Goal: Communication & Community: Answer question/provide support

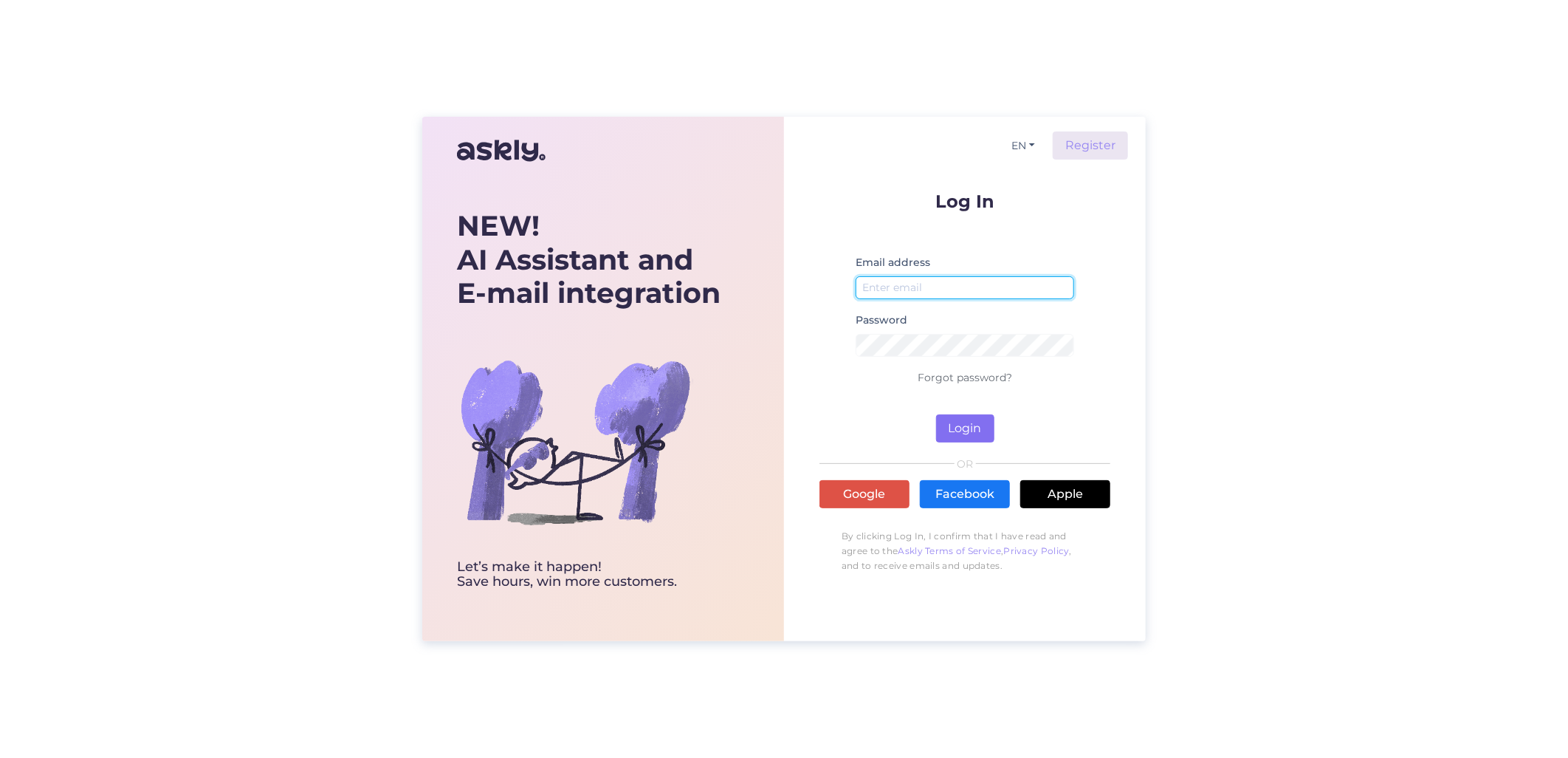
type input "[EMAIL_ADDRESS][DOMAIN_NAME]"
drag, startPoint x: 960, startPoint y: 438, endPoint x: 946, endPoint y: 433, distance: 14.9
click at [960, 438] on button "Login" at bounding box center [965, 428] width 58 height 28
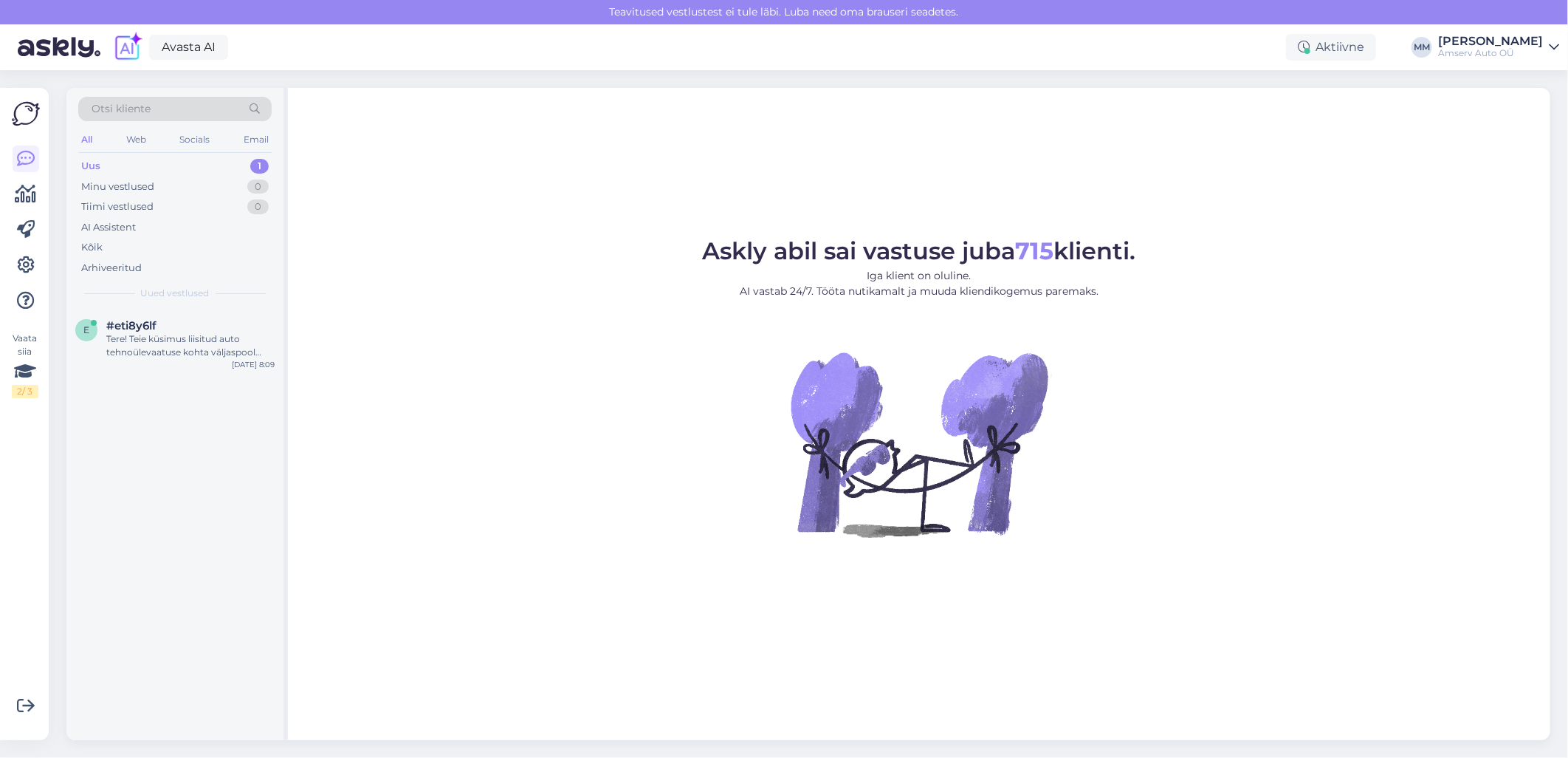
click at [168, 163] on div "Uus 1" at bounding box center [175, 166] width 194 height 21
click at [153, 332] on div "Tere! Teie küsimus liisitud auto tehnoülevaatuse kohta väljaspool Amservi esind…" at bounding box center [190, 345] width 168 height 26
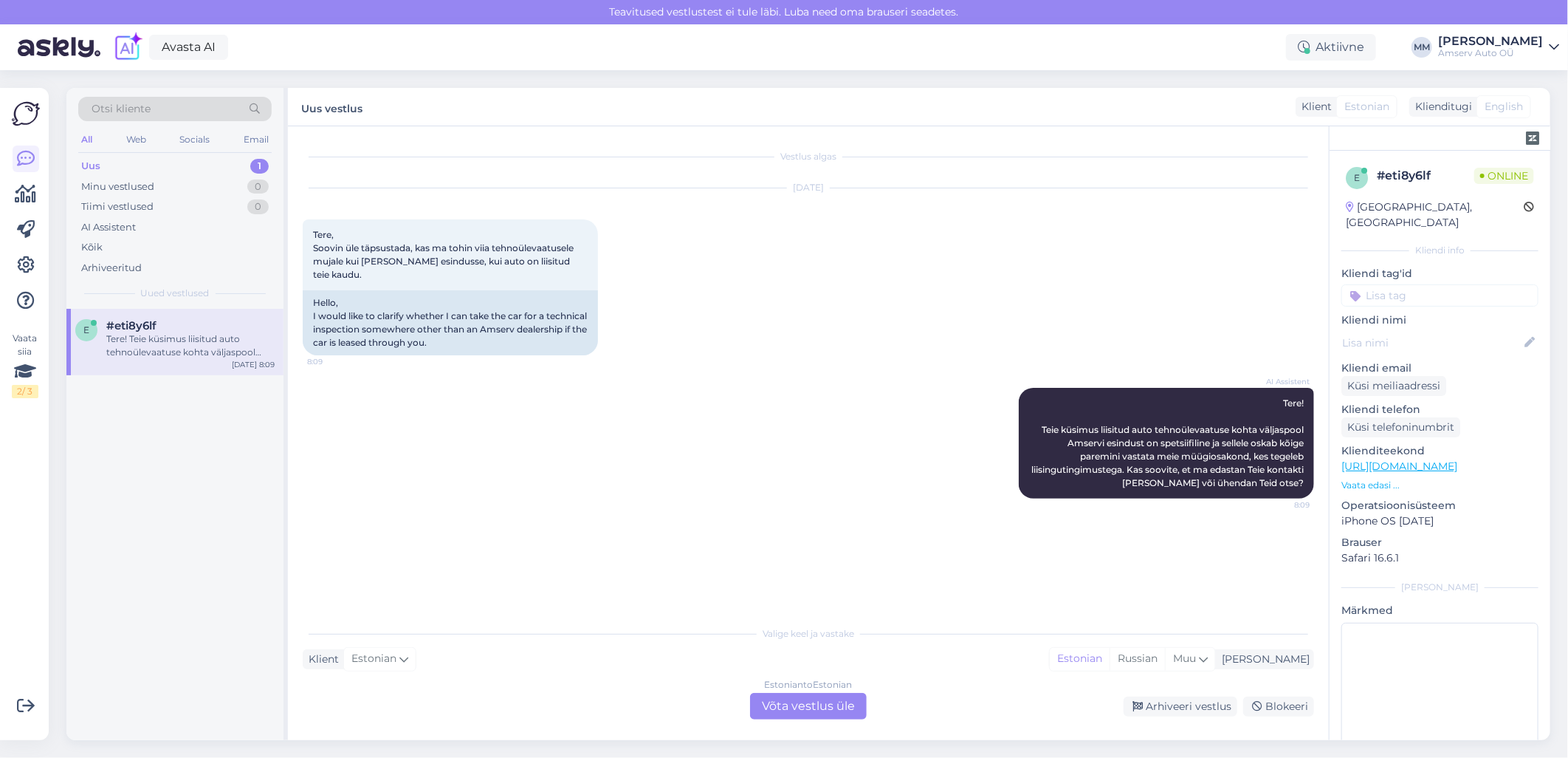
click at [791, 709] on div "Estonian to Estonian Võta vestlus üle" at bounding box center [808, 706] width 117 height 26
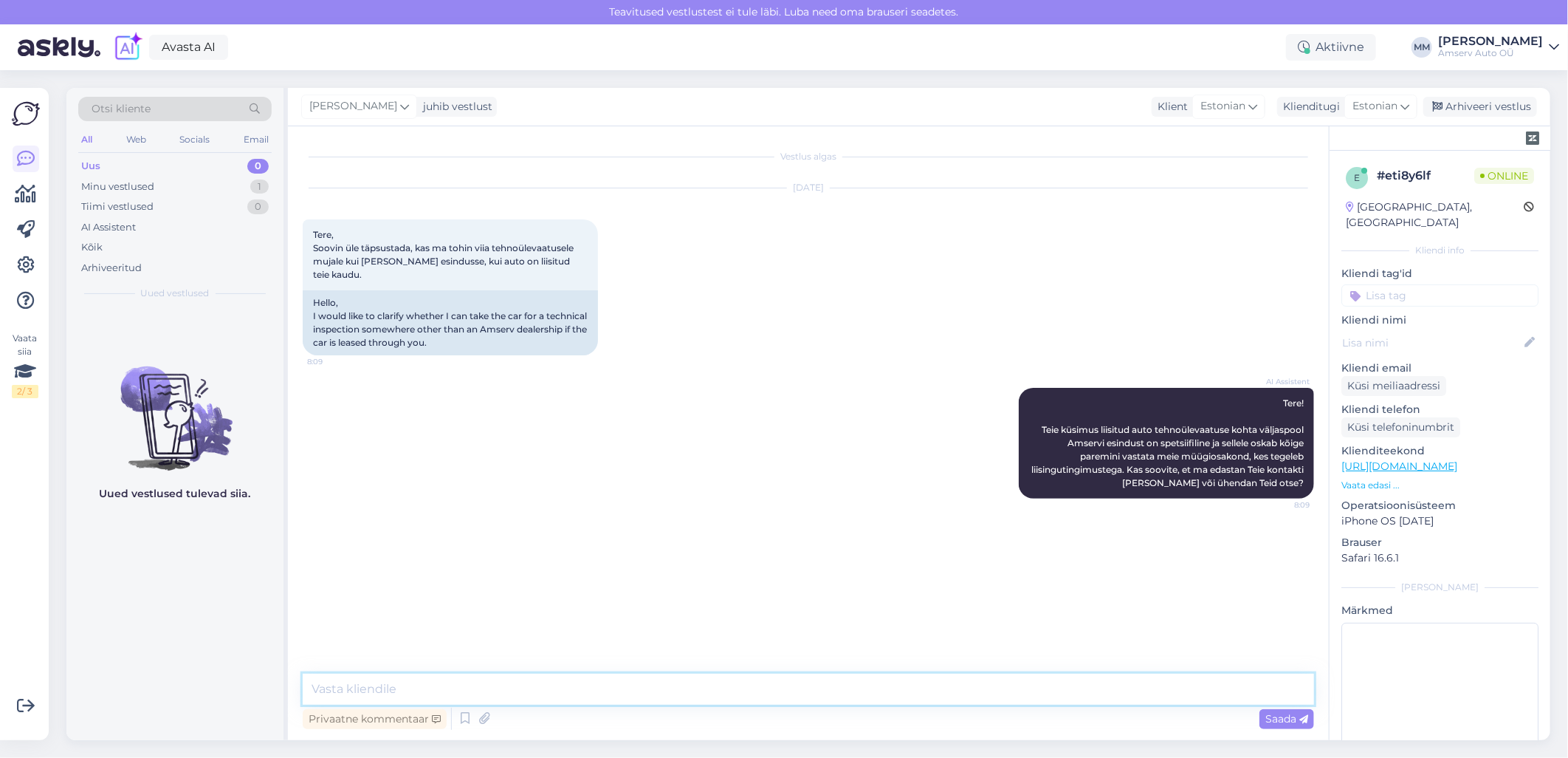
click at [718, 691] on textarea at bounding box center [808, 689] width 1011 height 31
type textarea "Tere"
click at [417, 689] on textarea "Just nii, võite teha mujal" at bounding box center [808, 689] width 1011 height 31
type textarea "Just nii, võite teha ka mujal"
click at [1281, 714] on span "Saada" at bounding box center [1286, 718] width 43 height 13
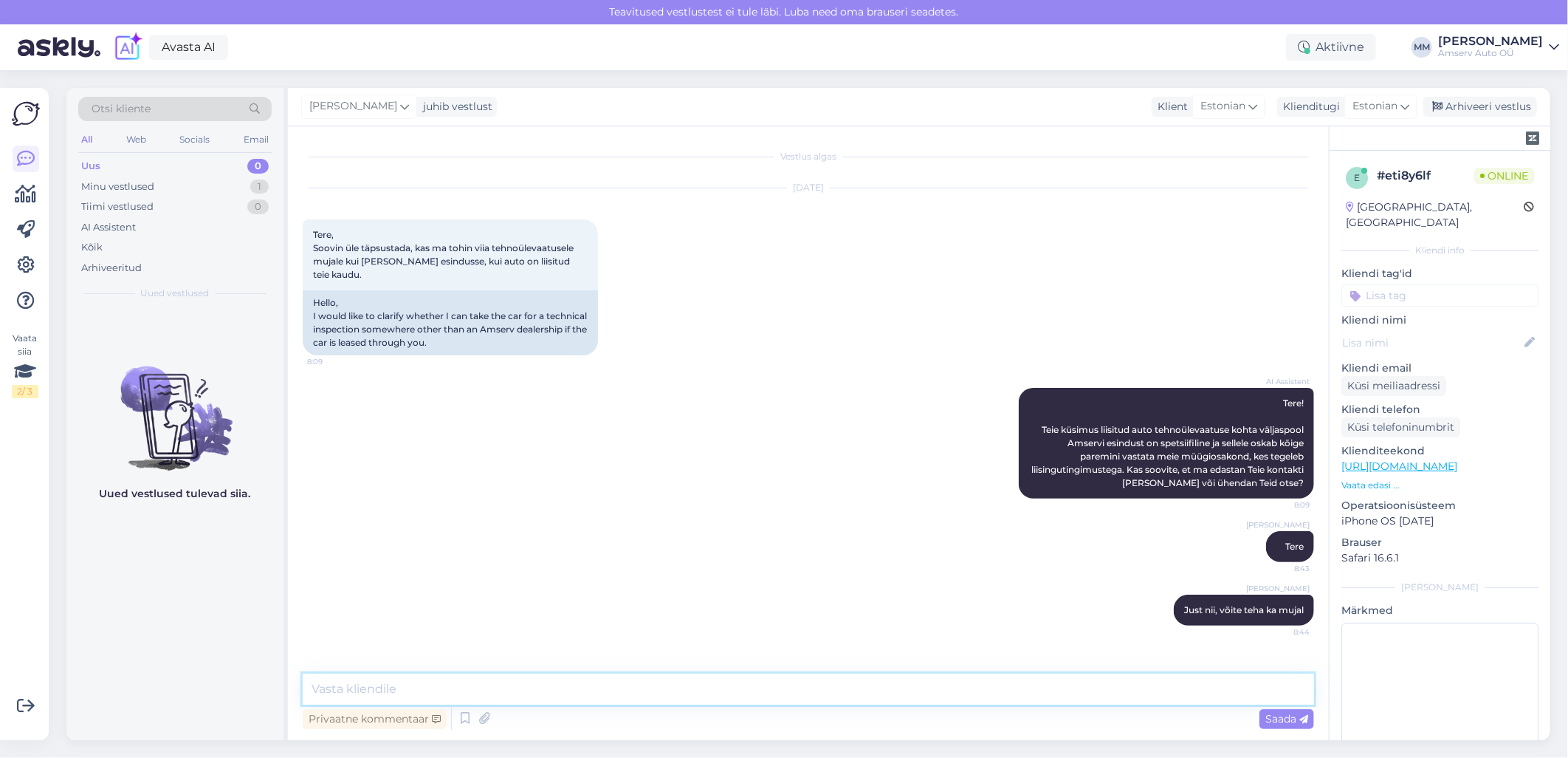
click at [620, 689] on textarea at bounding box center [808, 689] width 1011 height 31
type textarea "Palun andke [PERSON_NAME] saan veel abiks olla."
click at [1275, 714] on span "Saada" at bounding box center [1286, 718] width 43 height 13
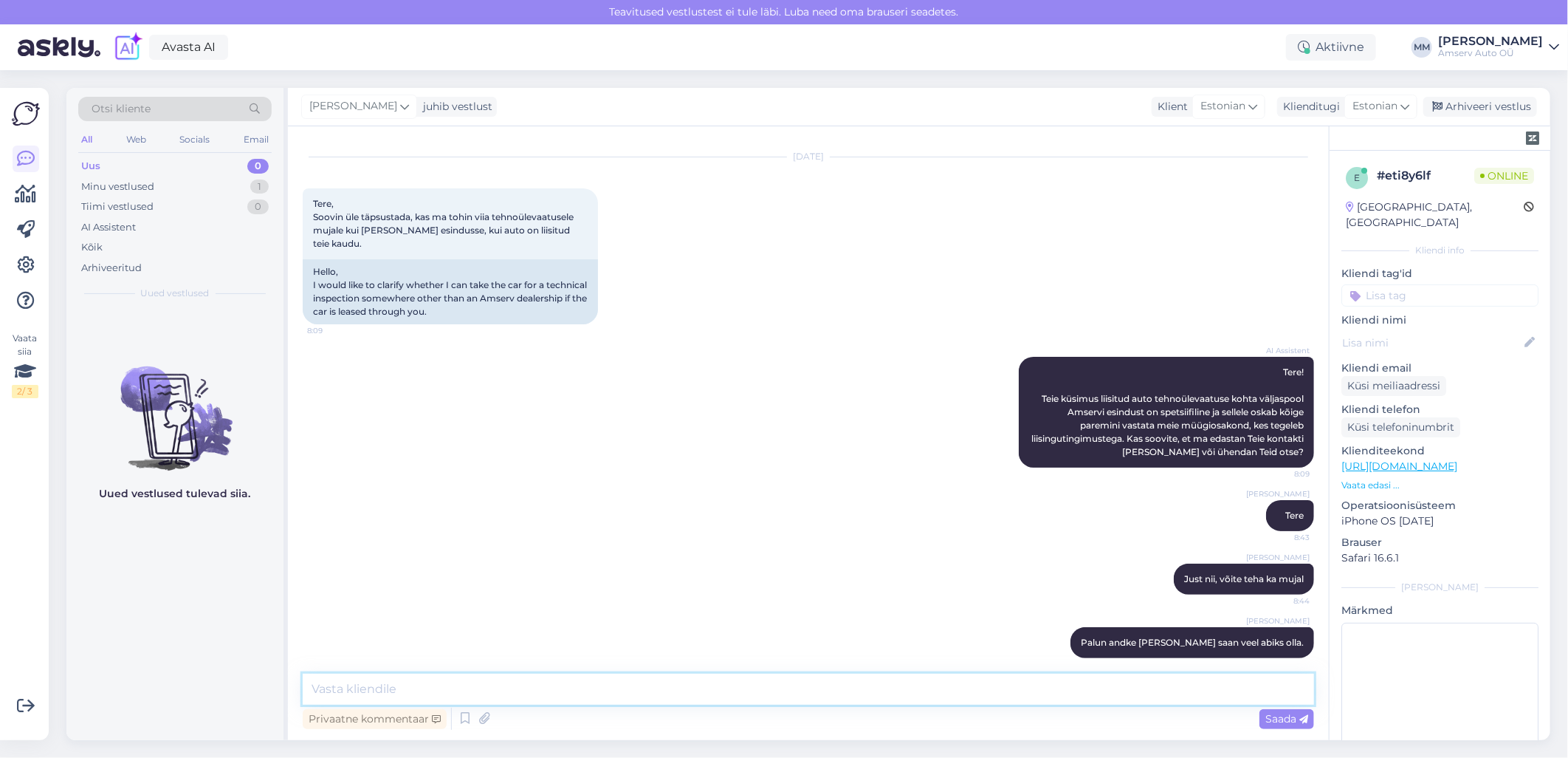
click at [824, 692] on textarea at bounding box center [808, 689] width 1011 height 31
type textarea "Ilusat päeva!"
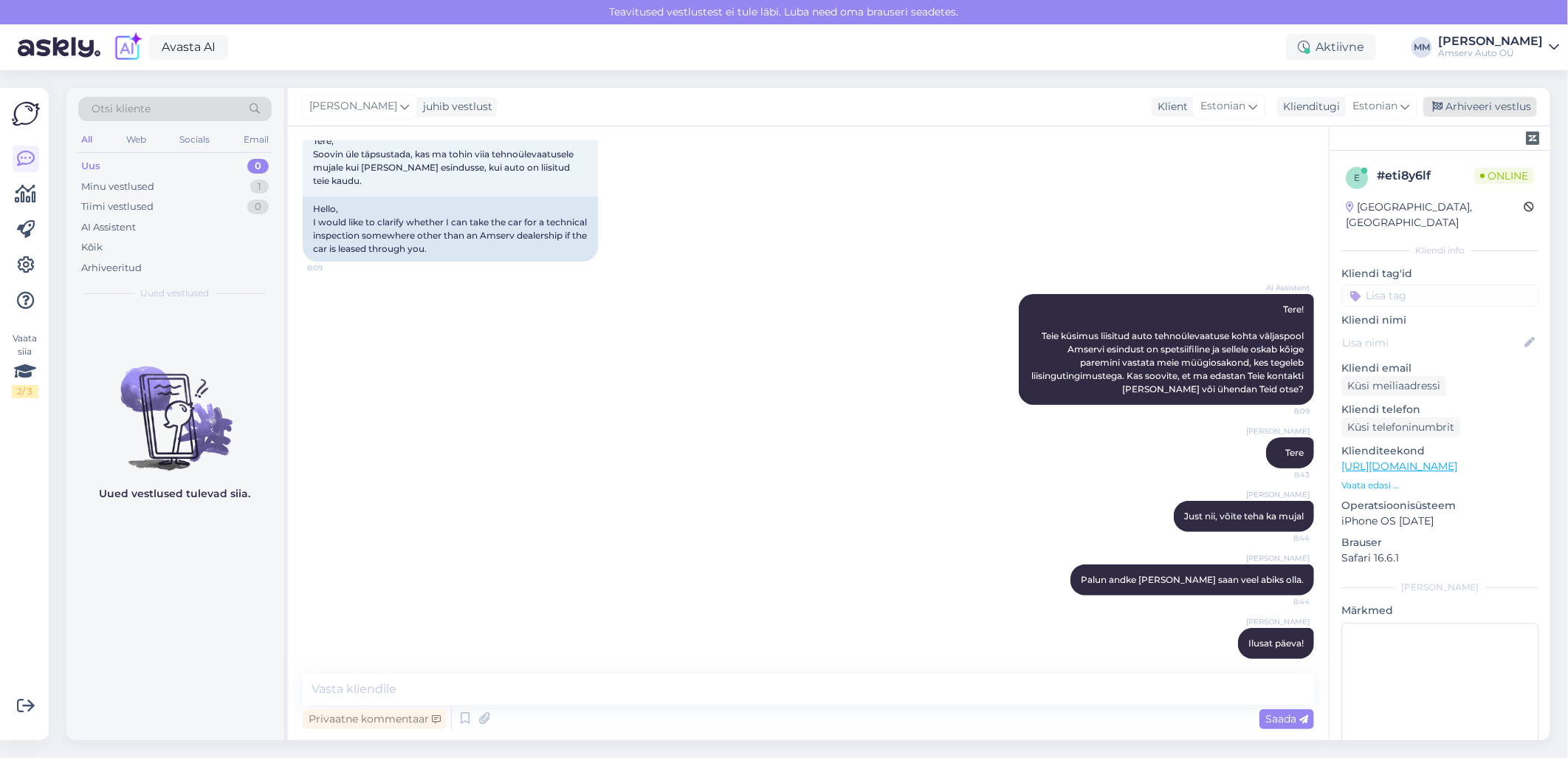
click at [1482, 109] on div "Arhiveeri vestlus" at bounding box center [1480, 107] width 113 height 20
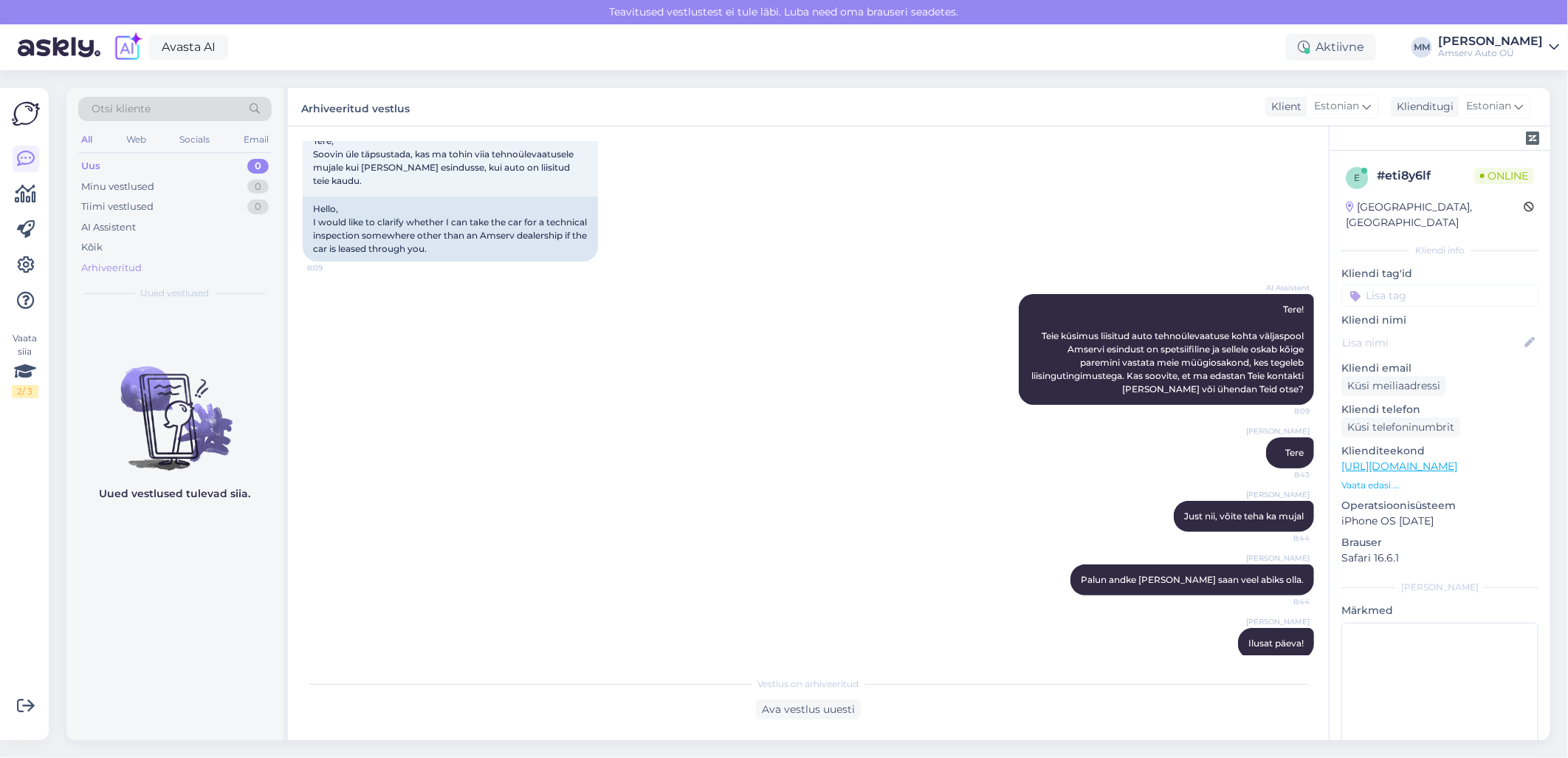
click at [130, 271] on div "Arhiveeritud" at bounding box center [111, 267] width 60 height 15
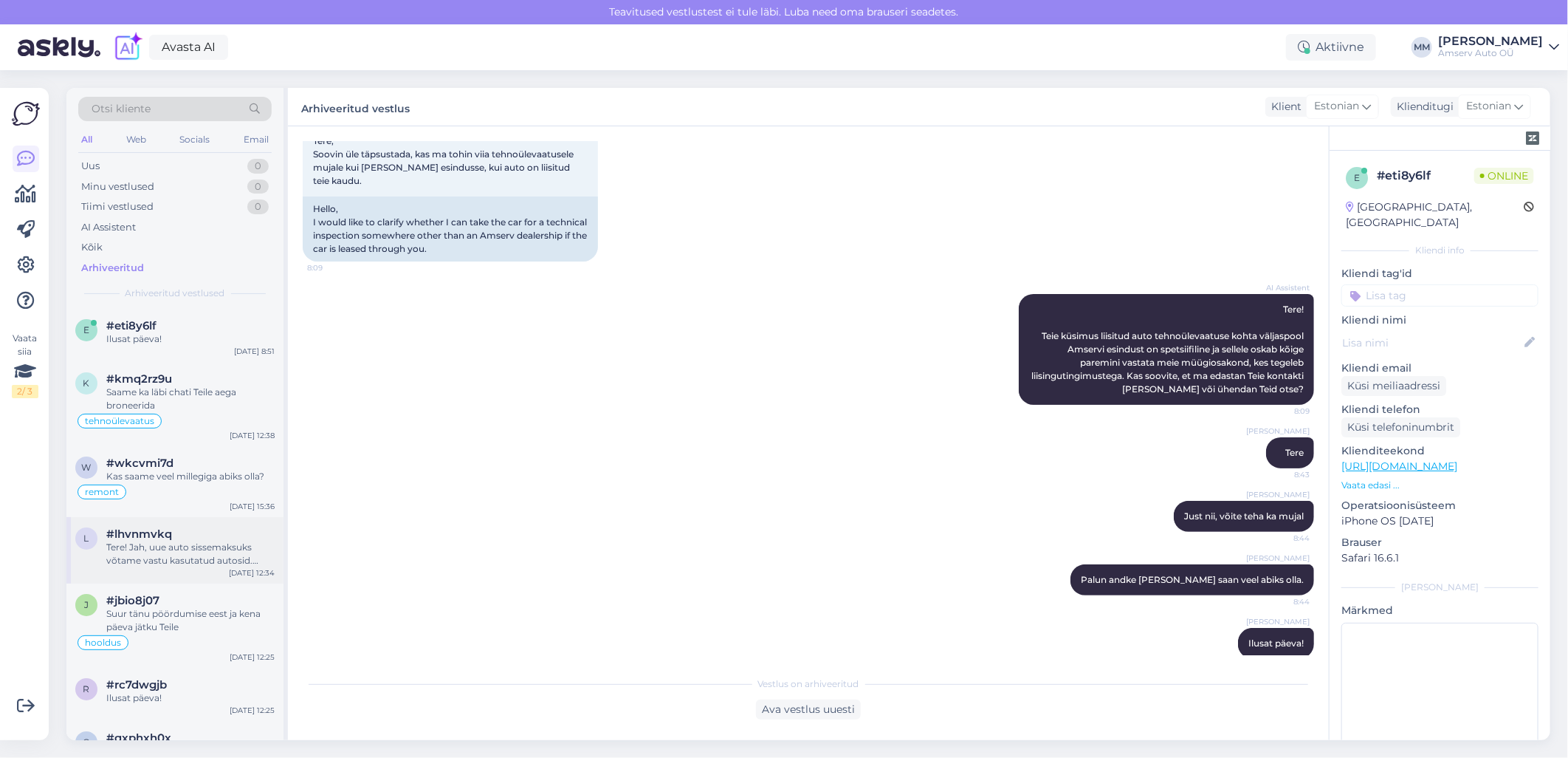
click at [235, 541] on div "Tere! Jah, uue auto sissemaksuks võtame vastu kasutatud autosid. Tulge meie esi…" at bounding box center [190, 554] width 168 height 26
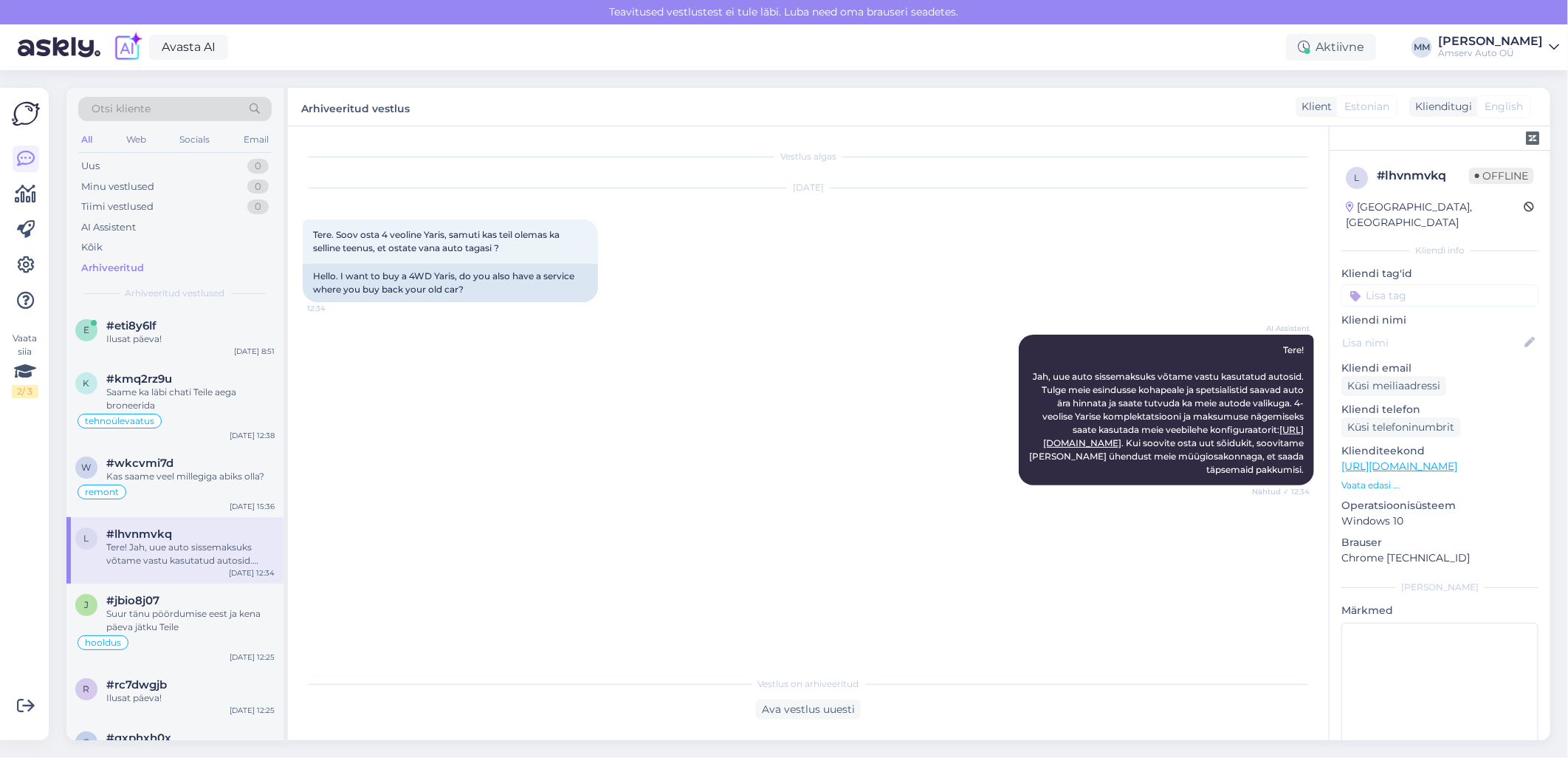
scroll to position [0, 0]
click at [1423, 285] on input at bounding box center [1440, 295] width 197 height 22
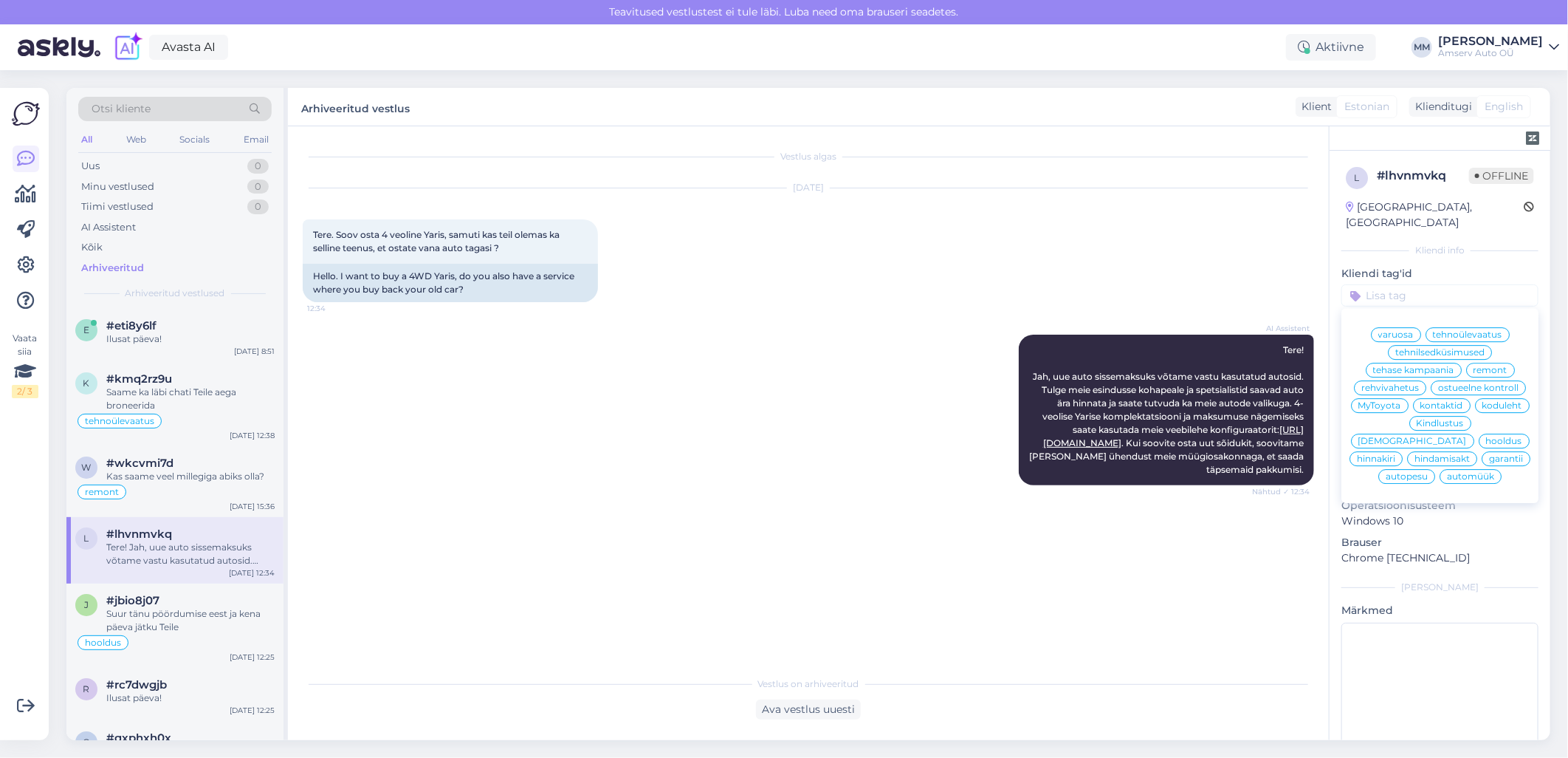
click at [1472, 474] on div "automüük" at bounding box center [1470, 476] width 62 height 15
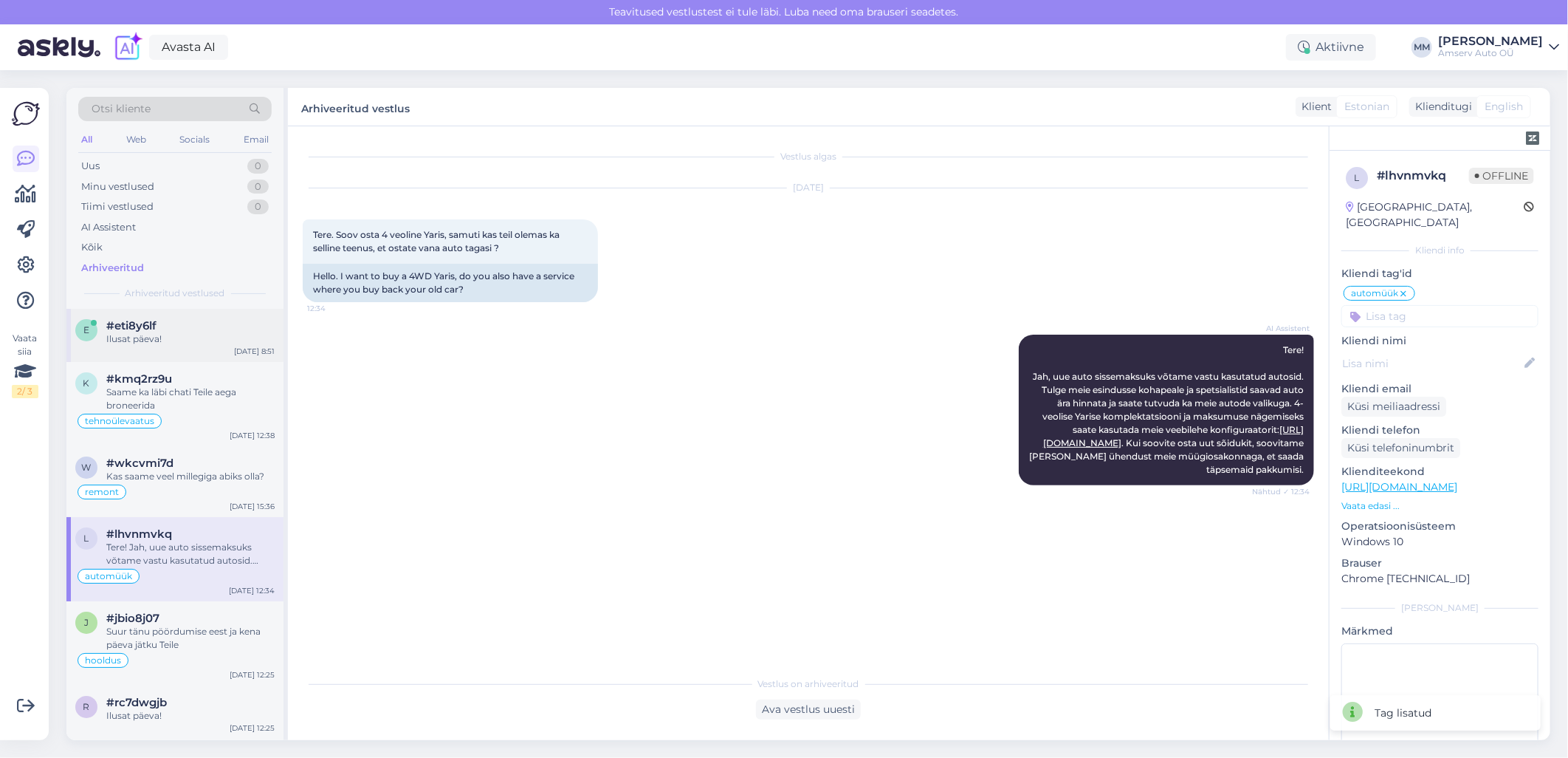
click at [158, 334] on div "Ilusat päeva!" at bounding box center [190, 338] width 168 height 13
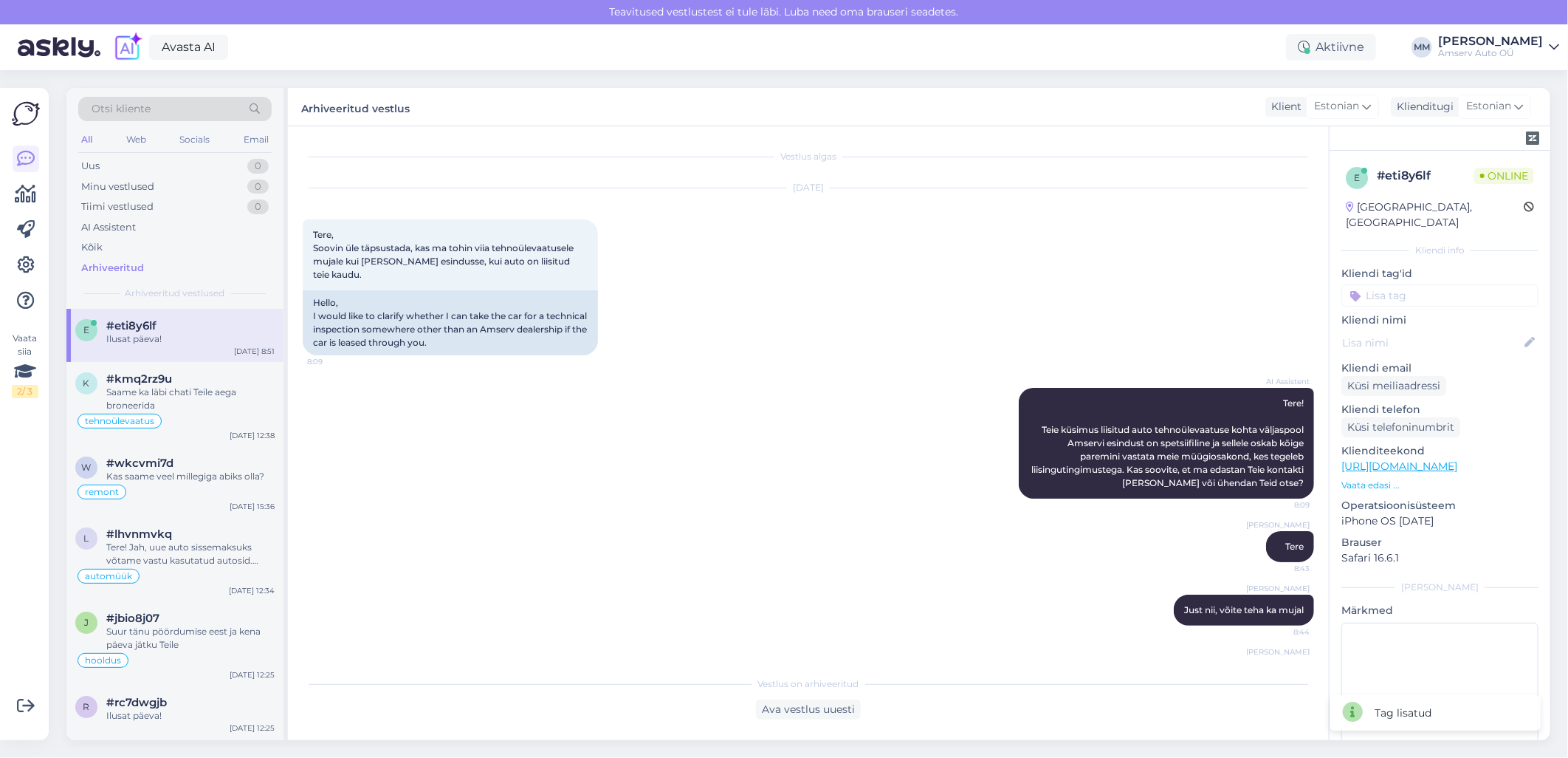
scroll to position [99, 0]
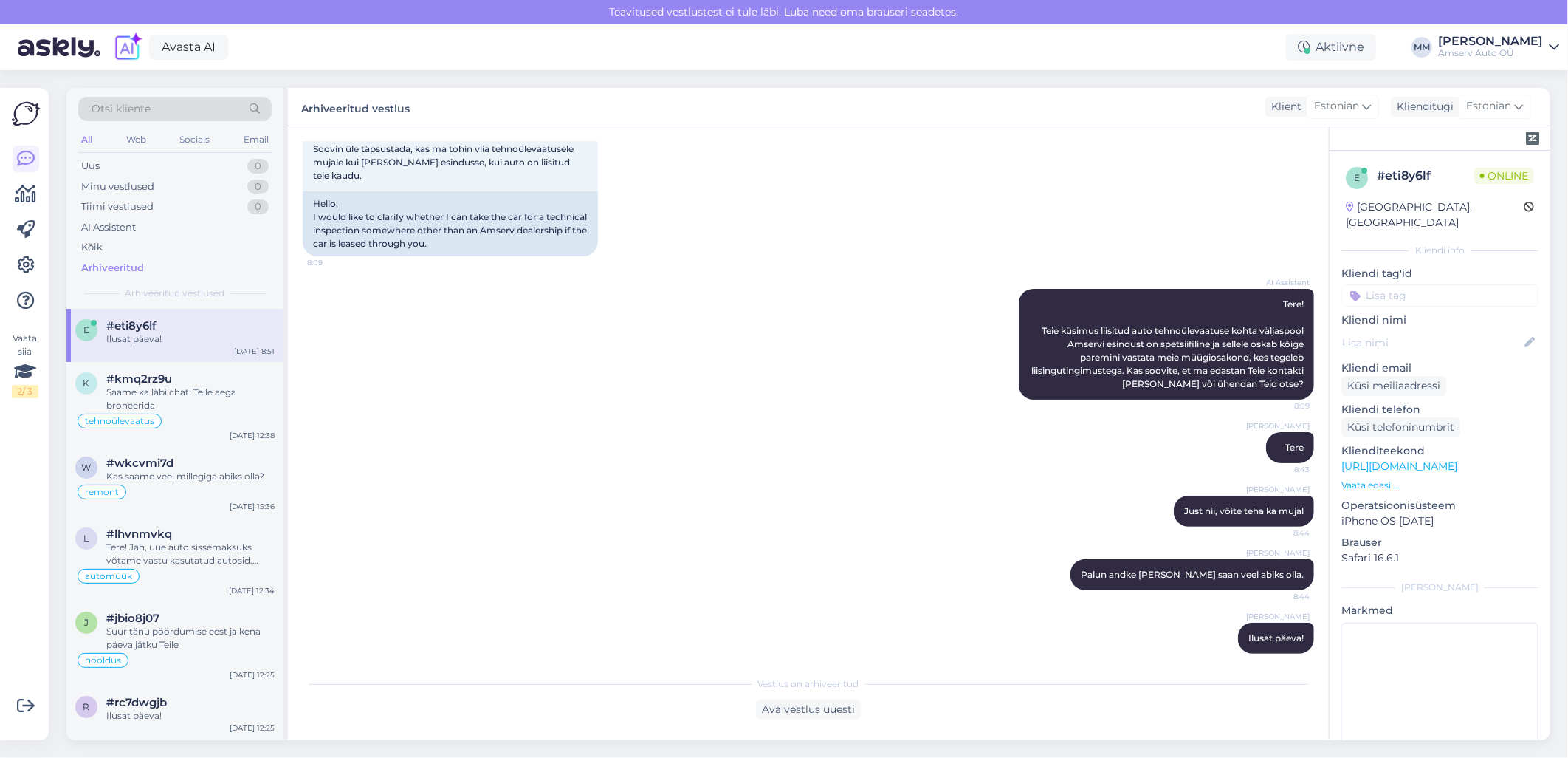
click at [1422, 285] on input at bounding box center [1440, 295] width 197 height 22
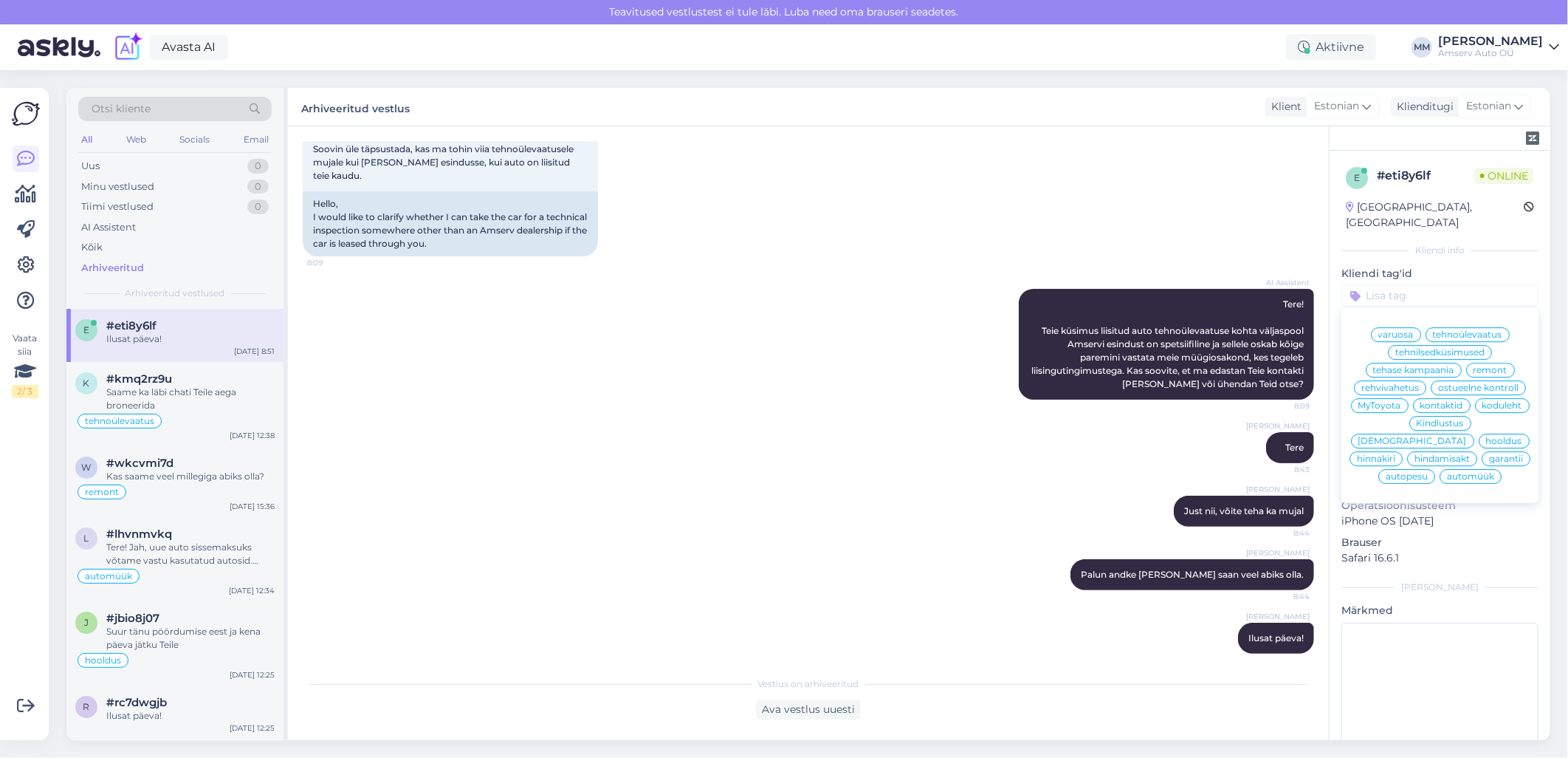
scroll to position [0, 0]
click at [1453, 330] on span "tehnoülevaatus" at bounding box center [1467, 334] width 69 height 9
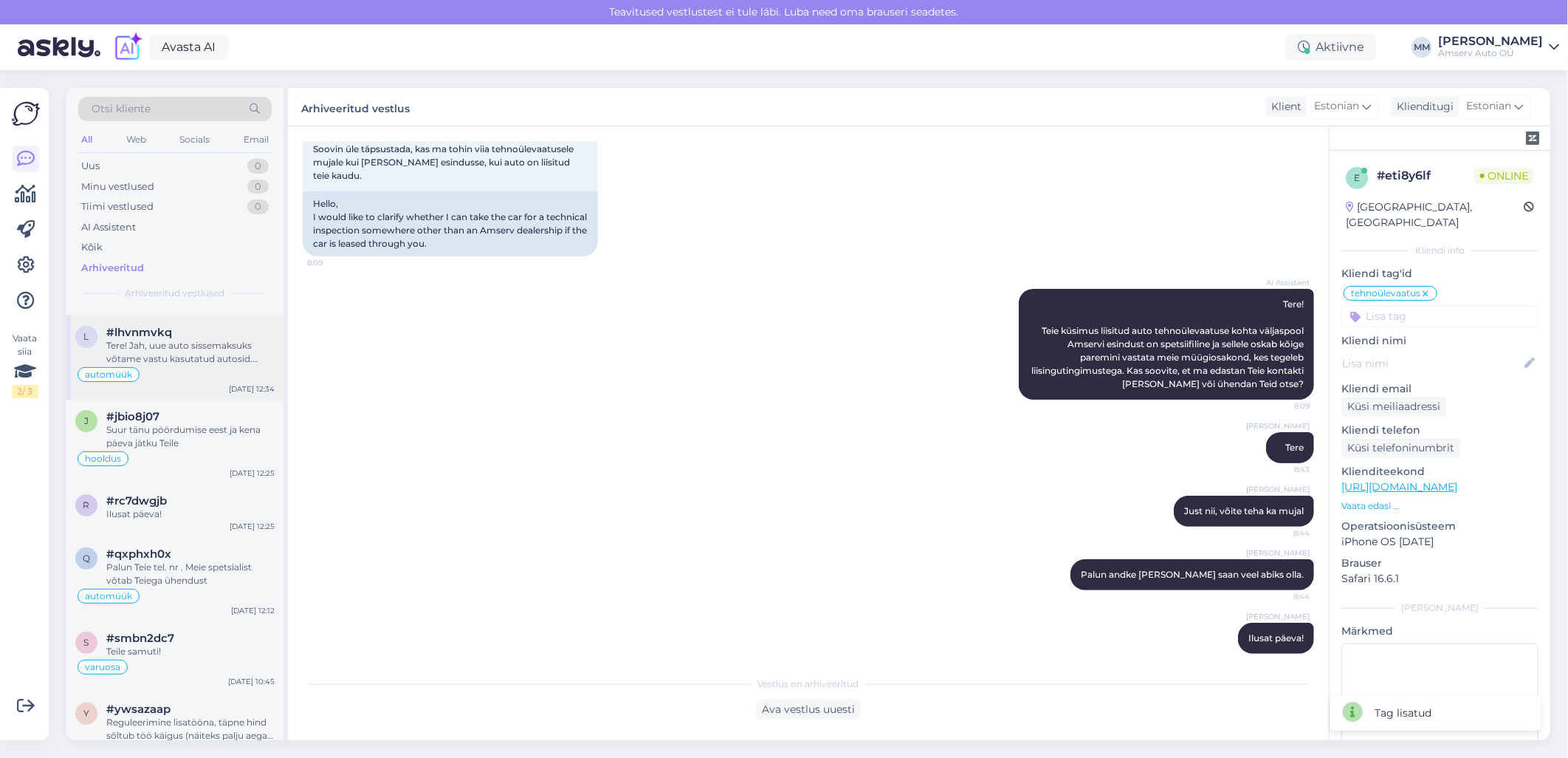
scroll to position [246, 0]
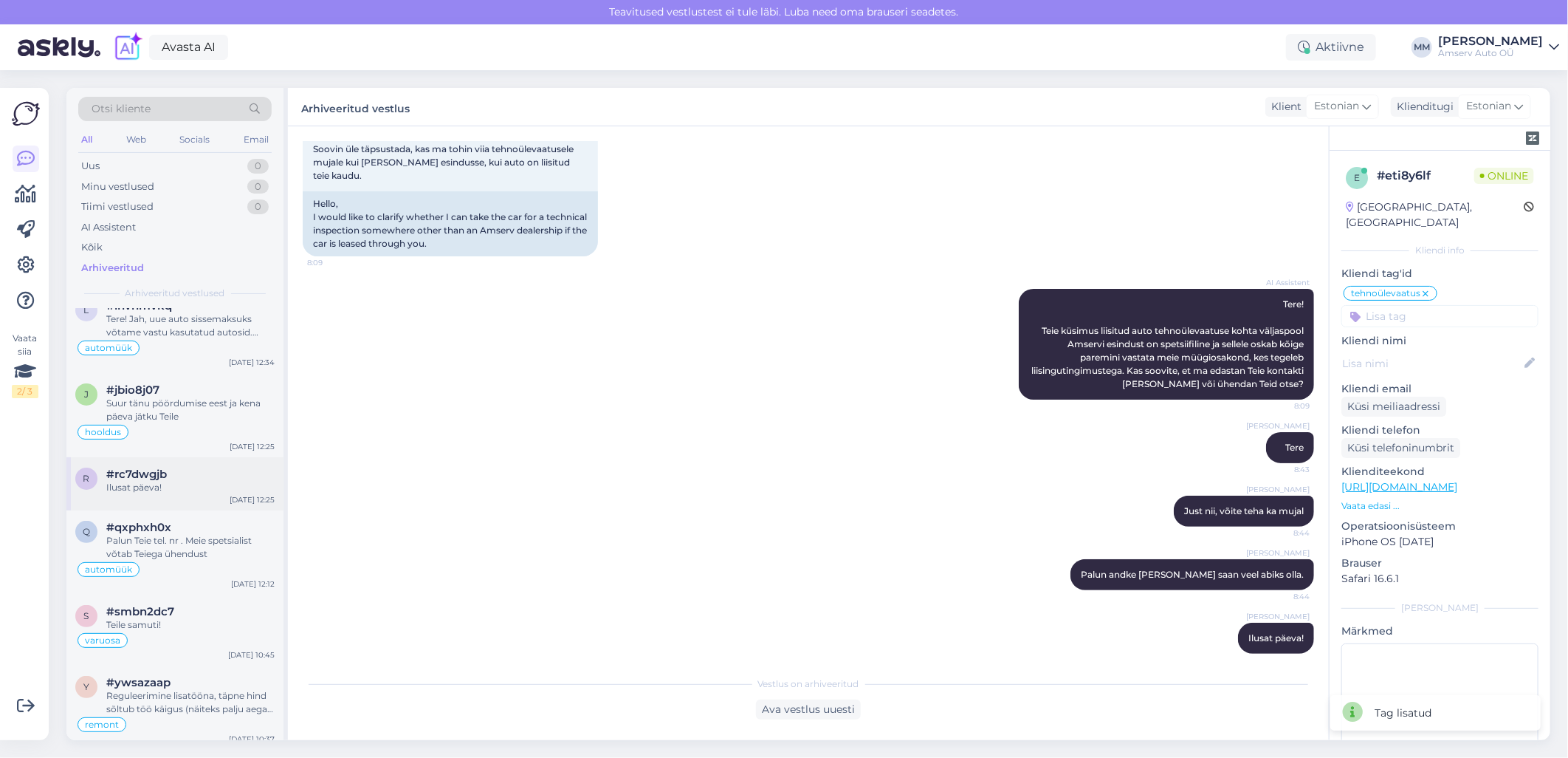
click at [143, 480] on div "Ilusat päeva!" at bounding box center [190, 486] width 168 height 13
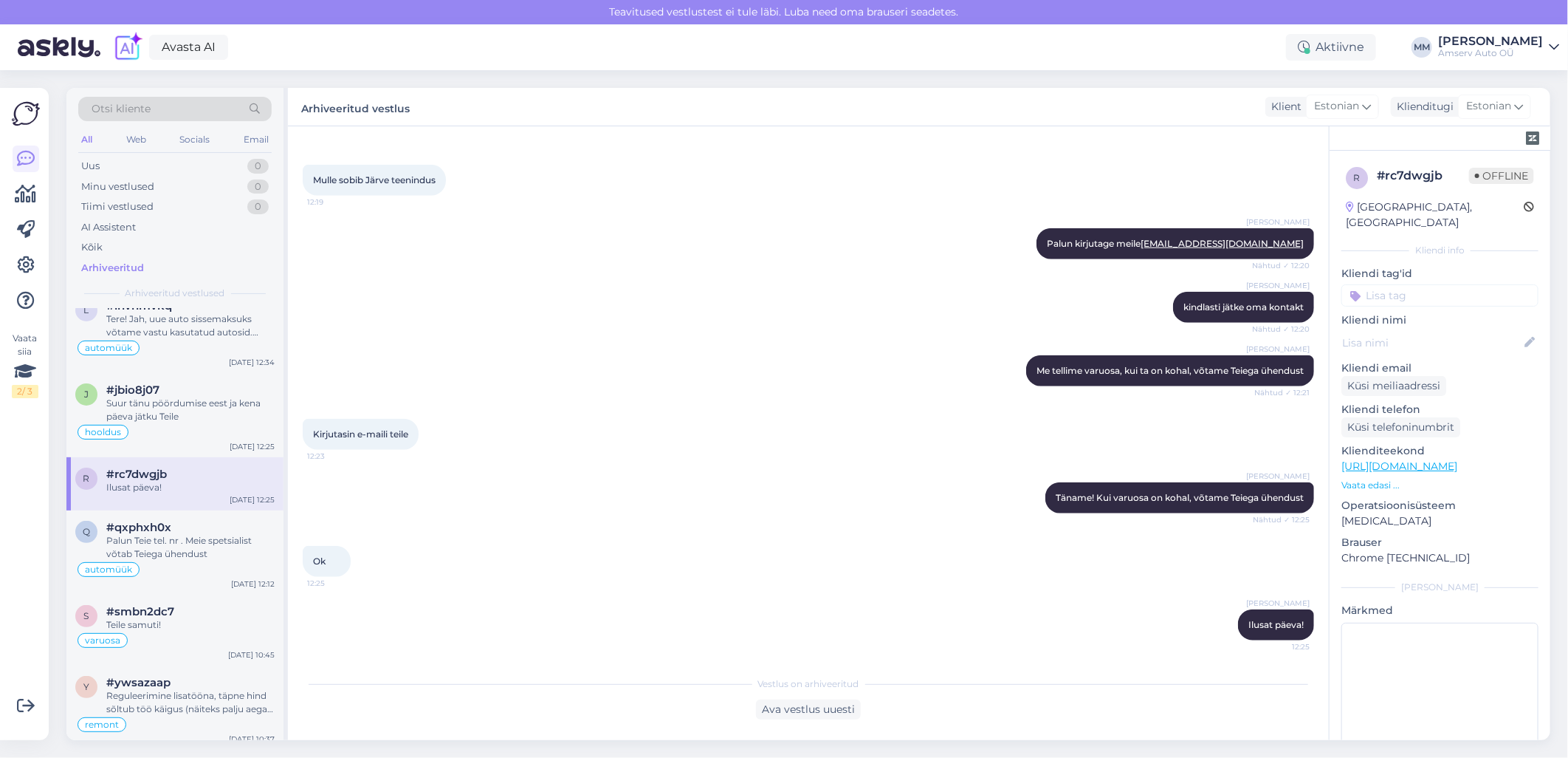
click at [1415, 285] on input at bounding box center [1440, 295] width 197 height 22
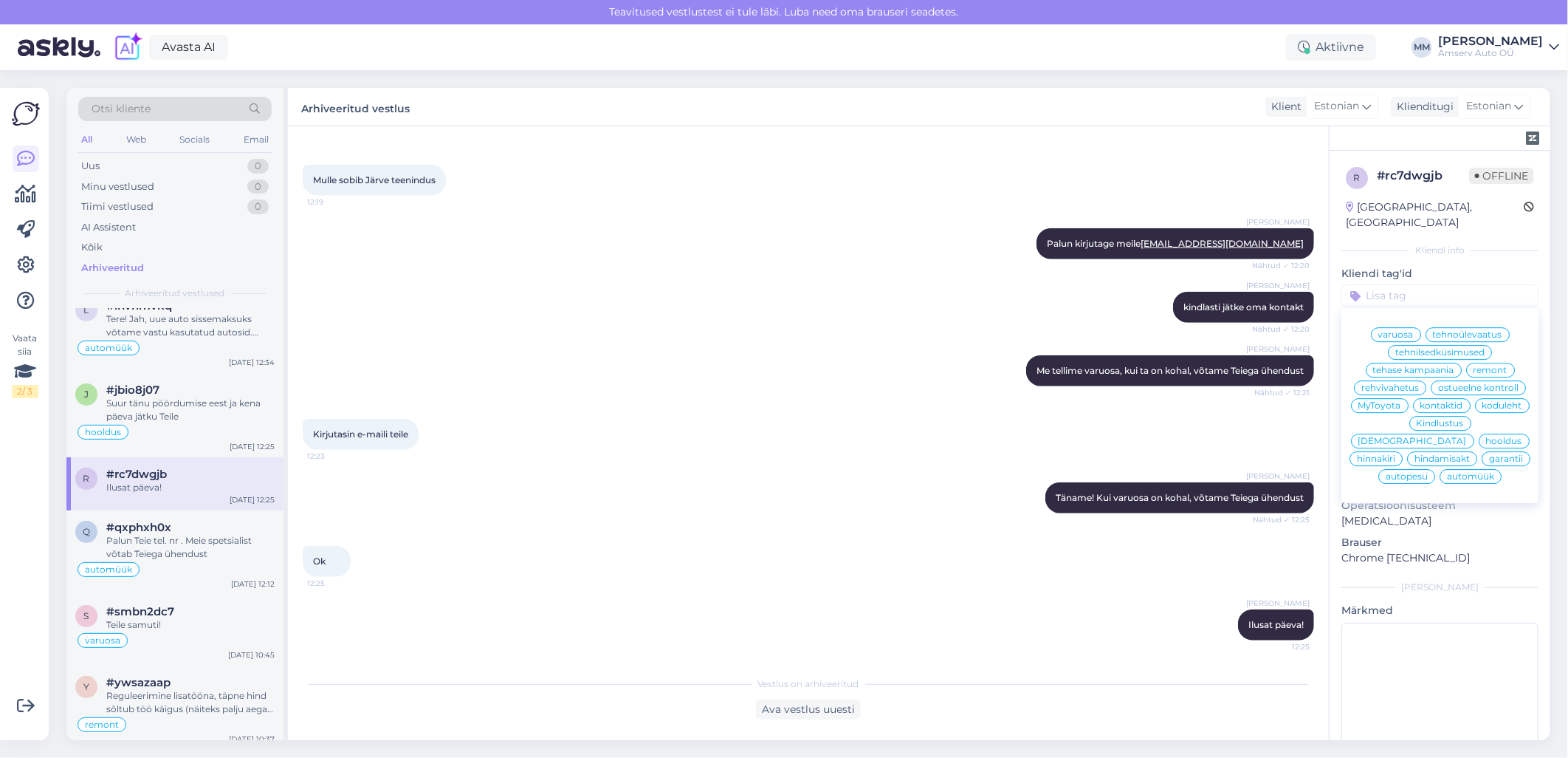
click at [1420, 366] on span "tehase kampaania" at bounding box center [1413, 370] width 81 height 9
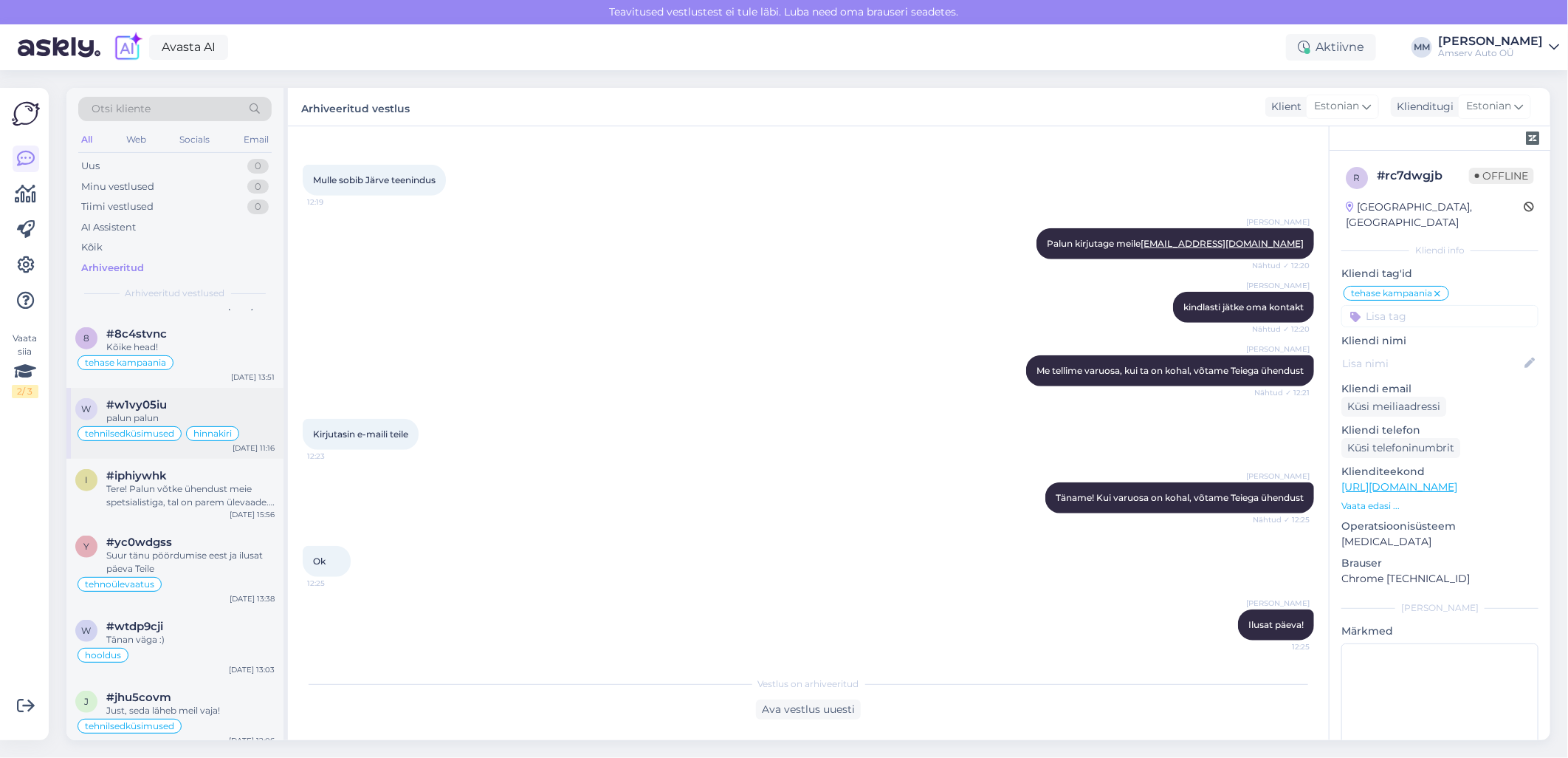
scroll to position [1066, 0]
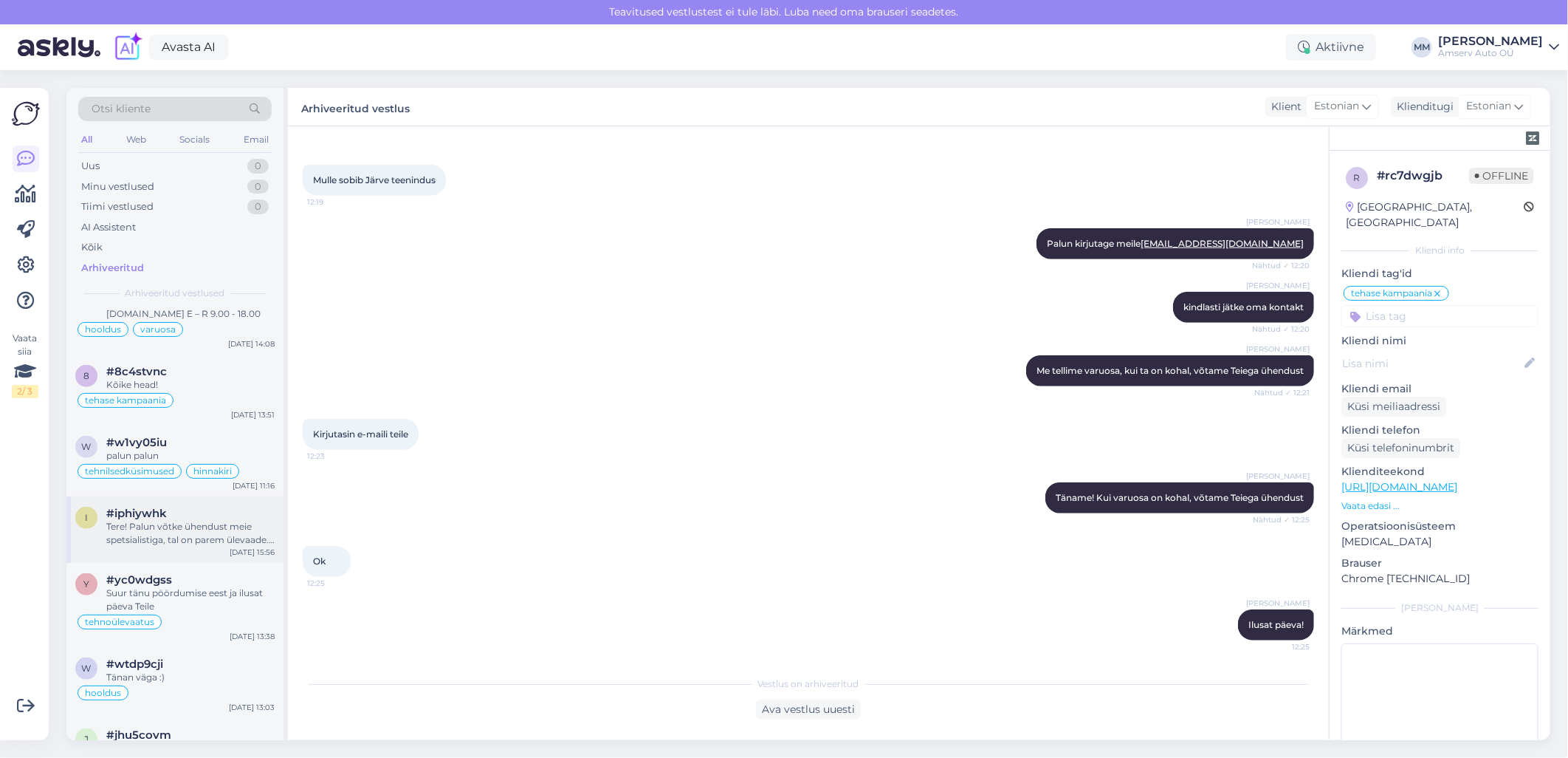
click at [187, 520] on div "Tere! Palun võtke ühendust meie spetsialistiga, tal on parem ülevaade. [PERSON_…" at bounding box center [190, 533] width 168 height 26
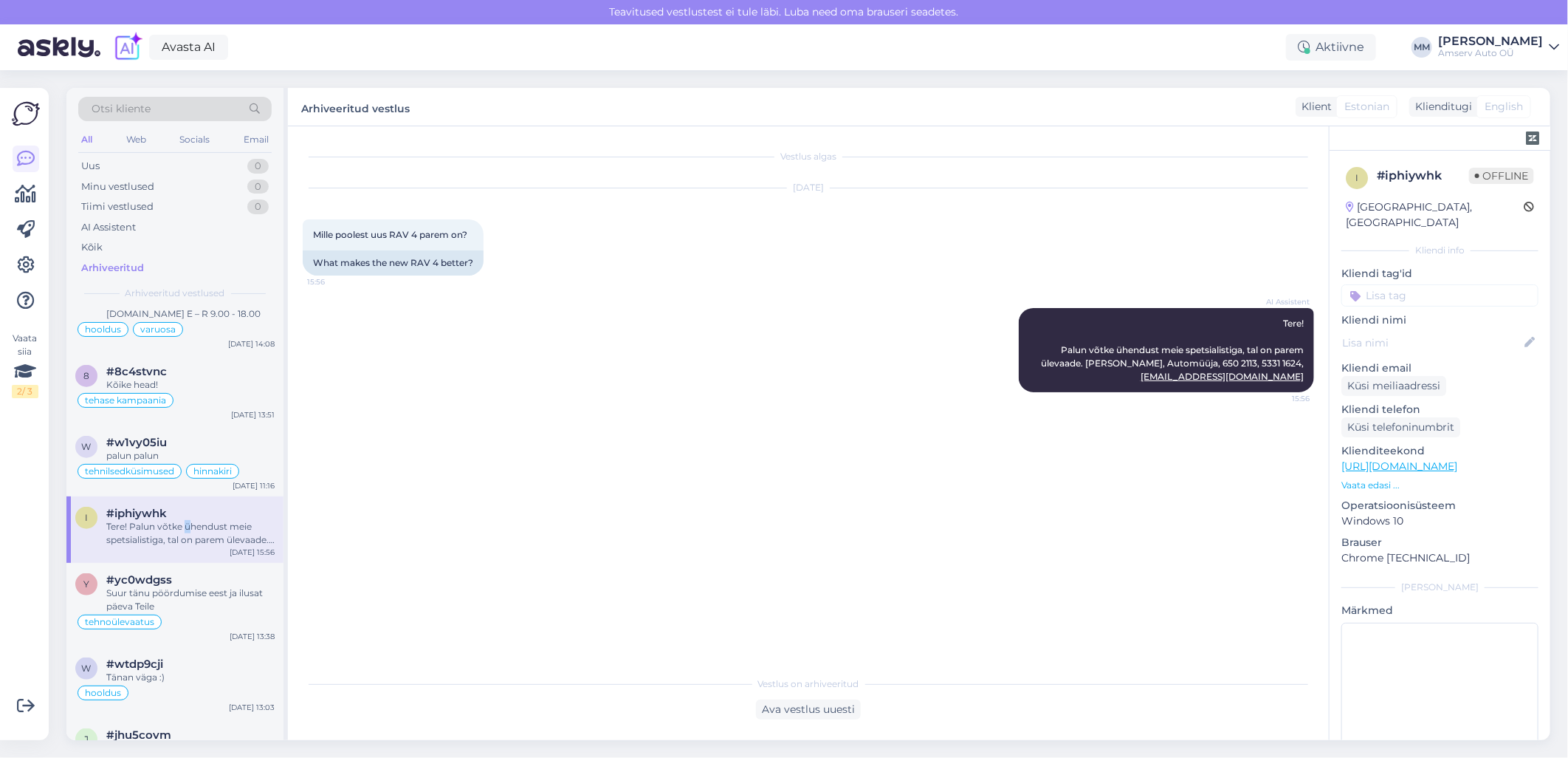
scroll to position [0, 0]
click at [1432, 285] on input at bounding box center [1440, 295] width 197 height 22
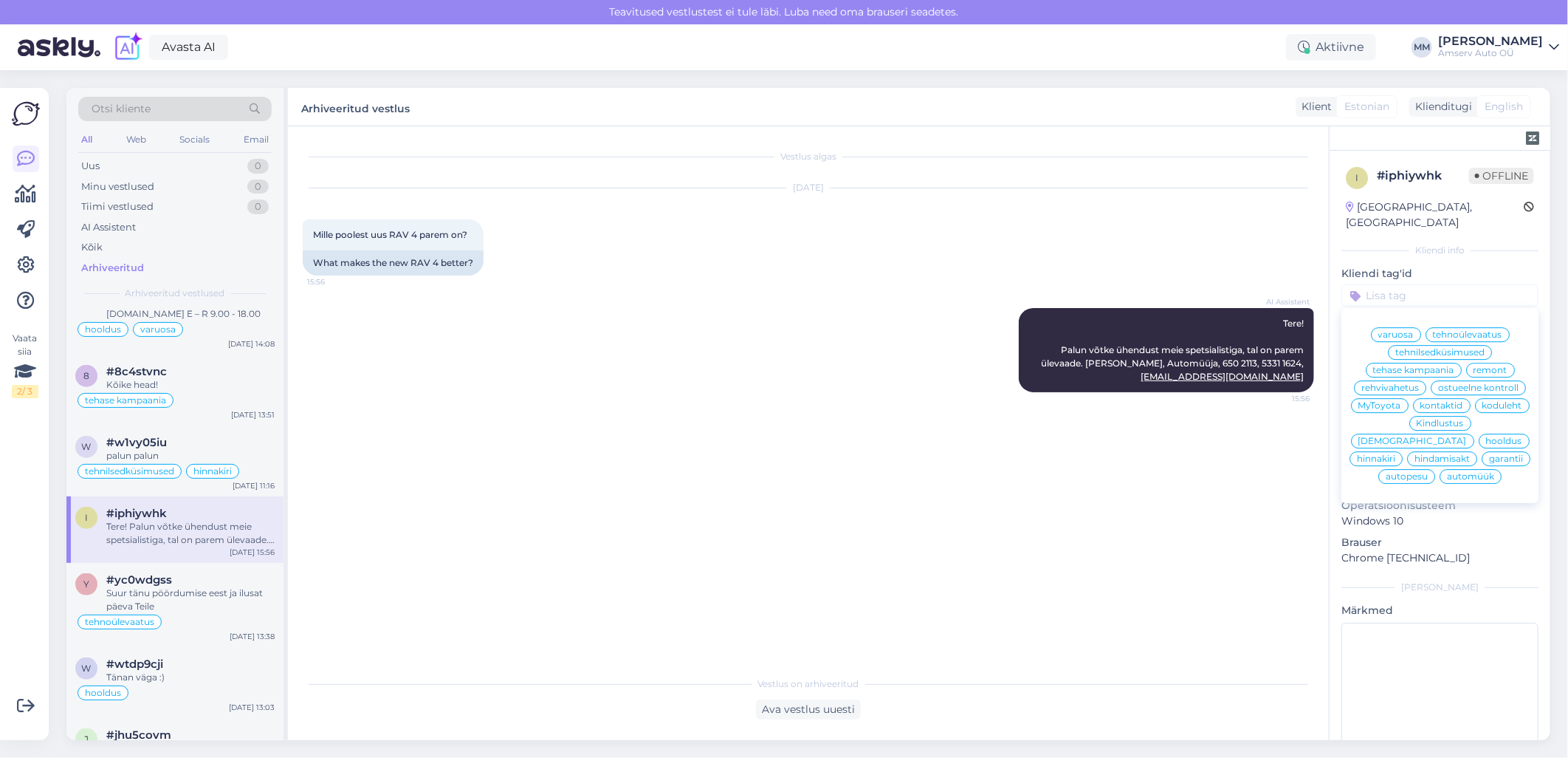
click at [1469, 476] on span "automüük" at bounding box center [1470, 476] width 47 height 9
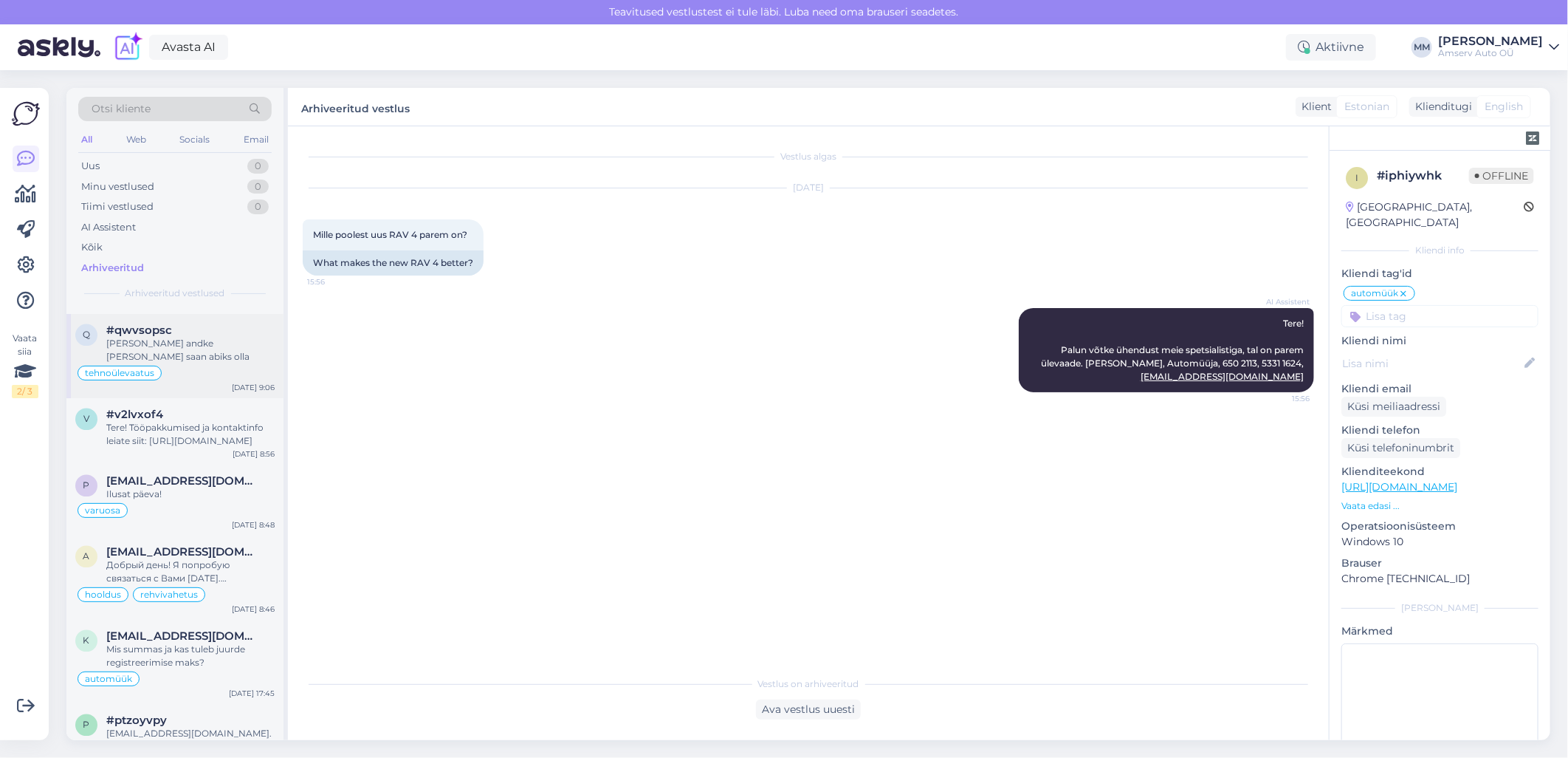
scroll to position [1804, 0]
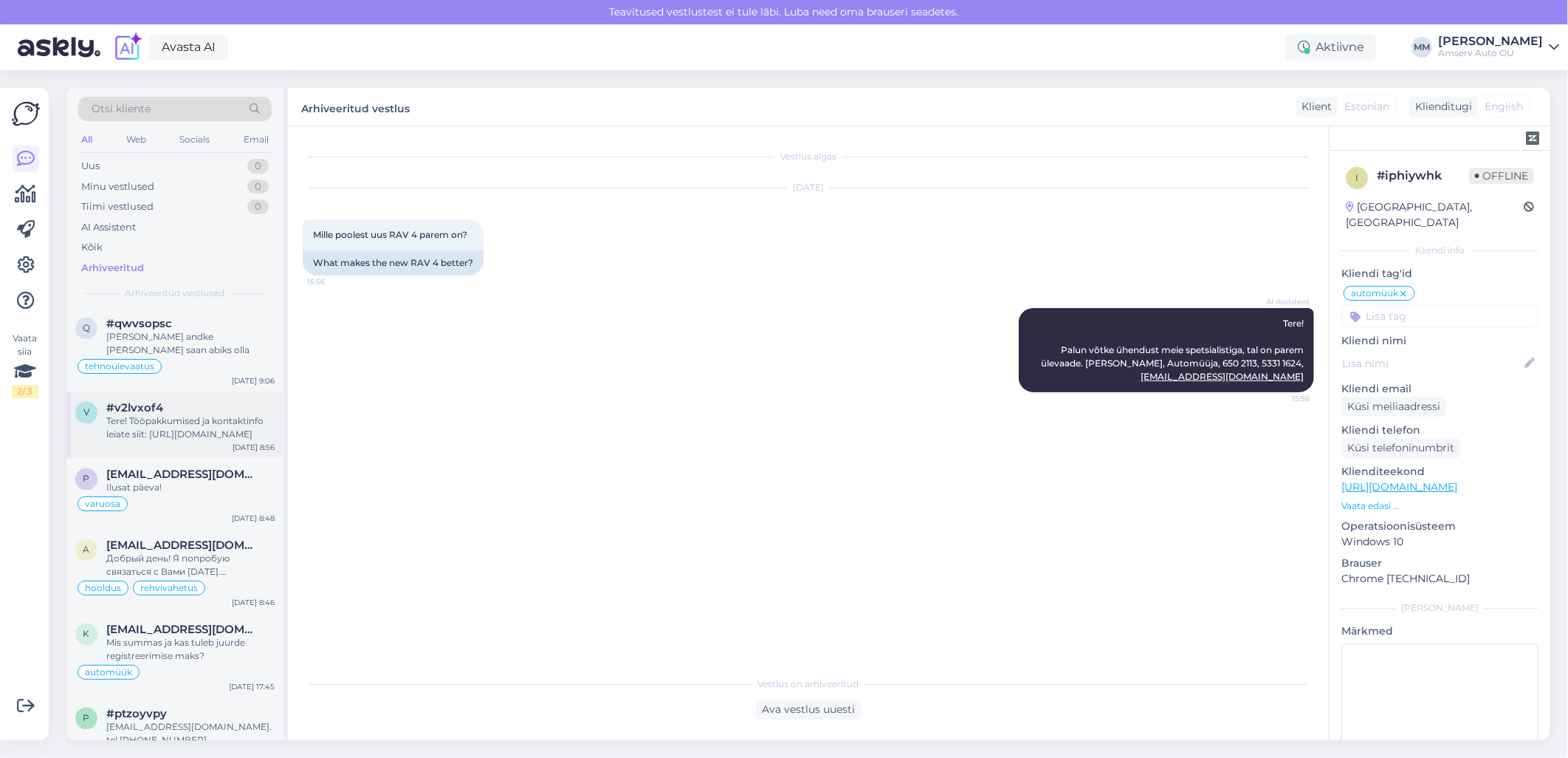
click at [182, 415] on div "Tere! Tööpakkumised ja kontaktinfo leiate siit: [URL][DOMAIN_NAME]" at bounding box center [190, 428] width 168 height 26
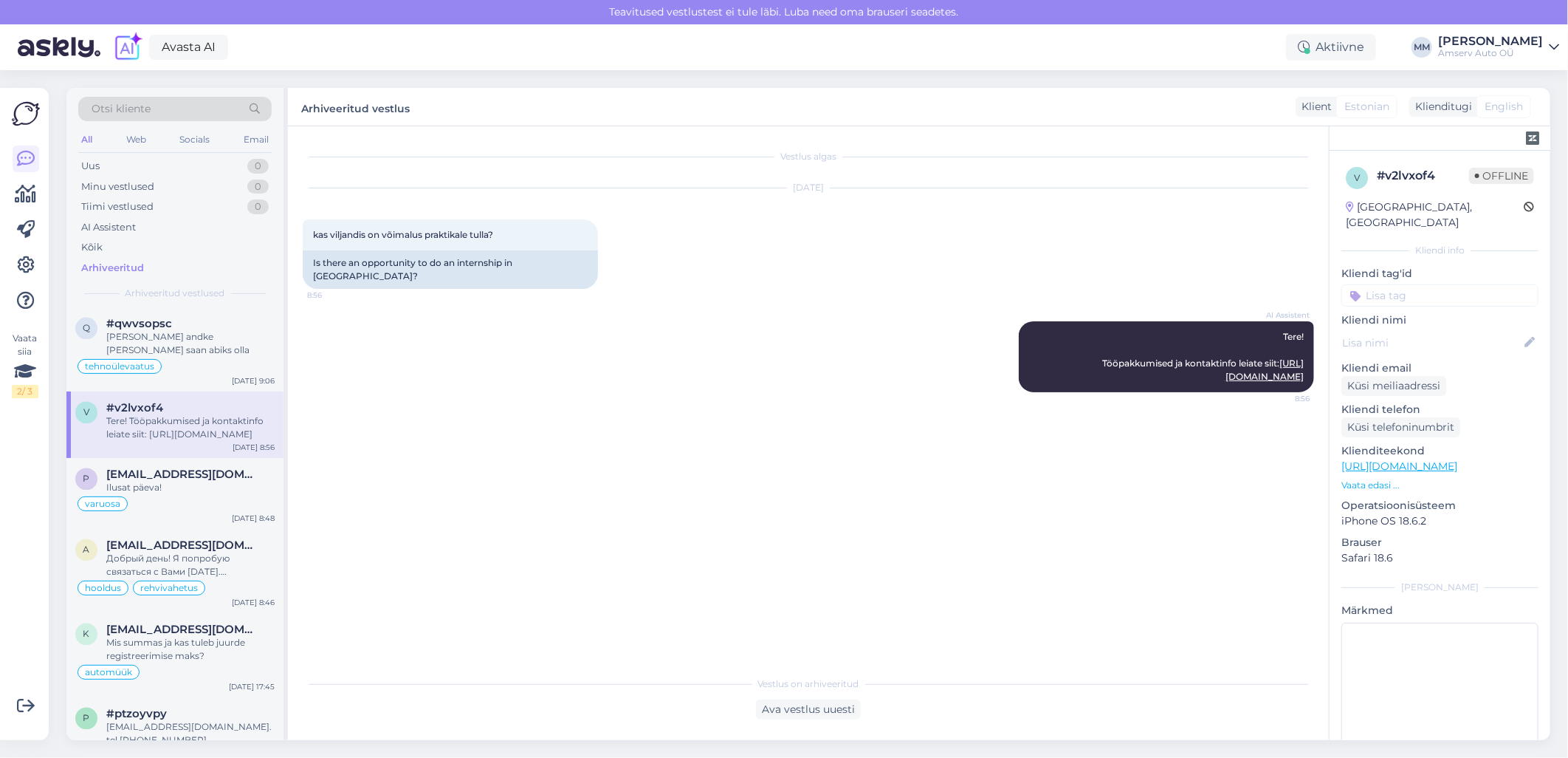
click at [1427, 285] on input at bounding box center [1440, 295] width 197 height 22
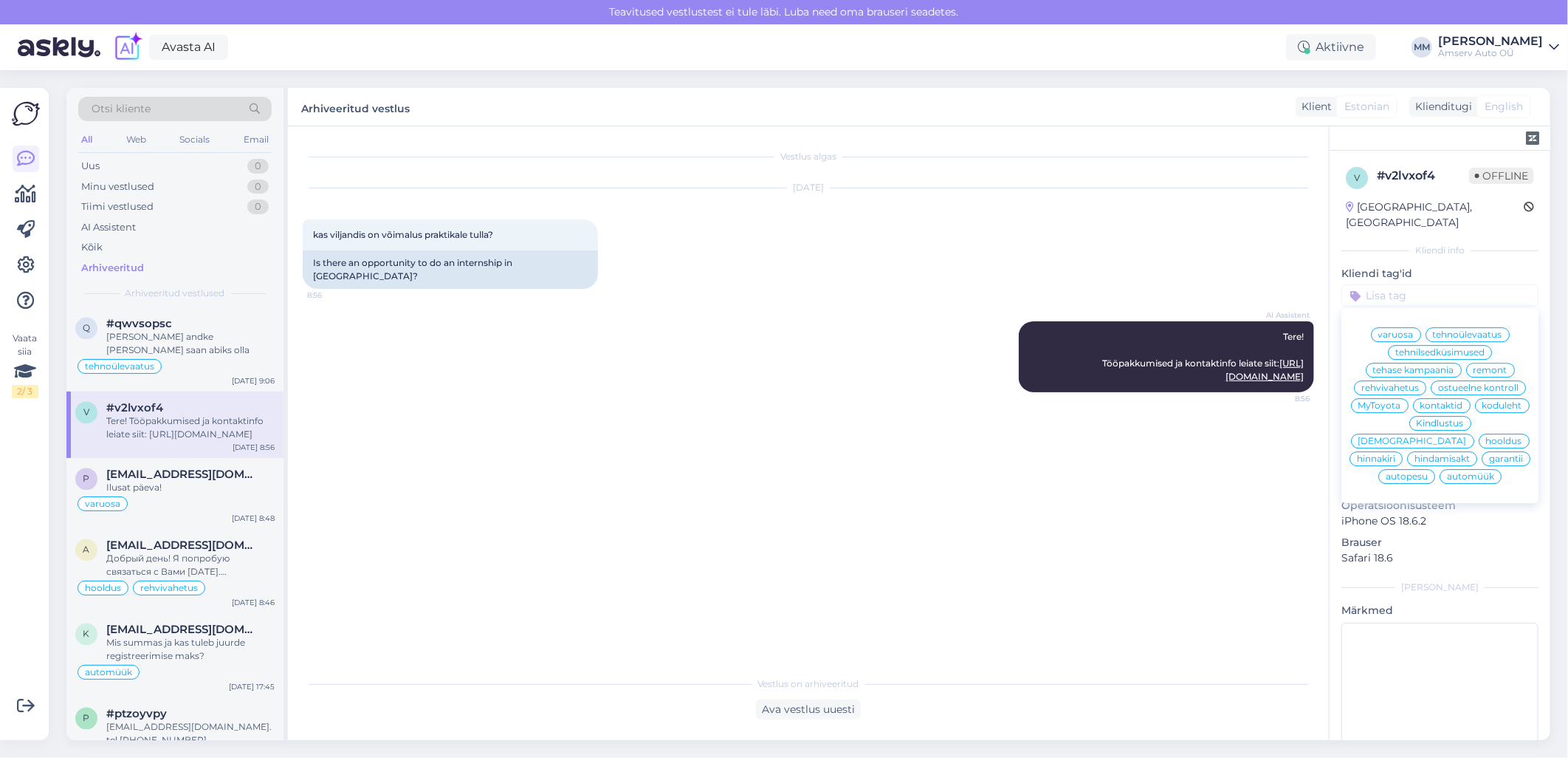
click at [1413, 348] on span "tehnilsedküsimused" at bounding box center [1440, 352] width 89 height 9
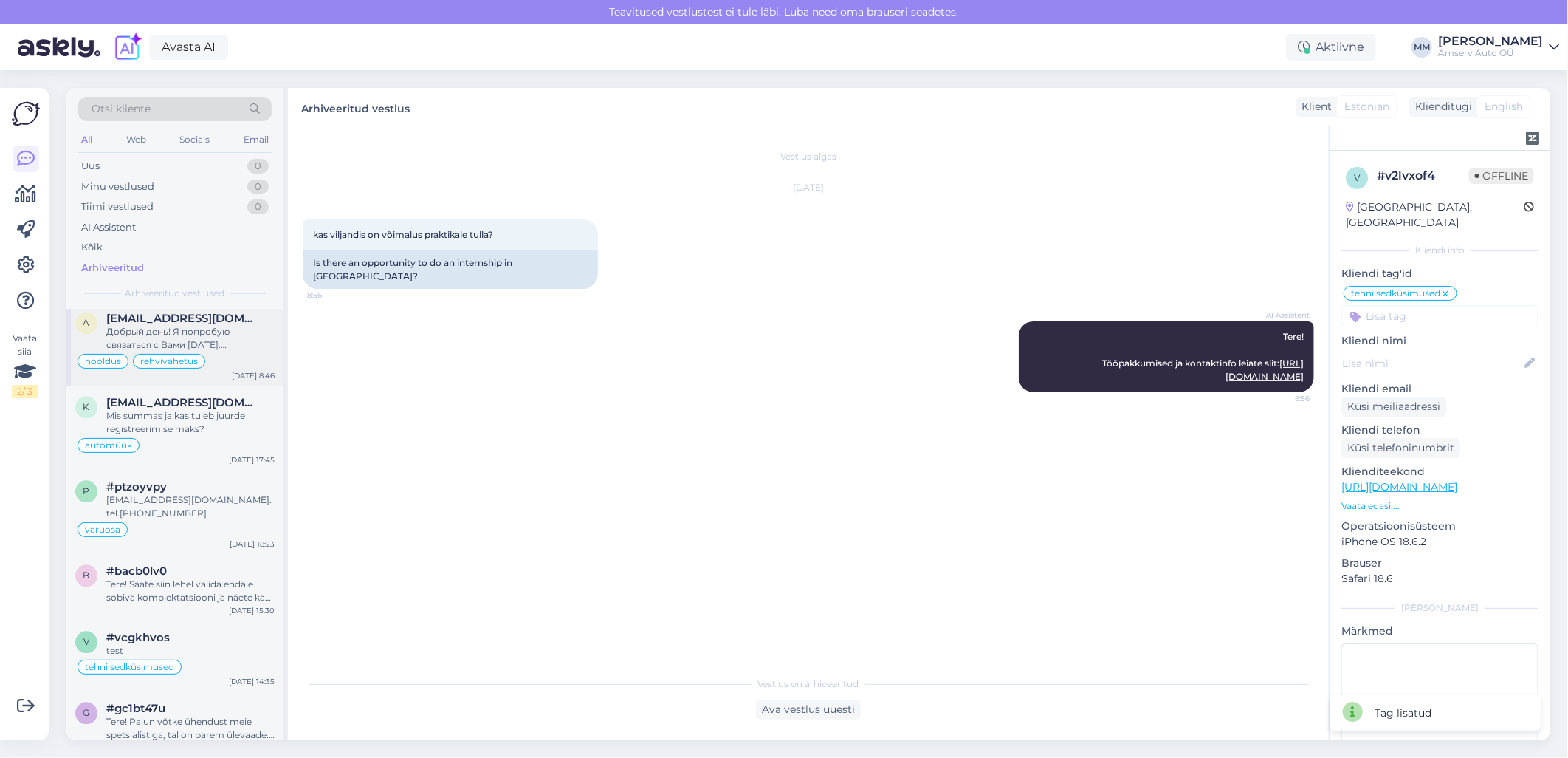
scroll to position [2050, 0]
click at [211, 577] on div "Tere! Saate siin lehel valida endale sobiva komplektatsiooni ja näete ka auto m…" at bounding box center [190, 589] width 168 height 26
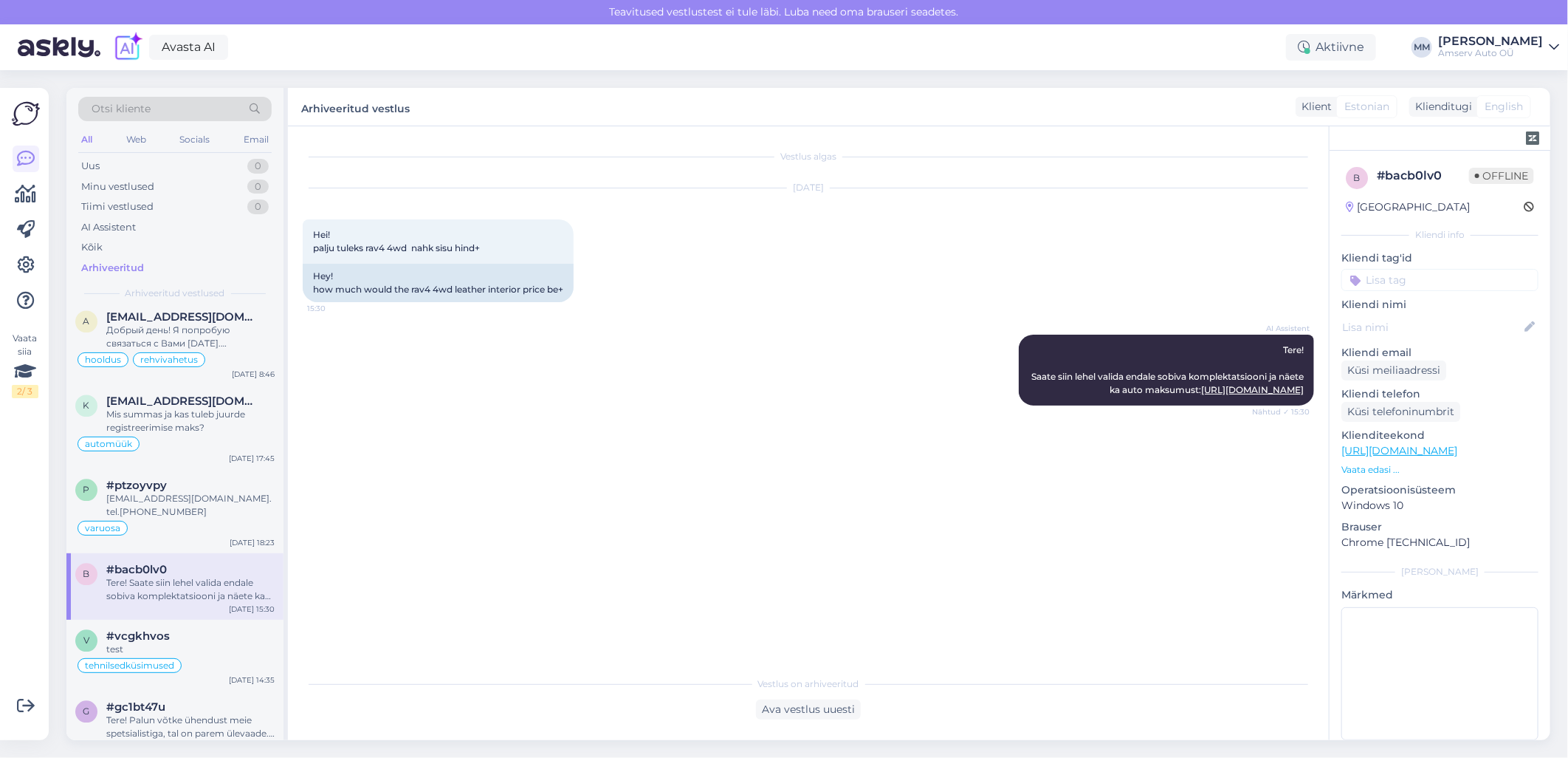
click at [1403, 283] on input at bounding box center [1440, 279] width 197 height 22
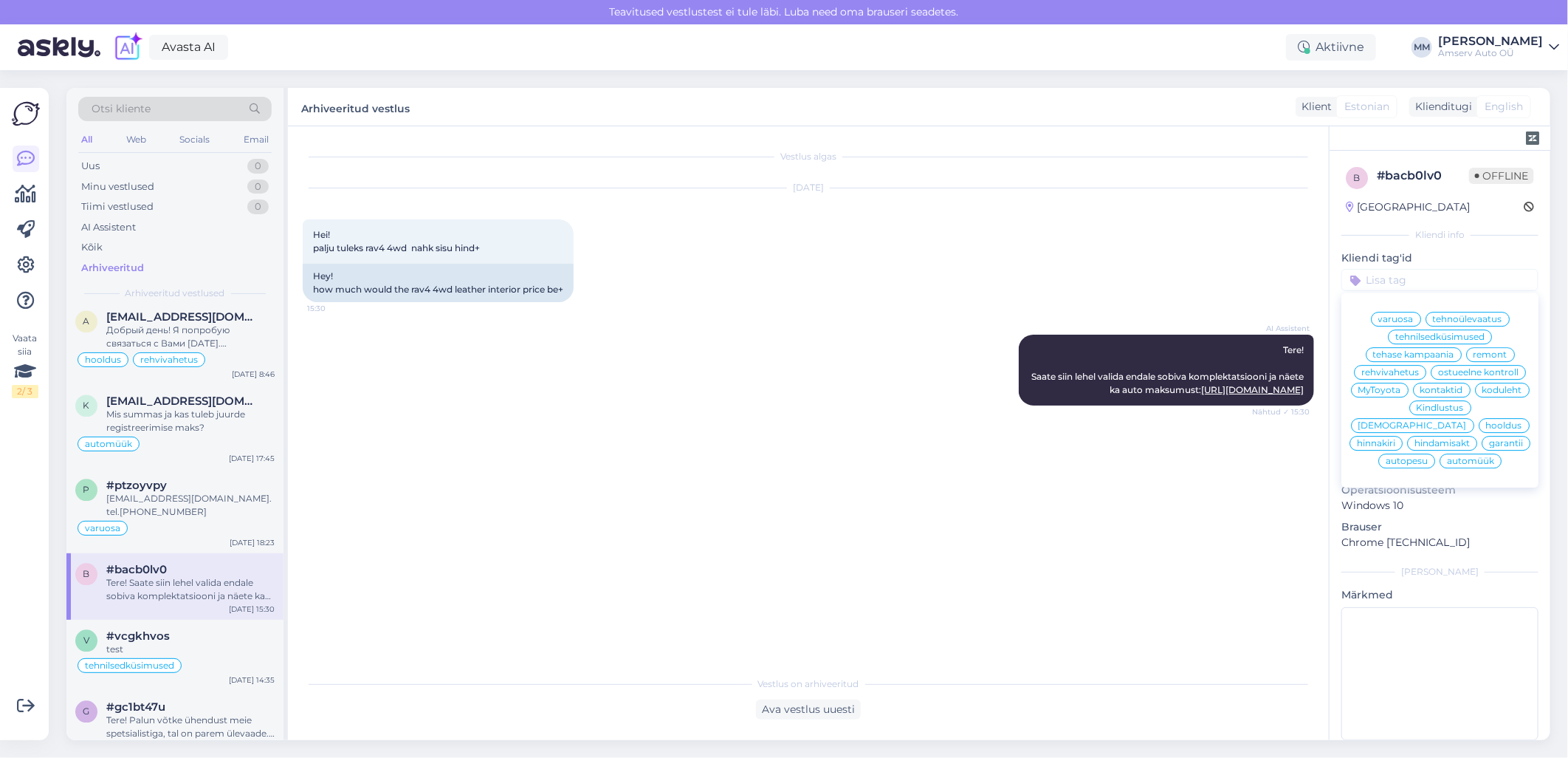
click at [1452, 465] on span "automüük" at bounding box center [1470, 461] width 47 height 9
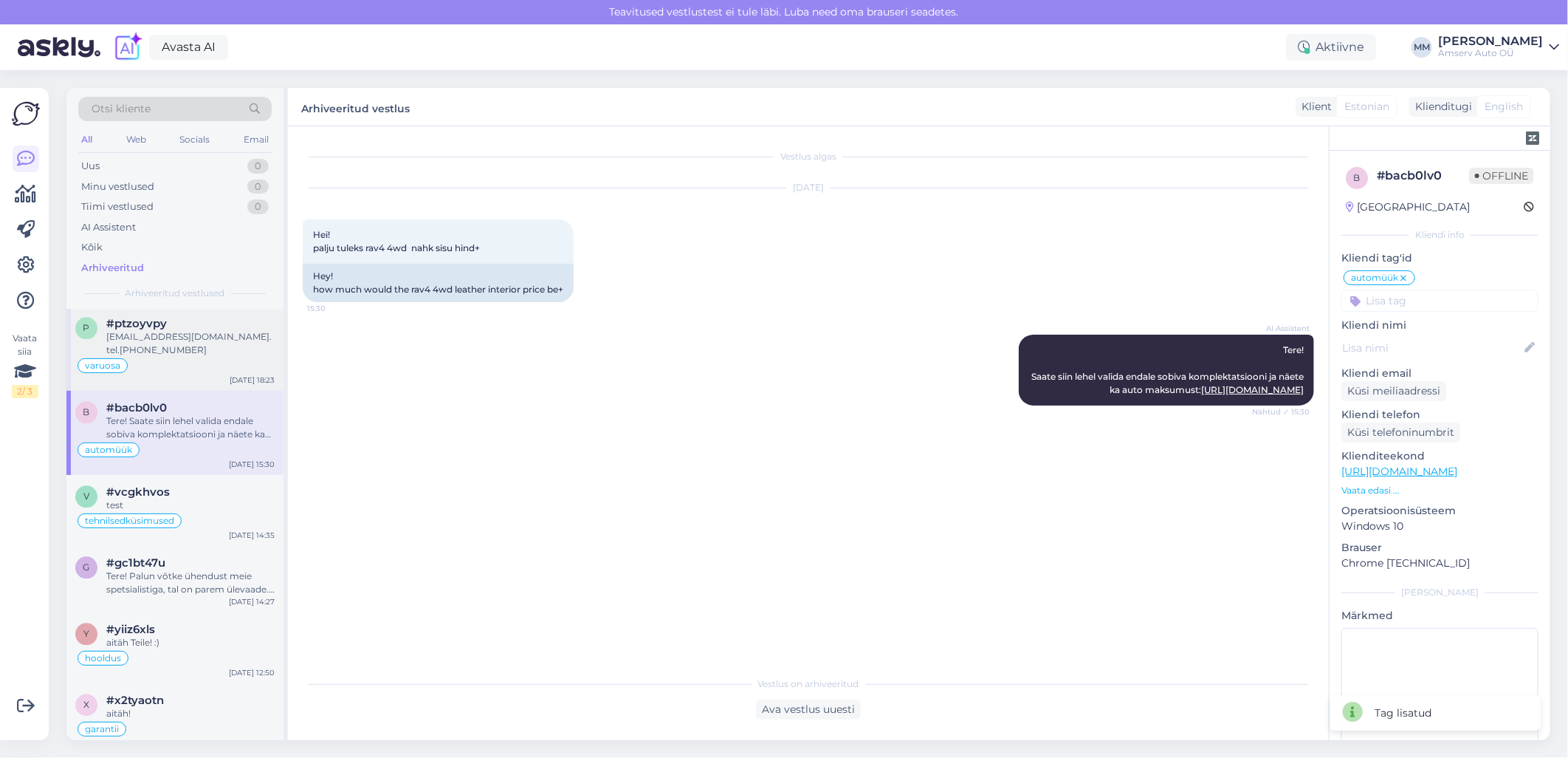
scroll to position [2297, 0]
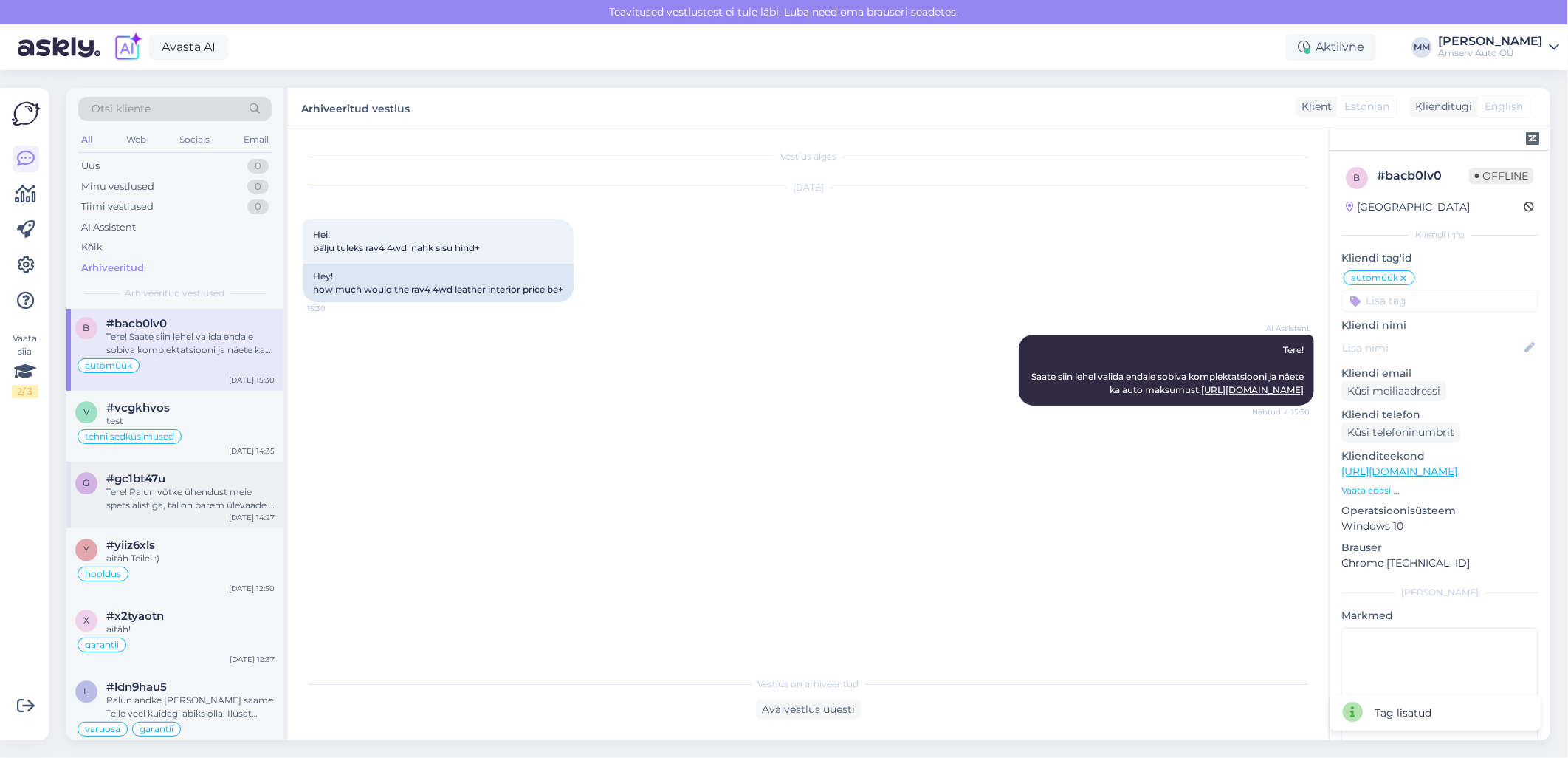
click at [153, 486] on div "Tere! Palun võtke ühendust meie spetsialistiga, tal on parem ülevaade. [PERSON_…" at bounding box center [190, 499] width 168 height 26
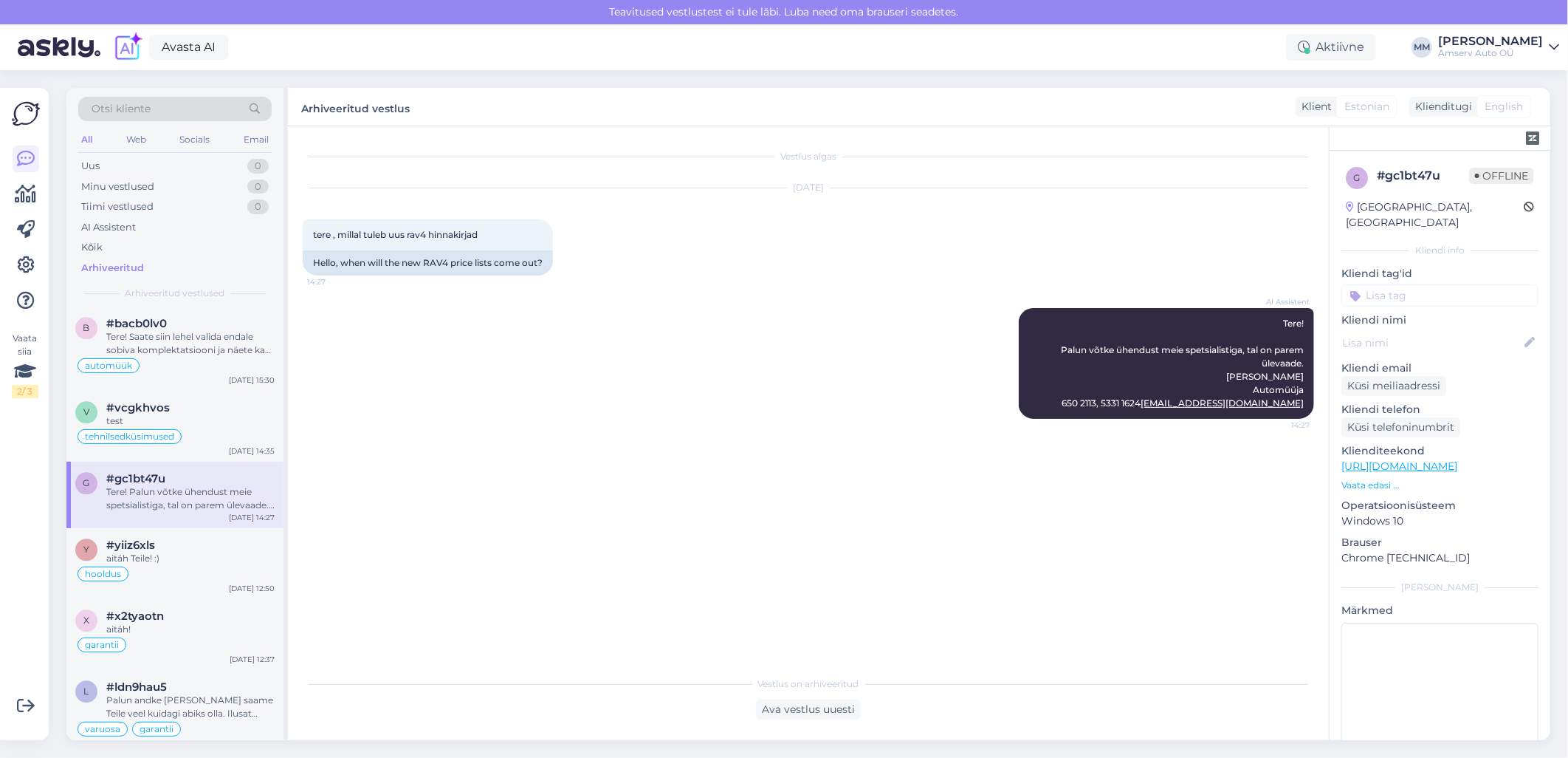
click at [1390, 285] on input at bounding box center [1440, 295] width 197 height 22
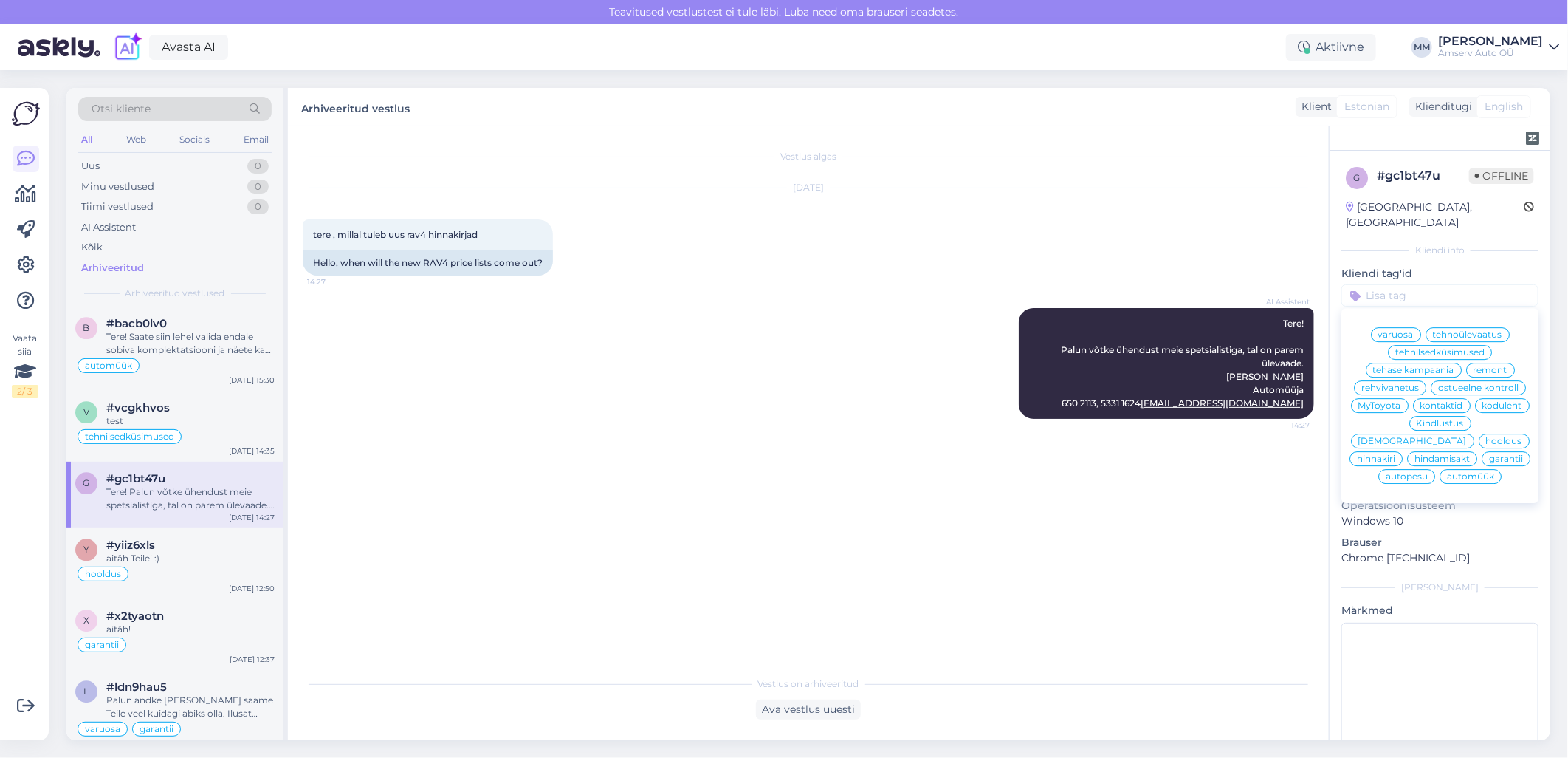
click at [1455, 478] on span "automüük" at bounding box center [1470, 476] width 47 height 9
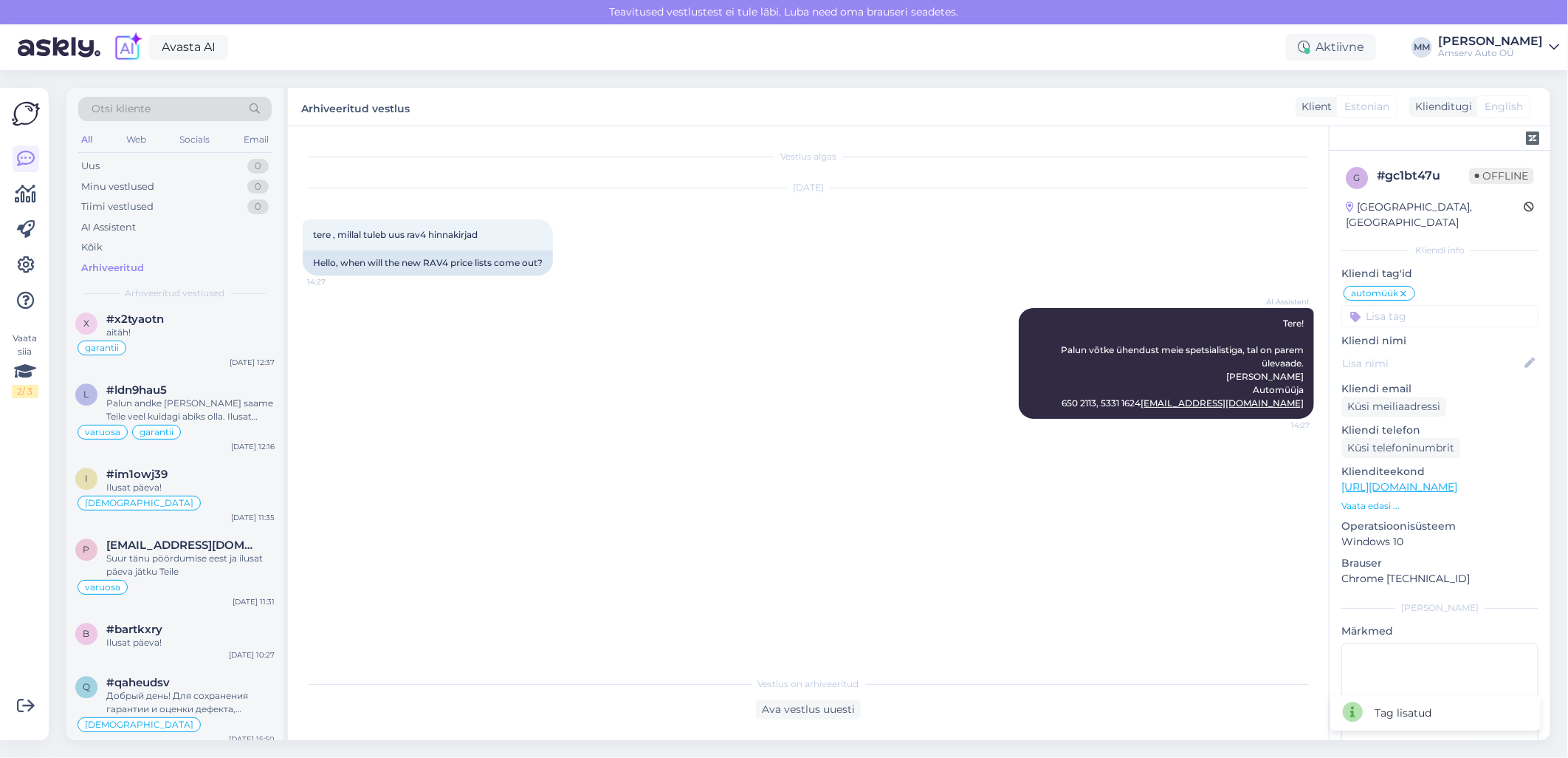
scroll to position [2625, 0]
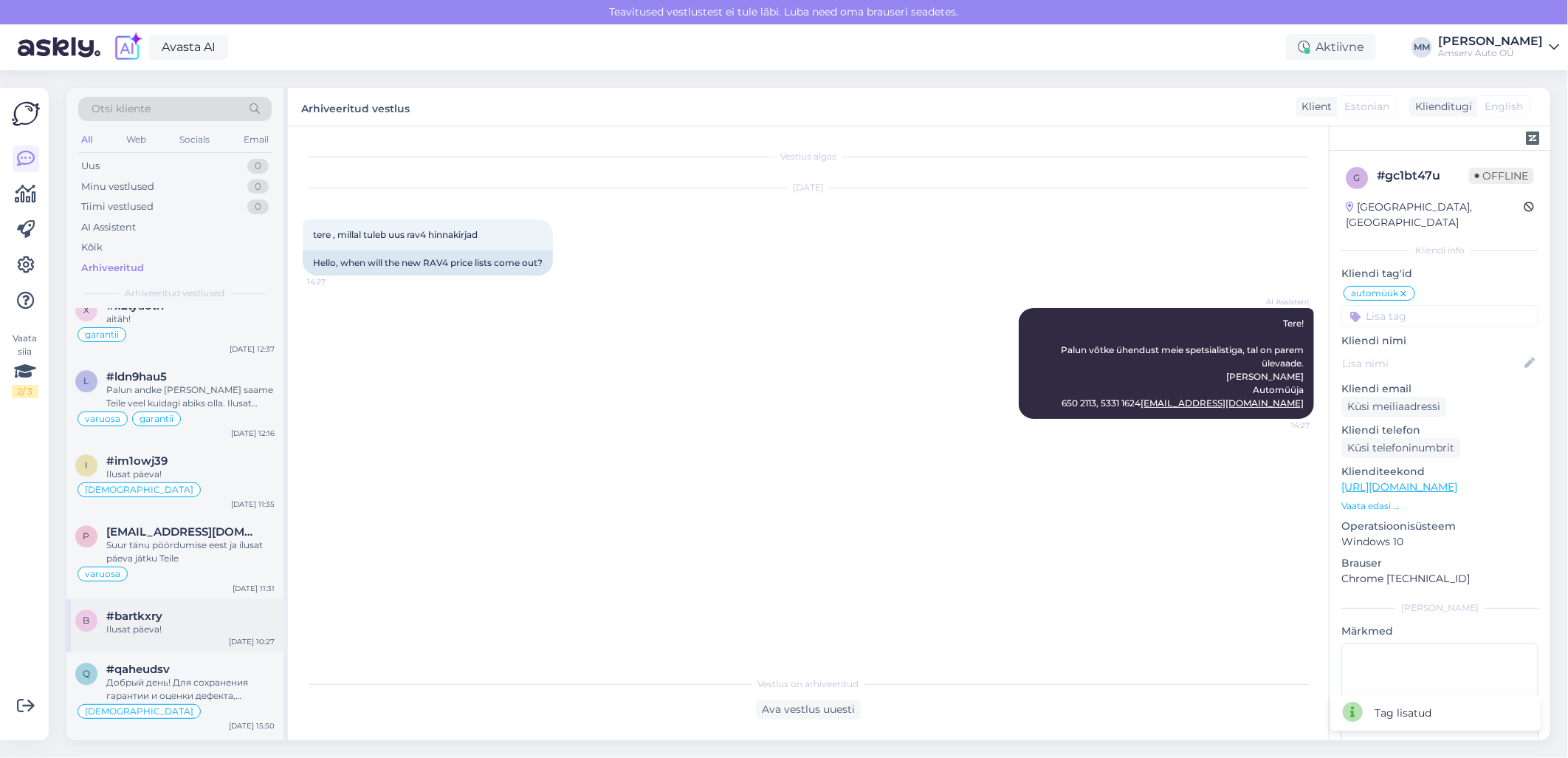
click at [158, 610] on span "#bartkxry" at bounding box center [134, 616] width 56 height 13
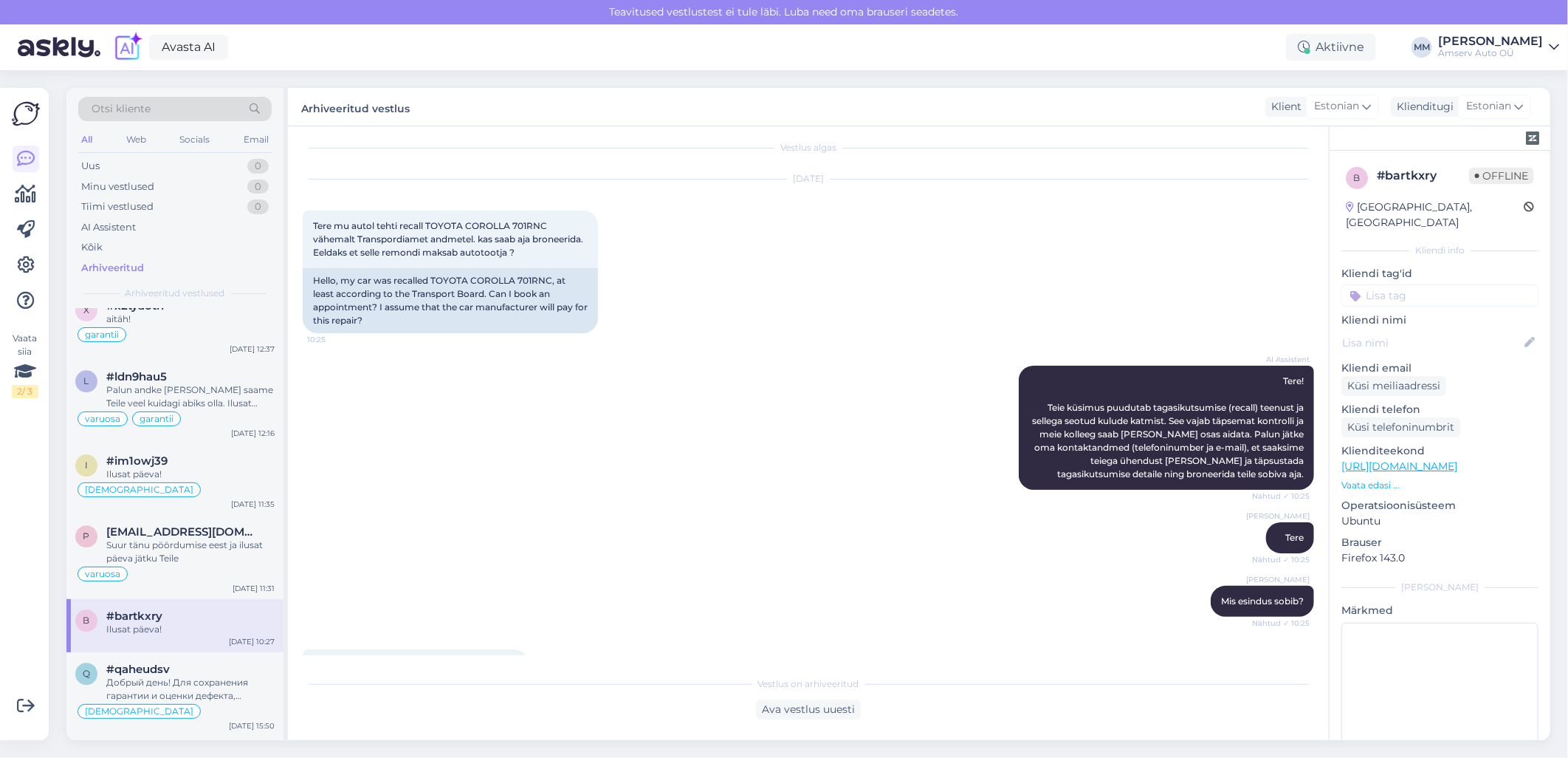
scroll to position [0, 0]
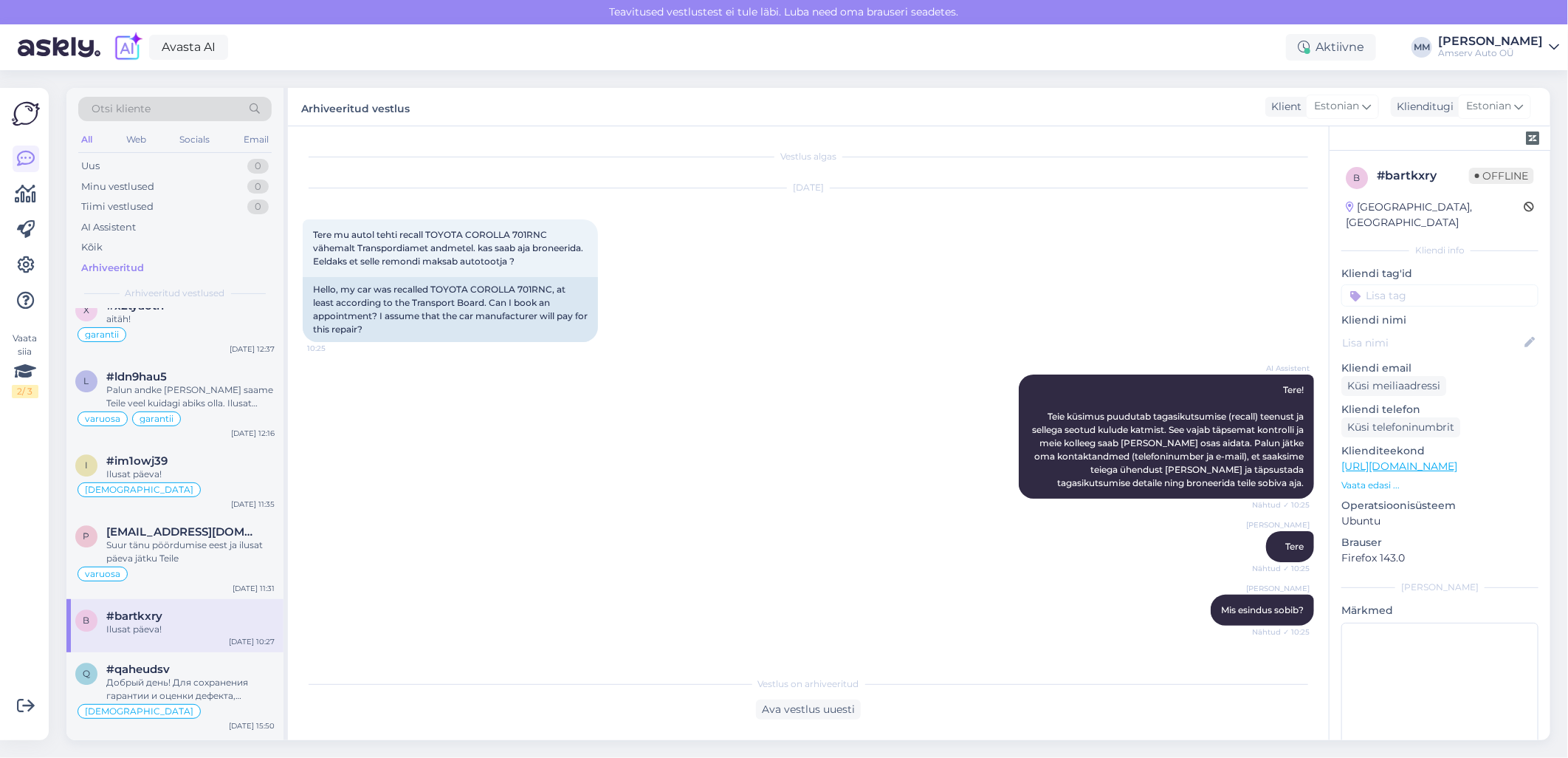
click at [1386, 285] on input at bounding box center [1440, 295] width 197 height 22
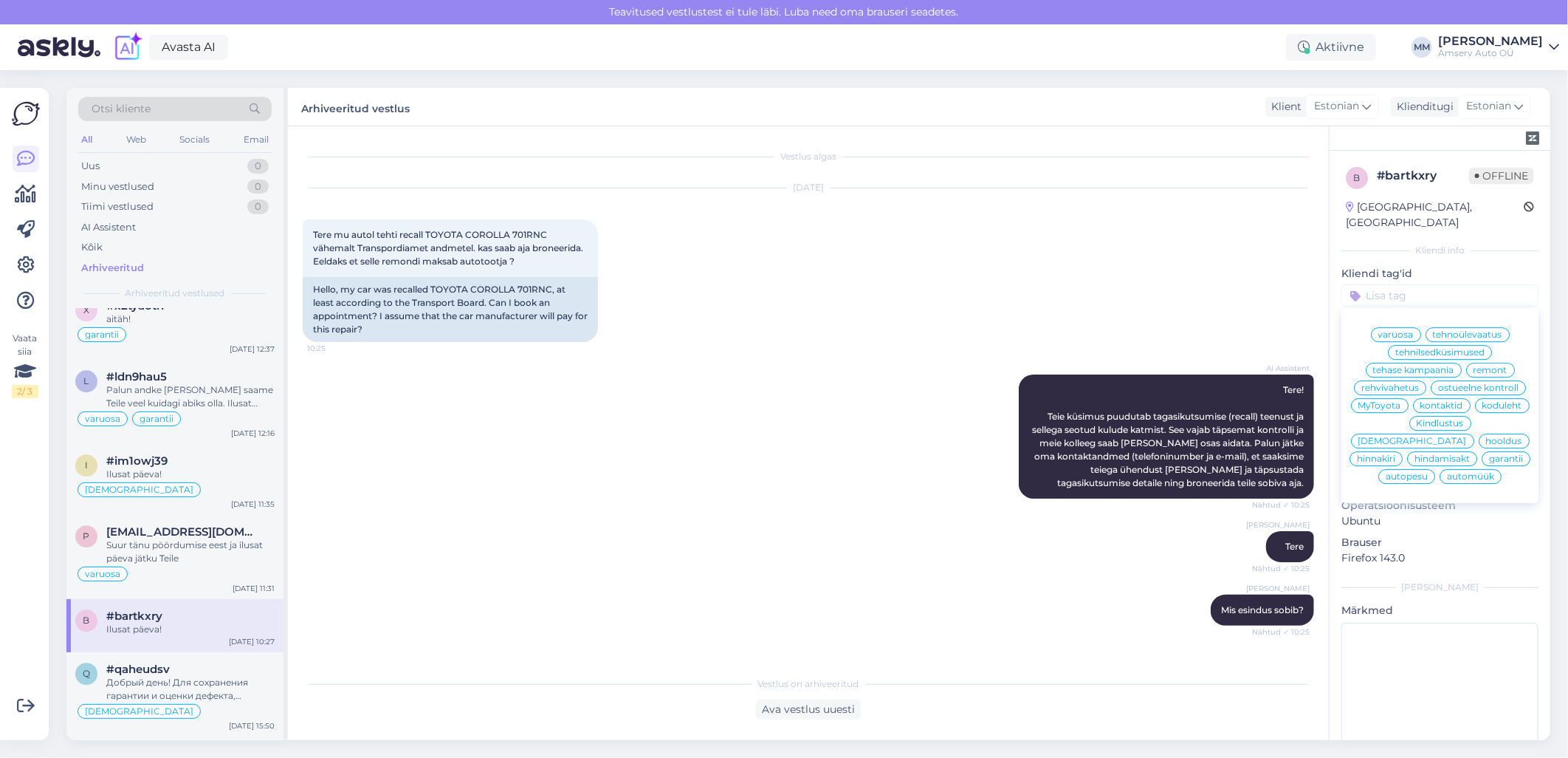
click at [1404, 366] on span "tehase kampaania" at bounding box center [1413, 370] width 81 height 9
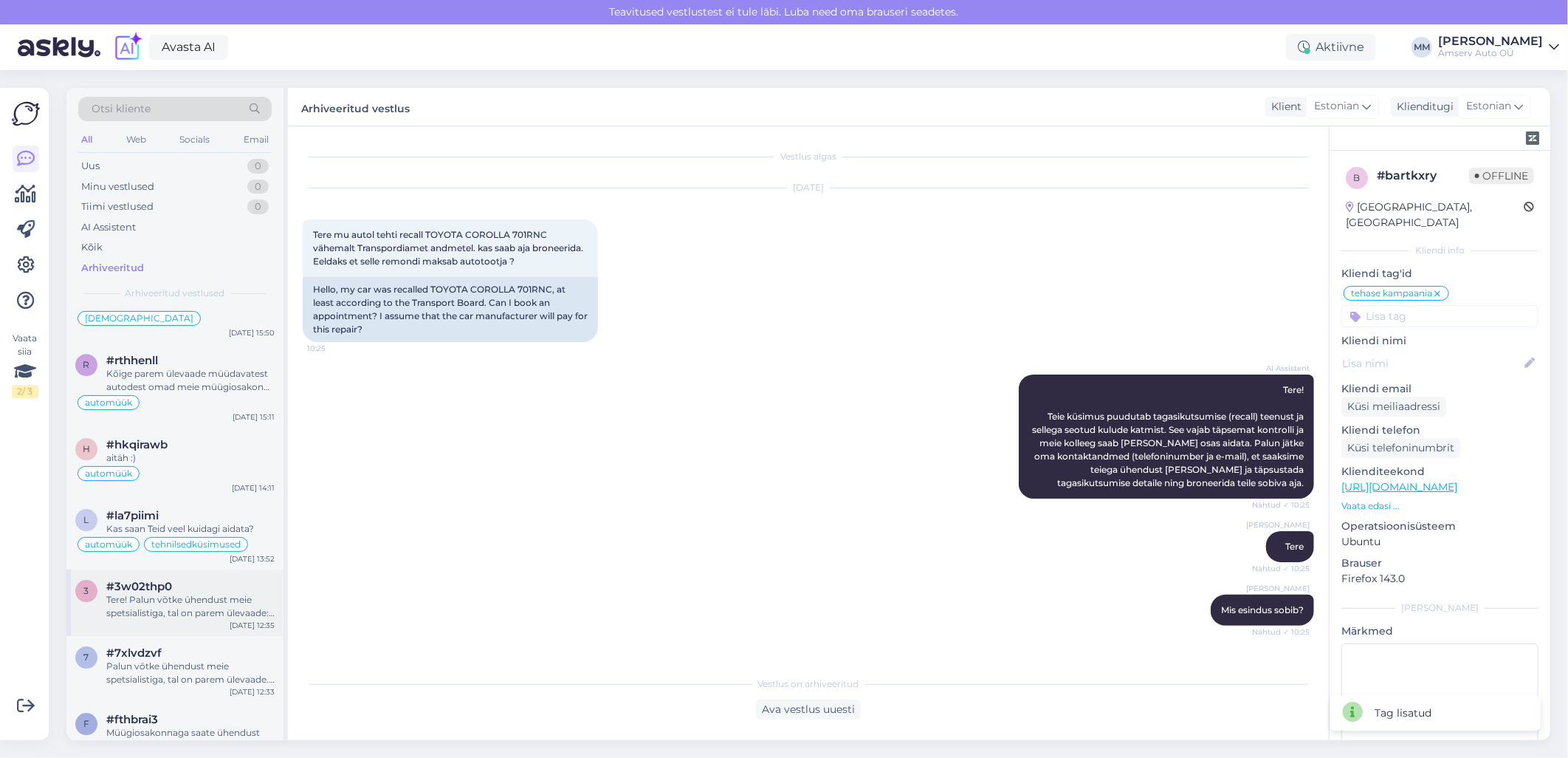
scroll to position [3118, 0]
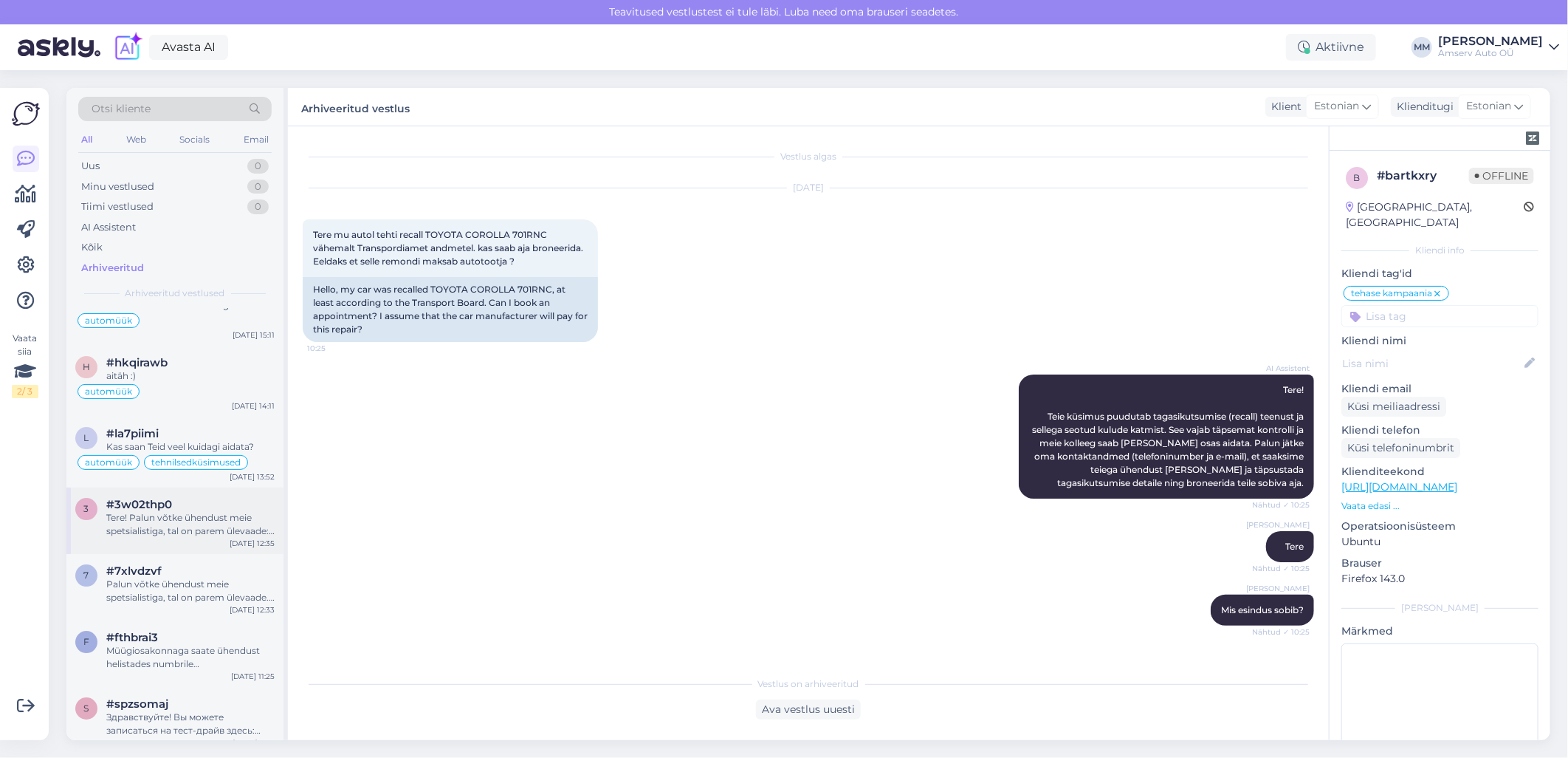
click at [149, 511] on div "Tere! Palun võtke ühendust meie spetsialistiga, tal on parem ülevaade: [PERSON_…" at bounding box center [190, 524] width 168 height 26
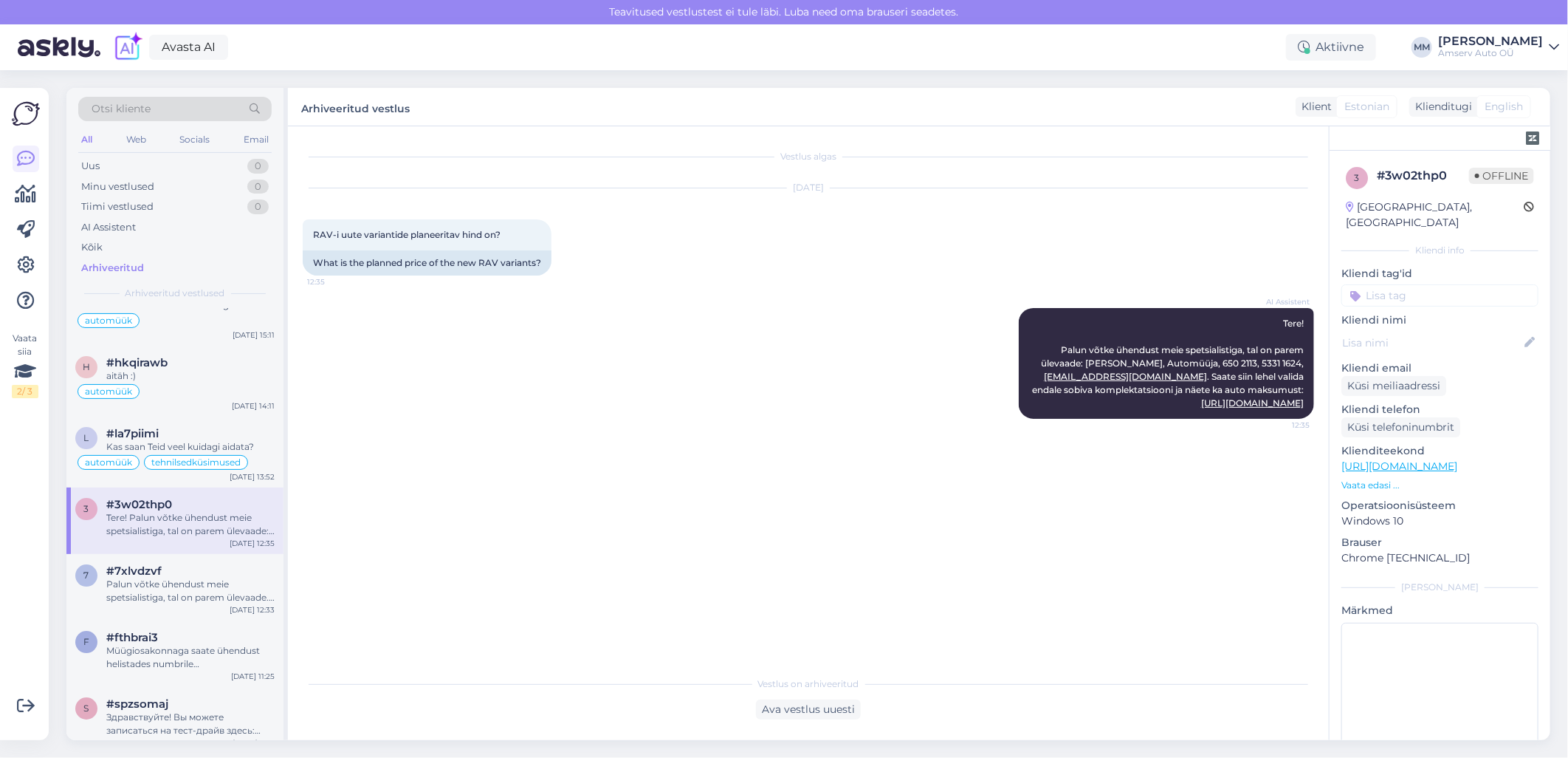
click at [1390, 285] on input at bounding box center [1440, 295] width 197 height 22
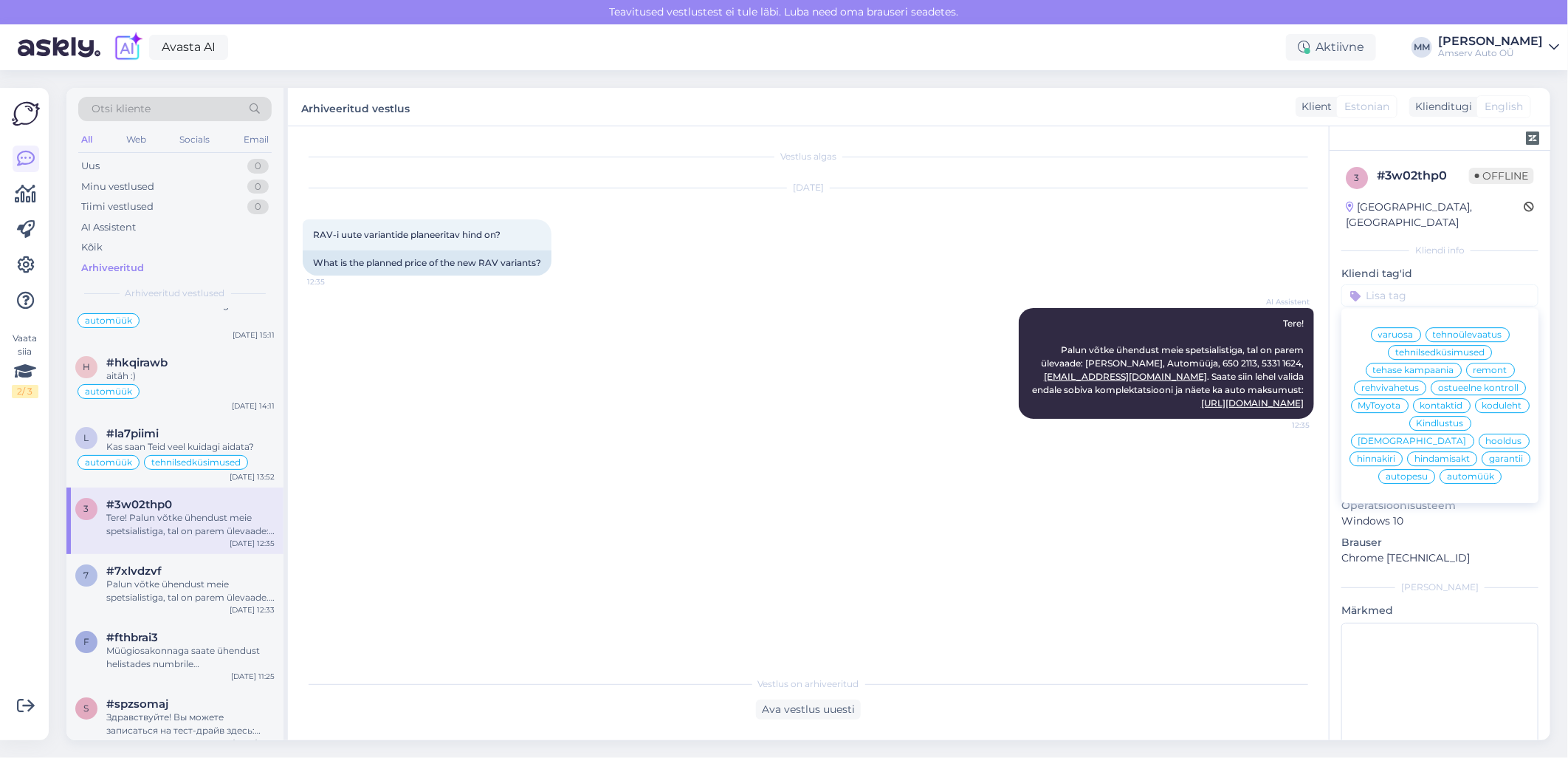
click at [1451, 476] on span "automüük" at bounding box center [1470, 476] width 47 height 9
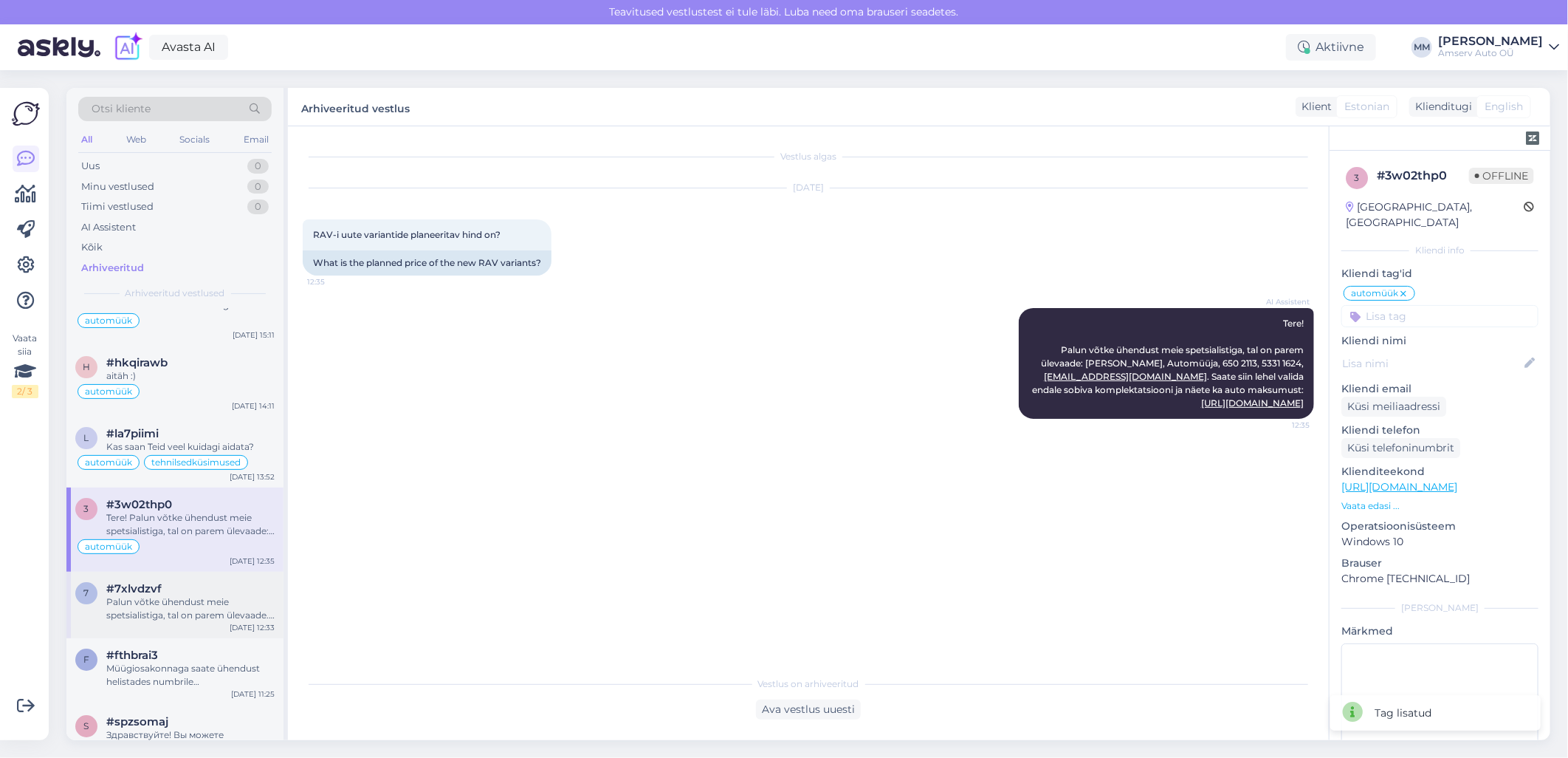
drag, startPoint x: 104, startPoint y: 571, endPoint x: 161, endPoint y: 571, distance: 57.0
click at [104, 582] on div "7 #7xlvdzvf Palun võtke ühendust meie spetsialistiga, tal on parem ülevaade. [P…" at bounding box center [175, 602] width 199 height 40
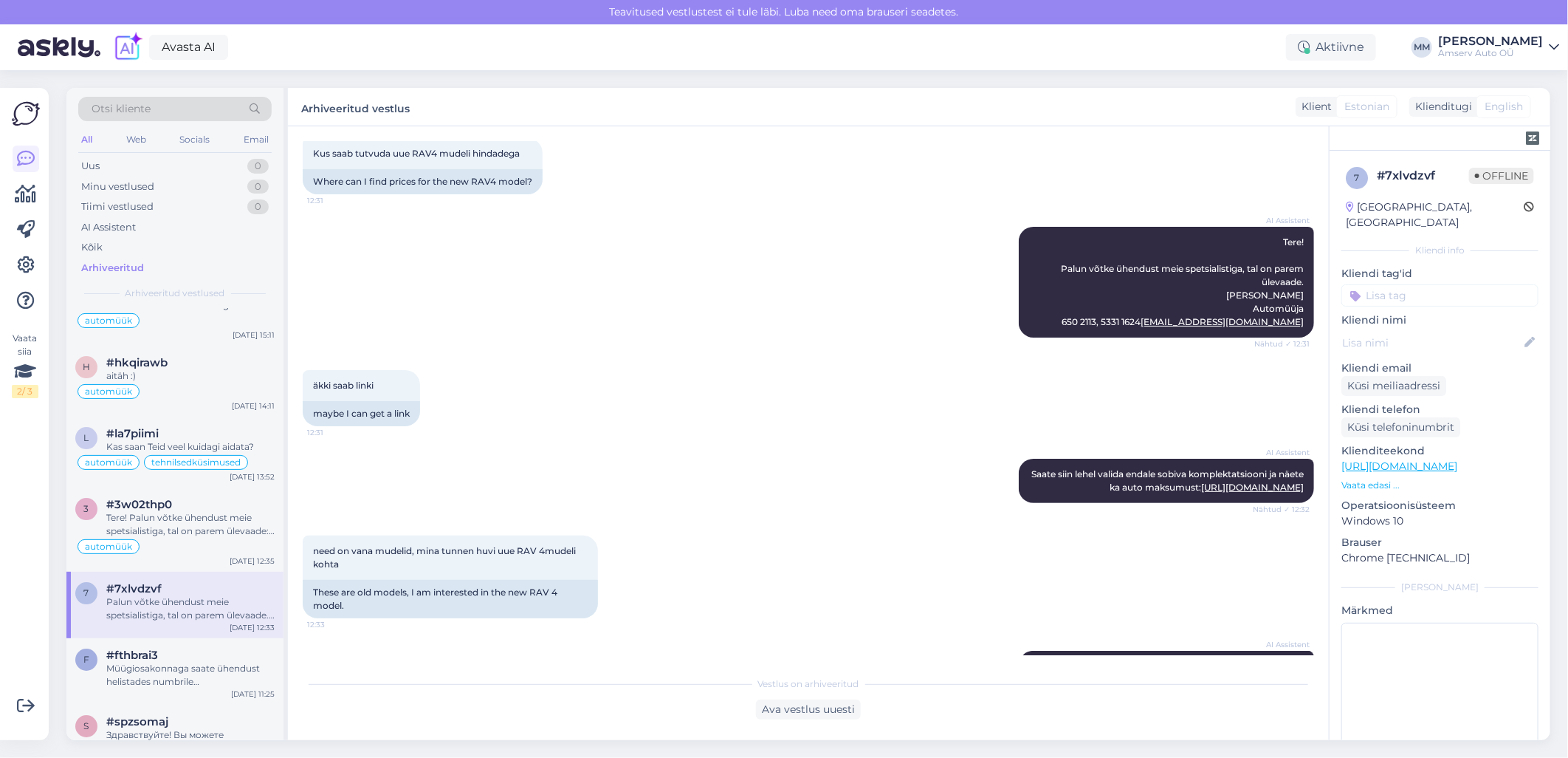
scroll to position [65, 0]
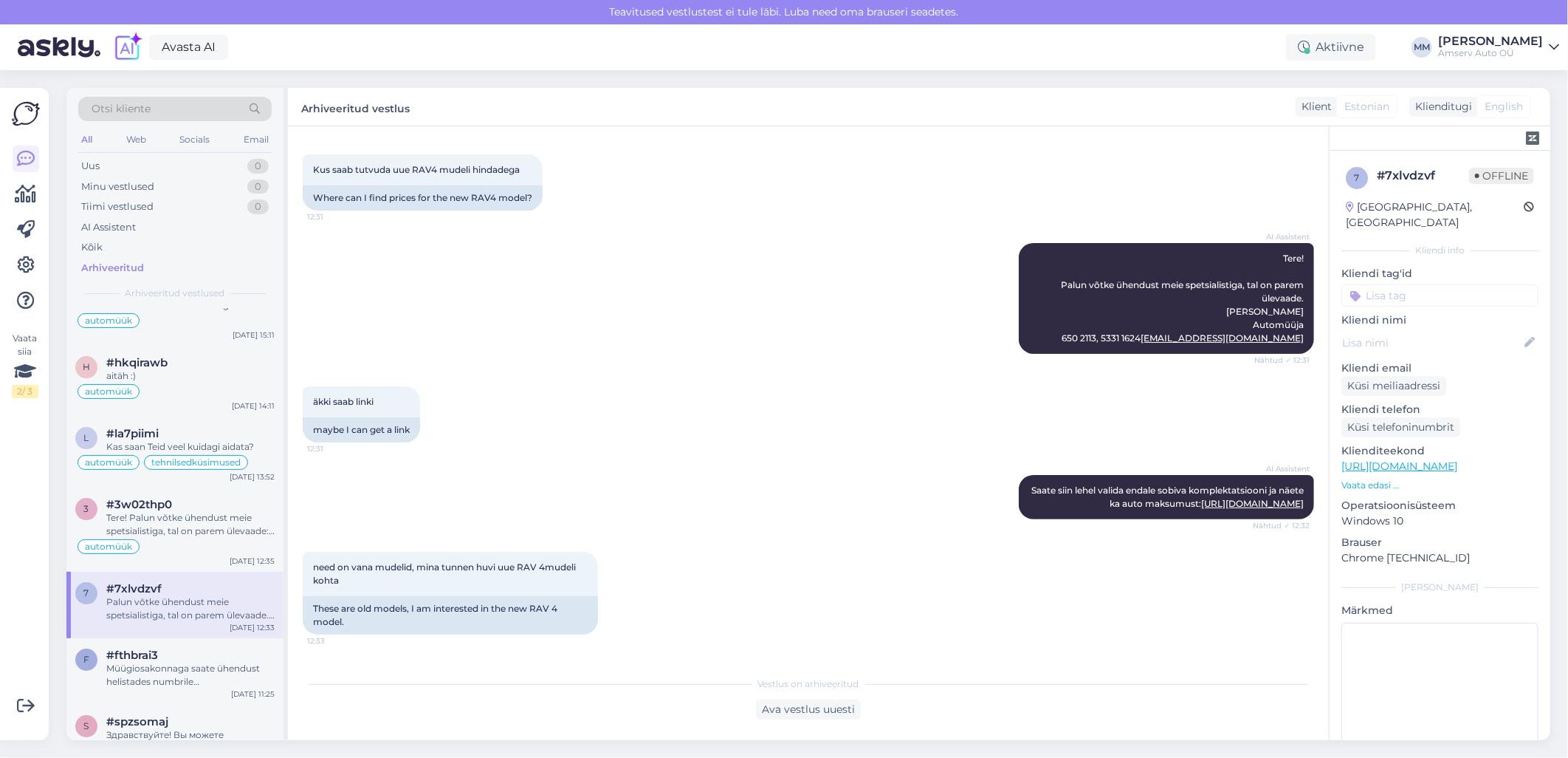
click at [1384, 285] on input at bounding box center [1440, 295] width 197 height 22
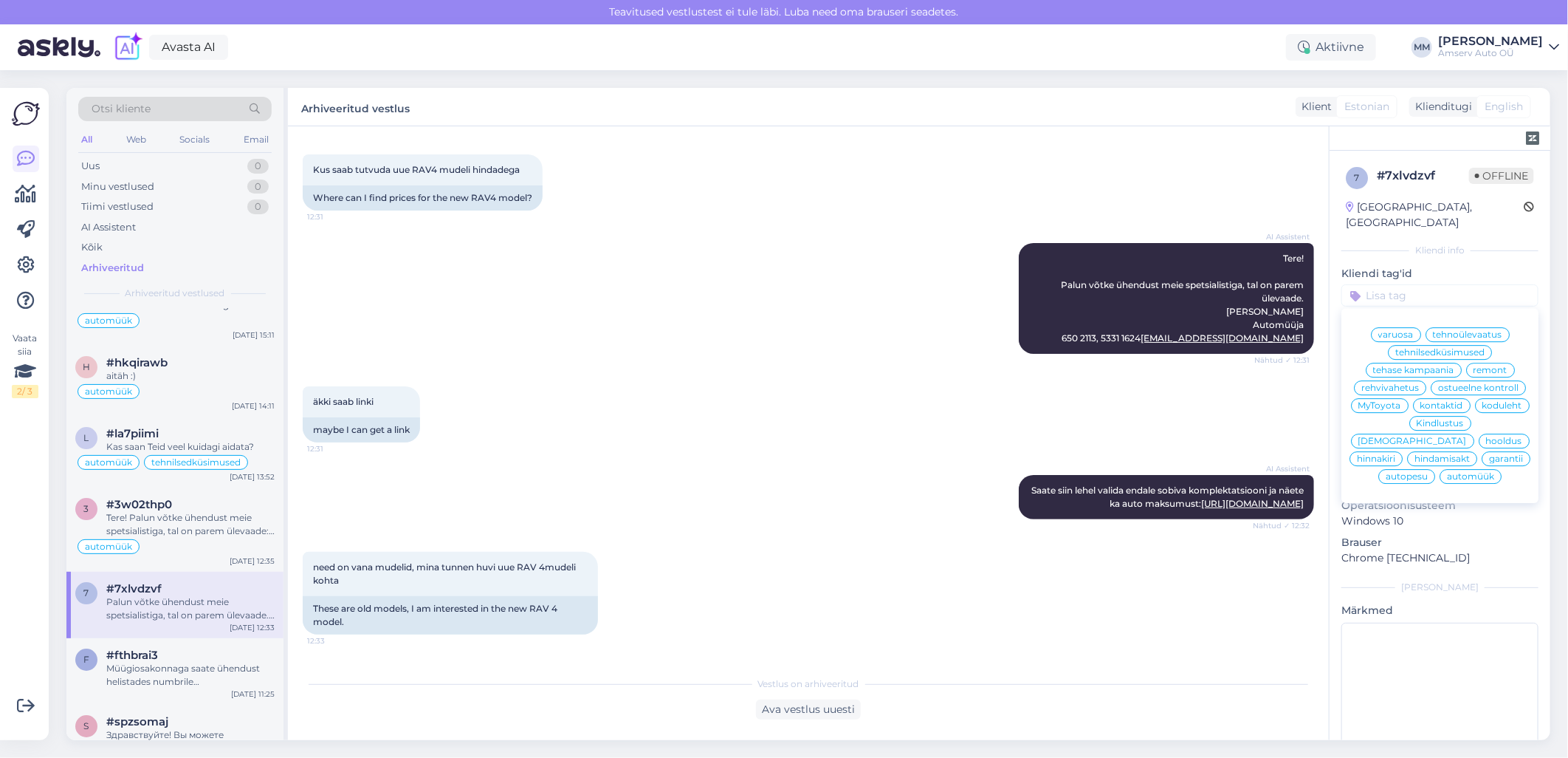
click at [1475, 480] on span "automüük" at bounding box center [1470, 476] width 47 height 9
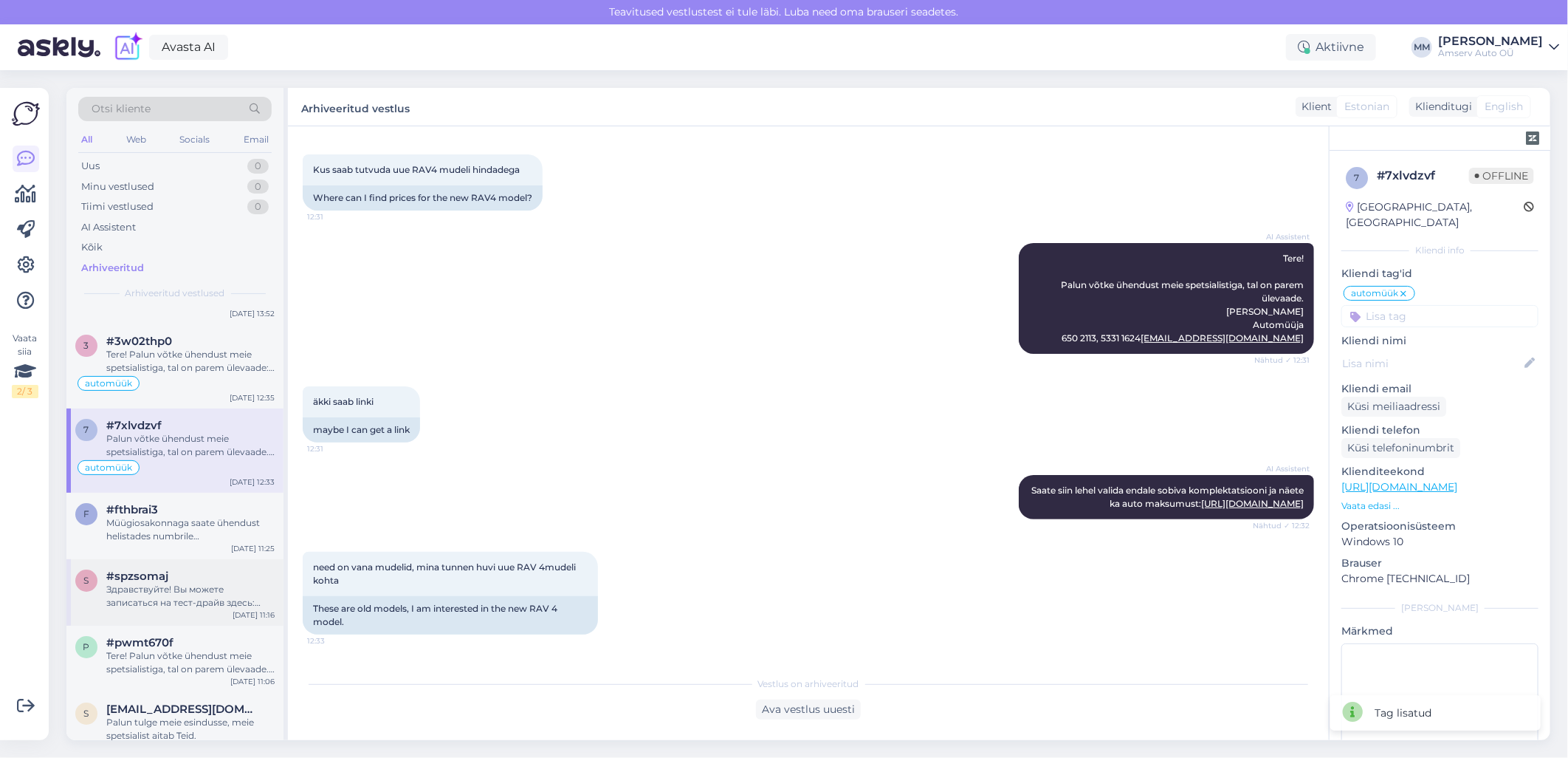
scroll to position [3282, 0]
click at [132, 515] on div "Müügiosakonnaga saate ühendust helistades numbrile [PHONE_NUMBER] või kirjutade…" at bounding box center [190, 528] width 168 height 26
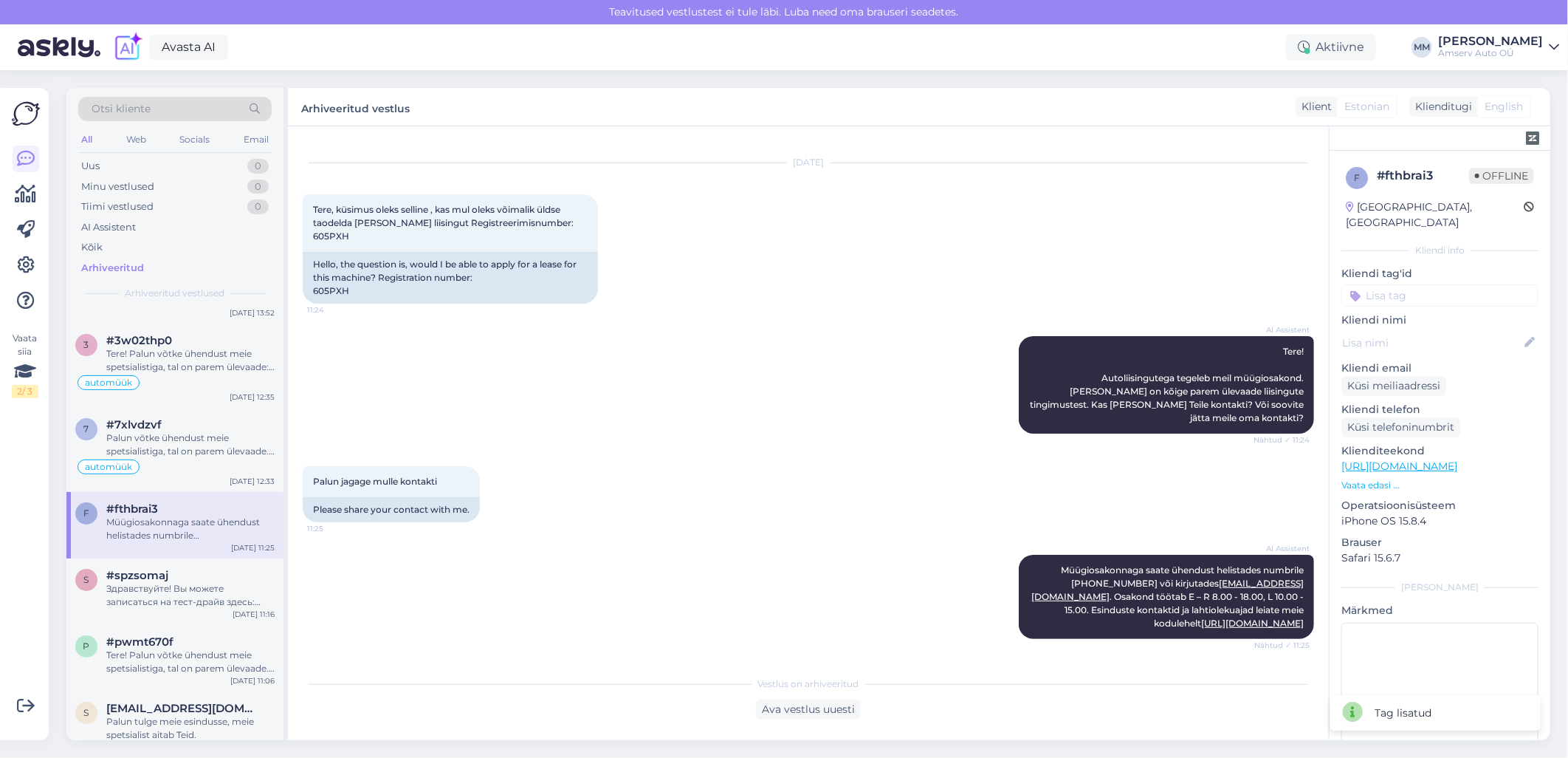
scroll to position [10, 0]
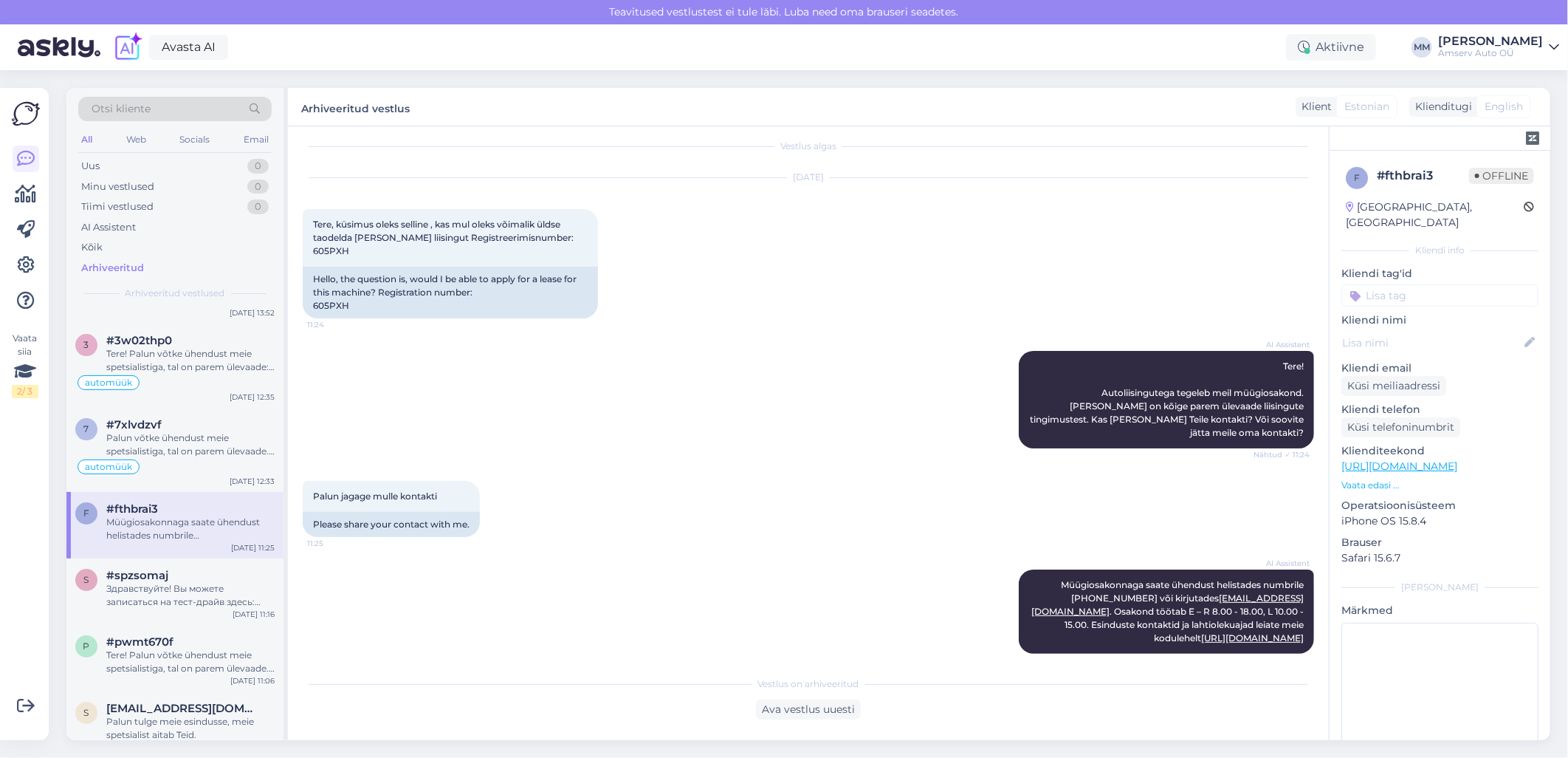
click at [1379, 285] on input at bounding box center [1440, 295] width 197 height 22
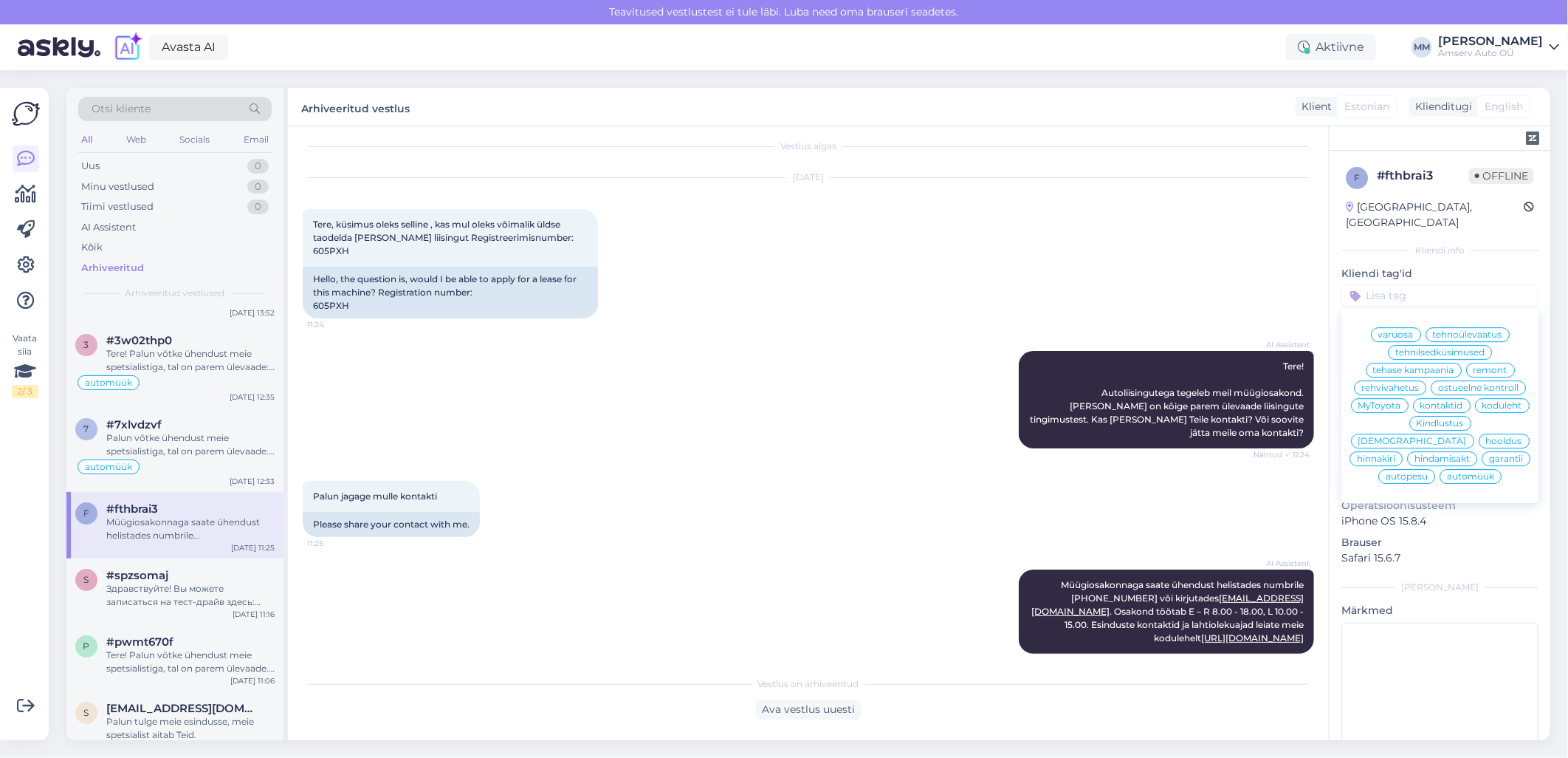
click at [1460, 480] on span "automüük" at bounding box center [1470, 476] width 47 height 9
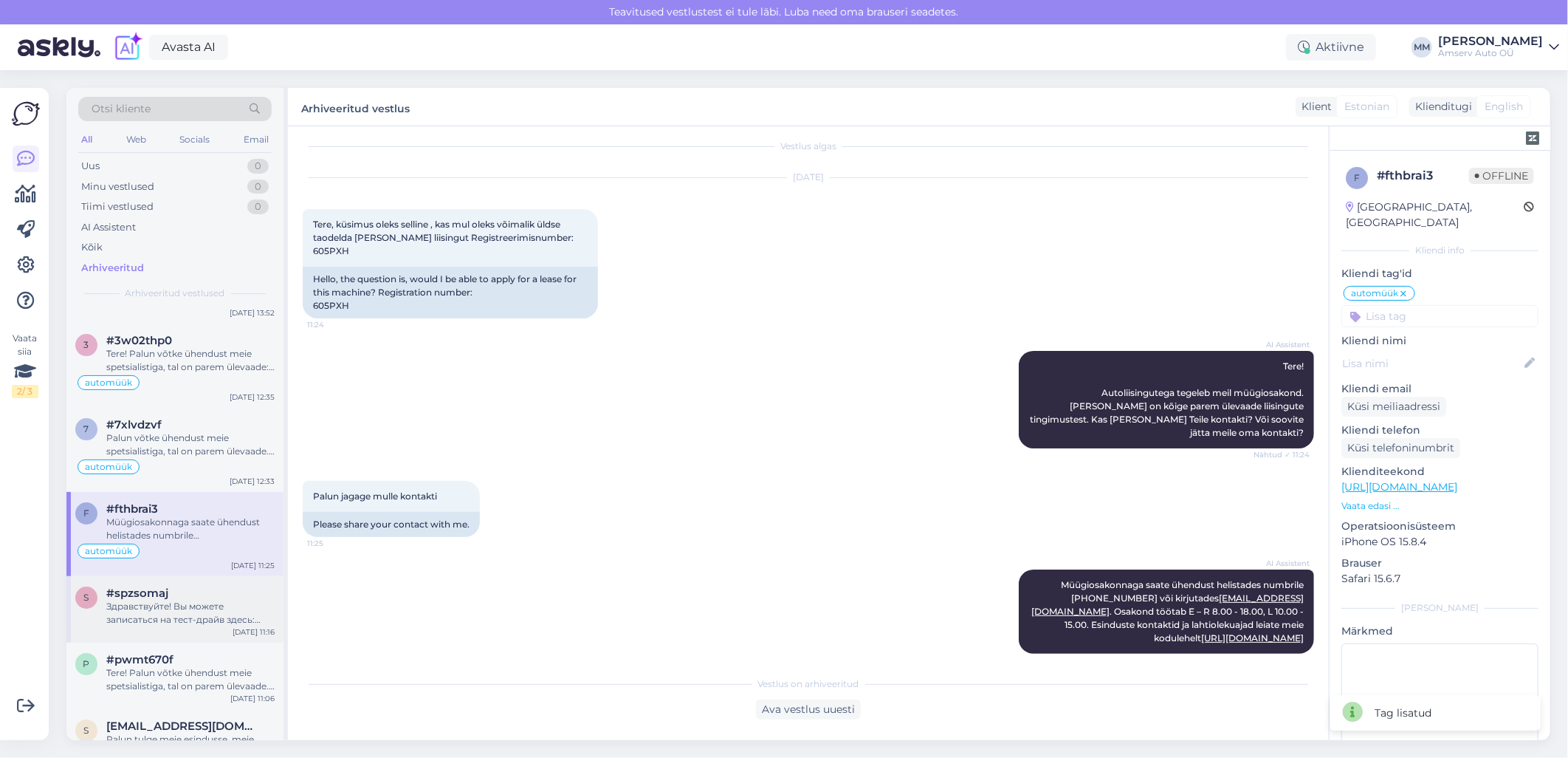
click at [166, 600] on div "Здравствуйте! Вы можете записаться на тест-драйв здесь: [URL][DOMAIN_NAME]. Кон…" at bounding box center [190, 613] width 168 height 26
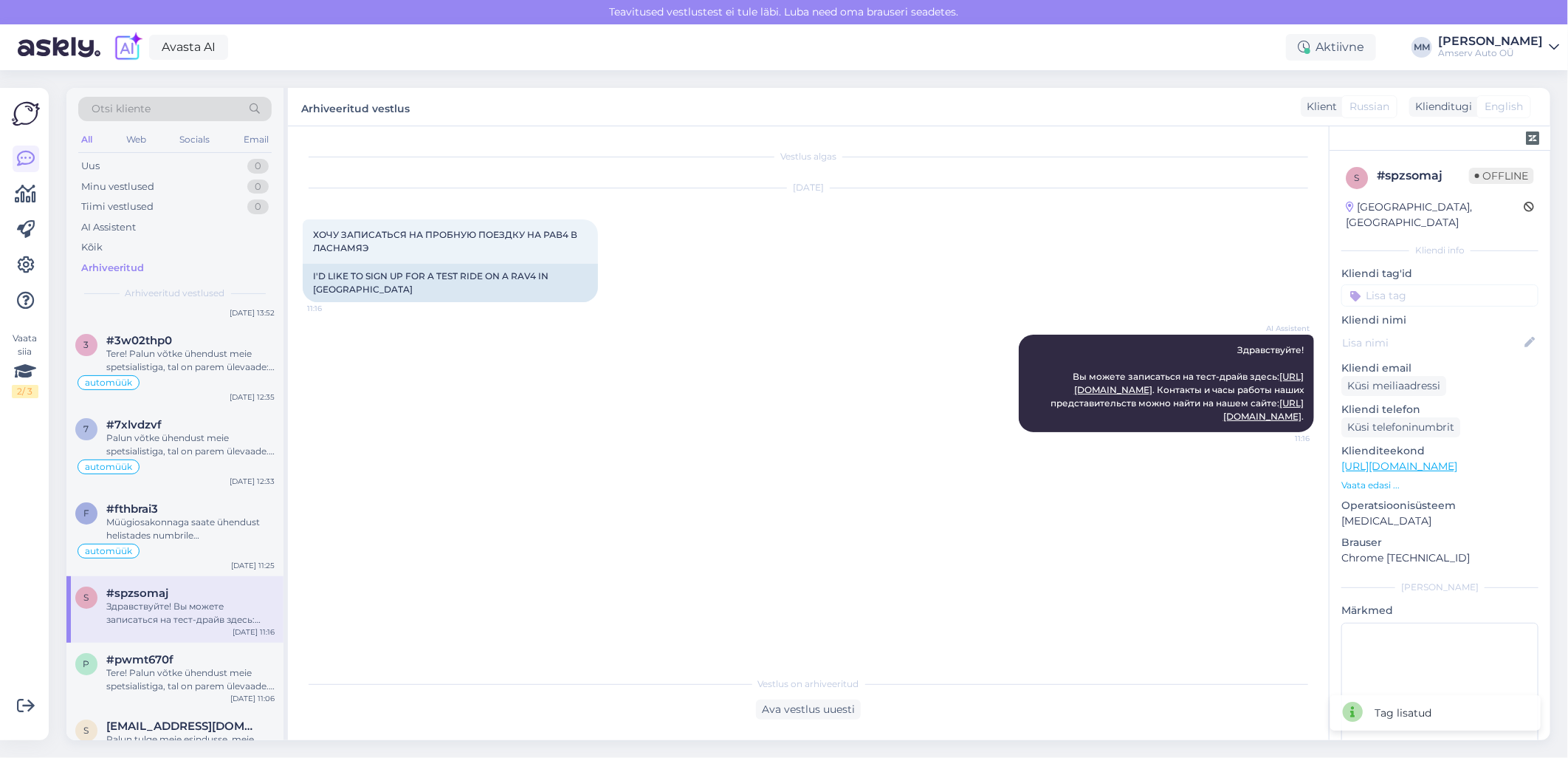
click at [1400, 286] on input at bounding box center [1440, 295] width 197 height 22
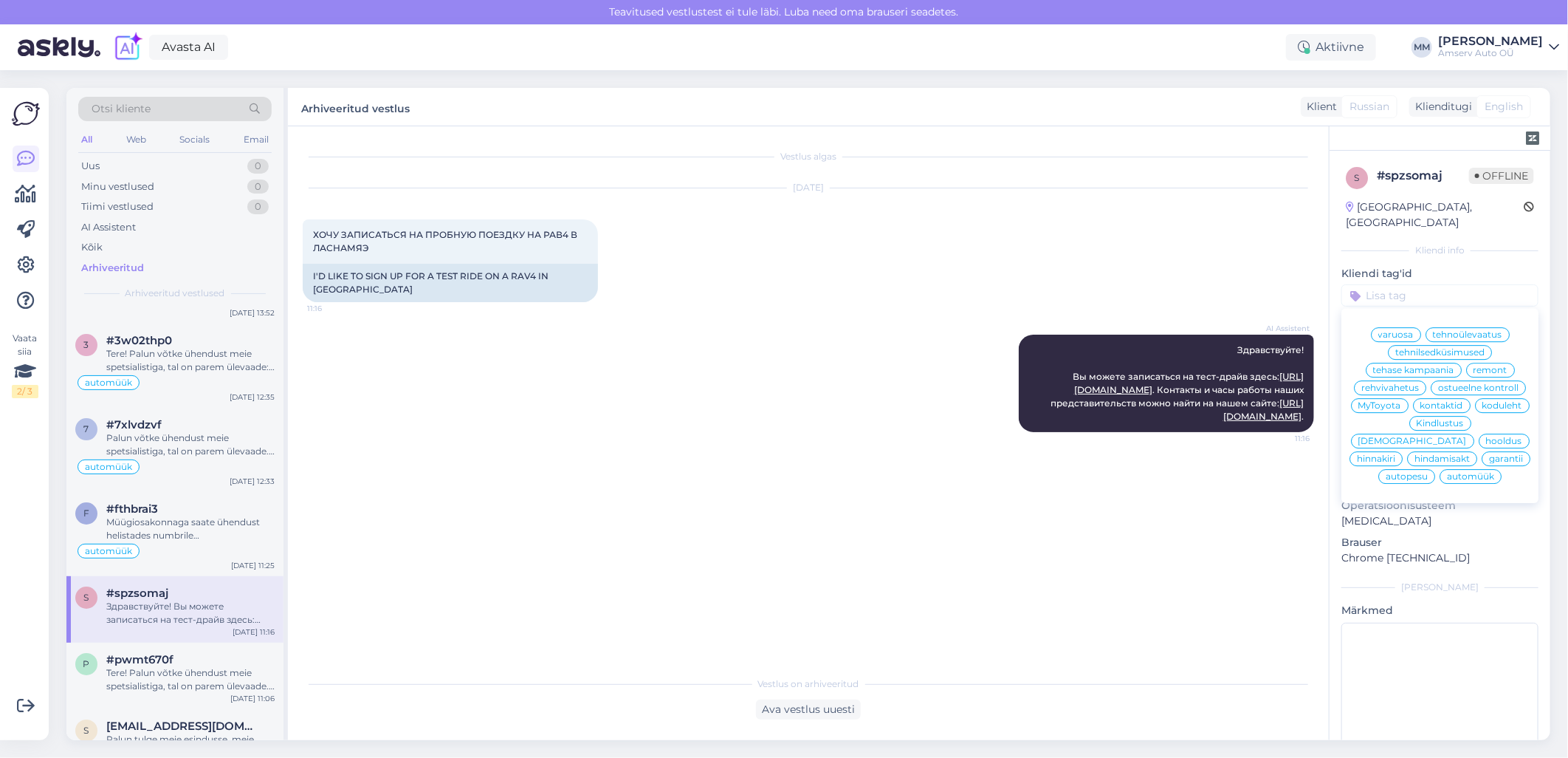
click at [1448, 473] on div "automüük" at bounding box center [1470, 476] width 62 height 15
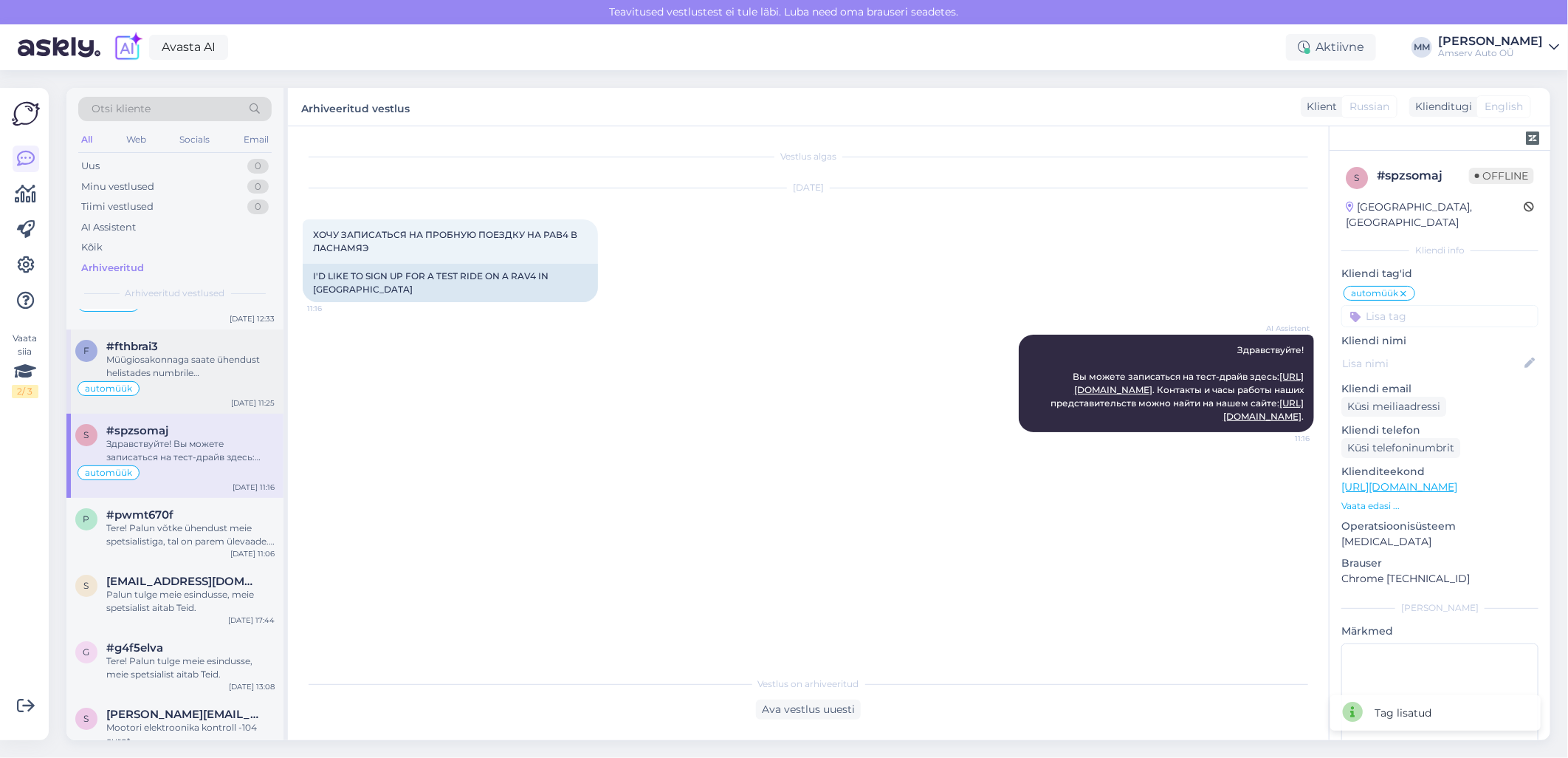
scroll to position [3445, 0]
click at [114, 520] on div "Tere! Palun võtke ühendust meie spetsialistiga, tal on parem ülevaade. [PERSON_…" at bounding box center [190, 533] width 168 height 26
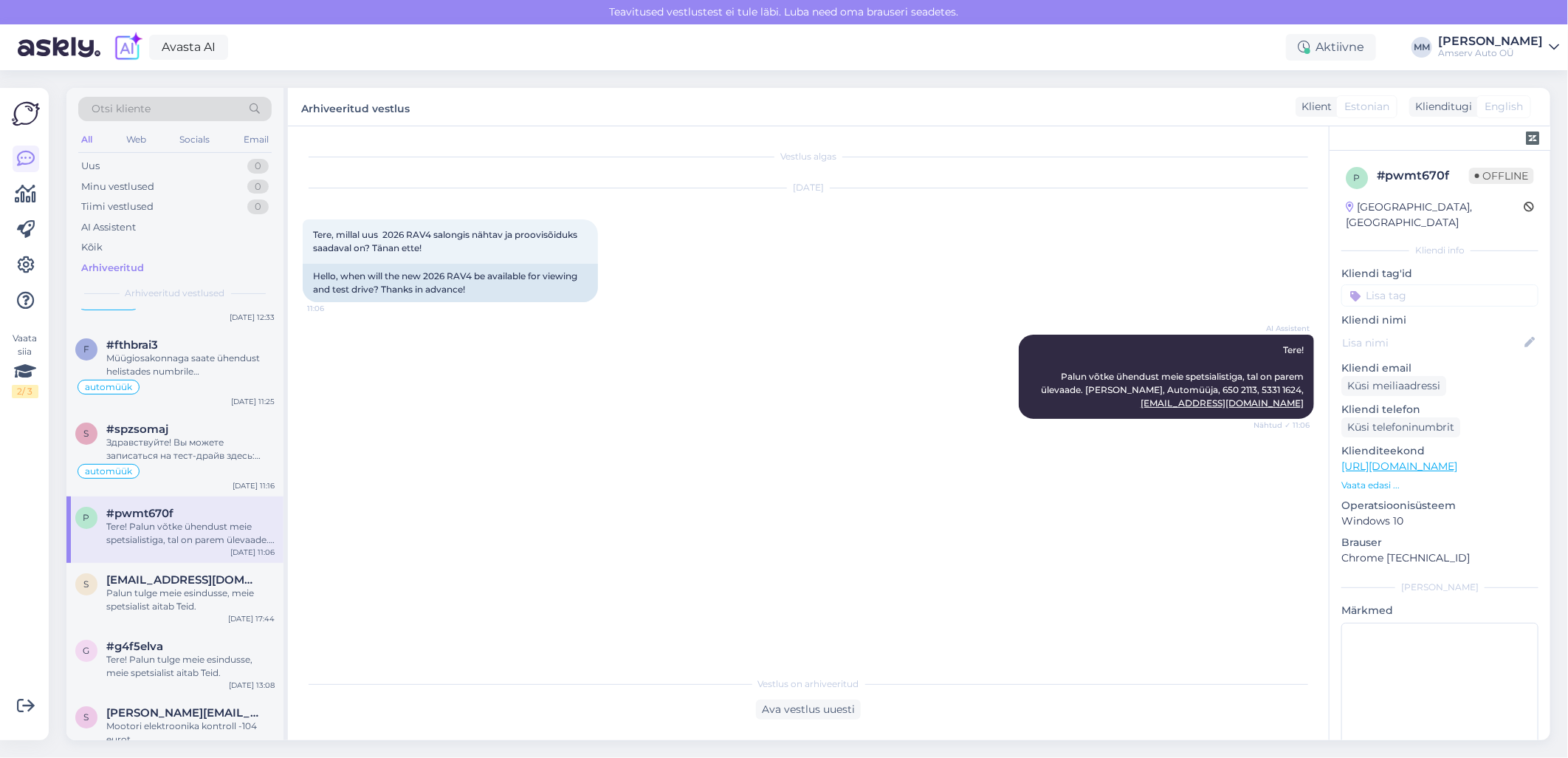
click at [1422, 285] on input at bounding box center [1440, 295] width 197 height 22
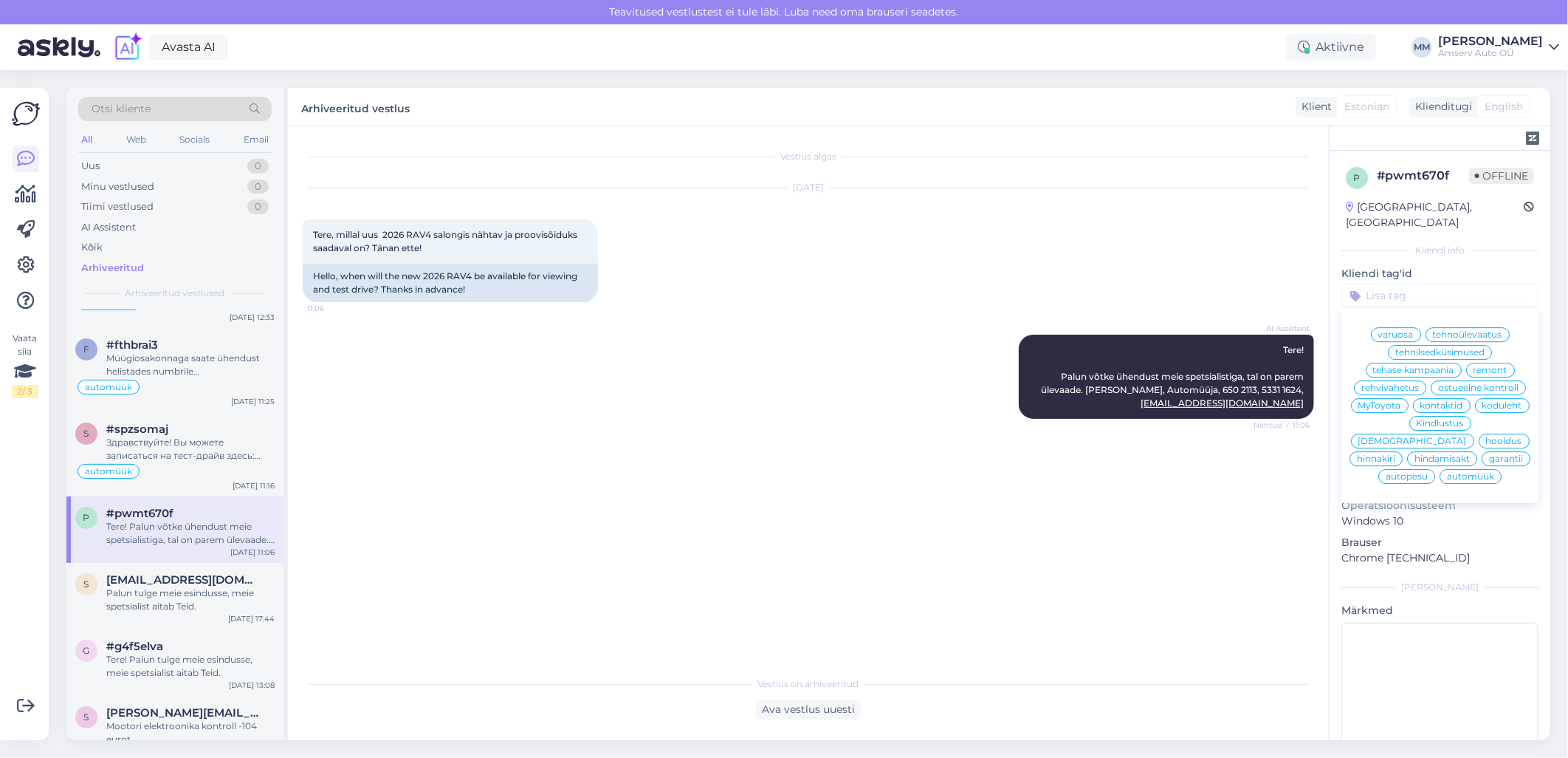
click at [1447, 475] on span "automüük" at bounding box center [1470, 476] width 47 height 9
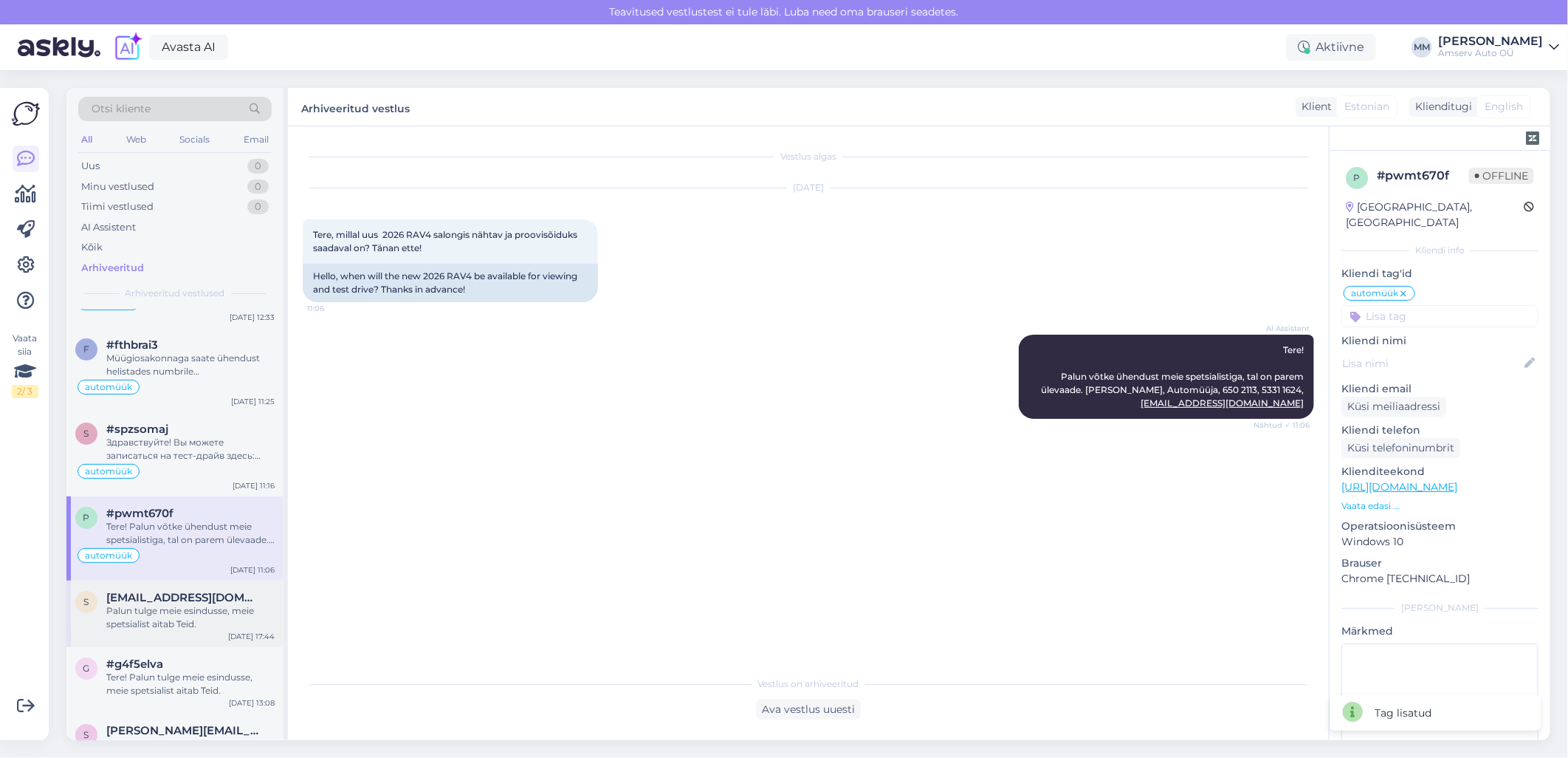
click at [144, 604] on div "Palun tulge meie esindusse, meie spetsialist aitab Teid." at bounding box center [190, 617] width 168 height 26
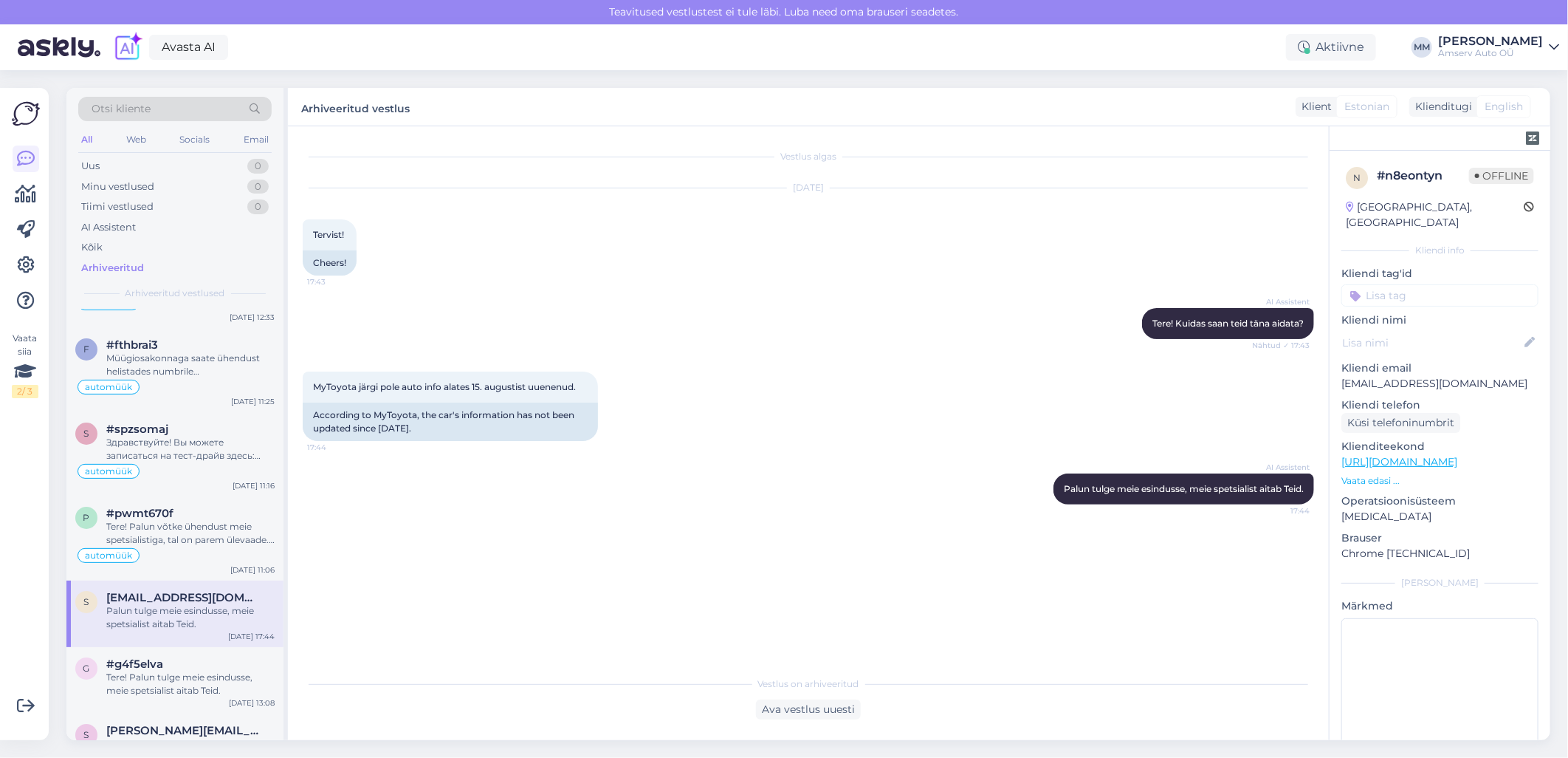
click at [1393, 285] on input at bounding box center [1440, 295] width 197 height 22
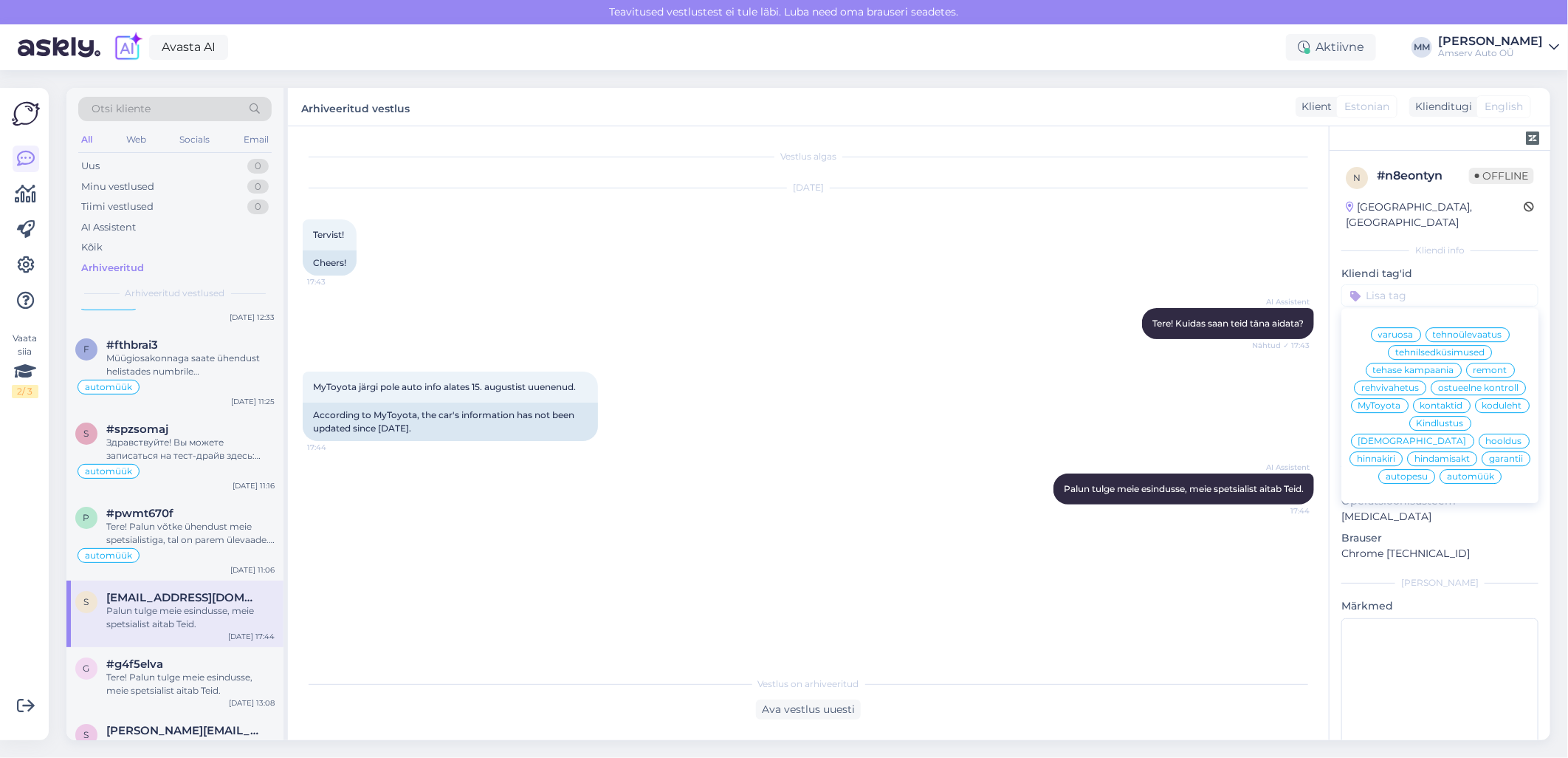
click at [1406, 348] on span "tehnilsedküsimused" at bounding box center [1440, 352] width 89 height 9
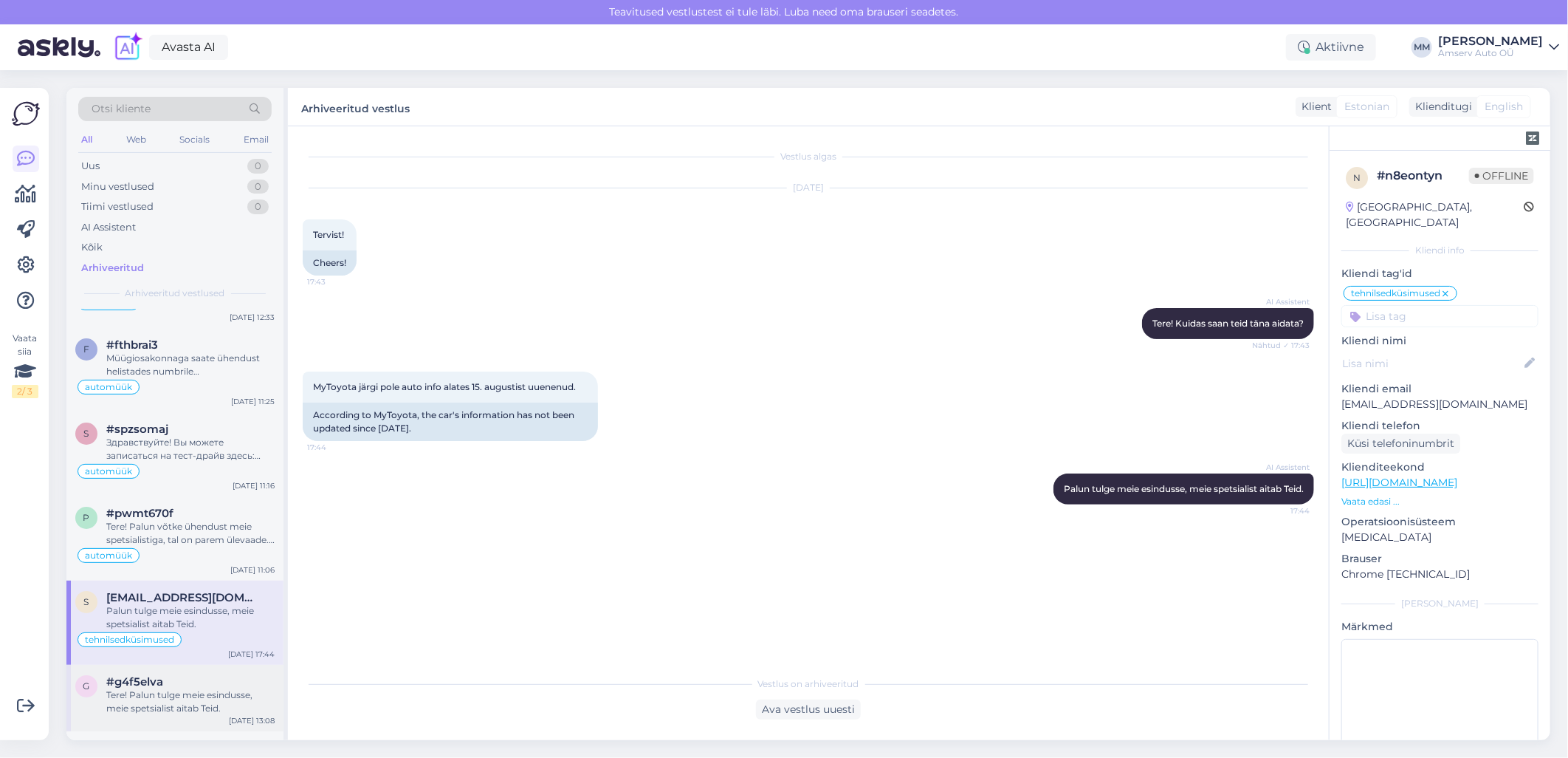
click at [165, 675] on div "#g4f5elva" at bounding box center [190, 681] width 168 height 13
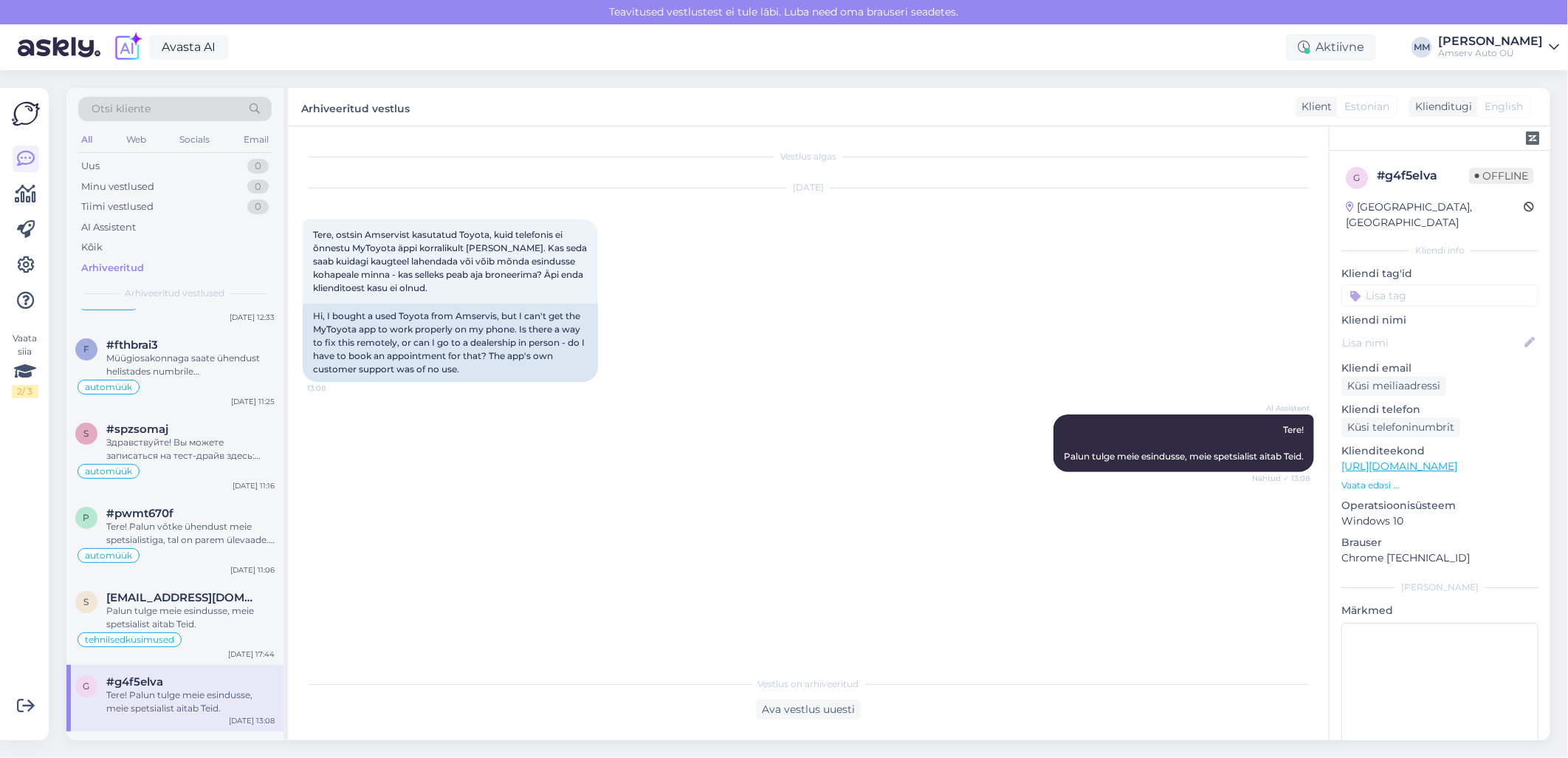
click at [1381, 285] on input at bounding box center [1440, 295] width 197 height 22
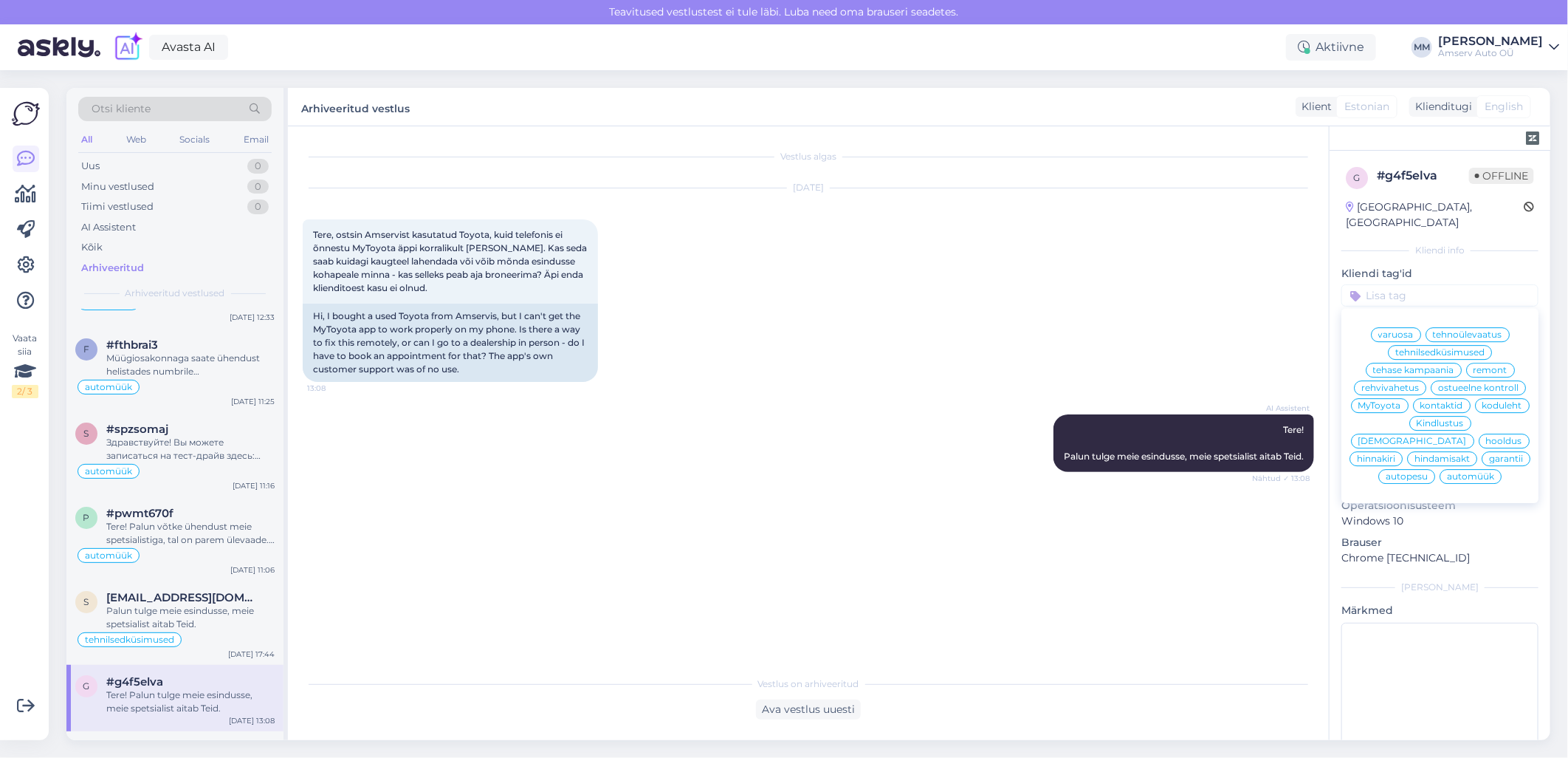
click at [1453, 476] on span "automüük" at bounding box center [1470, 476] width 47 height 9
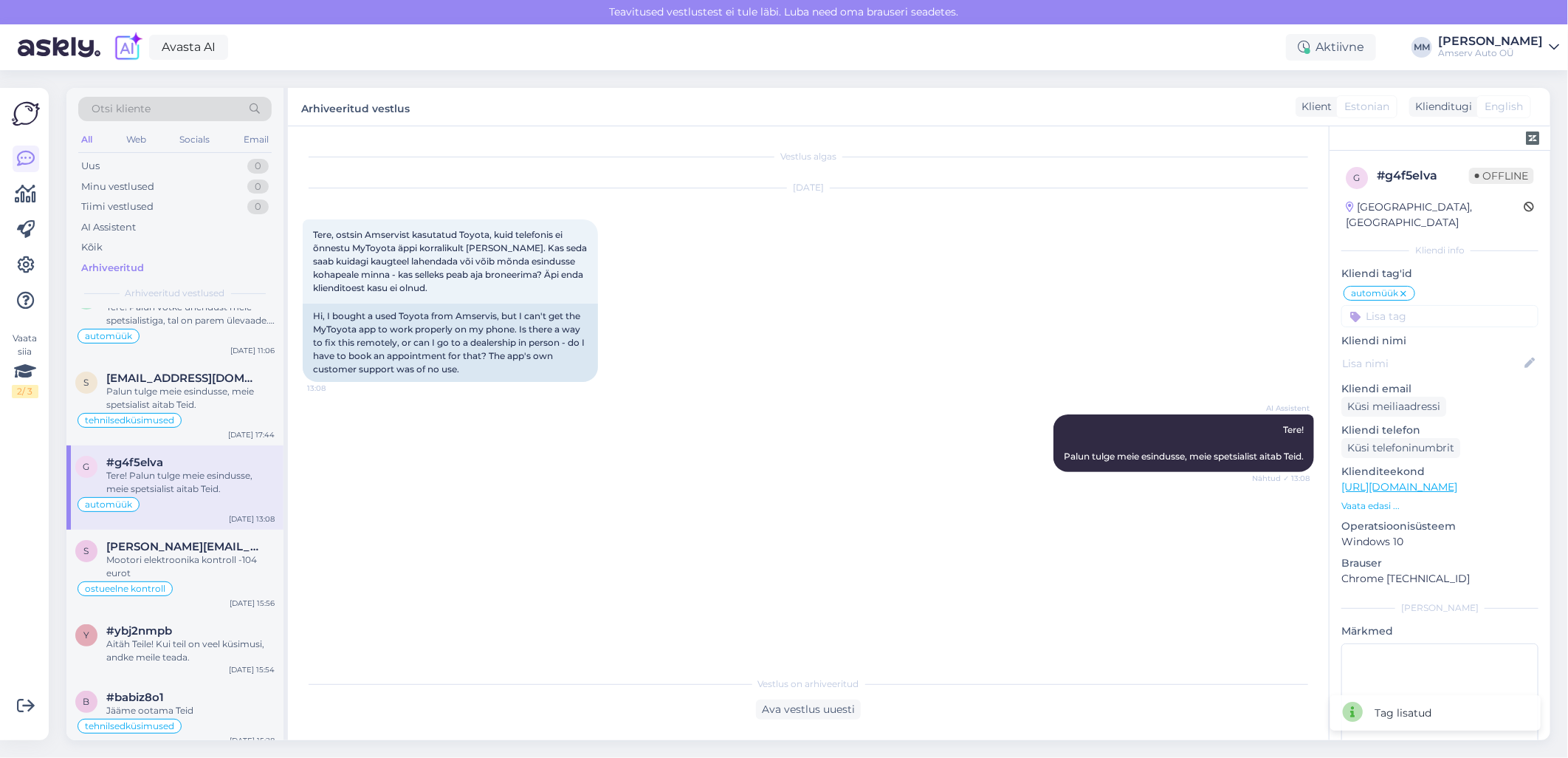
scroll to position [3692, 0]
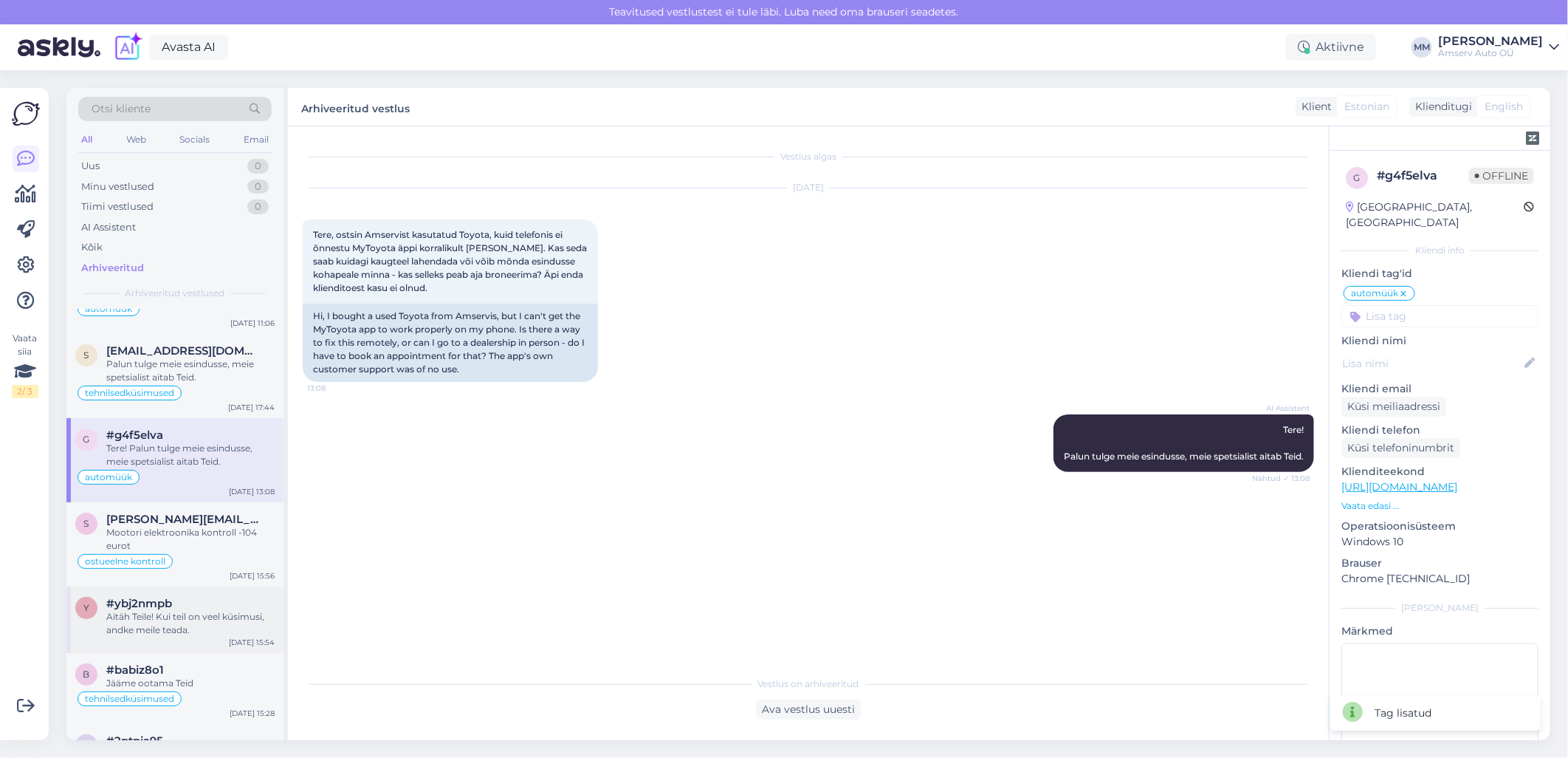
click at [150, 610] on div "Aitäh Teile! Kui teil on veel küsimusi, andke meile teada." at bounding box center [190, 623] width 168 height 26
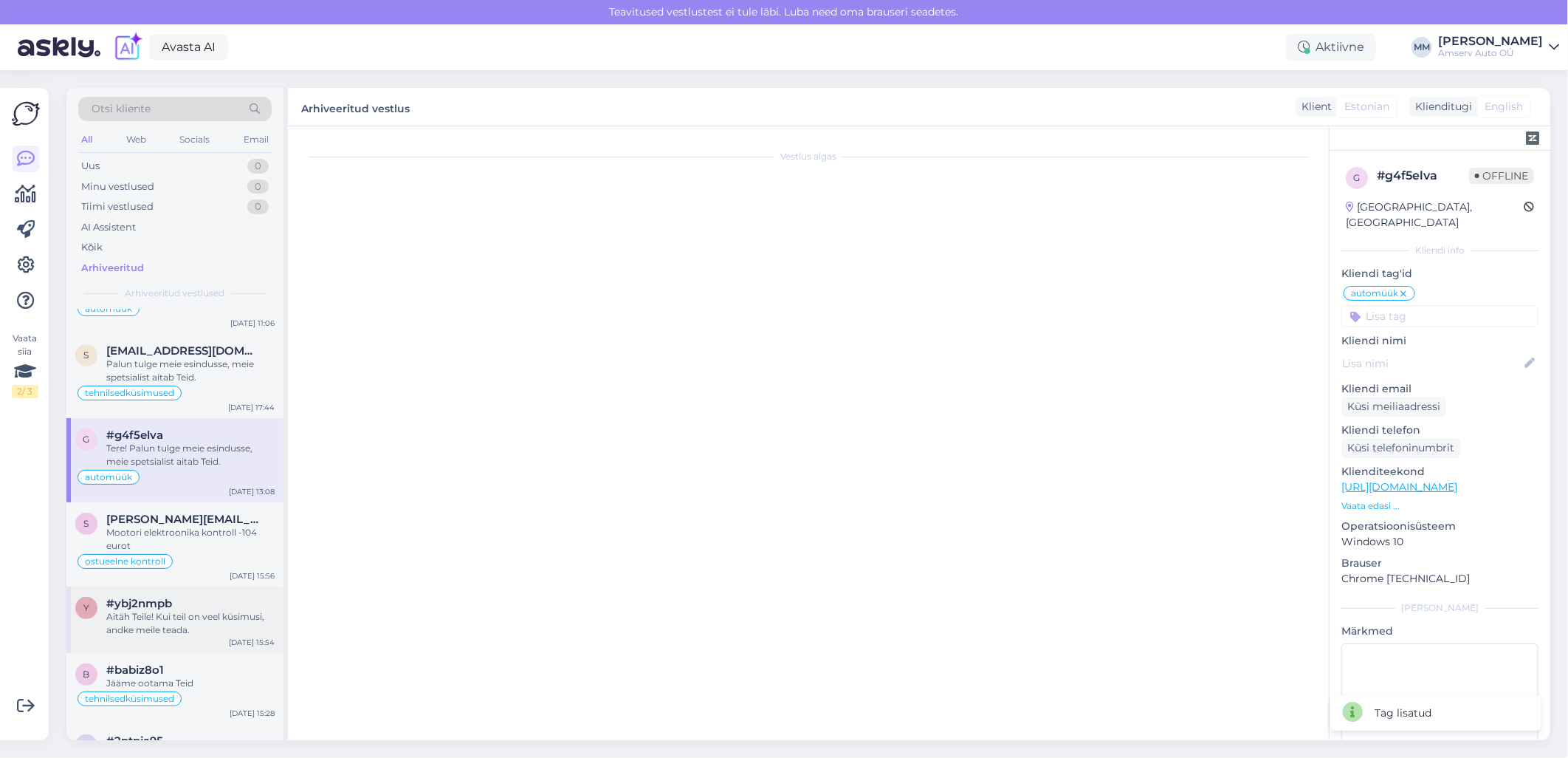
scroll to position [1361, 0]
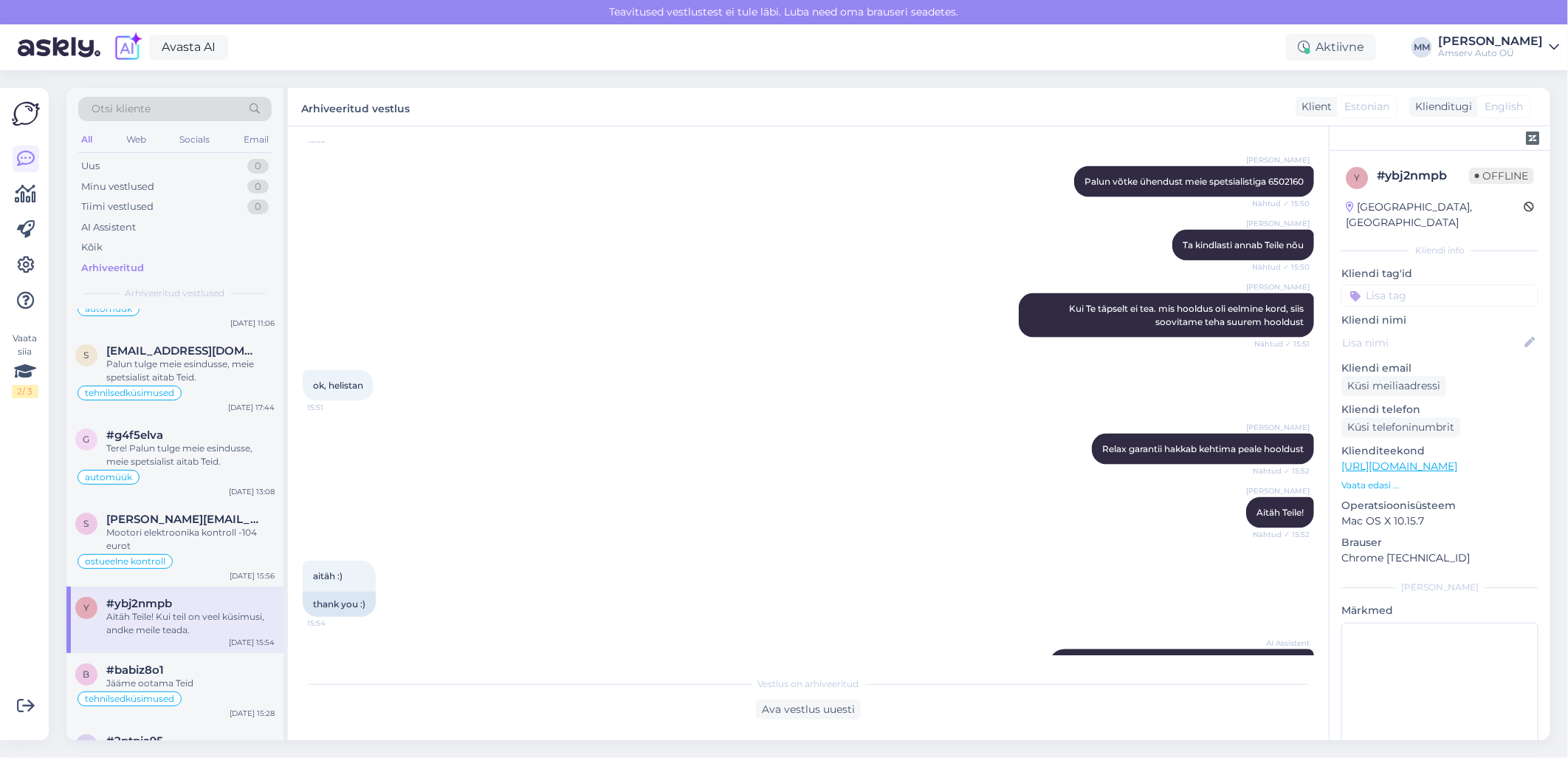
click at [1390, 285] on input at bounding box center [1440, 295] width 197 height 22
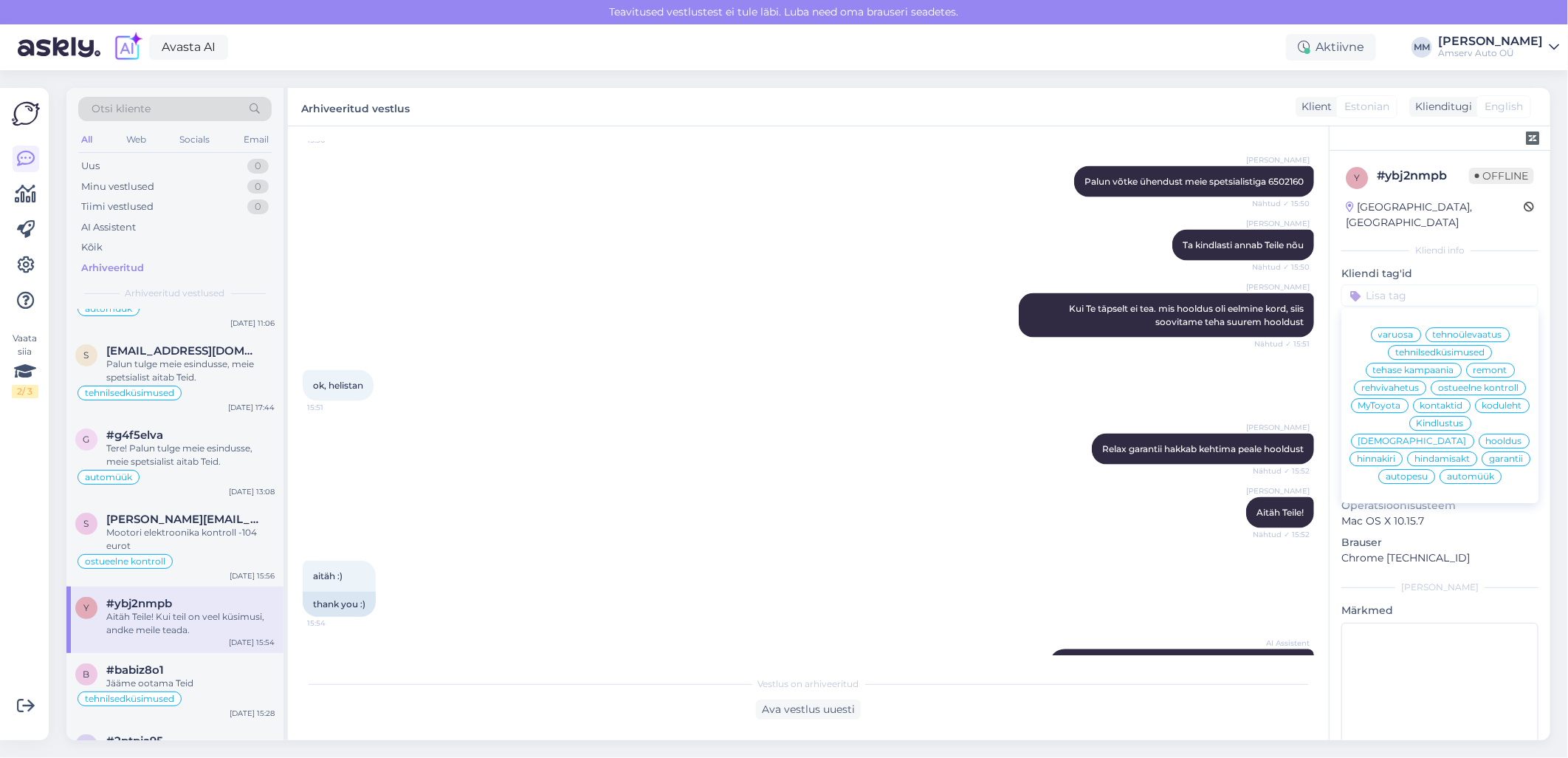
click at [1486, 441] on span "hooldus" at bounding box center [1503, 441] width 36 height 9
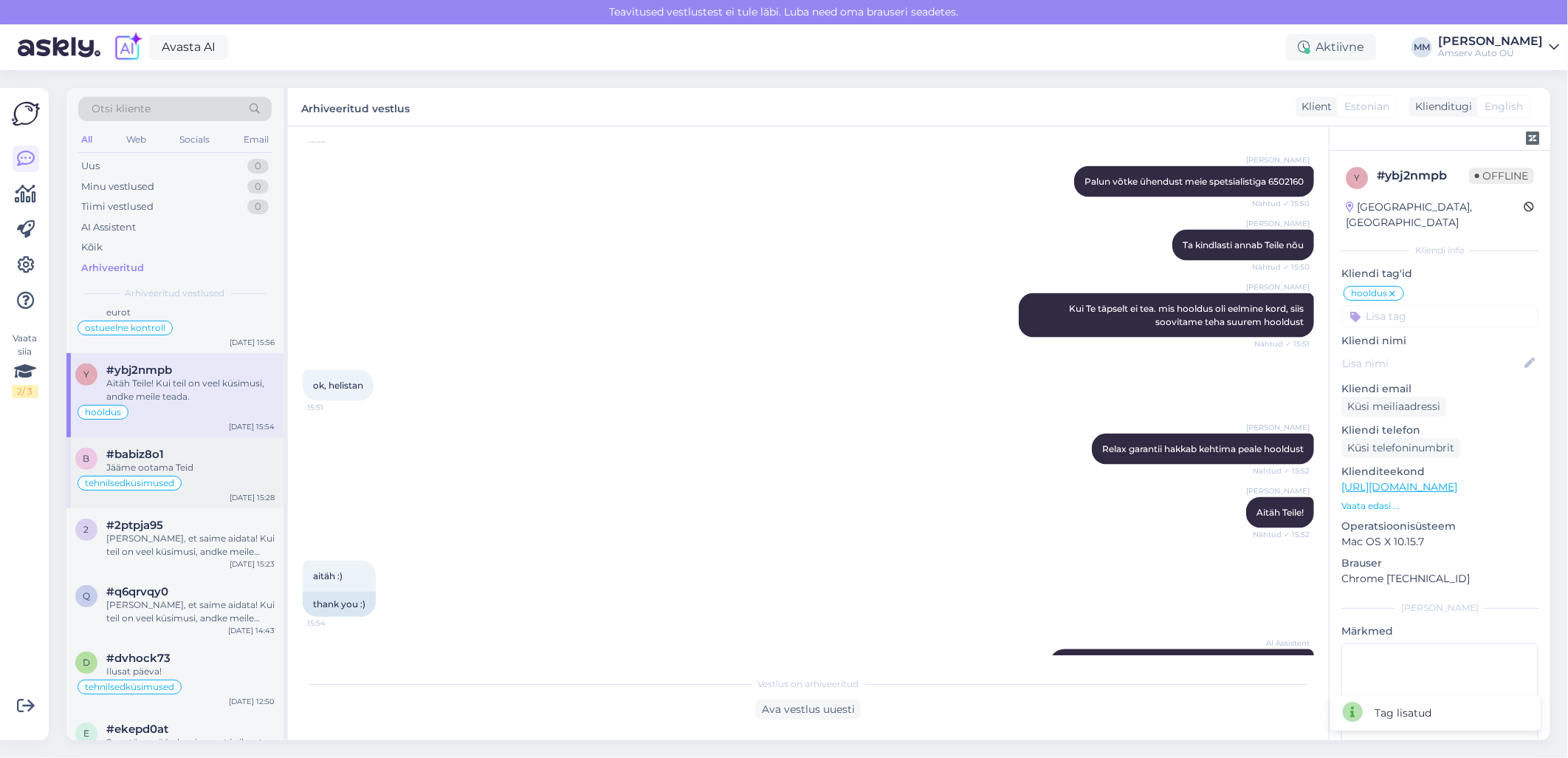
scroll to position [3938, 0]
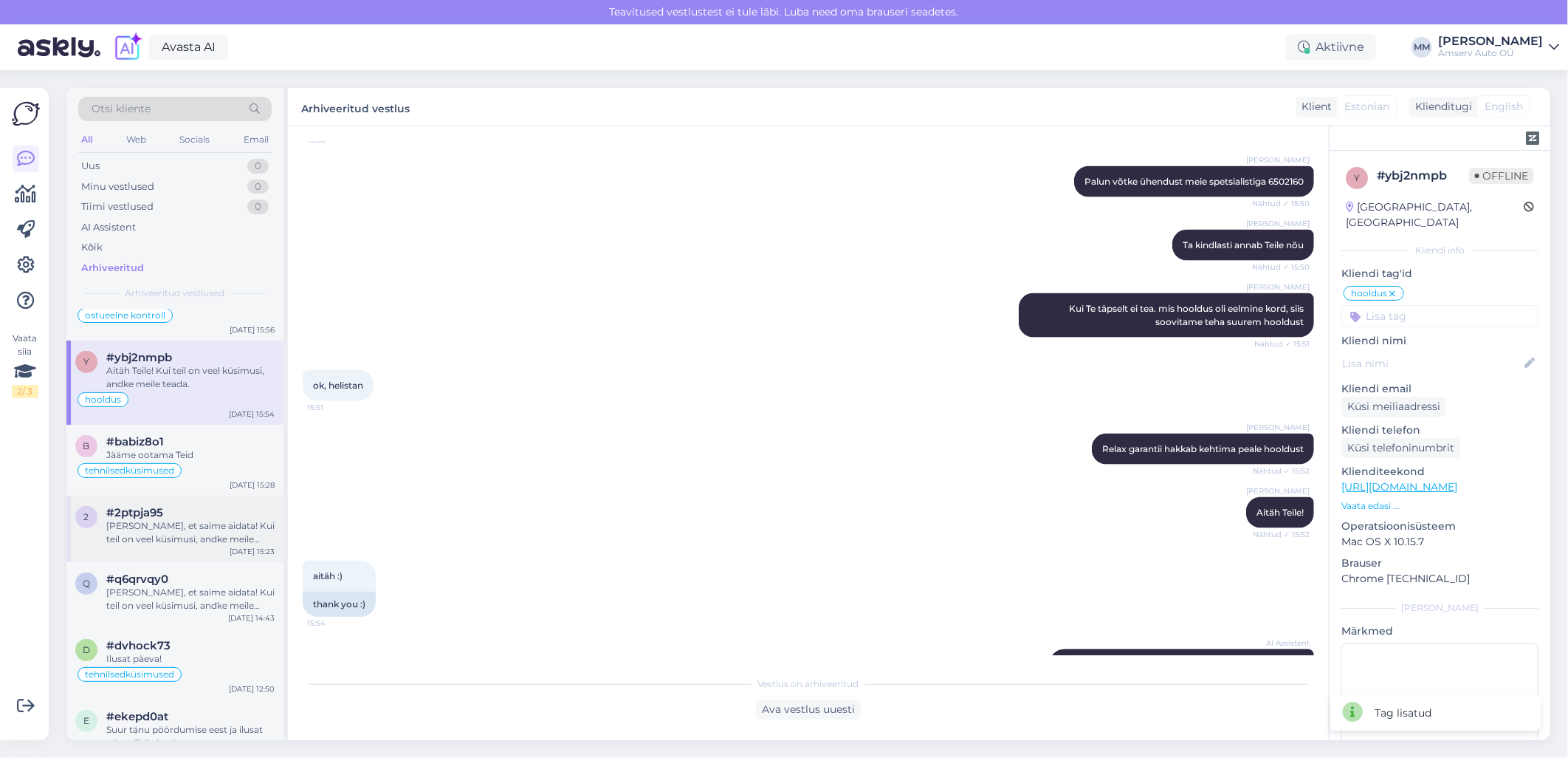
click at [145, 519] on div "[PERSON_NAME], et saime aidata! Kui teil on veel küsimusi, andke meile teada." at bounding box center [190, 532] width 168 height 26
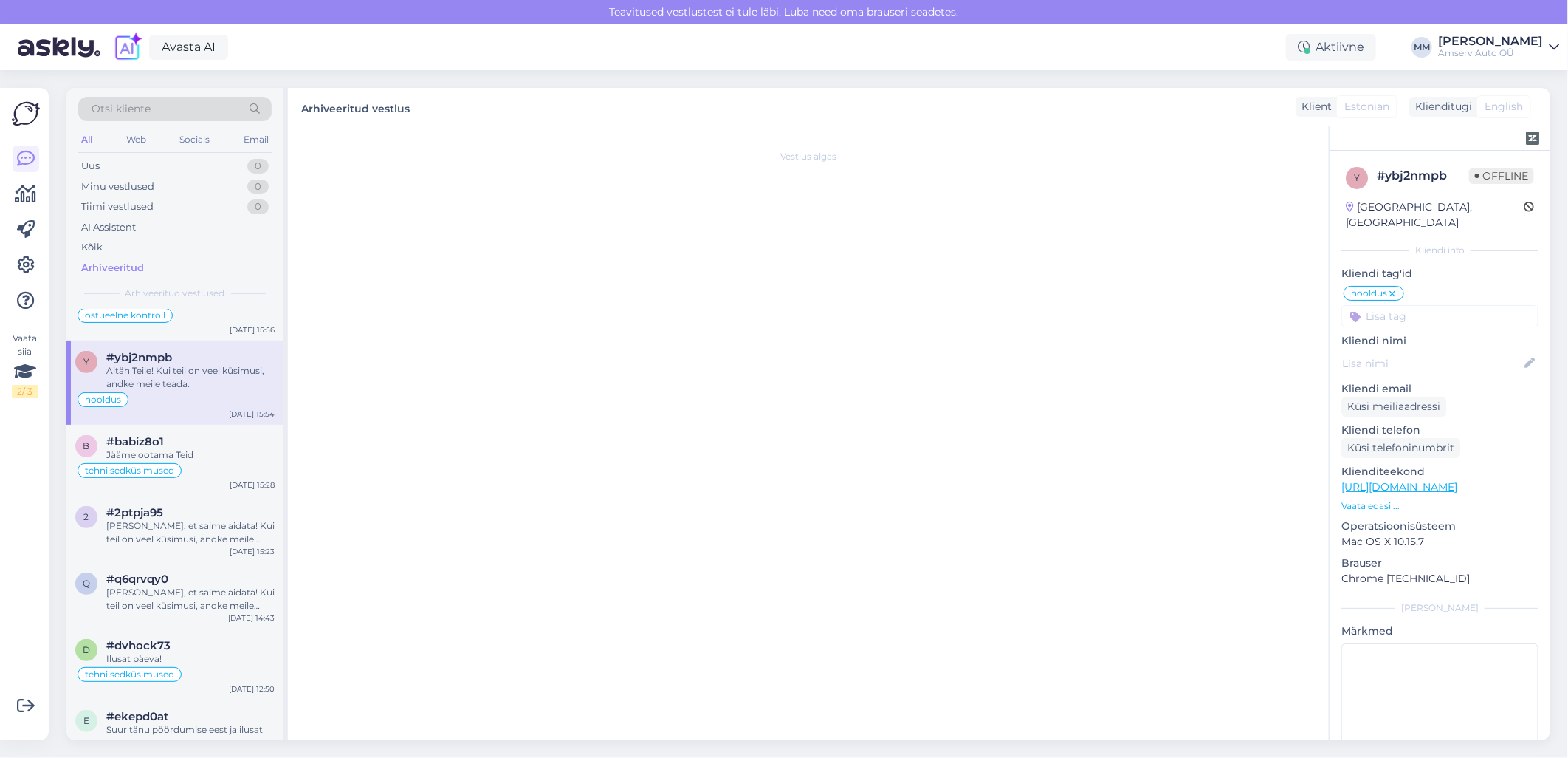
scroll to position [72, 0]
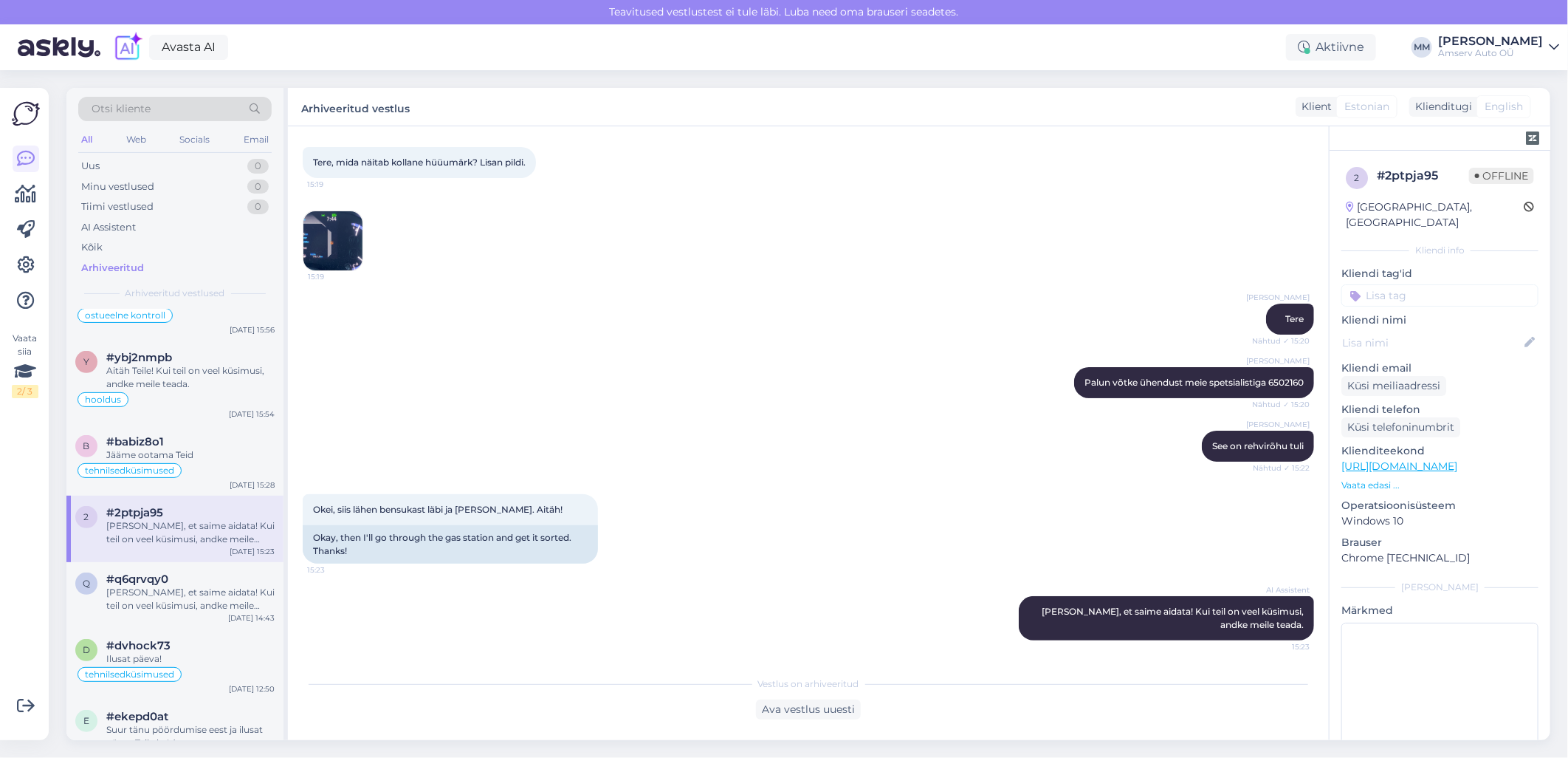
click at [1413, 285] on input at bounding box center [1440, 295] width 197 height 22
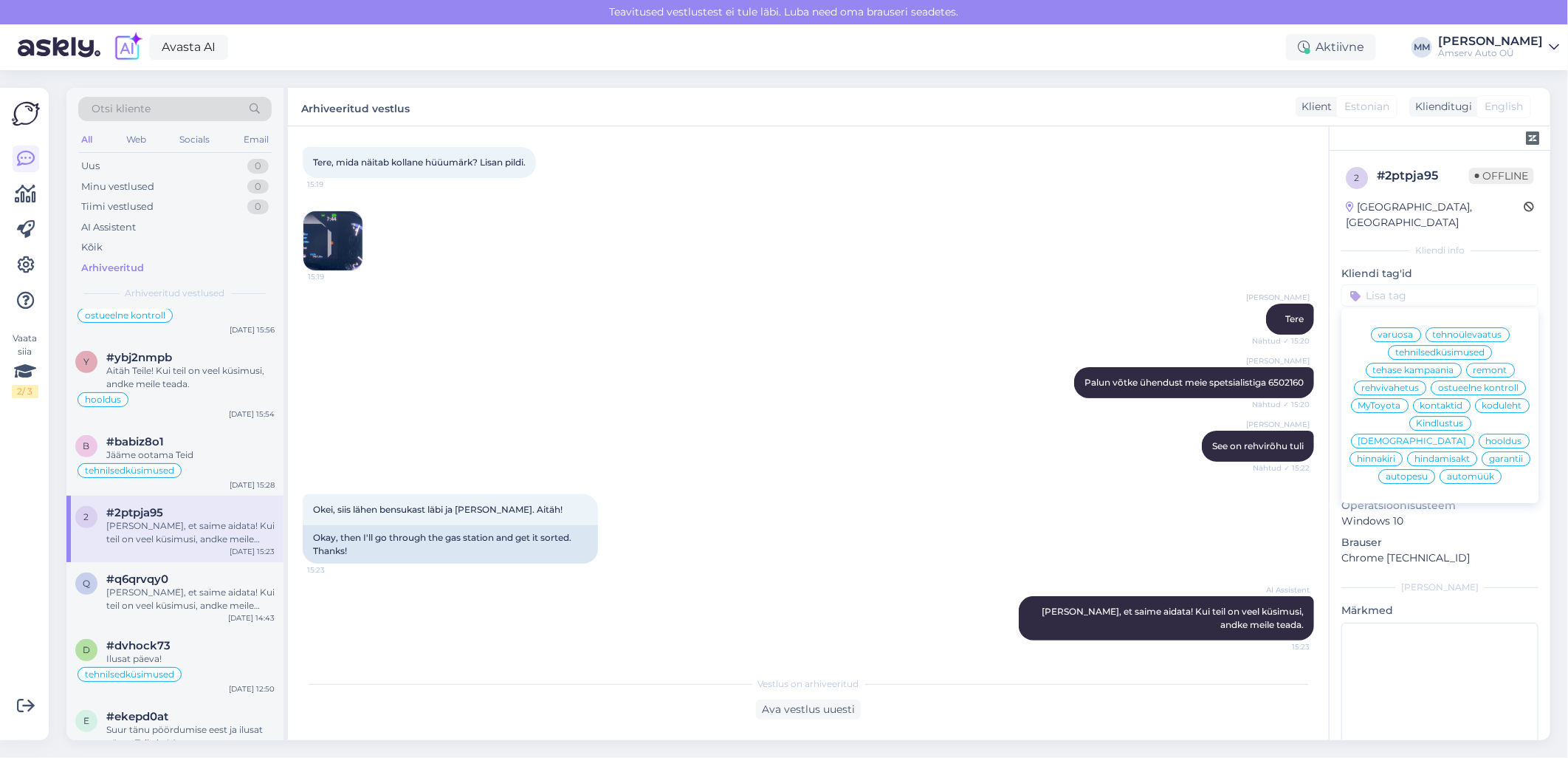
click at [1395, 348] on span "tehnilsedküsimused" at bounding box center [1440, 352] width 89 height 9
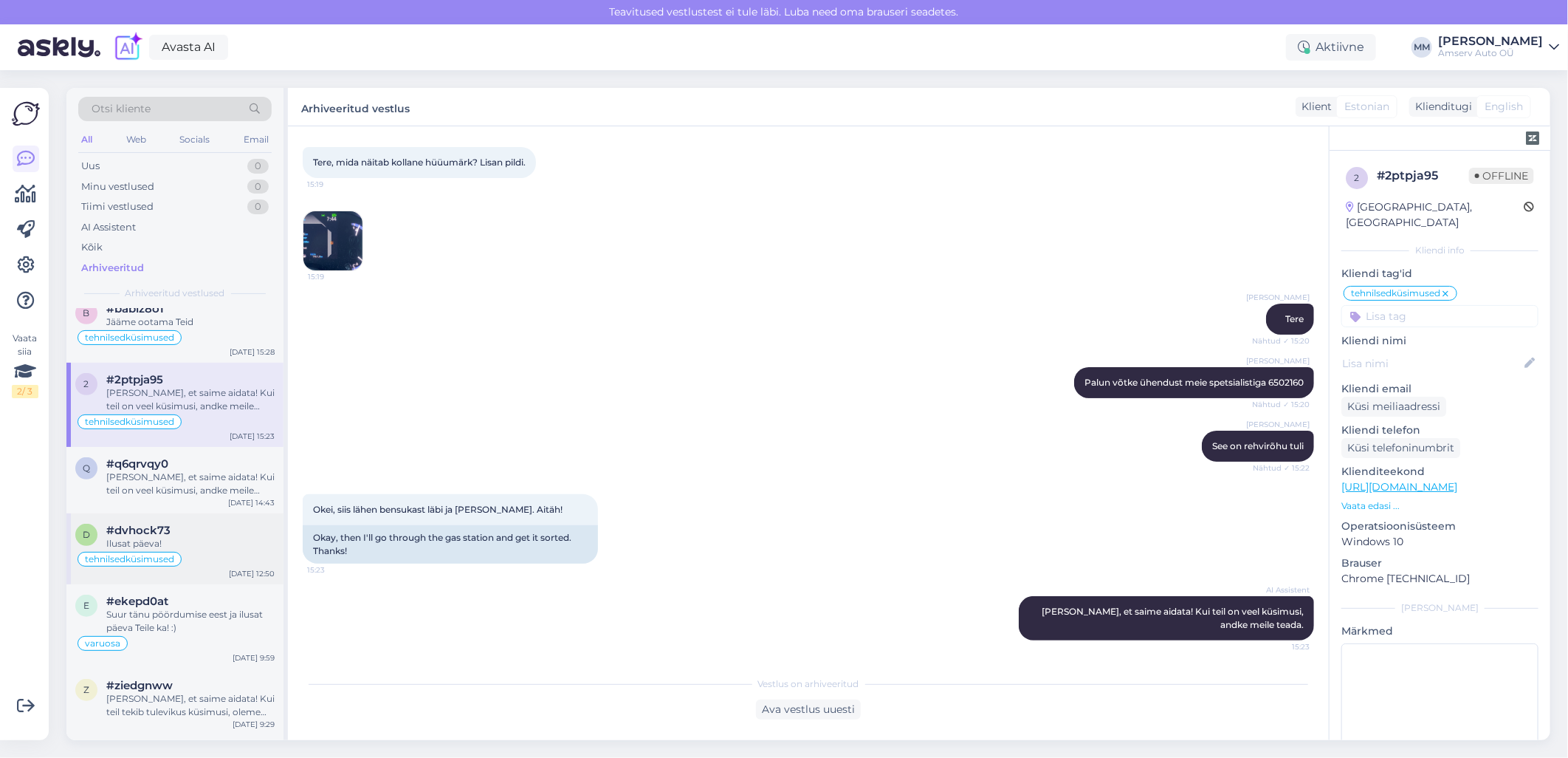
scroll to position [4102, 0]
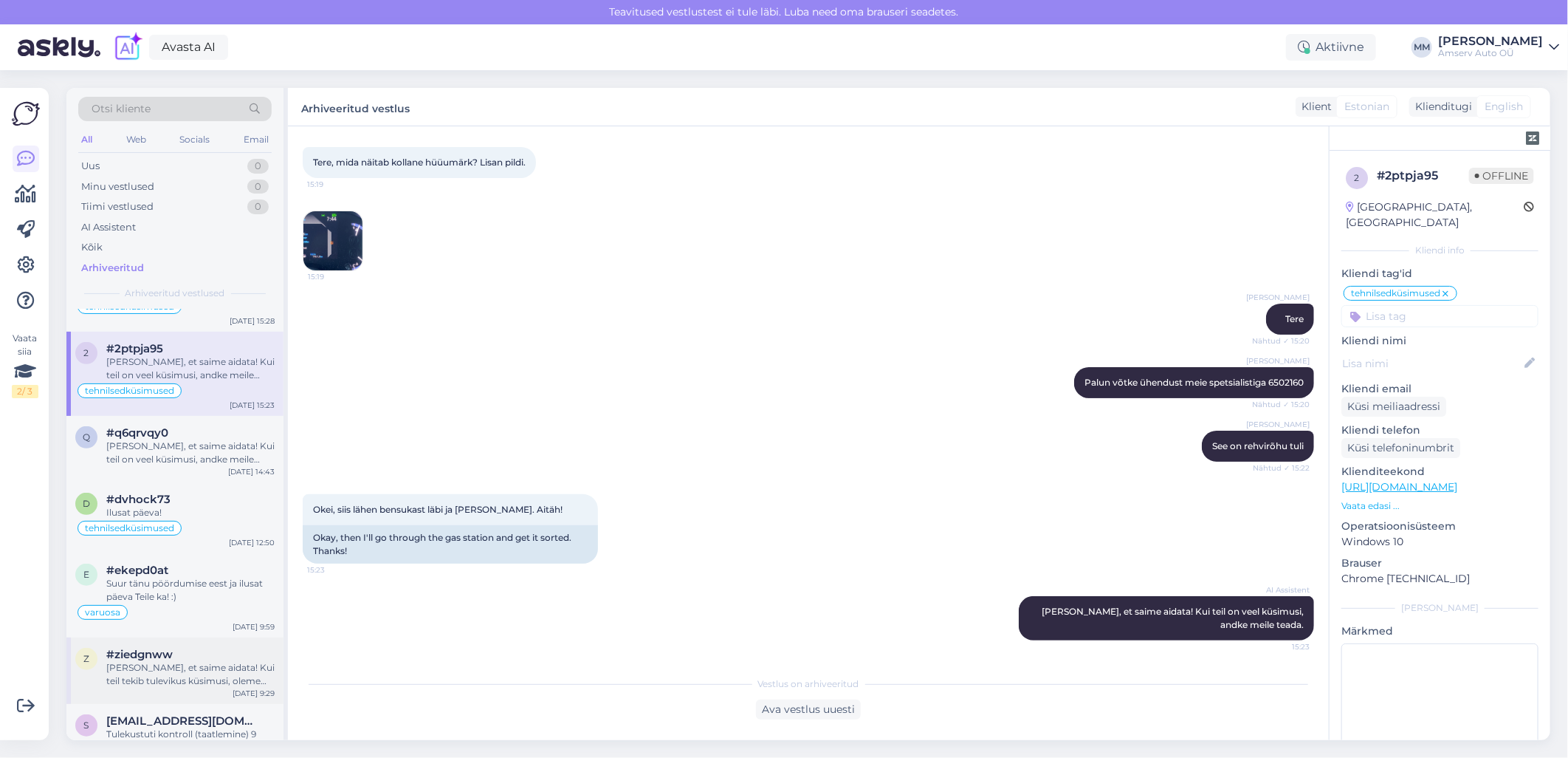
click at [146, 661] on div "[PERSON_NAME], et saime aidata! Kui teil tekib tulevikus küsimusi, oleme siin, …" at bounding box center [190, 674] width 168 height 26
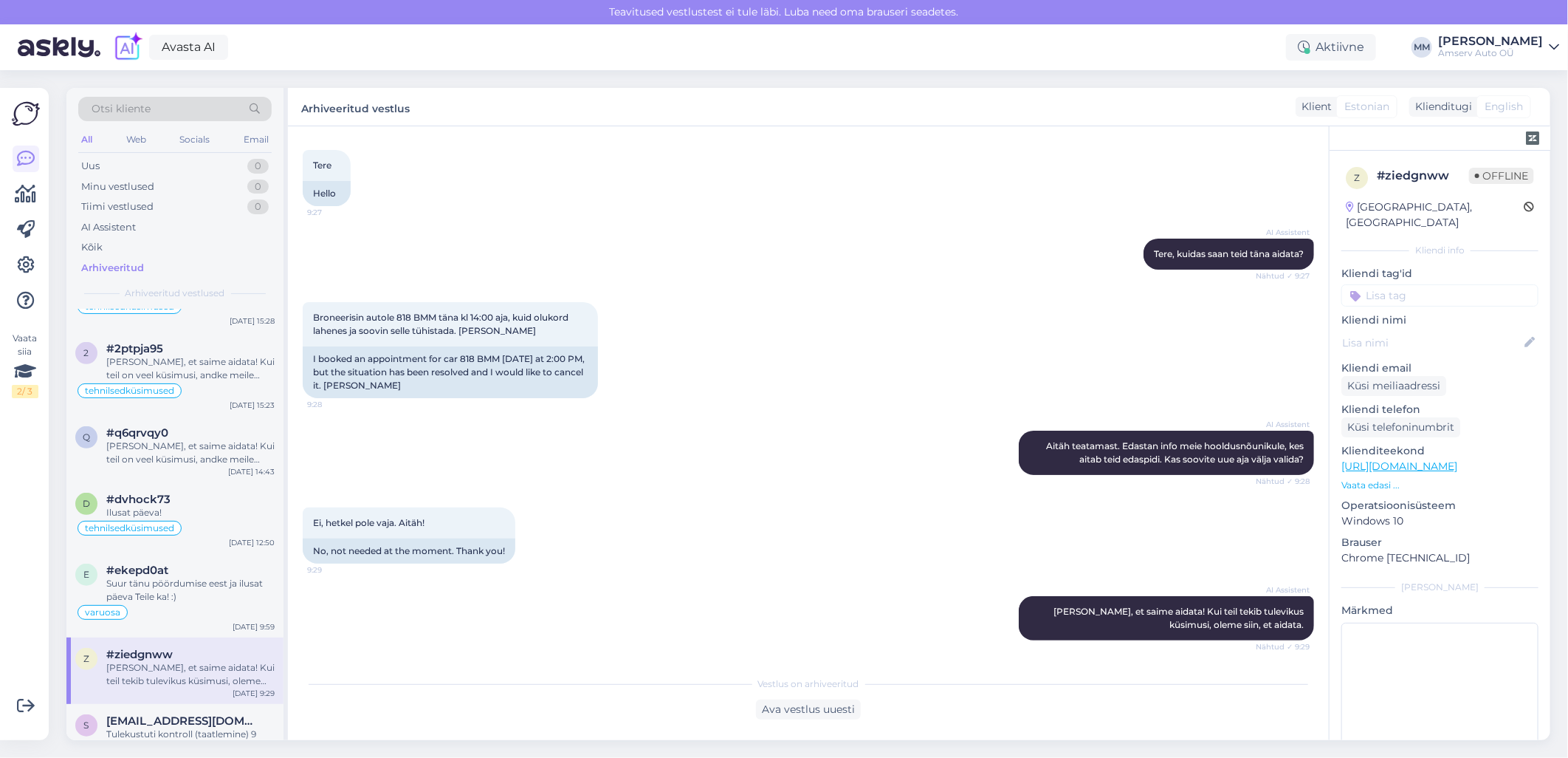
click at [1417, 285] on input at bounding box center [1440, 295] width 197 height 22
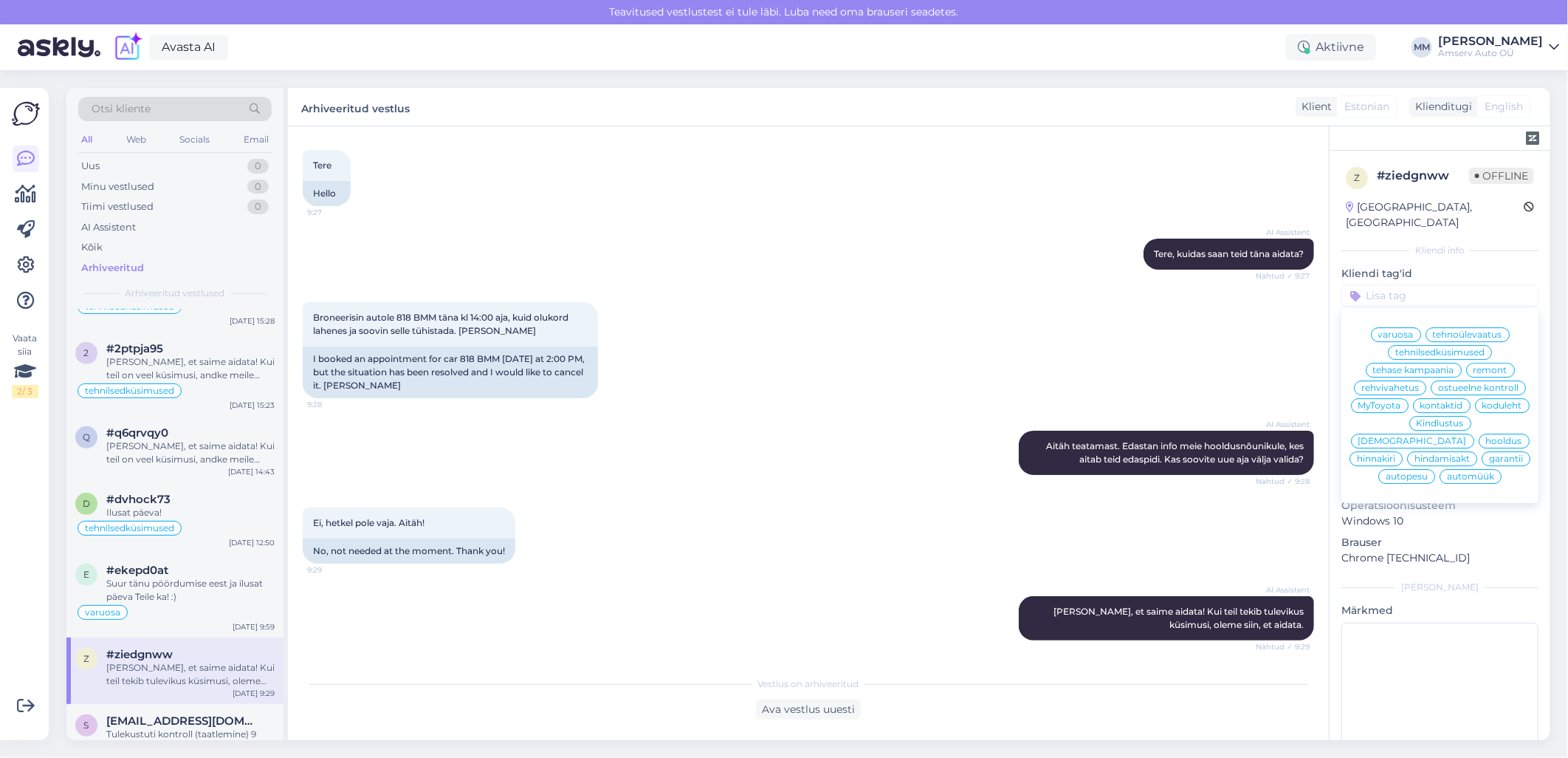
click at [1486, 443] on span "hooldus" at bounding box center [1503, 441] width 36 height 9
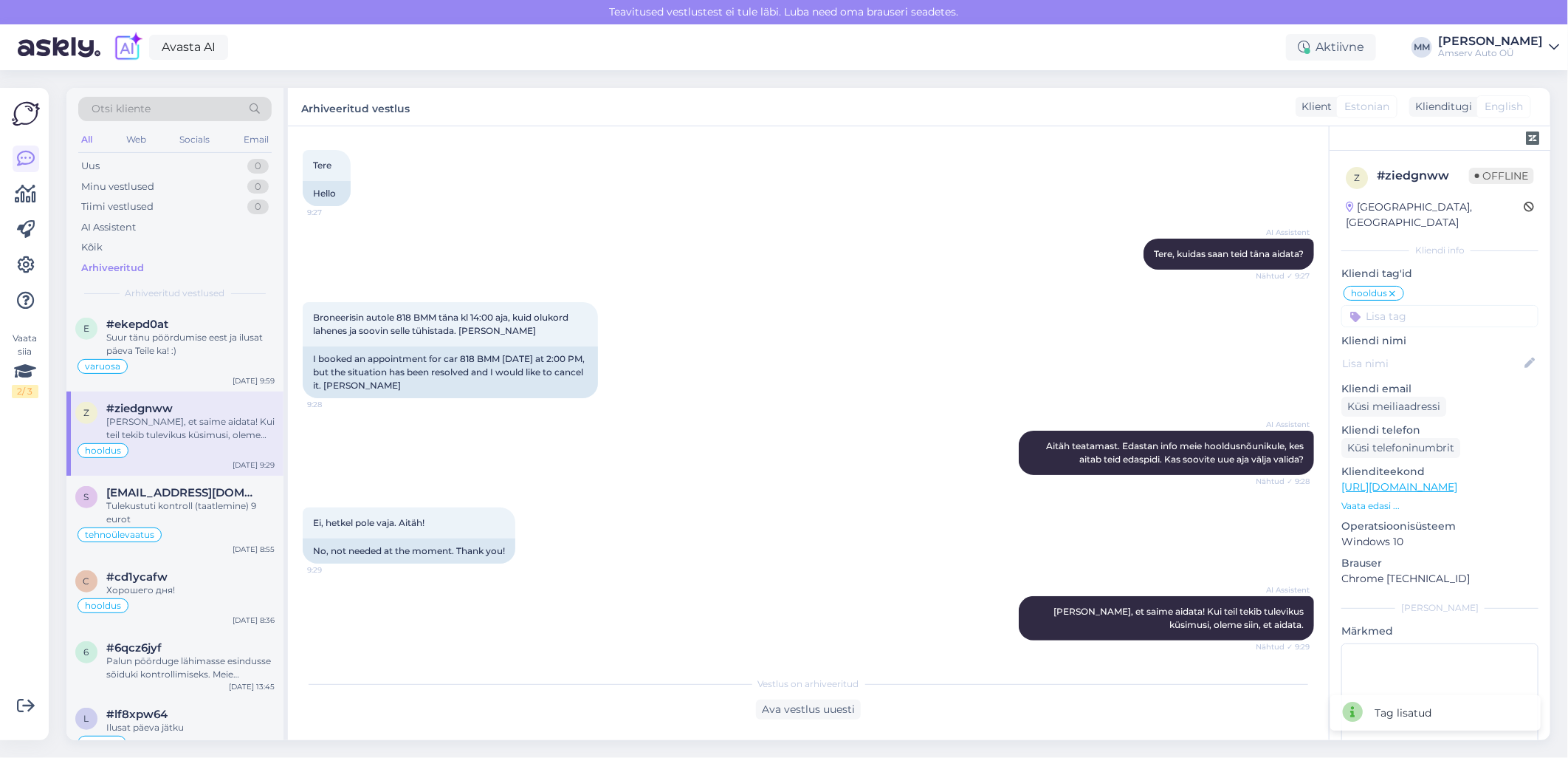
scroll to position [4430, 0]
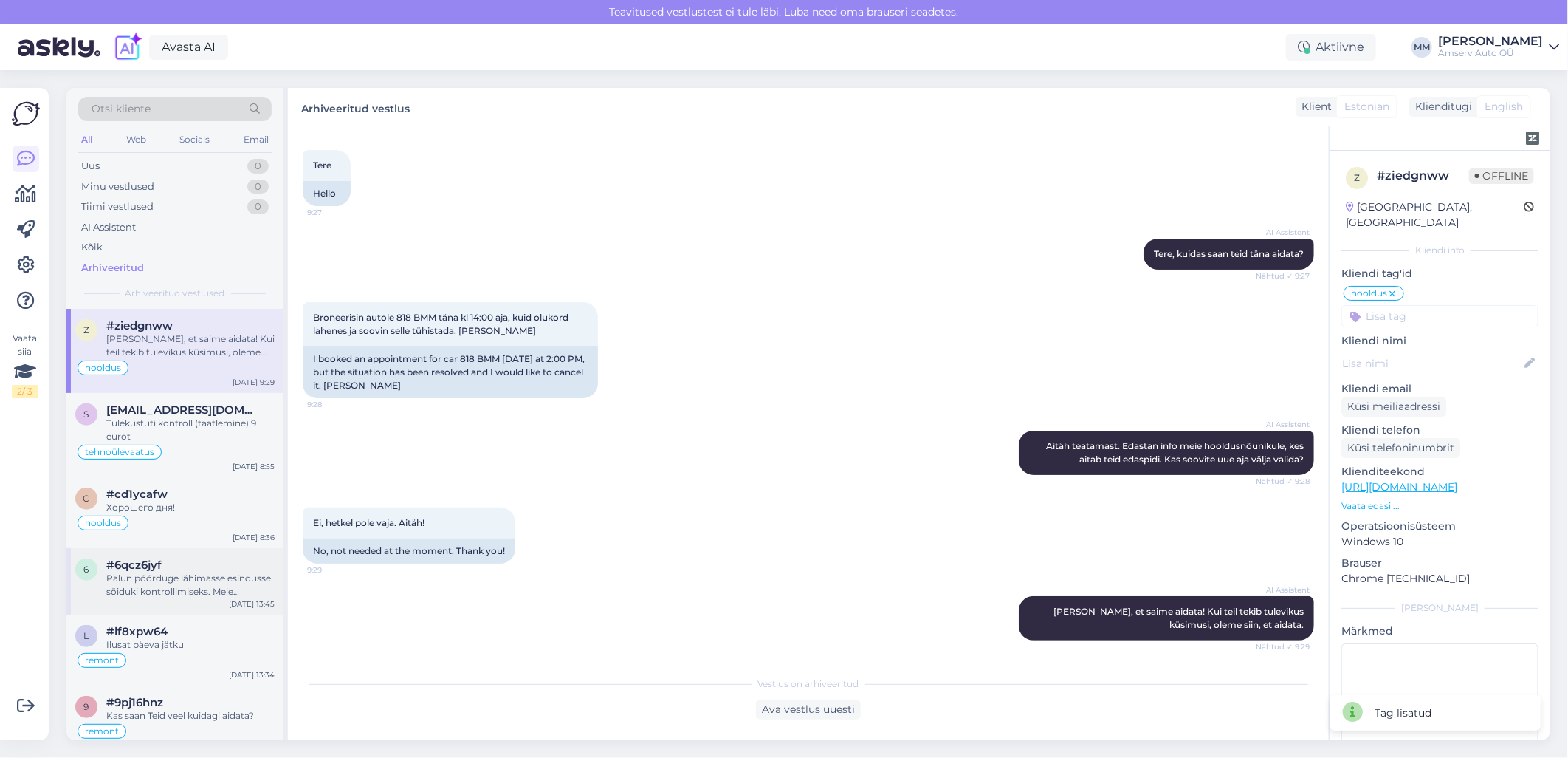
click at [179, 571] on div "Palun pöörduge lähimasse esindusse sõiduki kontrollimiseks. Meie spetsialist va…" at bounding box center [190, 584] width 168 height 26
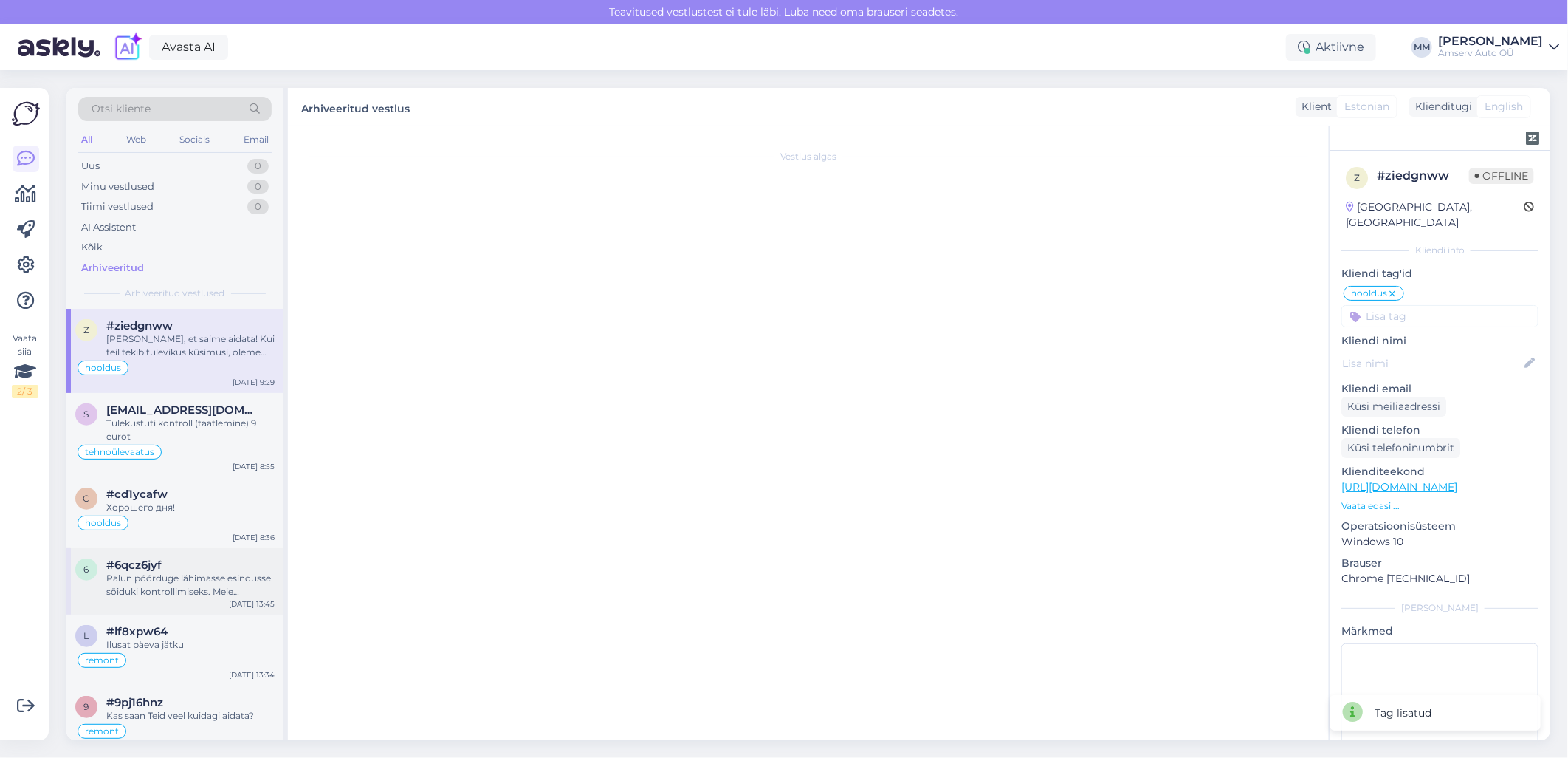
scroll to position [0, 0]
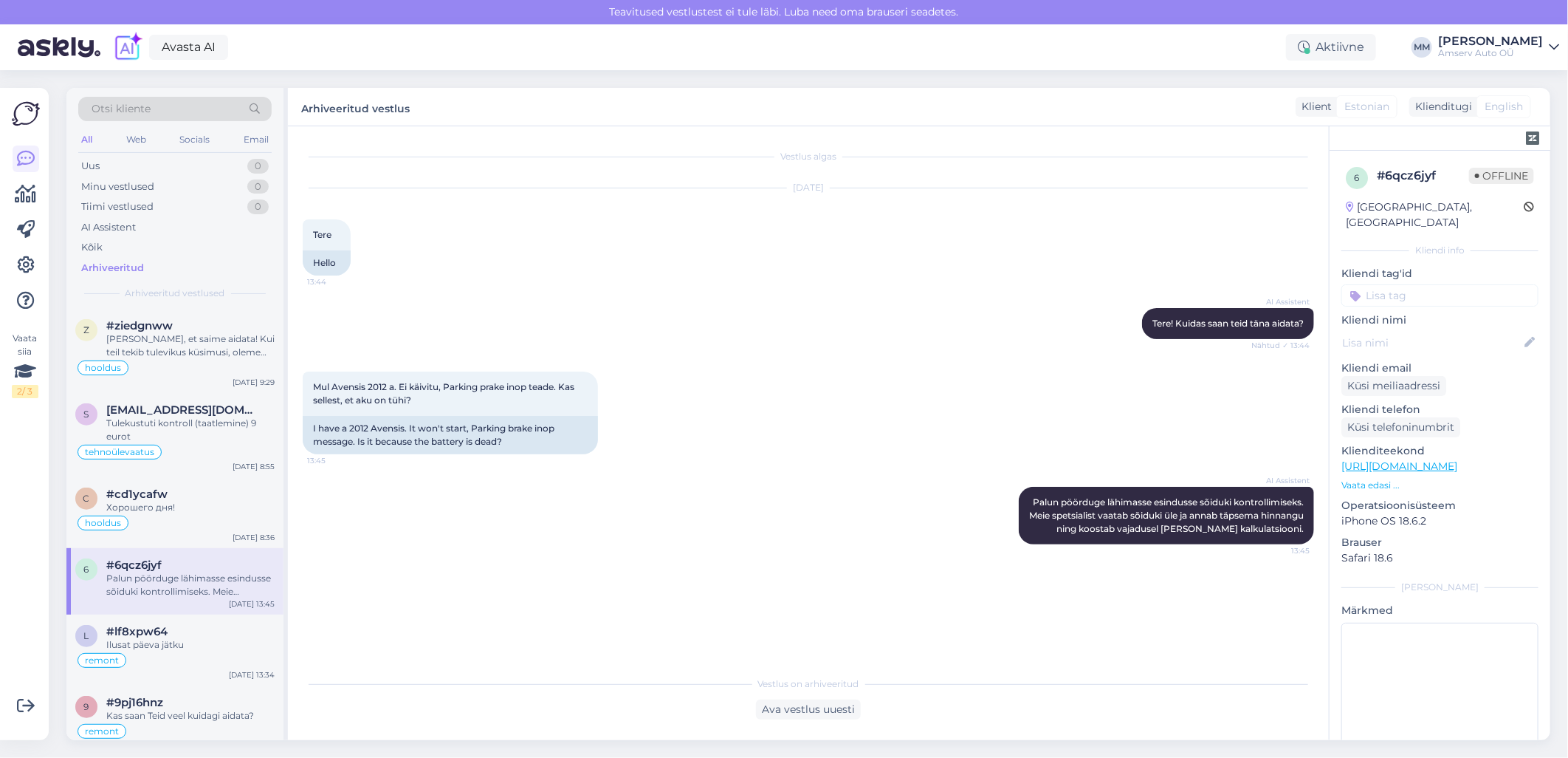
click at [1398, 285] on input at bounding box center [1440, 295] width 197 height 22
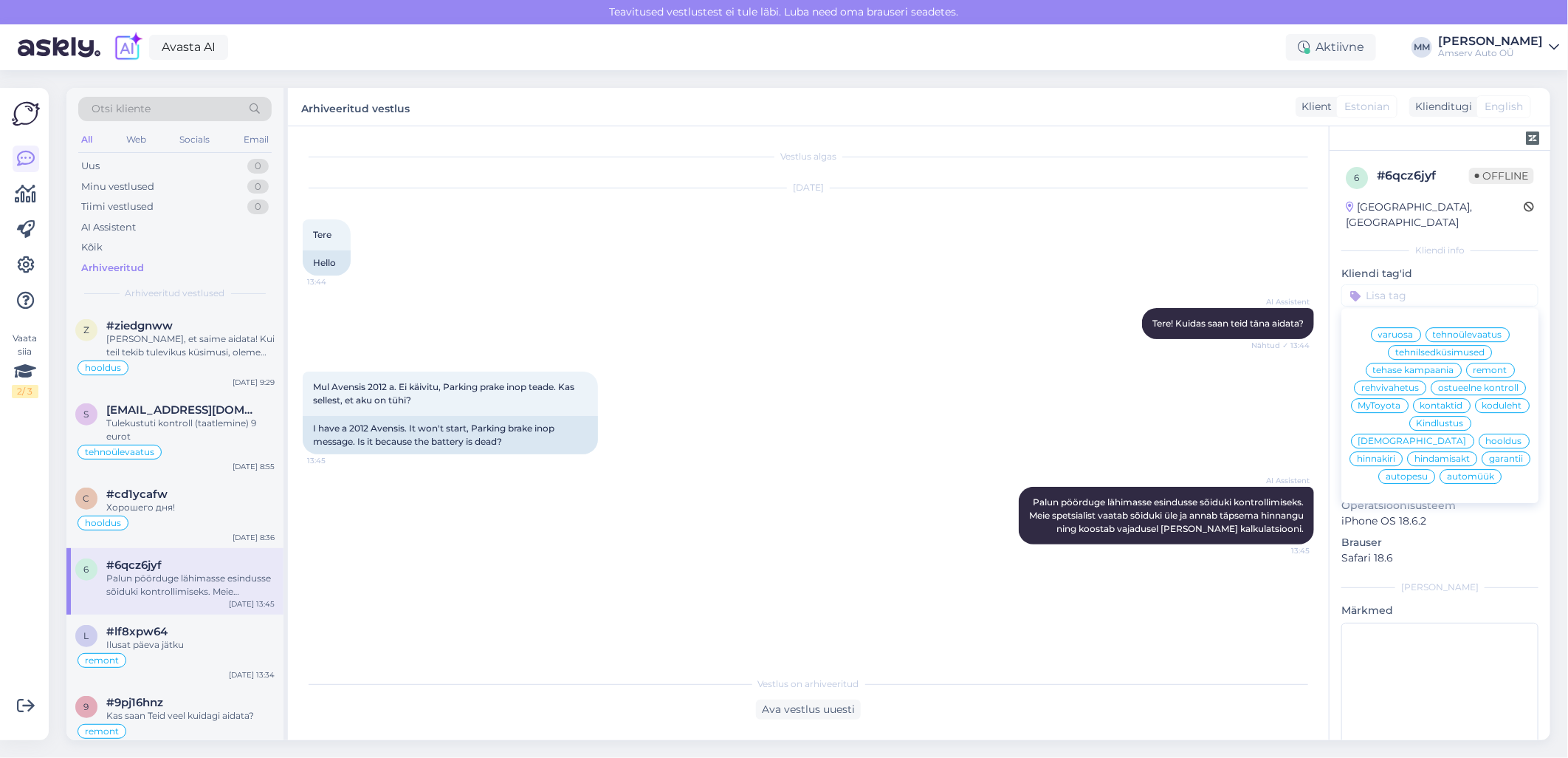
click at [1407, 348] on span "tehnilsedküsimused" at bounding box center [1440, 352] width 89 height 9
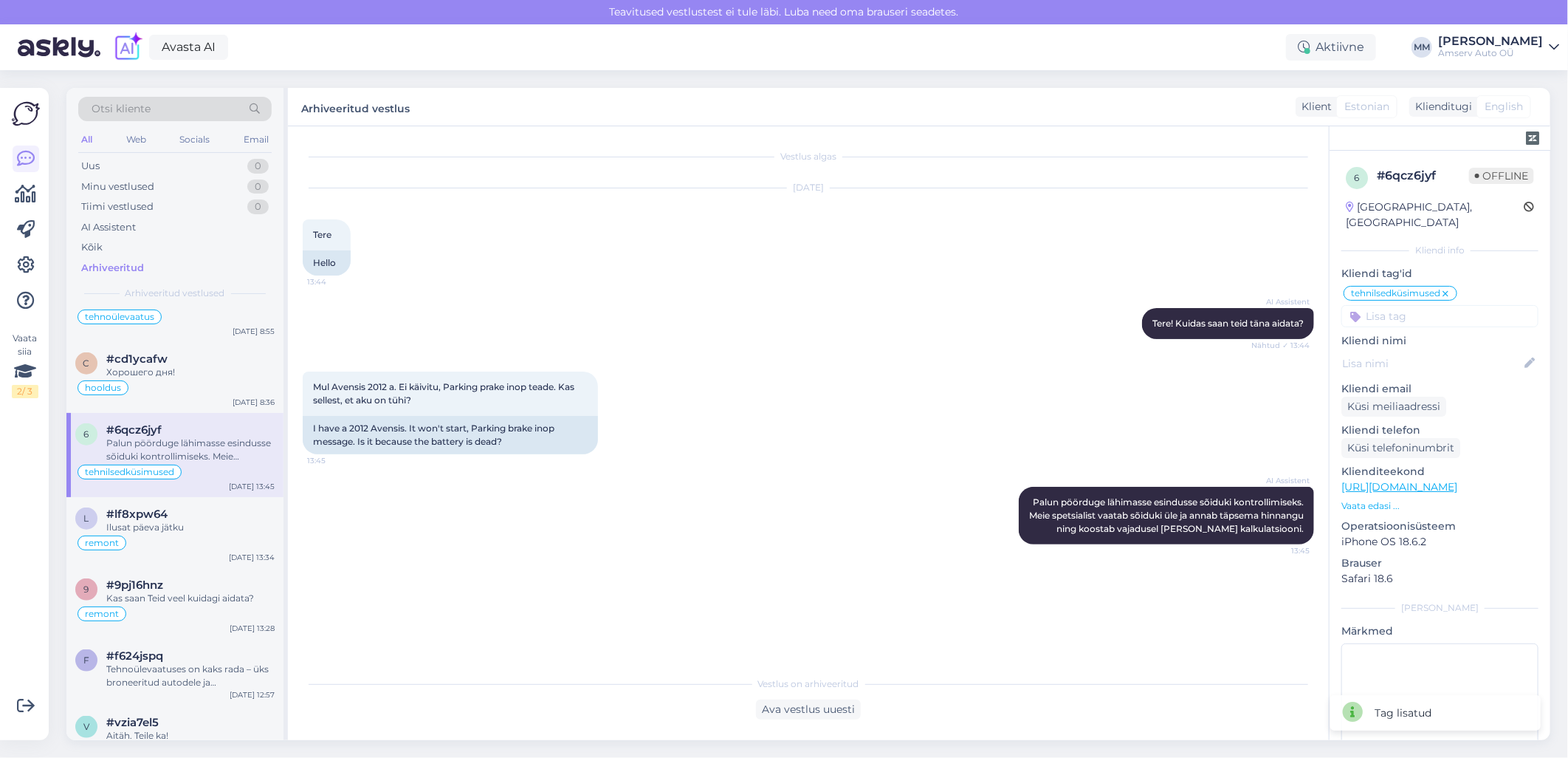
scroll to position [4594, 0]
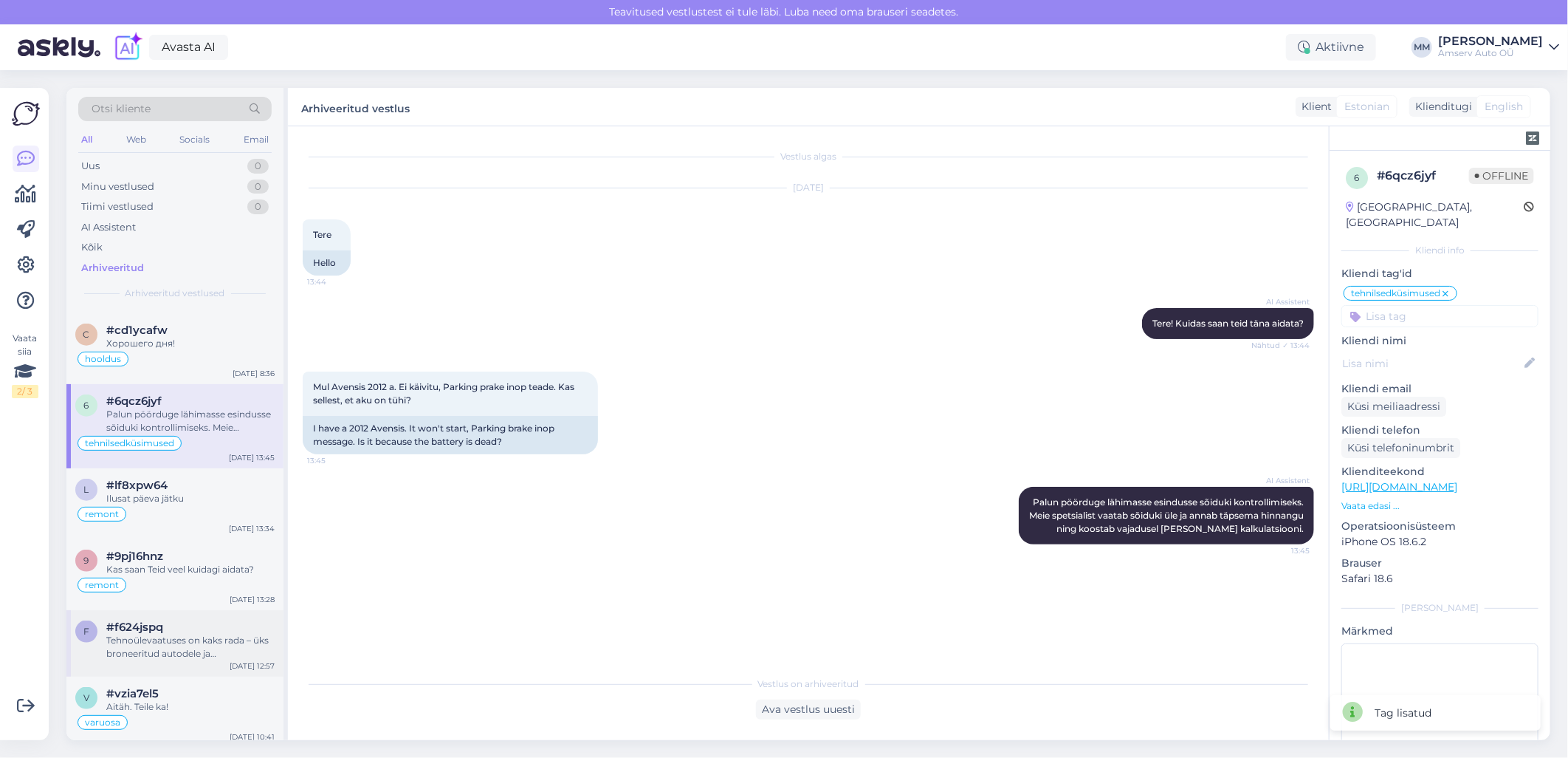
click at [169, 633] on div "Tehnoülevaatuses on kaks rada – üks broneeritud autodele ja [PERSON_NAME] brone…" at bounding box center [190, 646] width 168 height 26
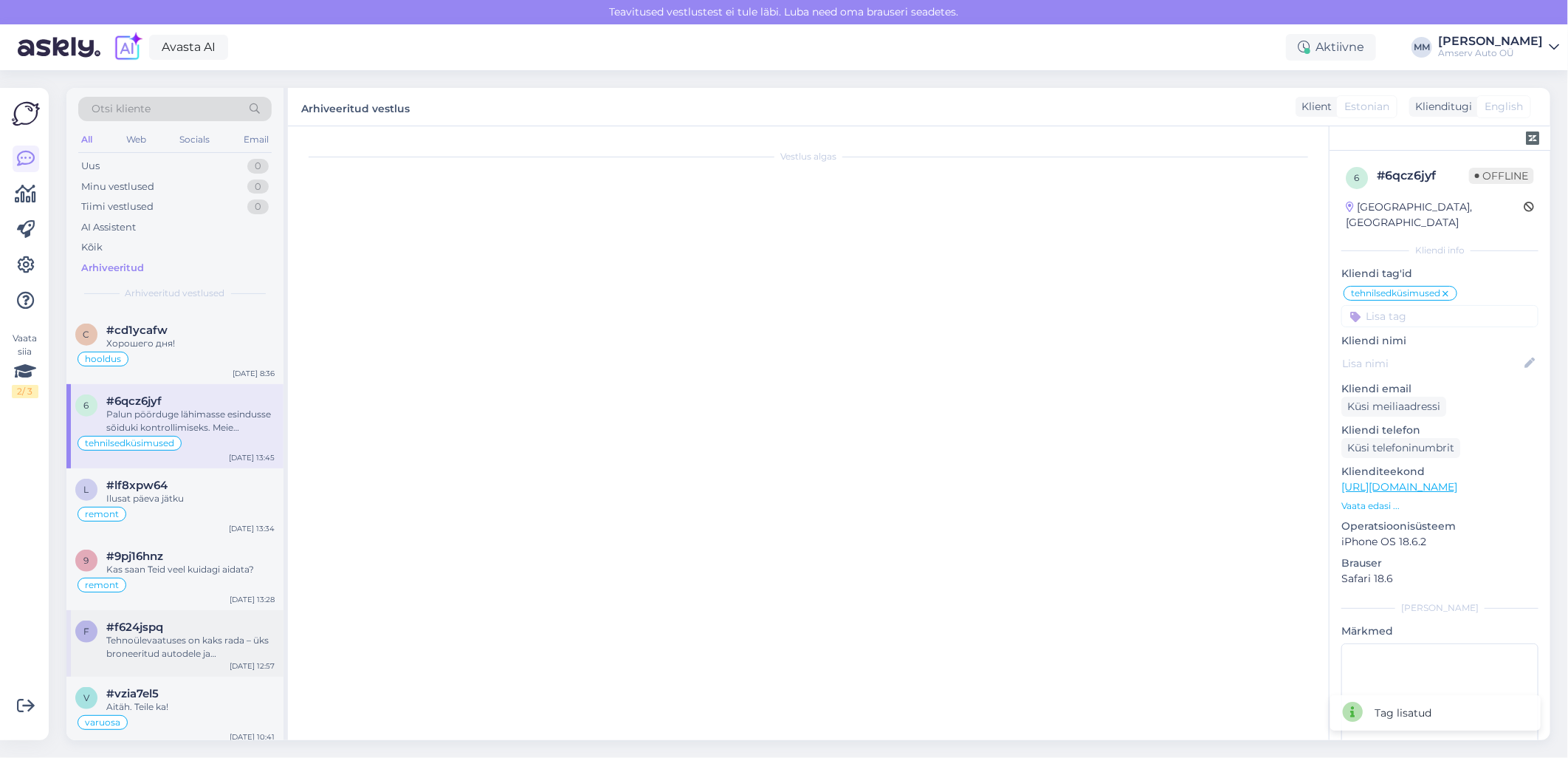
scroll to position [43, 0]
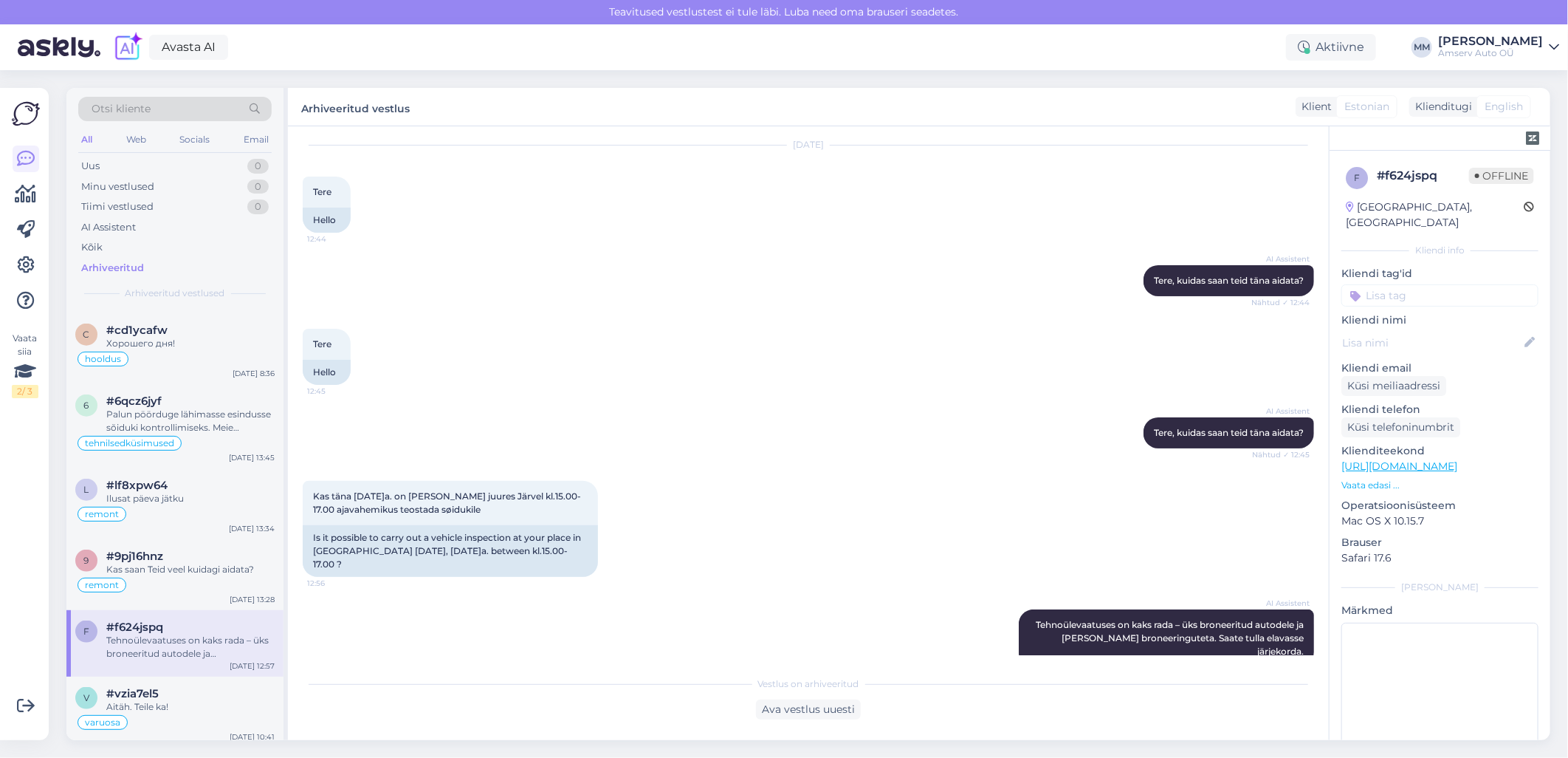
click at [1396, 285] on input at bounding box center [1440, 295] width 197 height 22
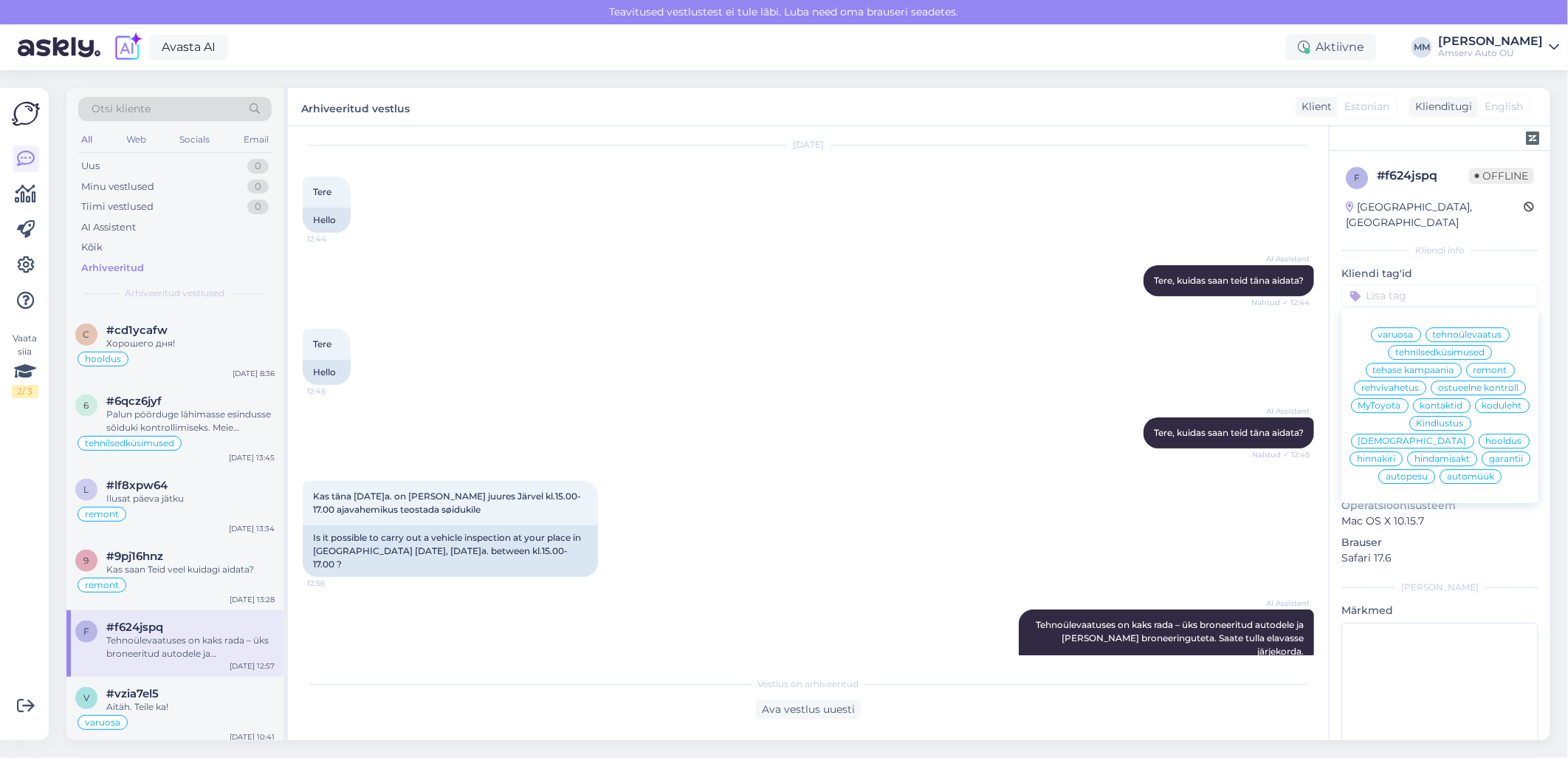
click at [1446, 330] on span "tehnoülevaatus" at bounding box center [1467, 334] width 69 height 9
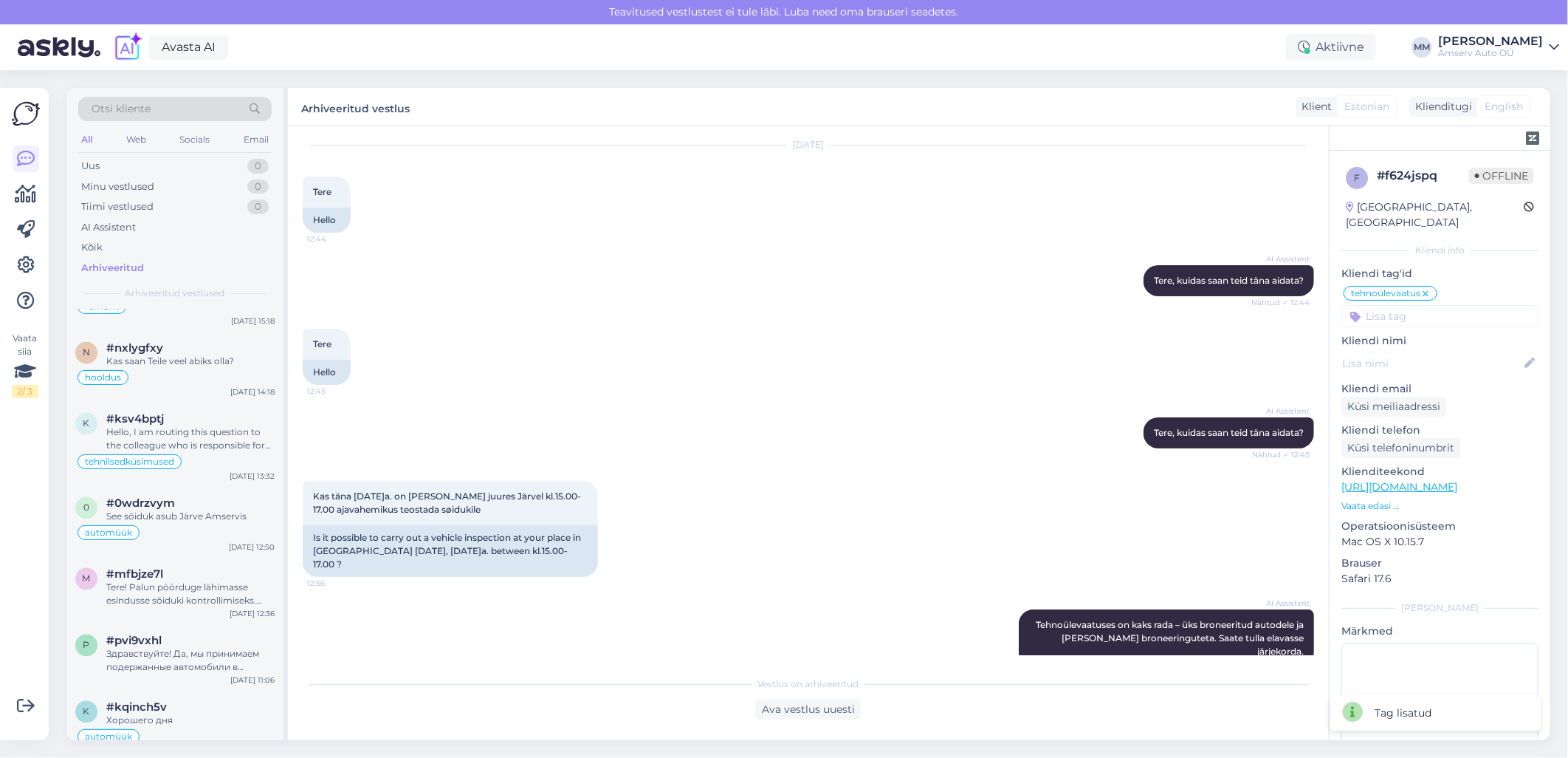
scroll to position [5332, 0]
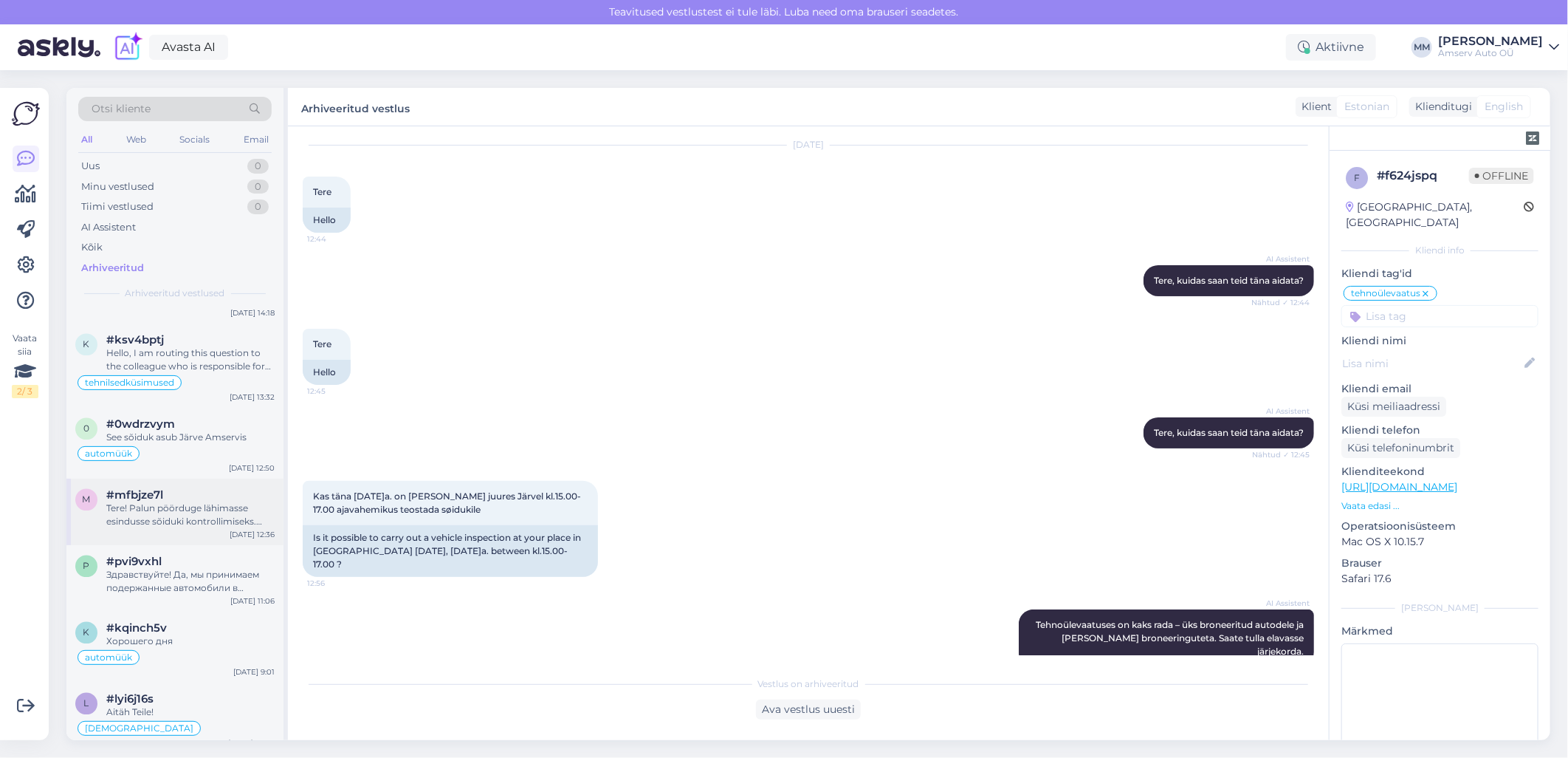
click at [161, 502] on div "Tere! Palun pöörduge lähimasse esindusse sõiduki kontrollimiseks. Meie spetsial…" at bounding box center [190, 515] width 168 height 26
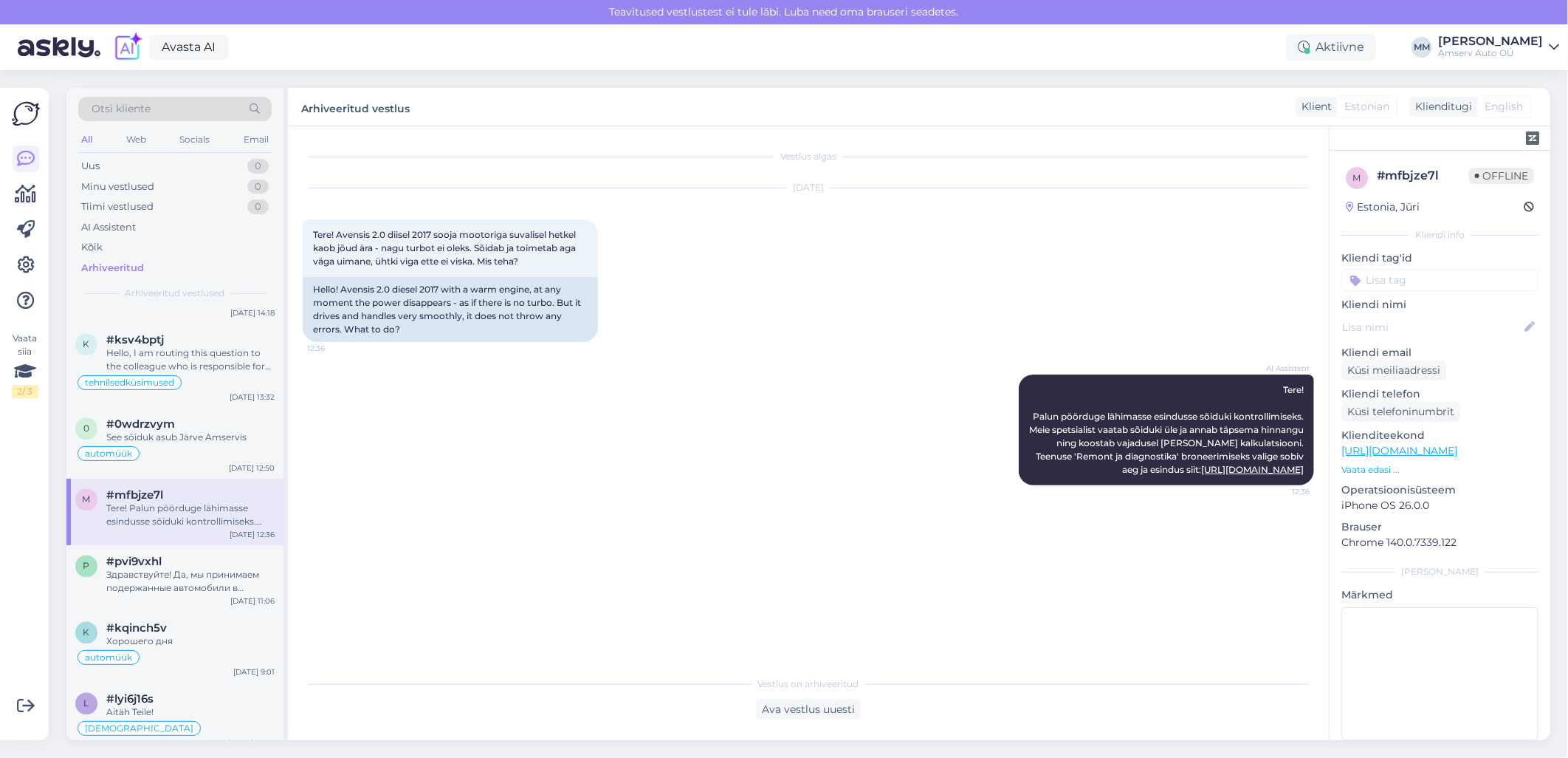
click at [1393, 279] on input at bounding box center [1440, 279] width 197 height 22
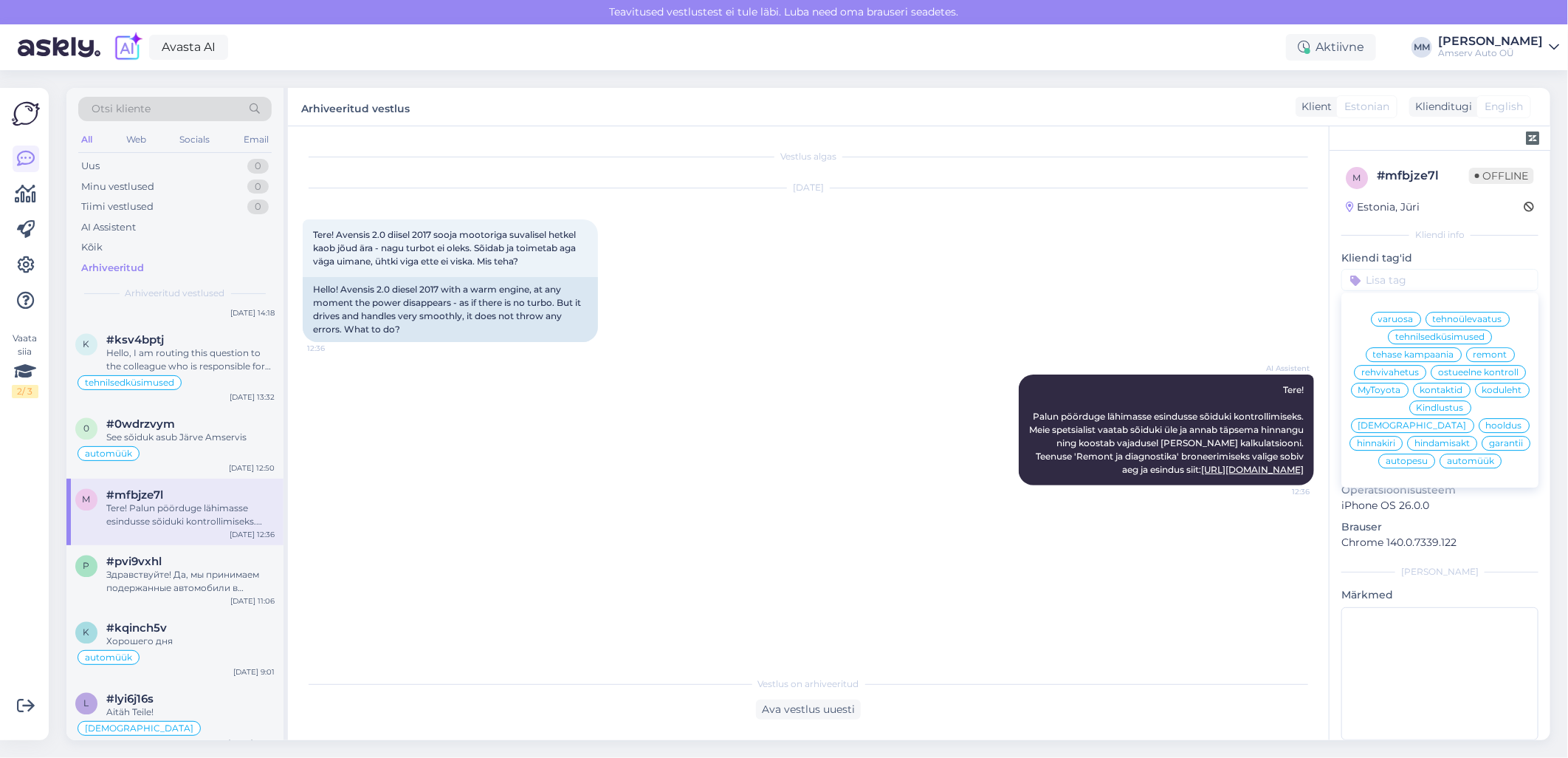
click at [1406, 337] on span "tehnilsedküsimused" at bounding box center [1440, 336] width 89 height 9
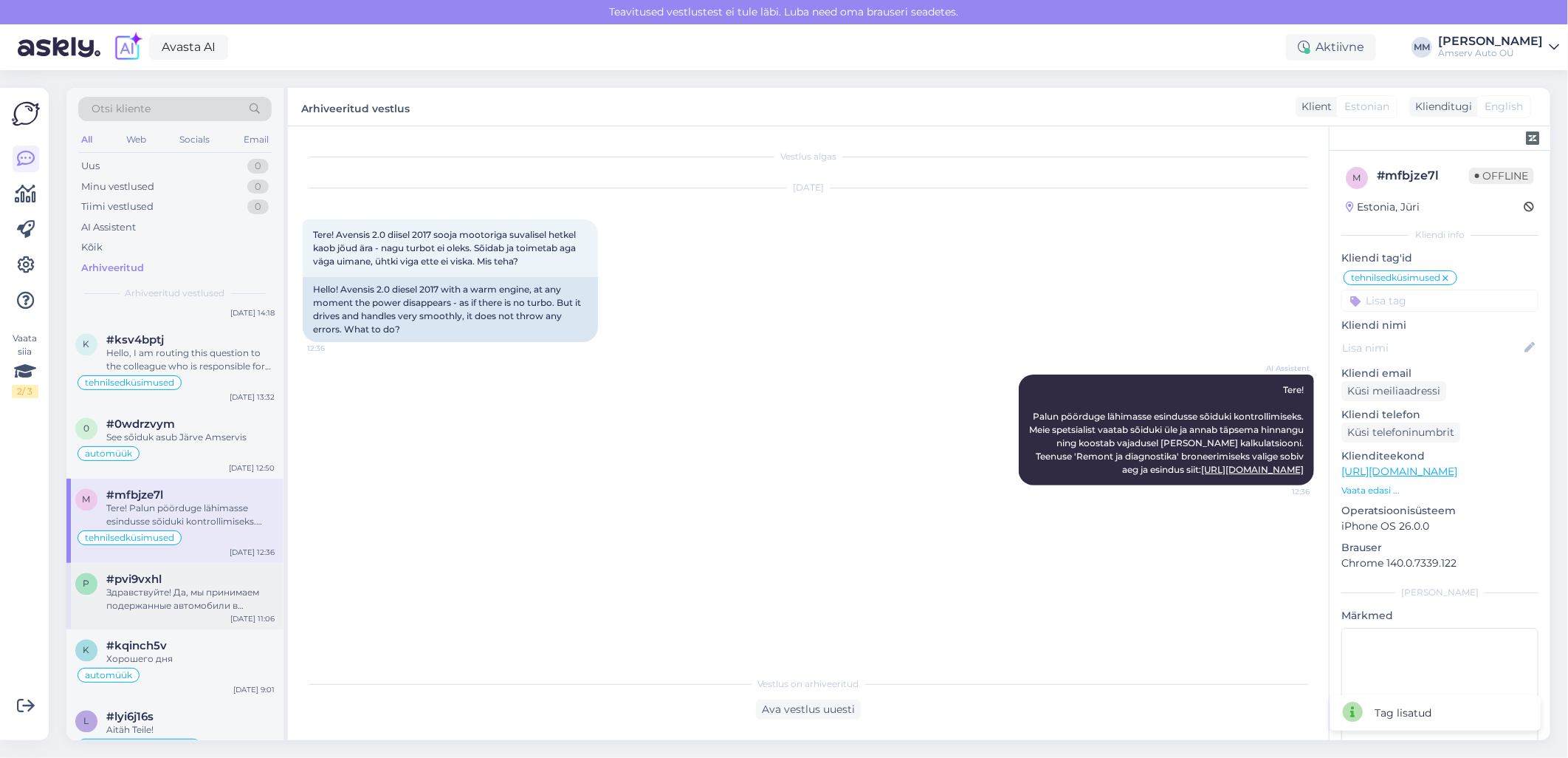
click at [135, 573] on span "#pvi9vxhl" at bounding box center [134, 579] width 55 height 13
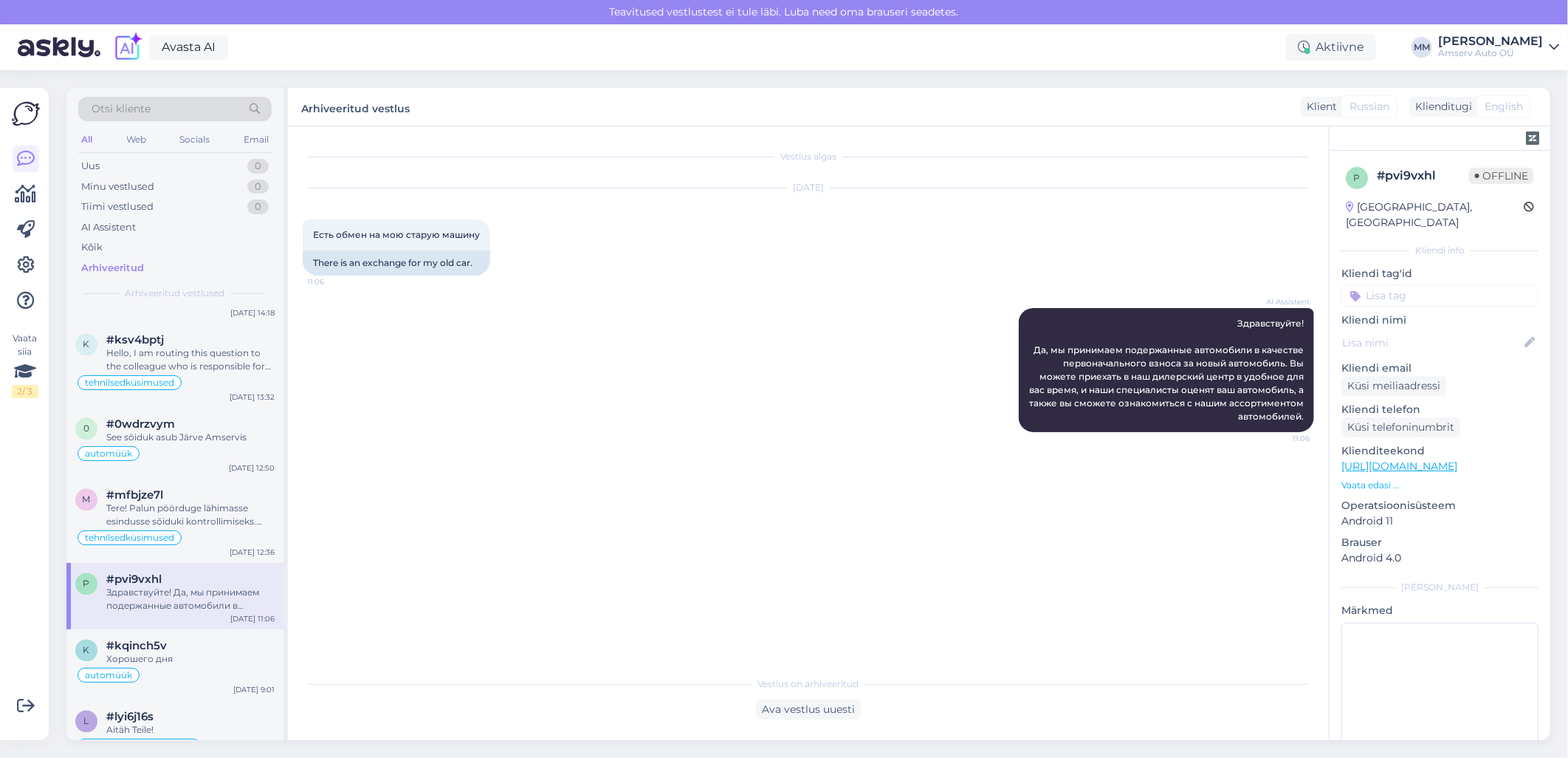
click at [1382, 285] on input at bounding box center [1440, 295] width 197 height 22
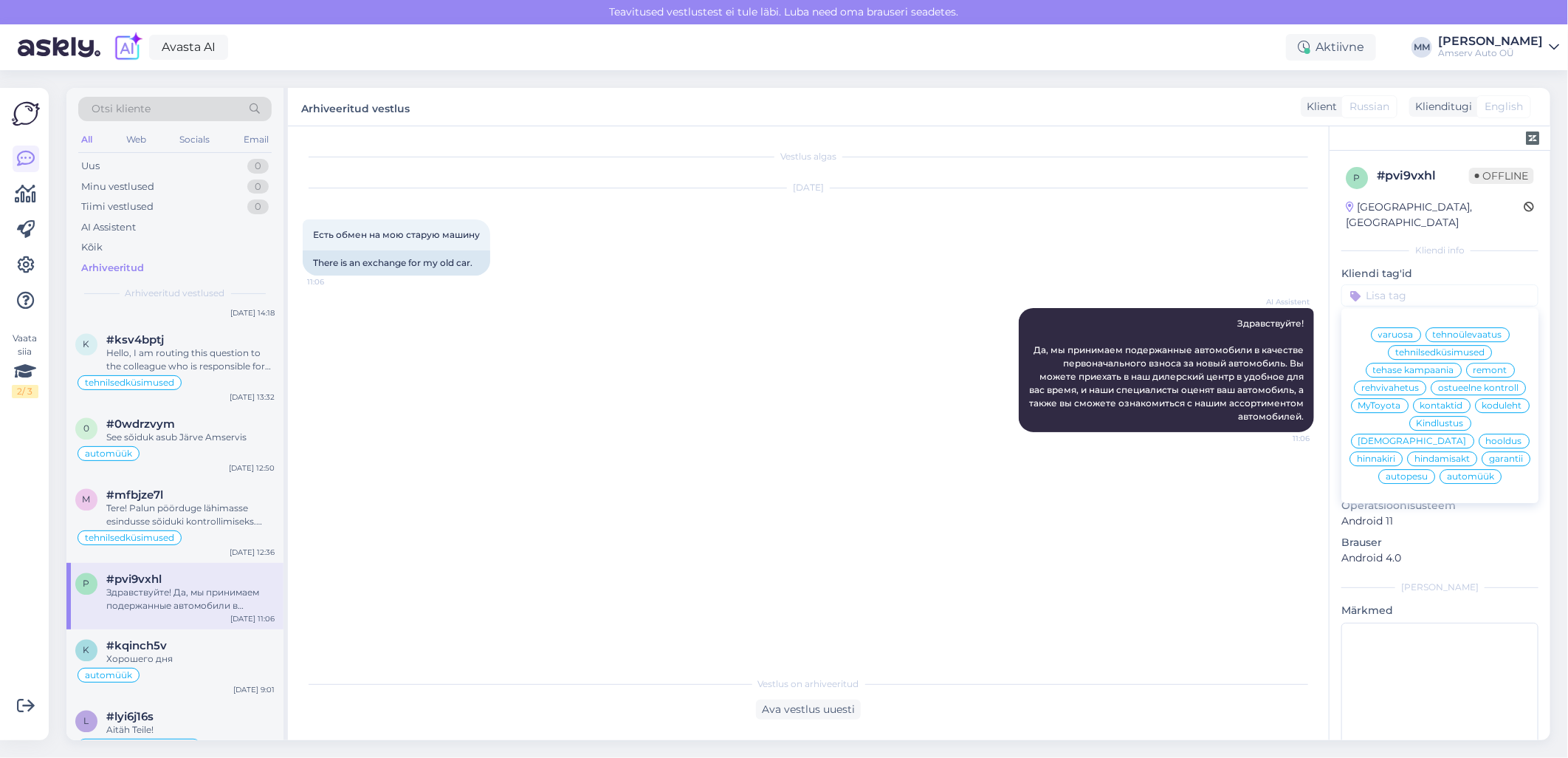
click at [1452, 477] on span "automüük" at bounding box center [1470, 476] width 47 height 9
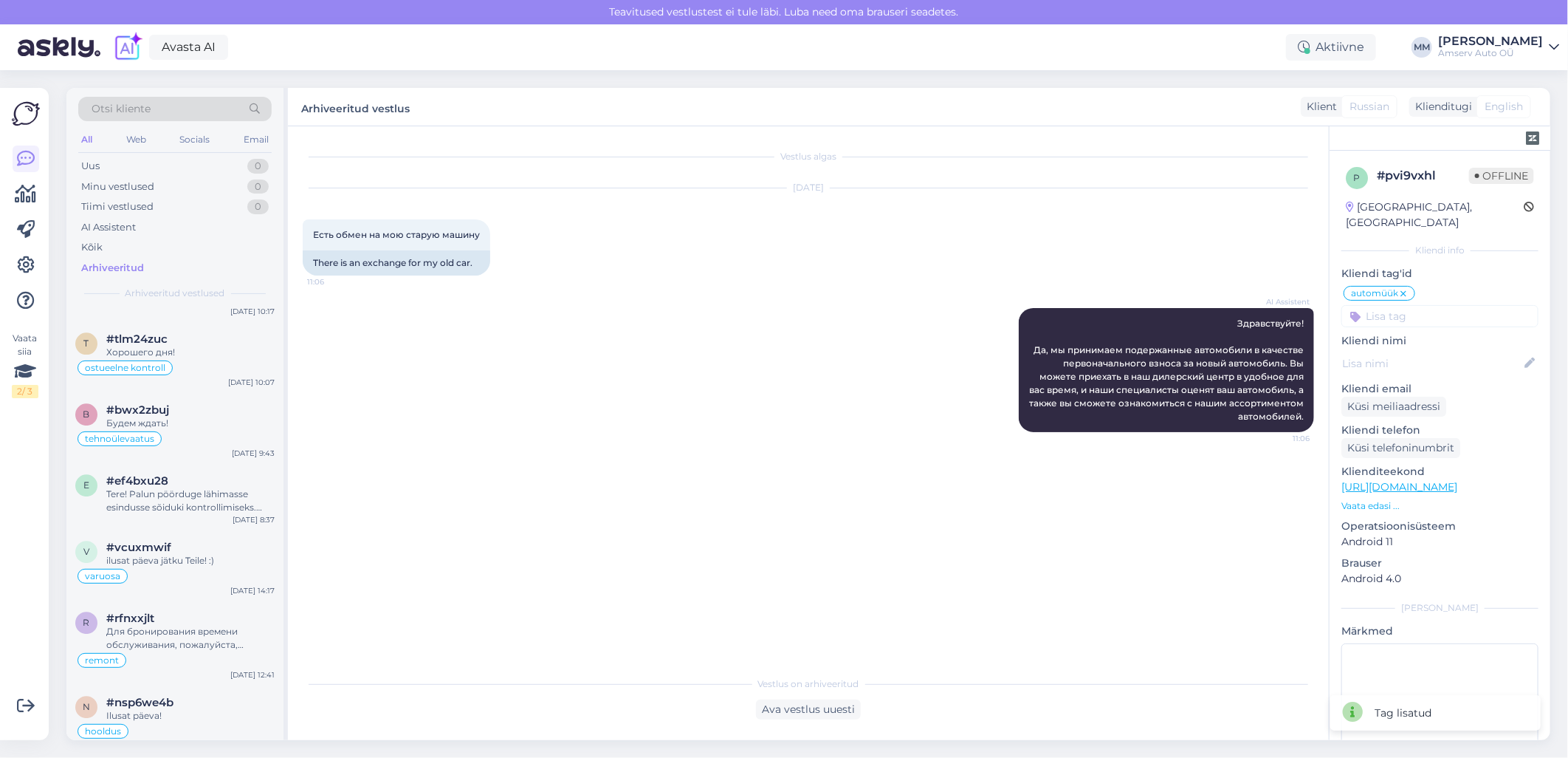
scroll to position [6071, 0]
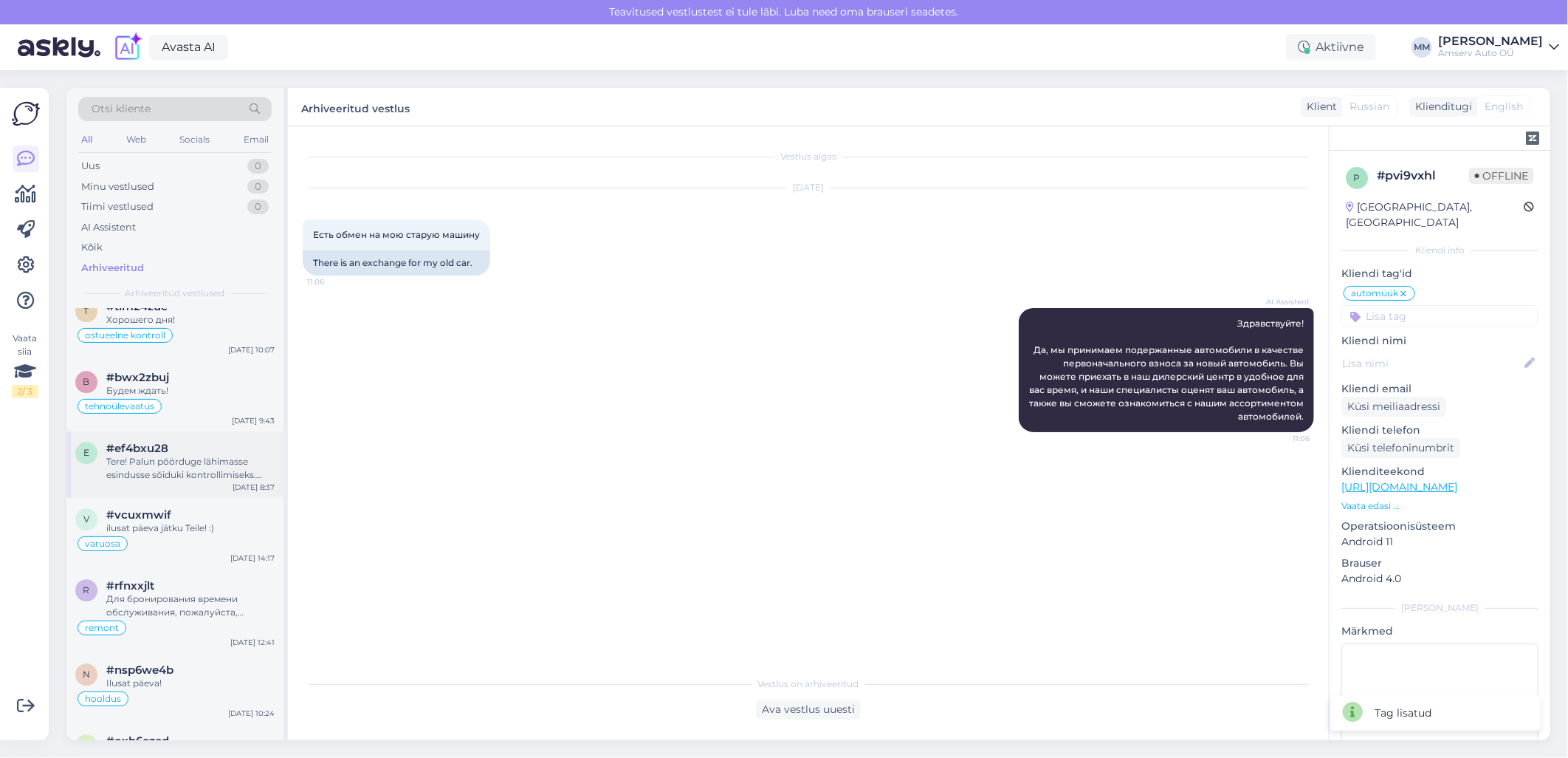
click at [172, 455] on div "Tere! Palun pöörduge lähimasse esindusse sõiduki kontrollimiseks. Meie spetsial…" at bounding box center [190, 468] width 168 height 26
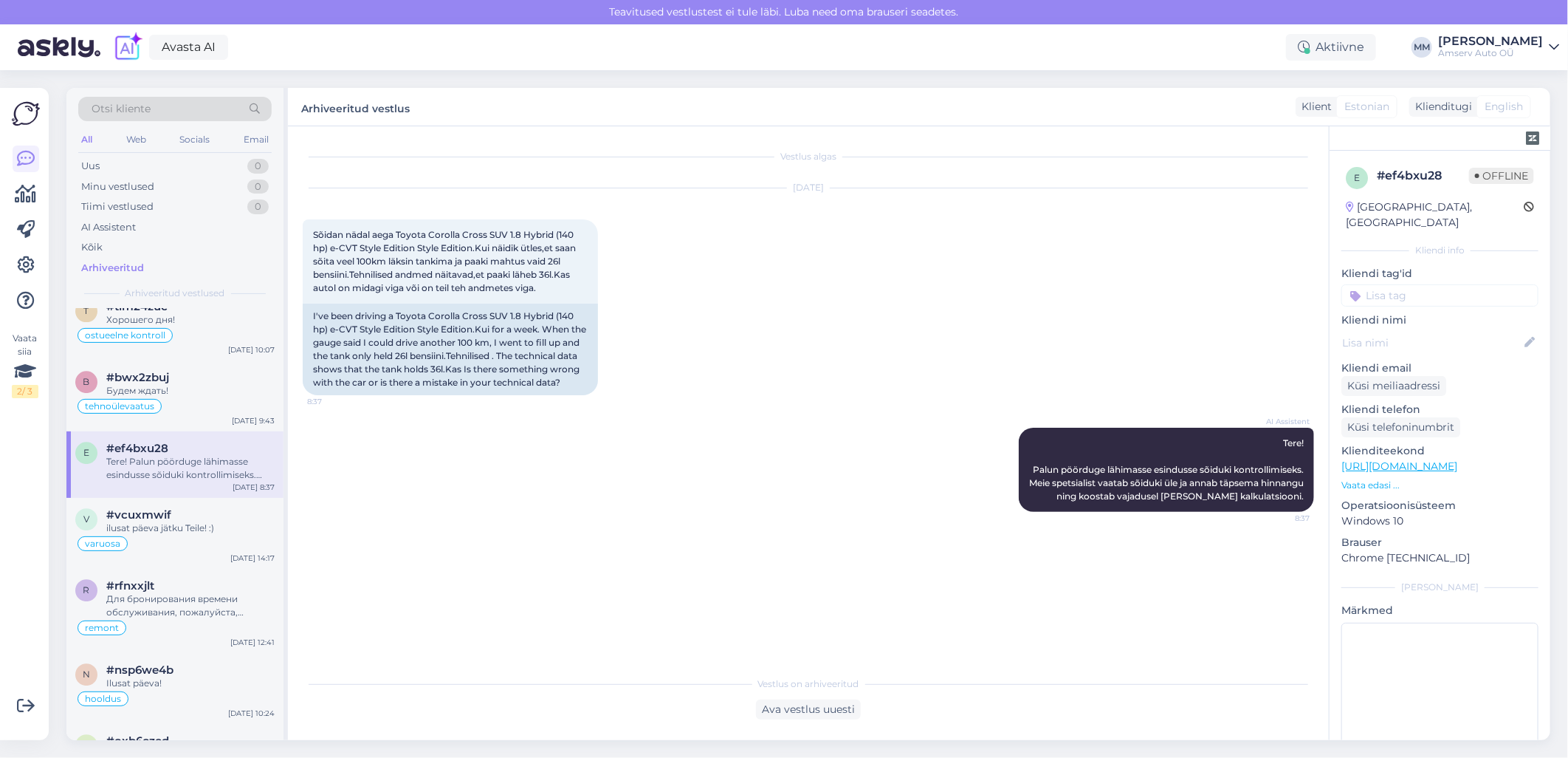
click at [1400, 285] on input at bounding box center [1440, 295] width 197 height 22
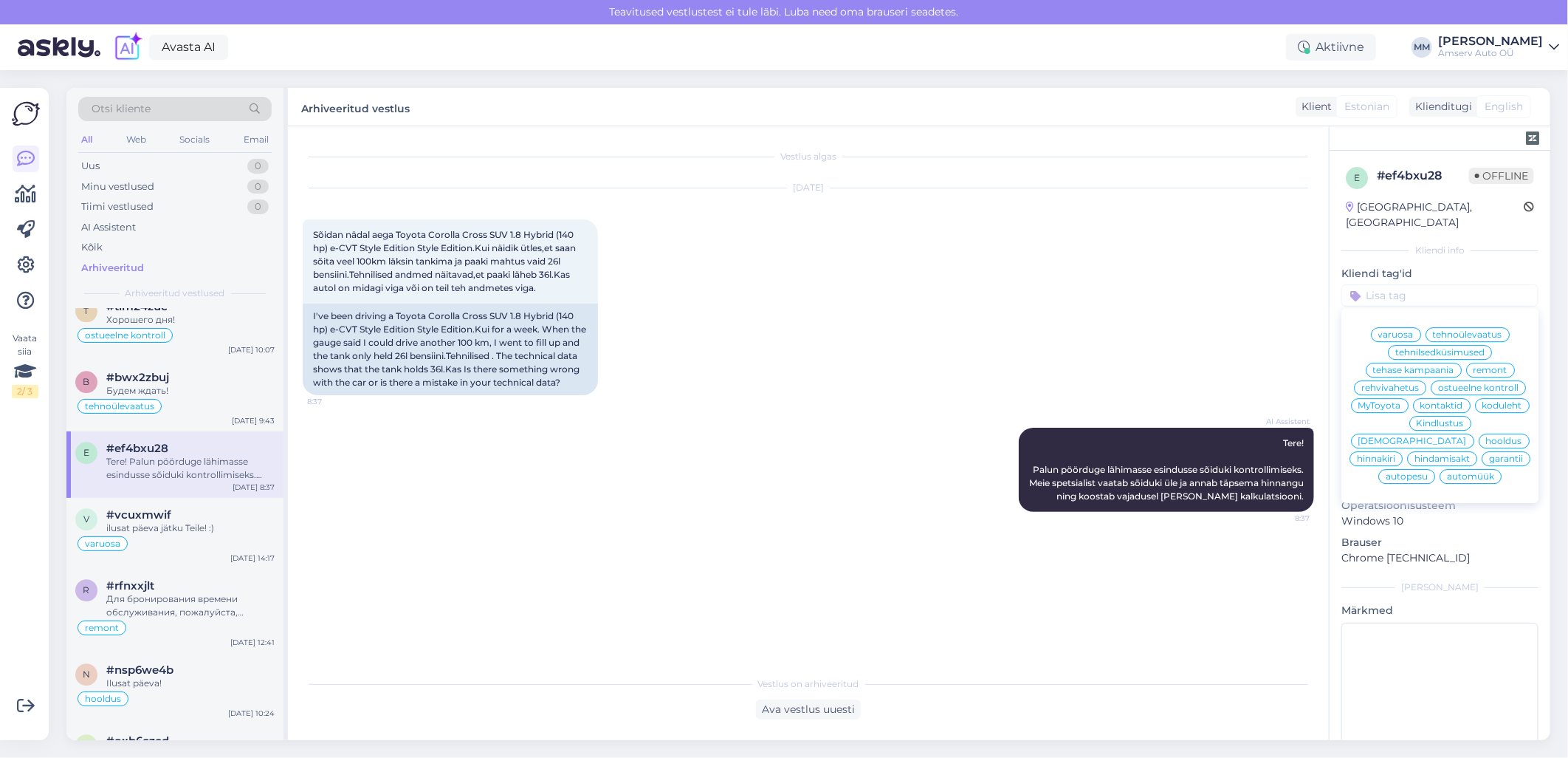
click at [1421, 348] on span "tehnilsedküsimused" at bounding box center [1440, 352] width 89 height 9
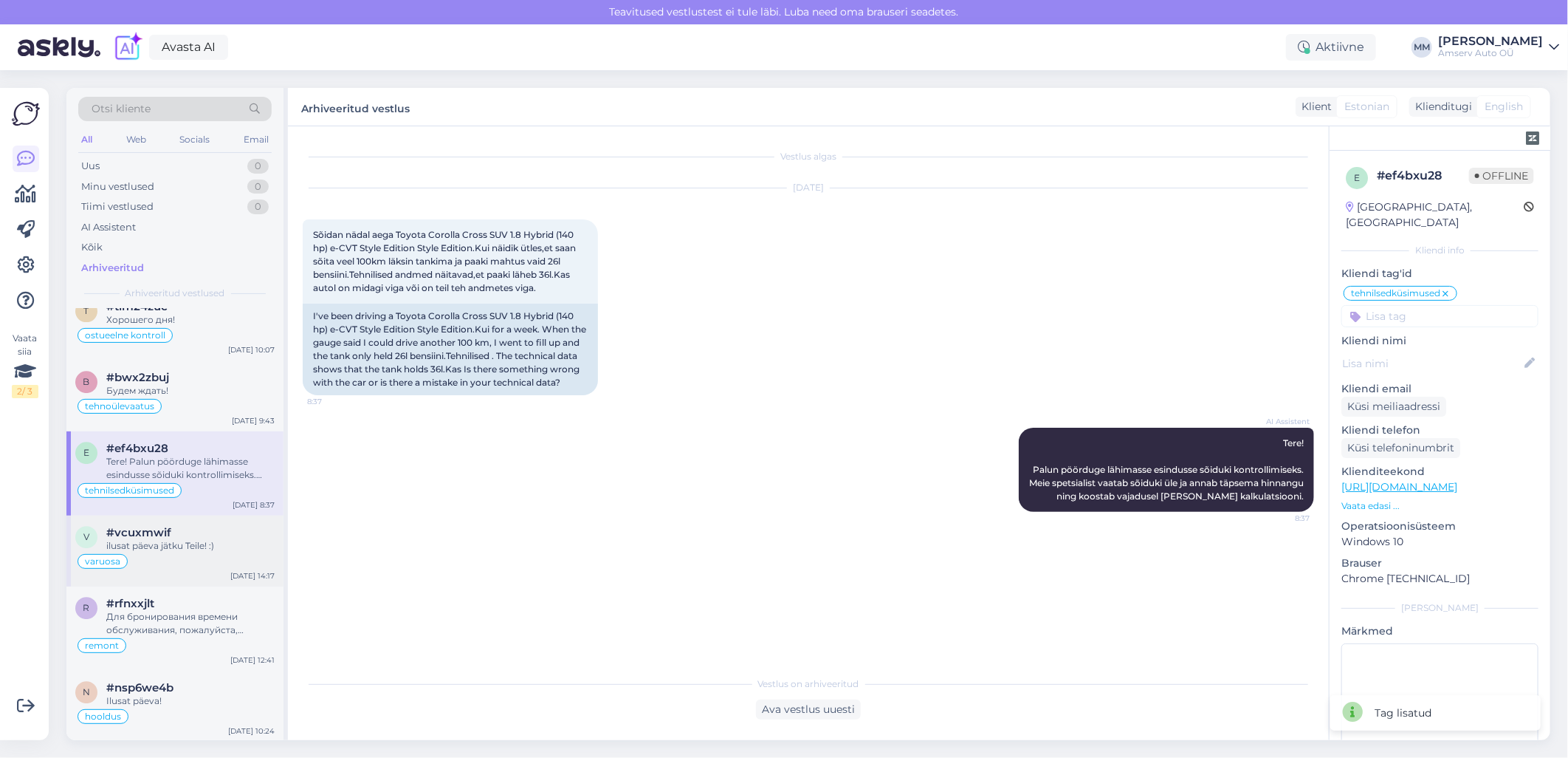
click at [203, 567] on div "v #vcuxmwif ilusat päeva jätku Teile! :) varuosa [DATE] 14:17" at bounding box center [175, 550] width 217 height 71
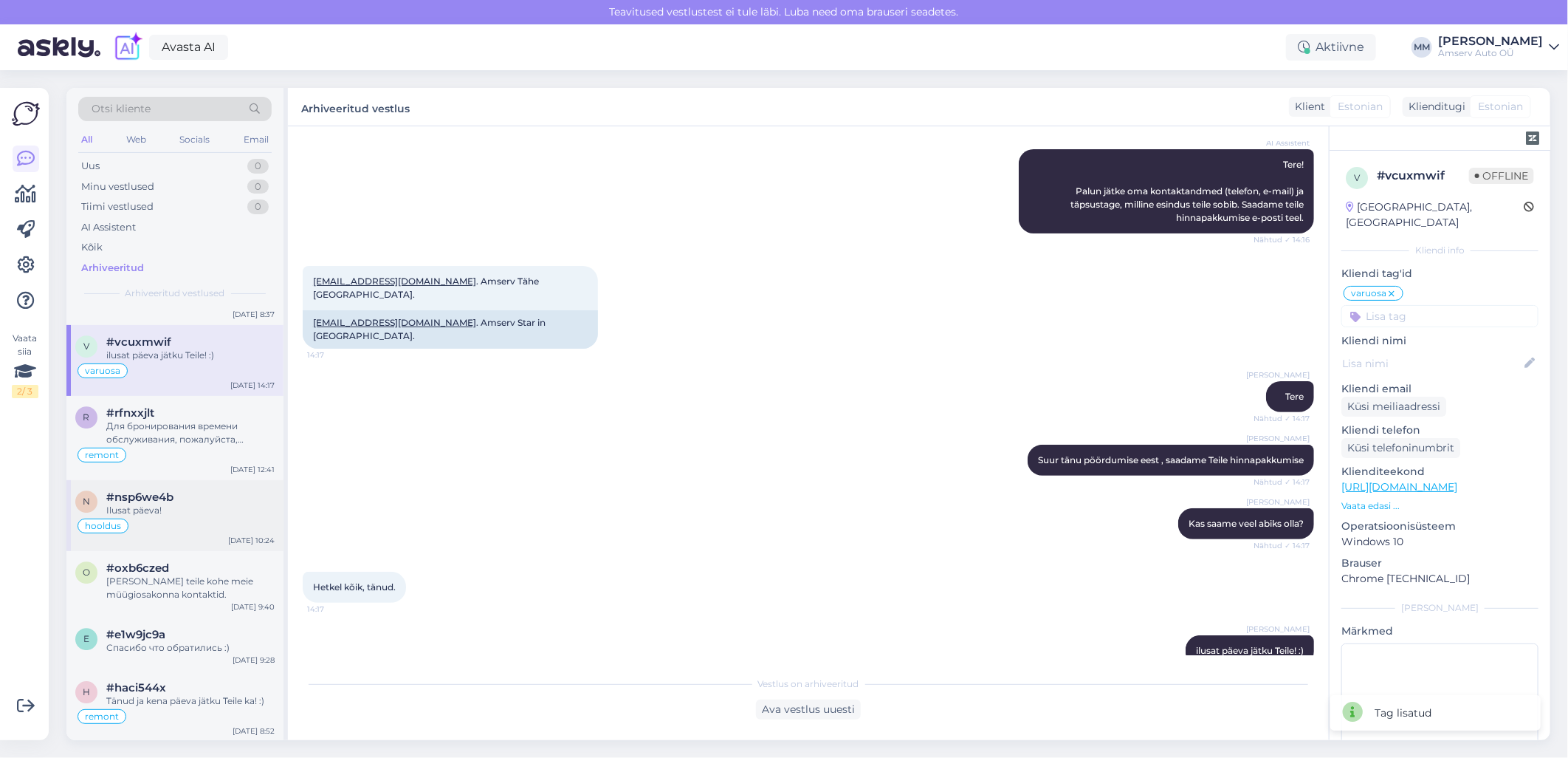
scroll to position [6235, 0]
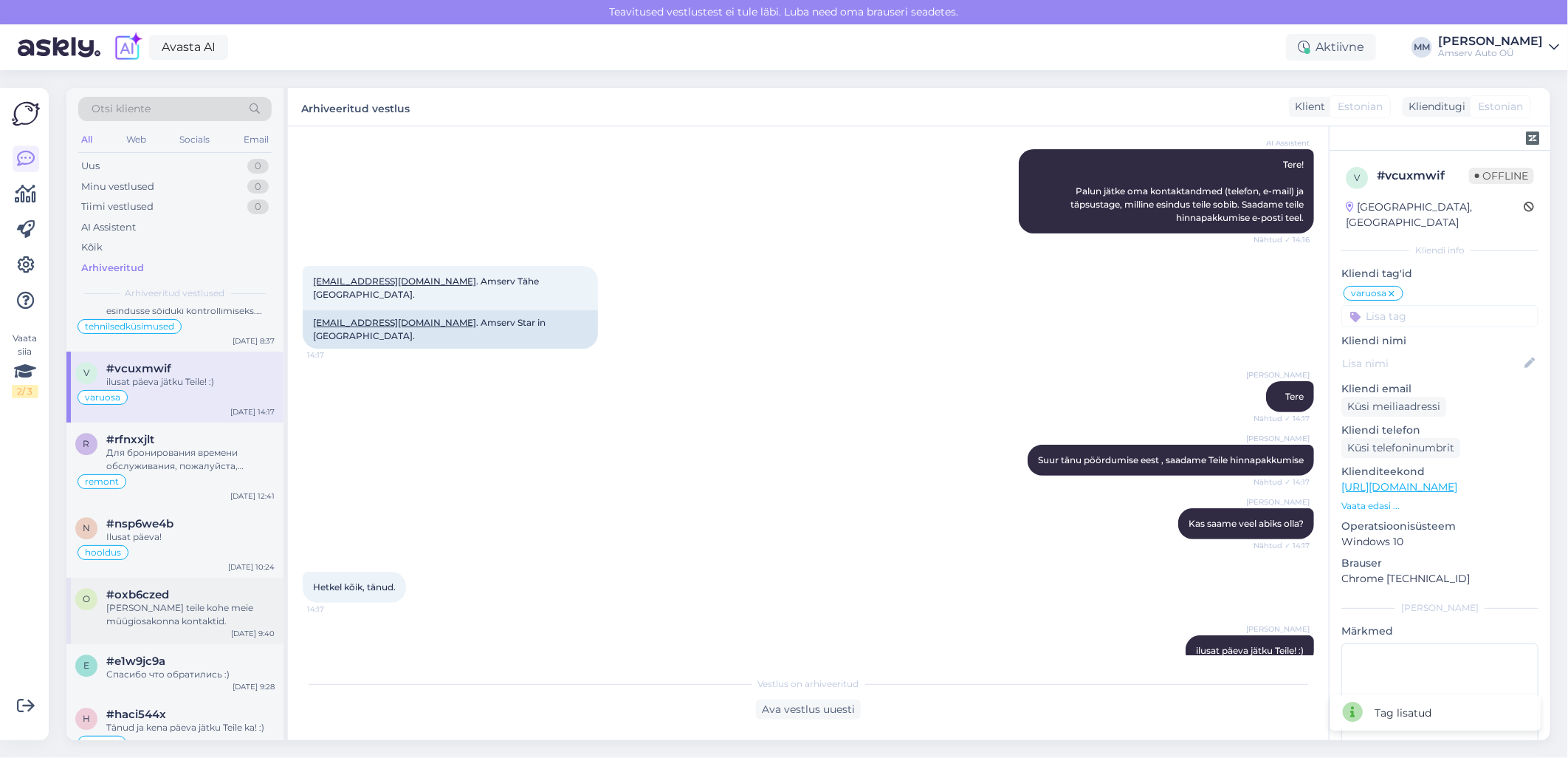
click at [184, 604] on div "[PERSON_NAME] teile kohe meie müügiosakonna kontaktid." at bounding box center [190, 614] width 168 height 26
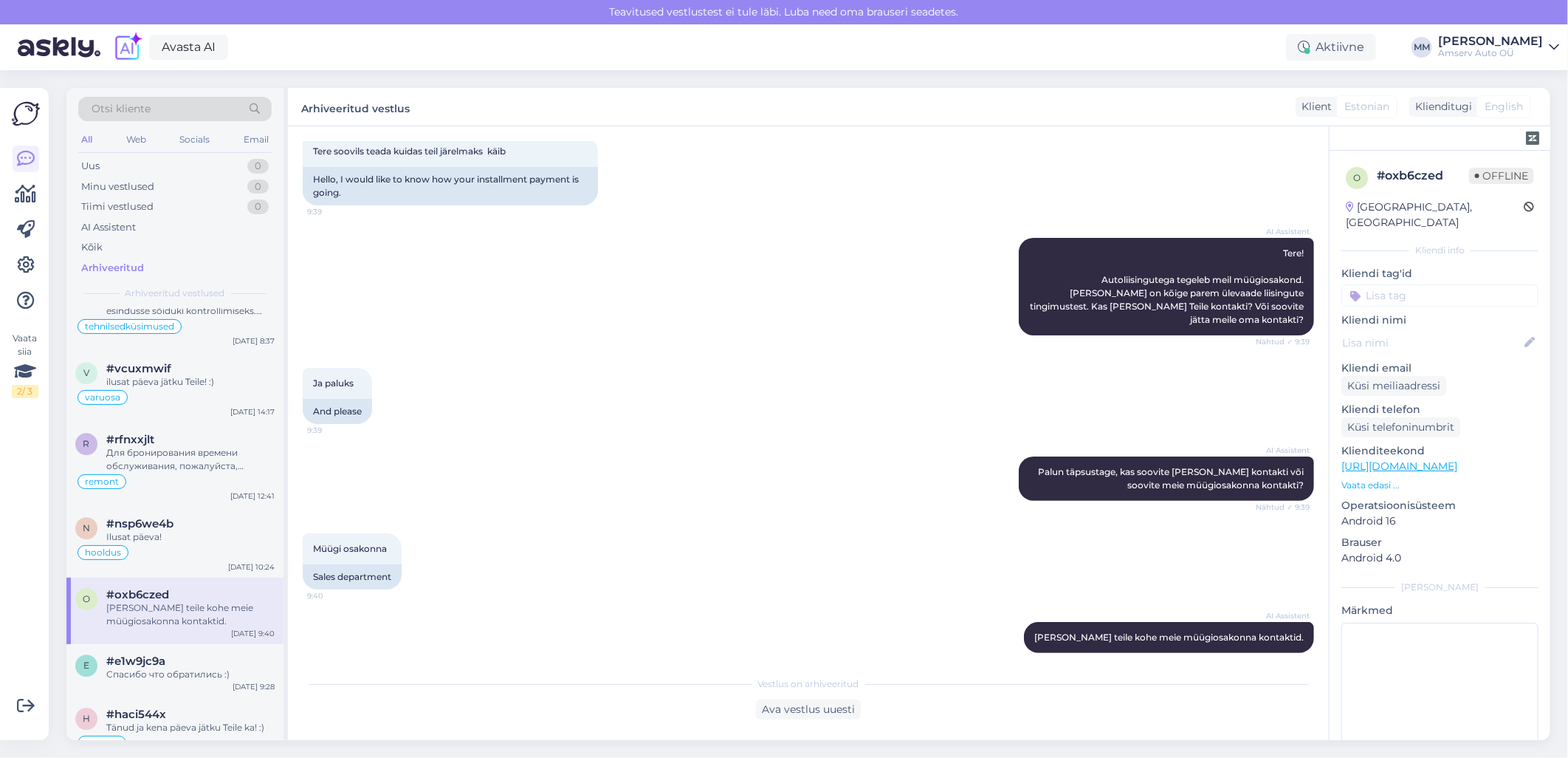
scroll to position [83, 0]
click at [1385, 285] on input at bounding box center [1440, 295] width 197 height 22
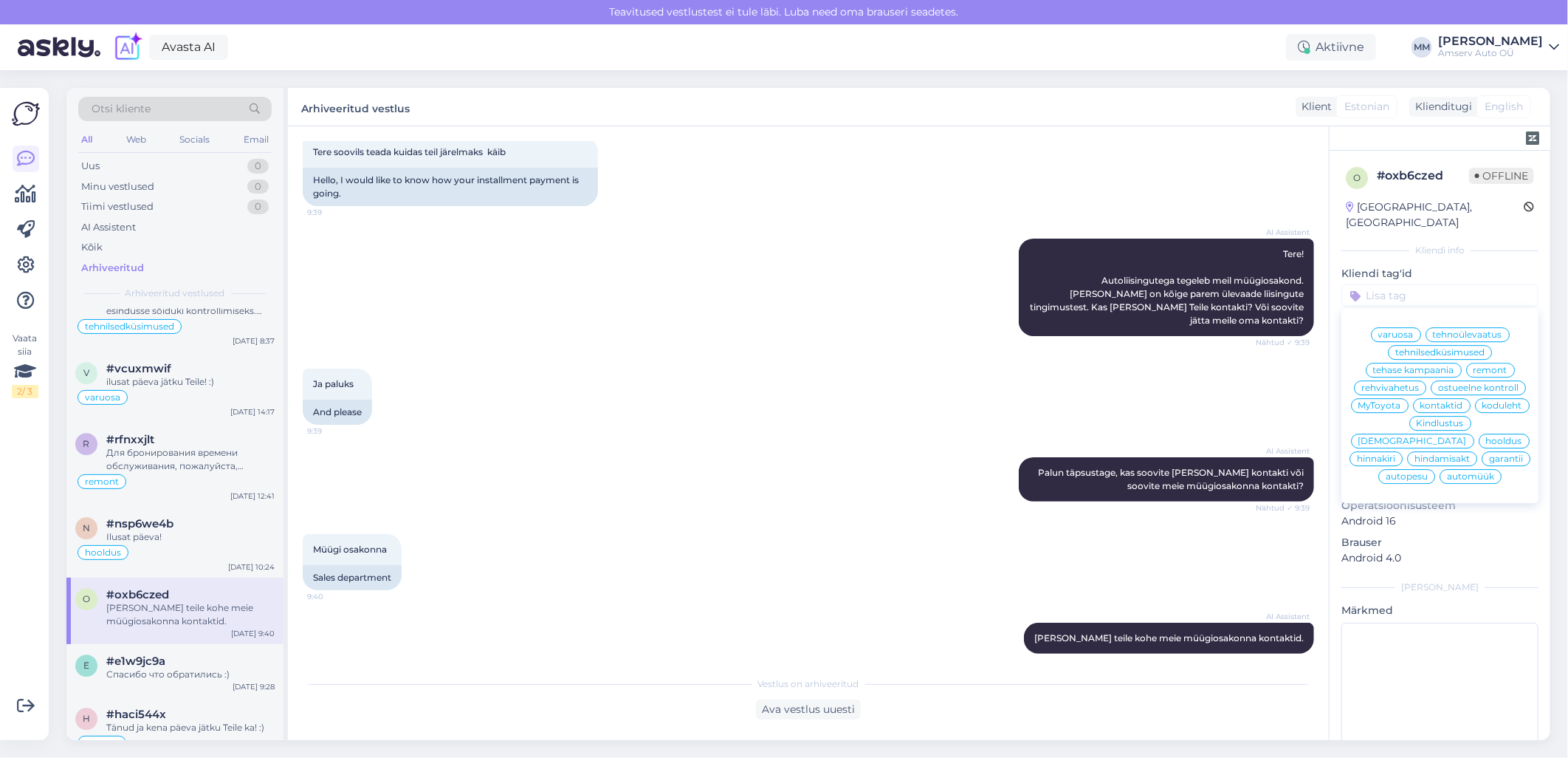
click at [1466, 480] on span "automüük" at bounding box center [1470, 476] width 47 height 9
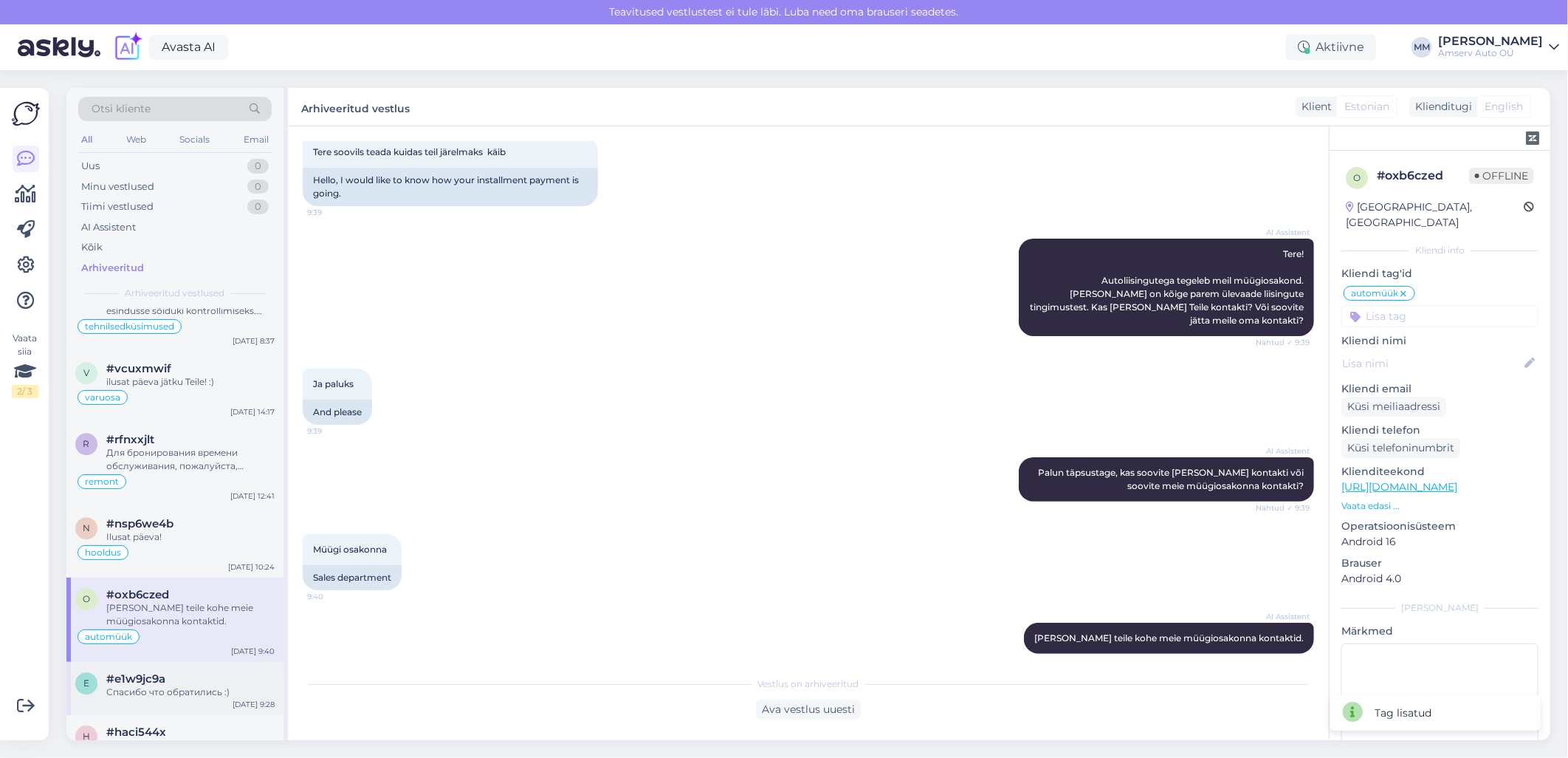
drag, startPoint x: 175, startPoint y: 662, endPoint x: 184, endPoint y: 662, distance: 9.0
click at [177, 672] on div "#e1w9jc9a" at bounding box center [190, 678] width 168 height 13
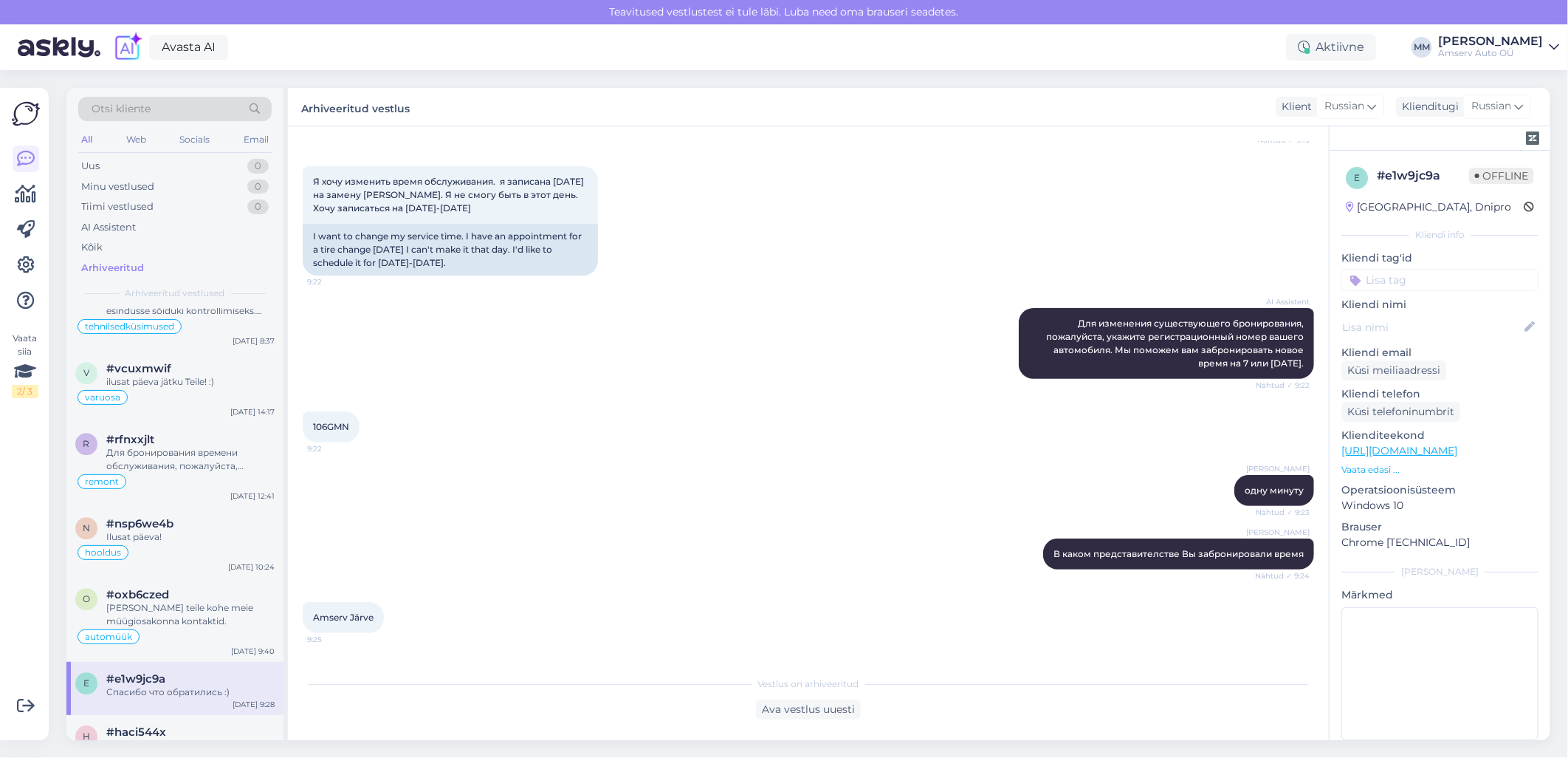
scroll to position [169, 0]
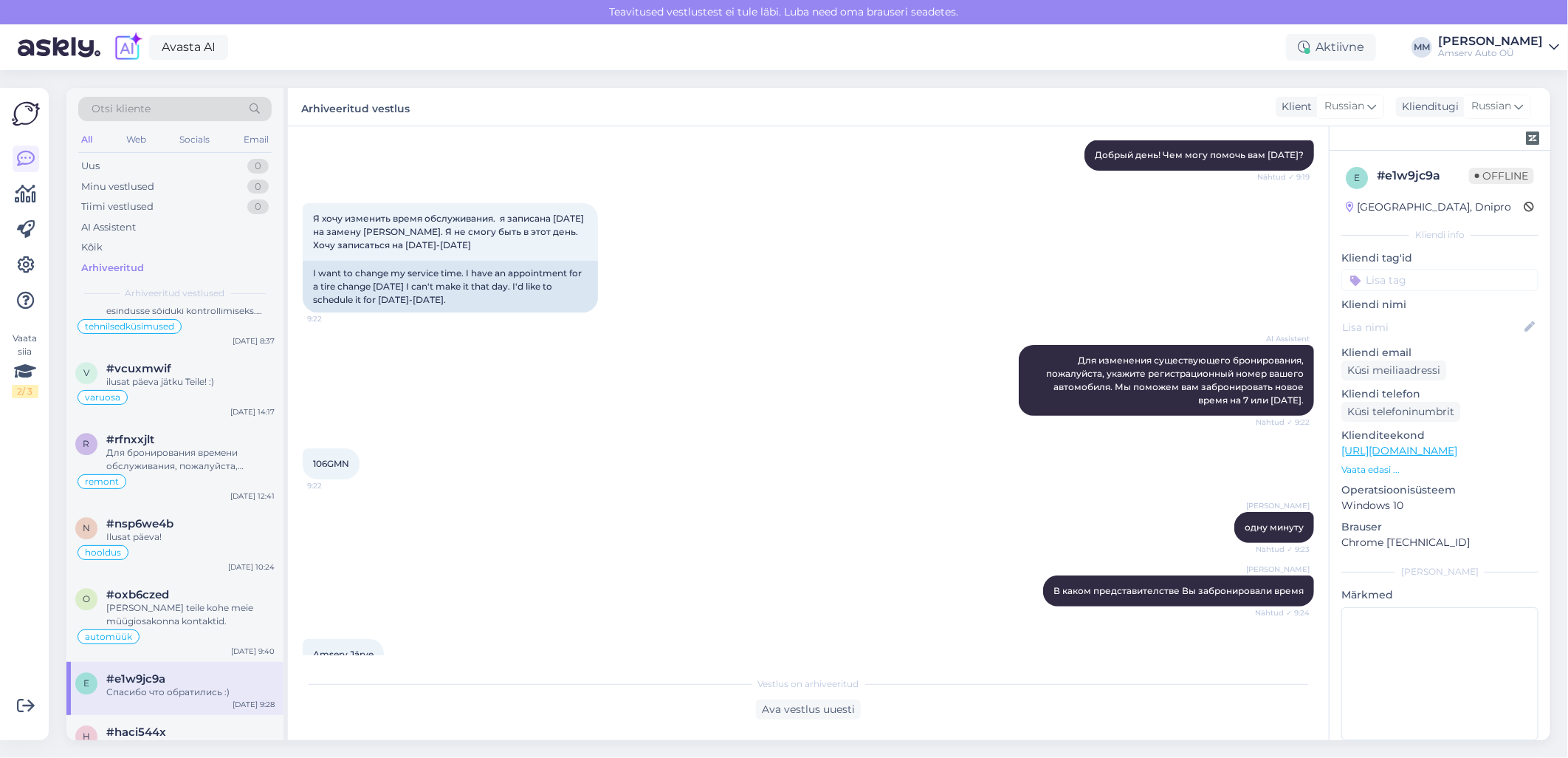
click at [1370, 281] on input at bounding box center [1440, 279] width 197 height 22
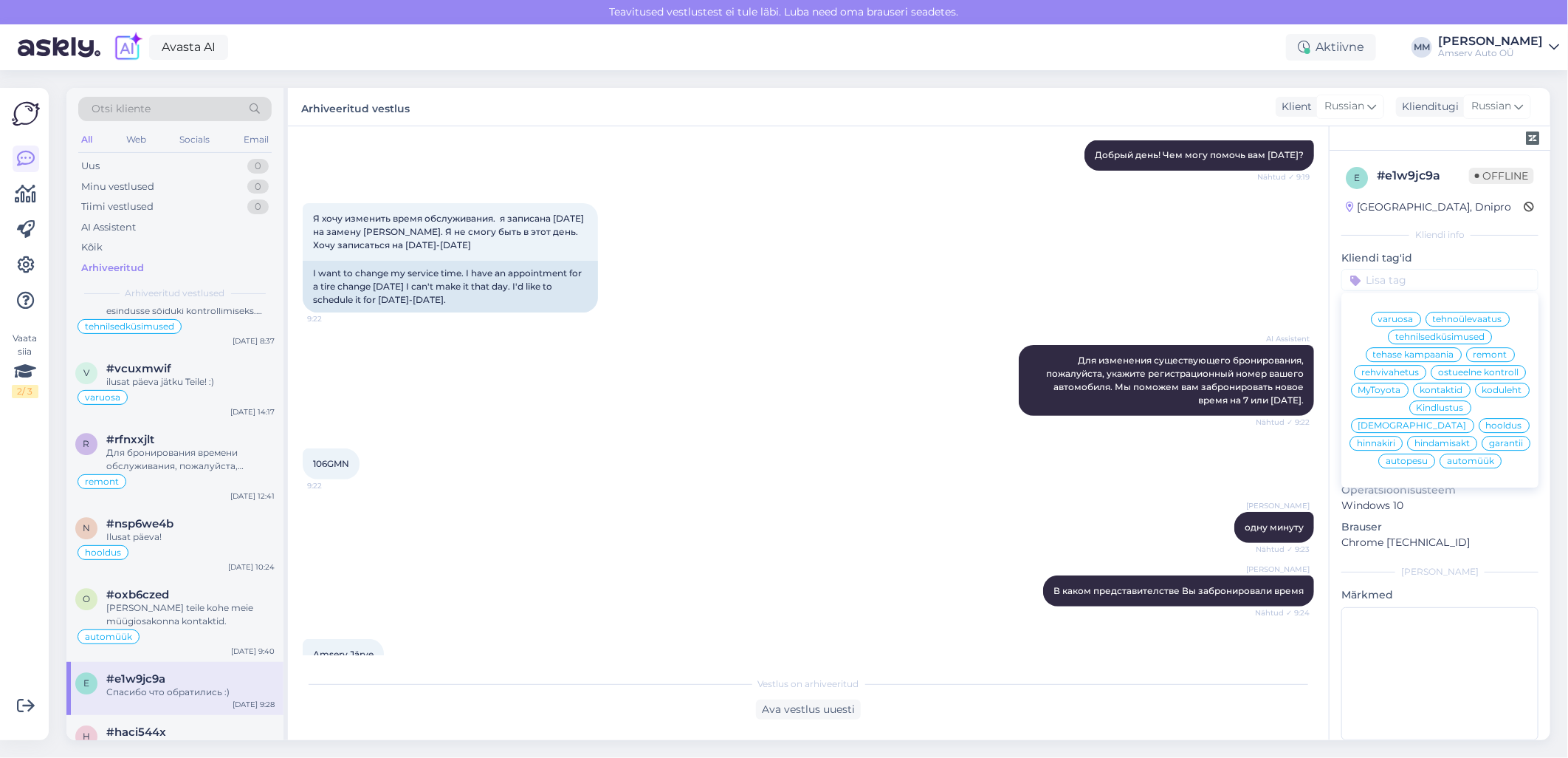
click at [1419, 371] on span "rehvivahetus" at bounding box center [1390, 372] width 58 height 9
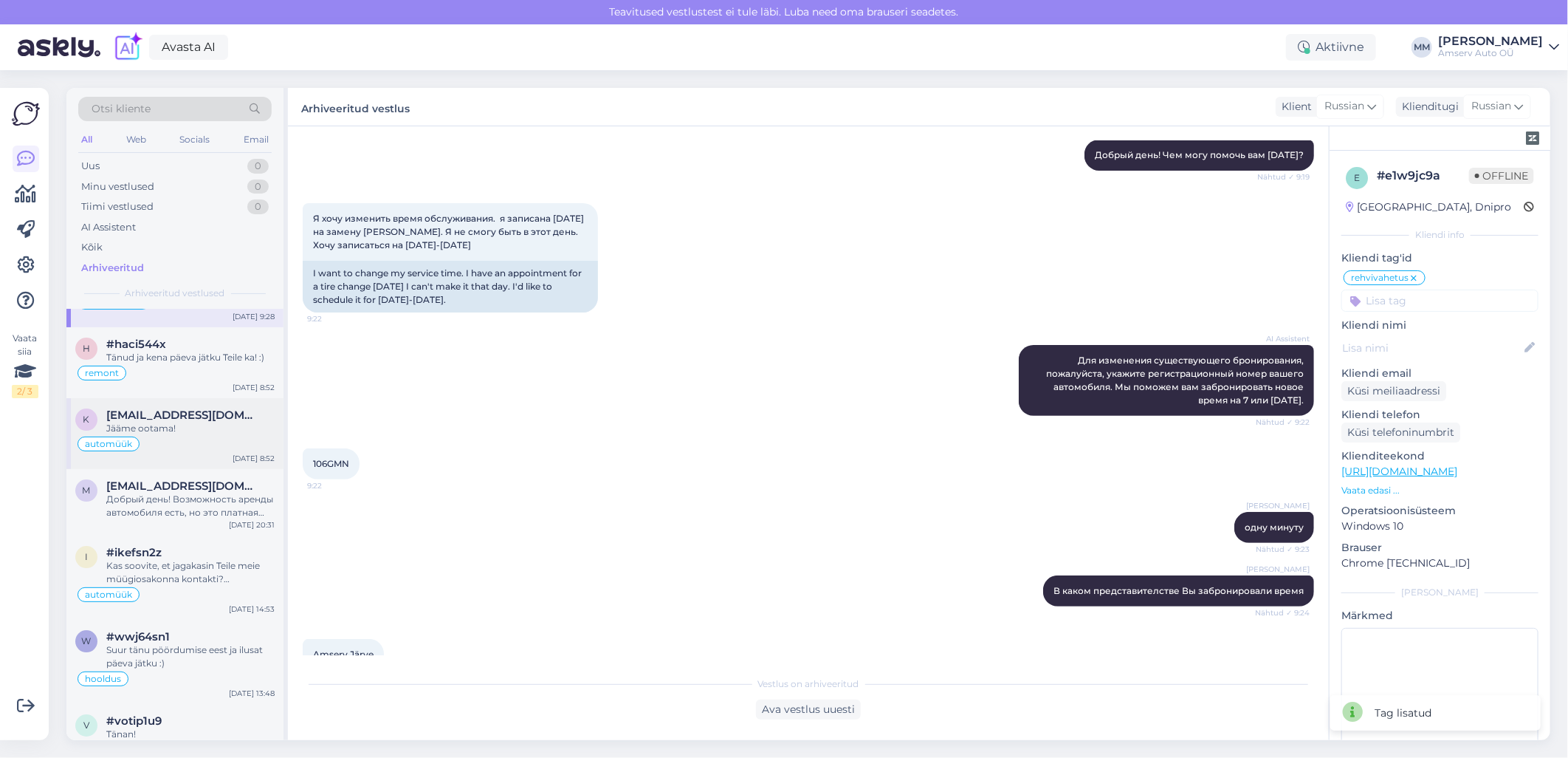
scroll to position [6646, 0]
click at [179, 491] on div "Добрый день! Возможность аренды автомобиля есть, но это платная услуга. Аренда …" at bounding box center [190, 500] width 168 height 26
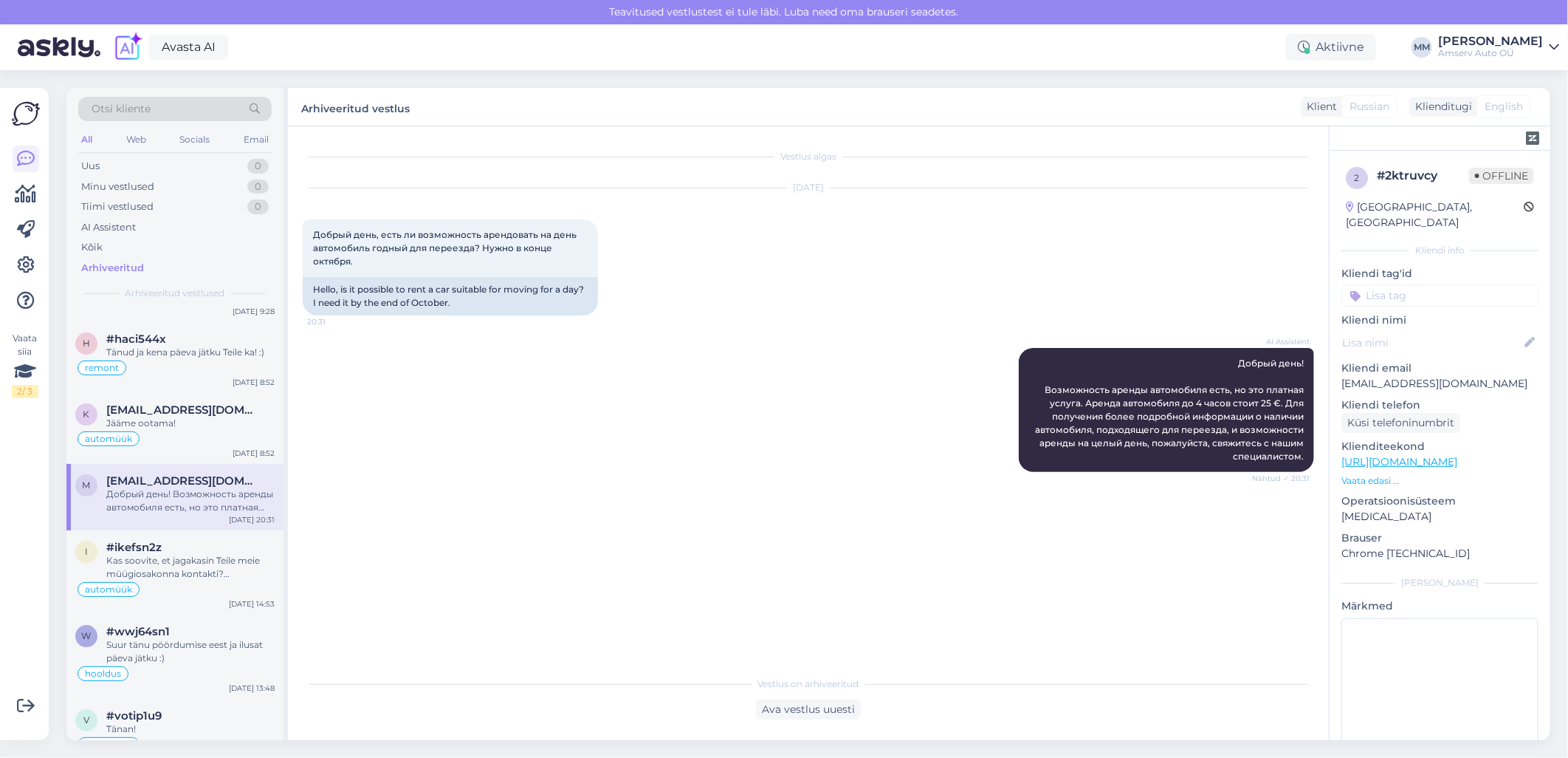
click at [1393, 285] on input at bounding box center [1440, 295] width 197 height 22
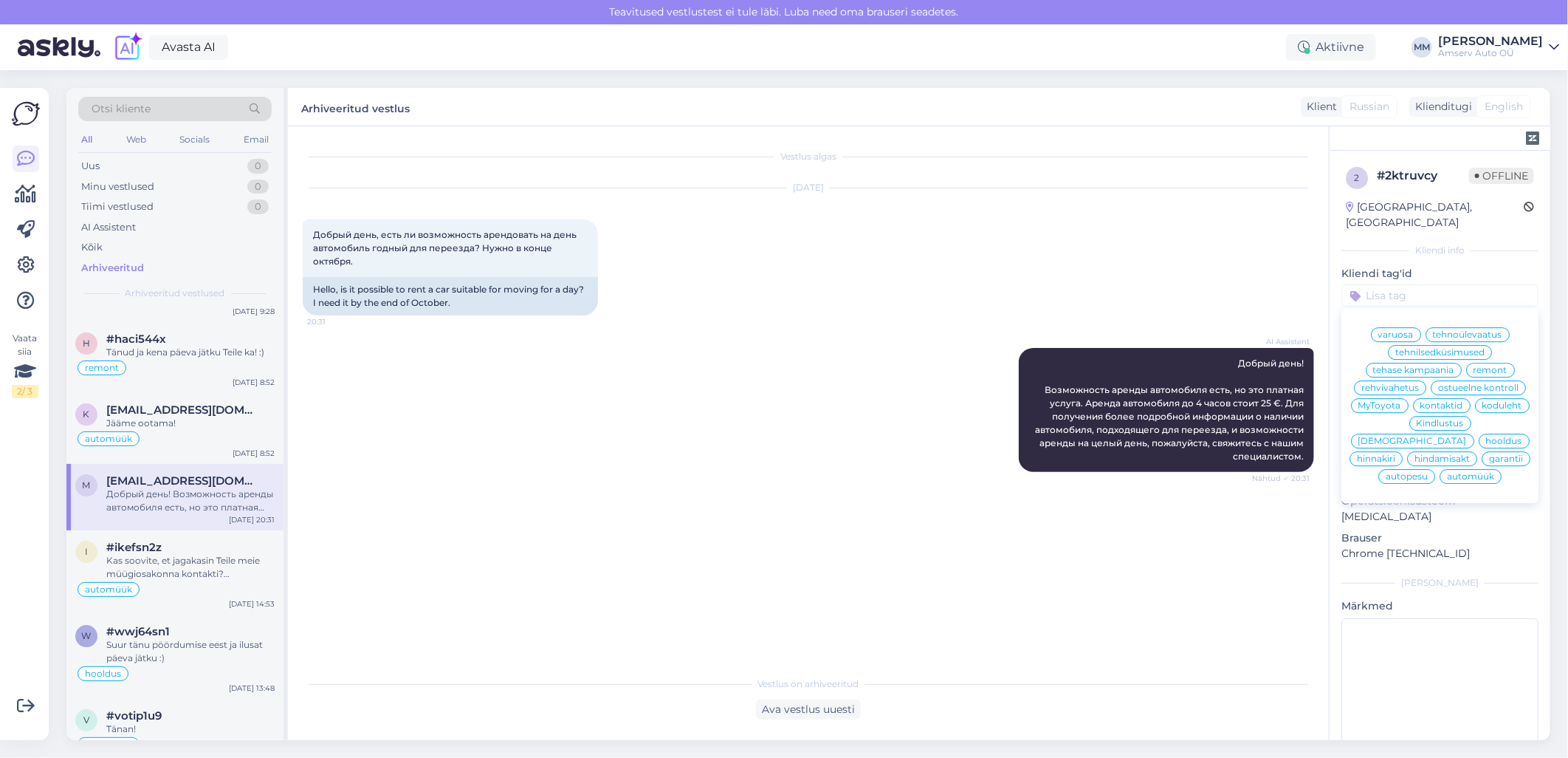
click at [1418, 348] on span "tehnilsedküsimused" at bounding box center [1440, 352] width 89 height 9
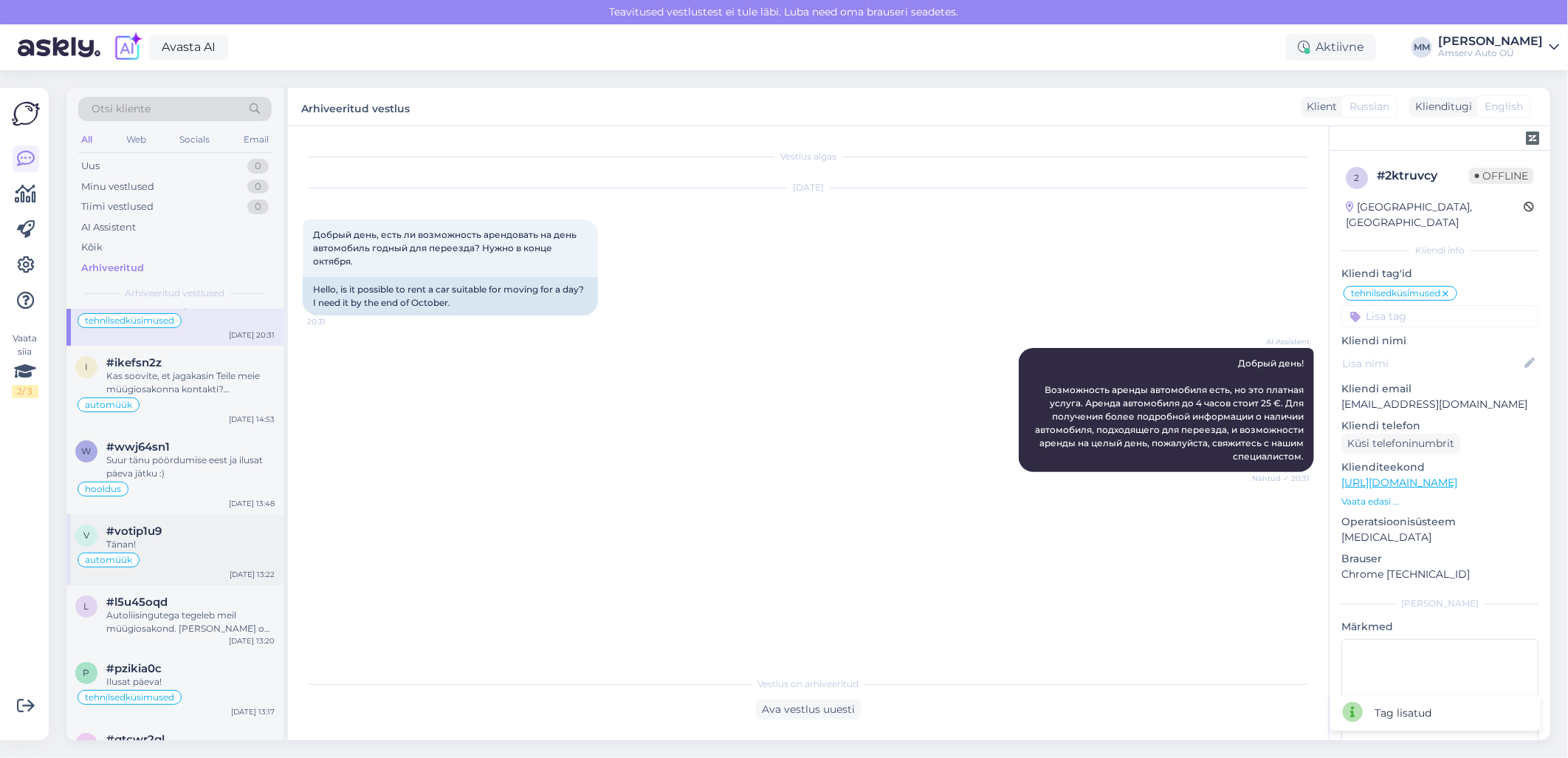
scroll to position [6809, 0]
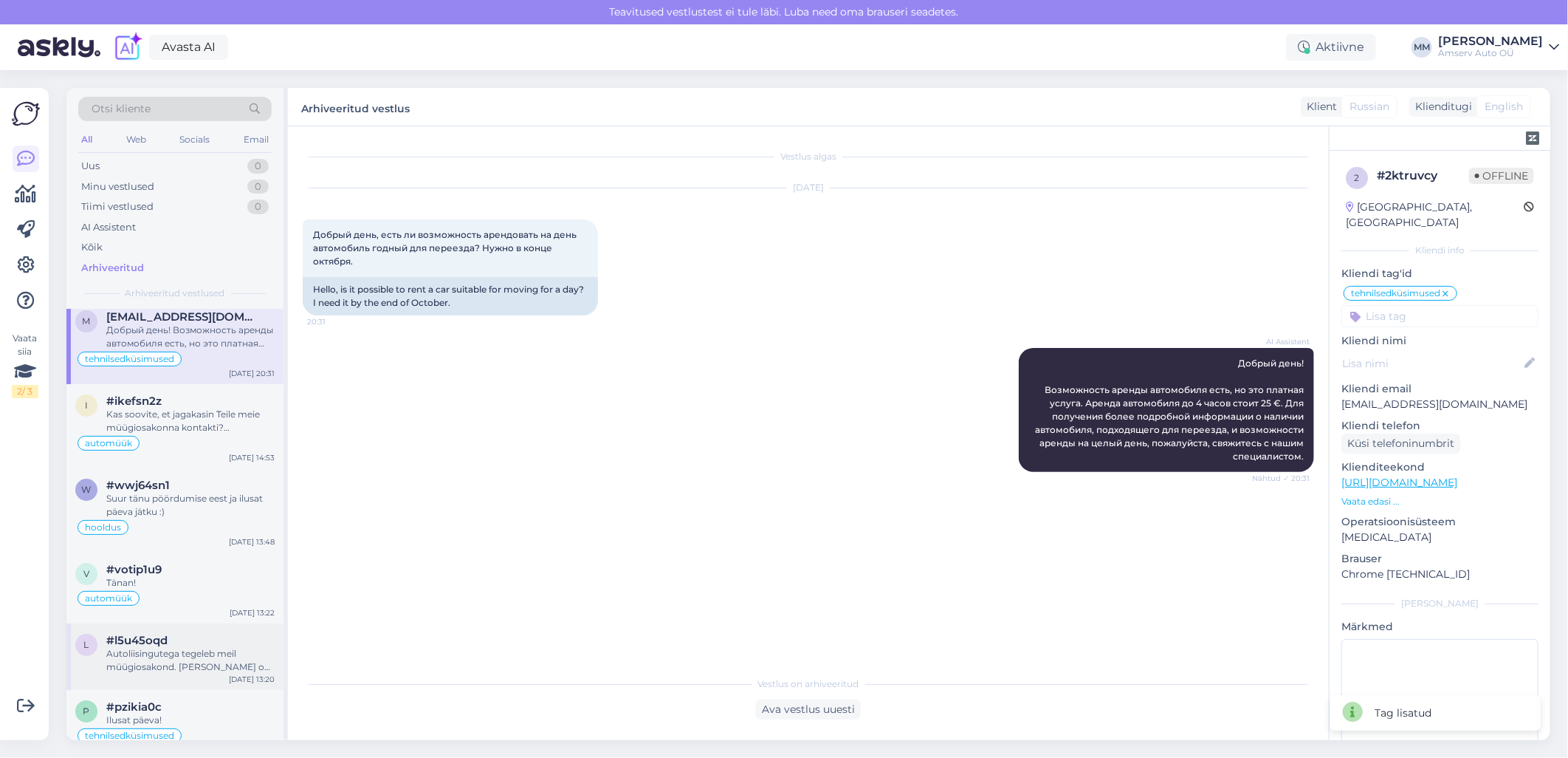
click at [136, 647] on div "Autoliisingutega tegeleb meil müügiosakond. [PERSON_NAME] on kõige parem ülevaa…" at bounding box center [190, 660] width 168 height 26
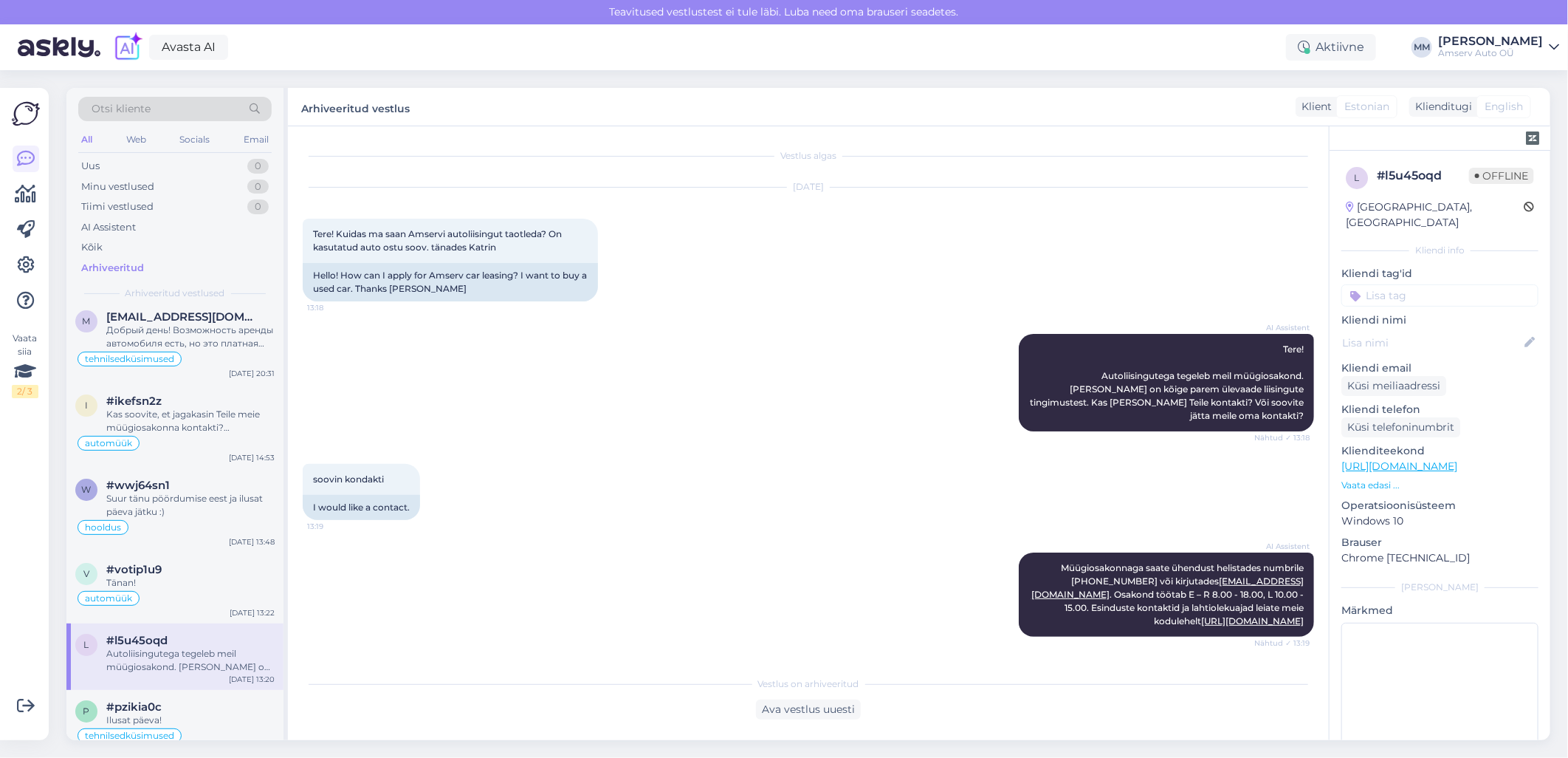
scroll to position [0, 0]
click at [1419, 285] on input at bounding box center [1440, 295] width 197 height 22
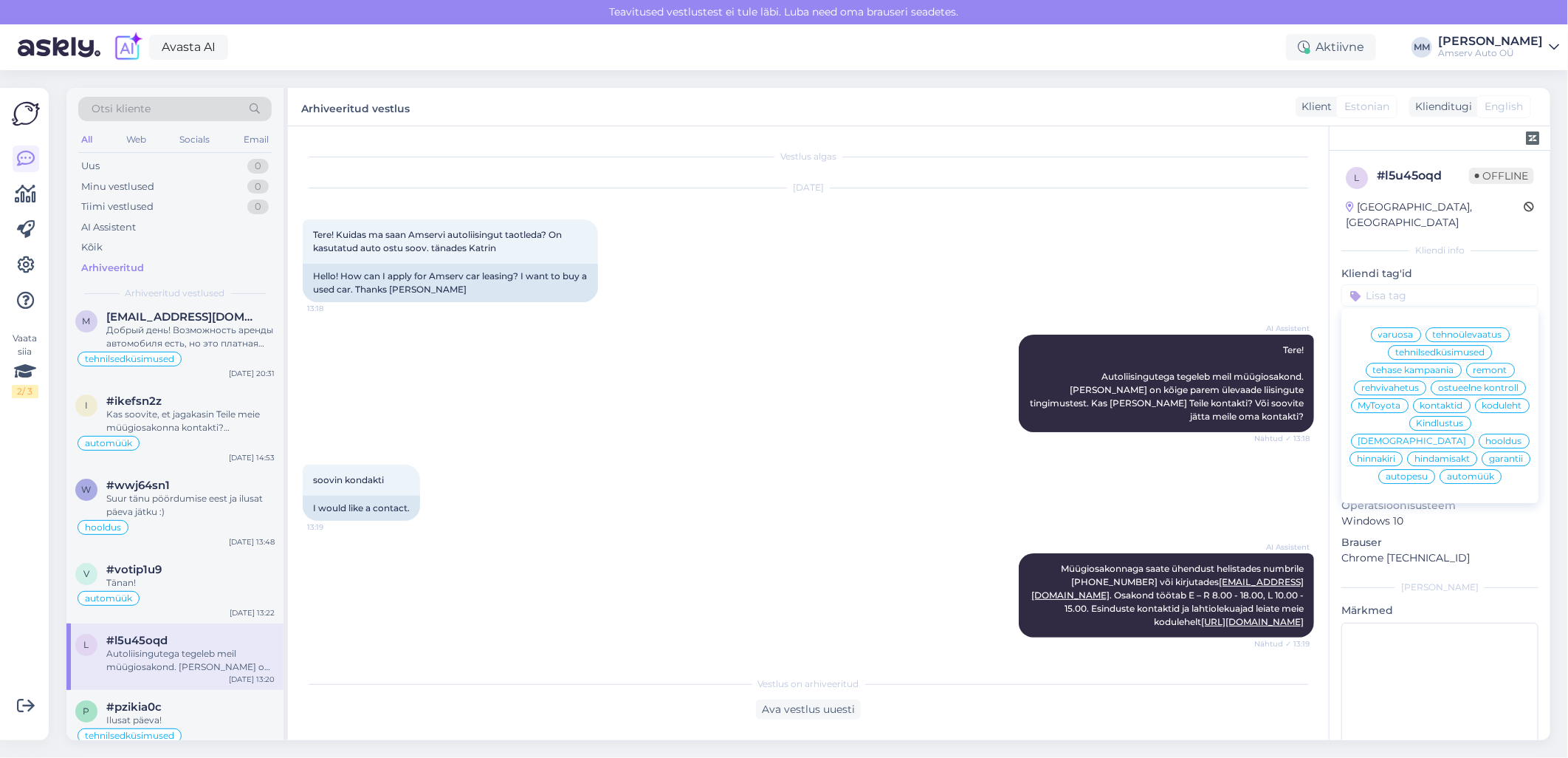
click at [1479, 477] on span "automüük" at bounding box center [1470, 476] width 47 height 9
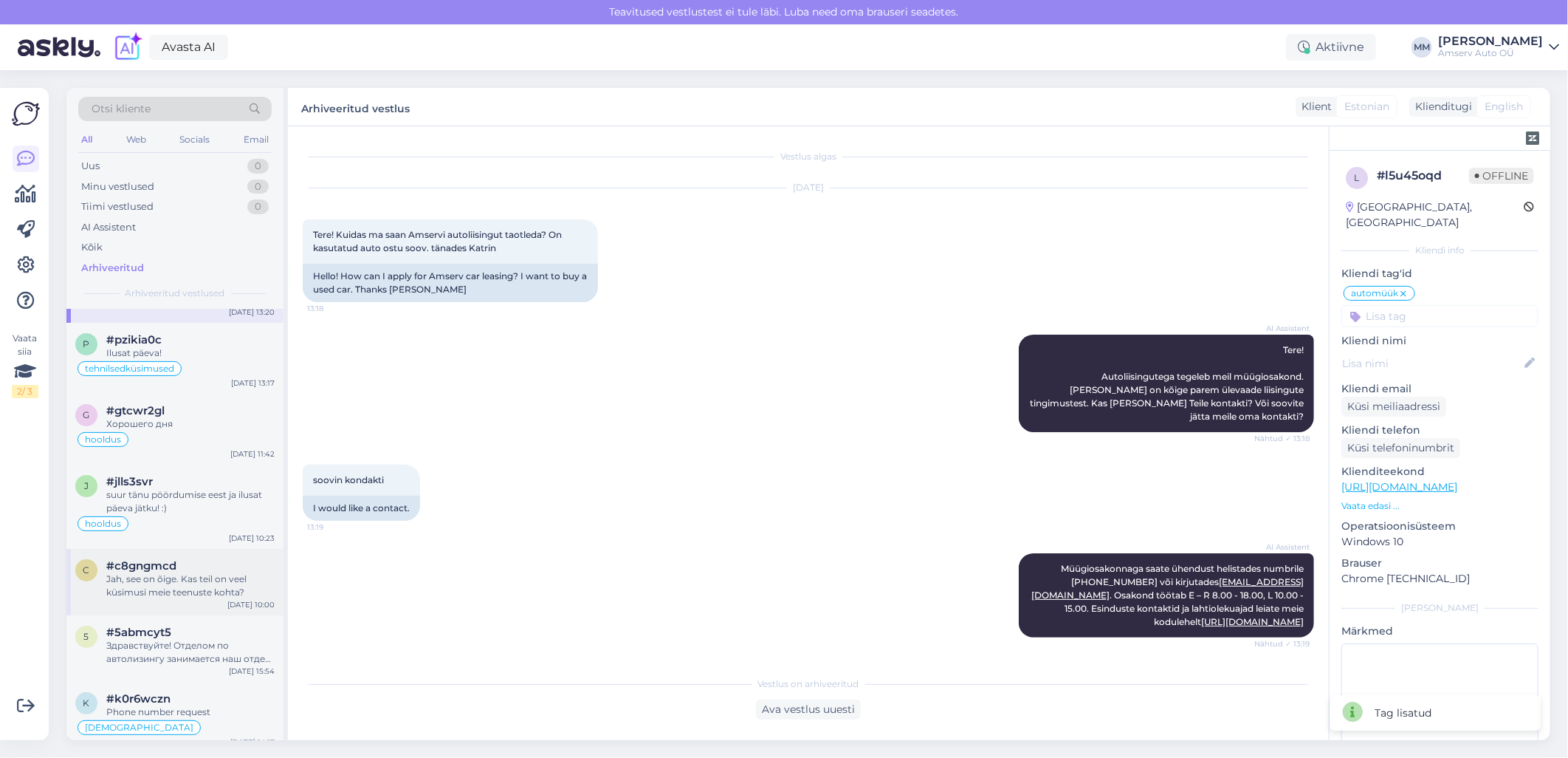
scroll to position [7219, 0]
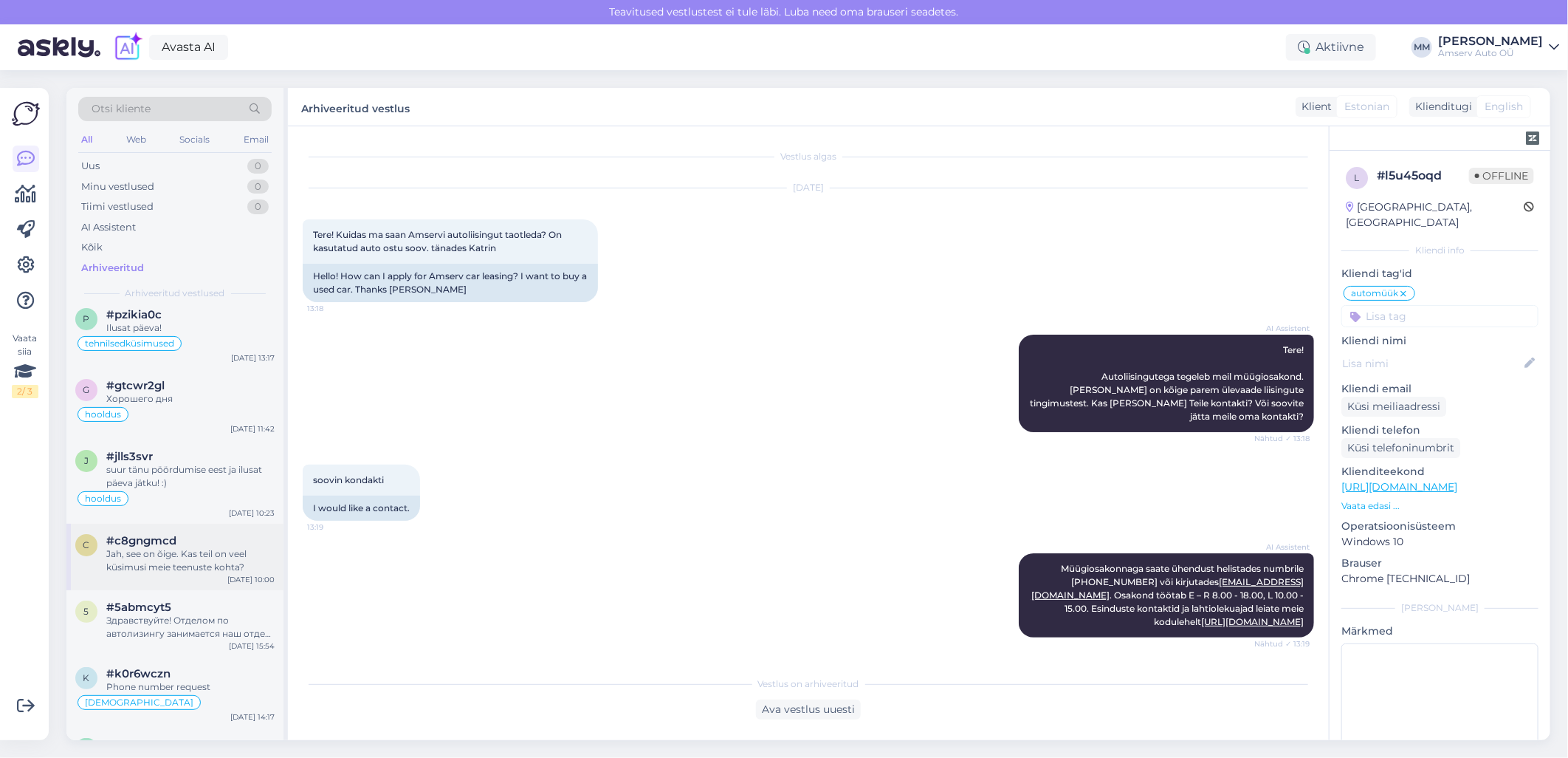
click at [168, 548] on div "Jah, see on õige. Kas teil on veel küsimusi meie teenuste kohta?" at bounding box center [190, 561] width 168 height 26
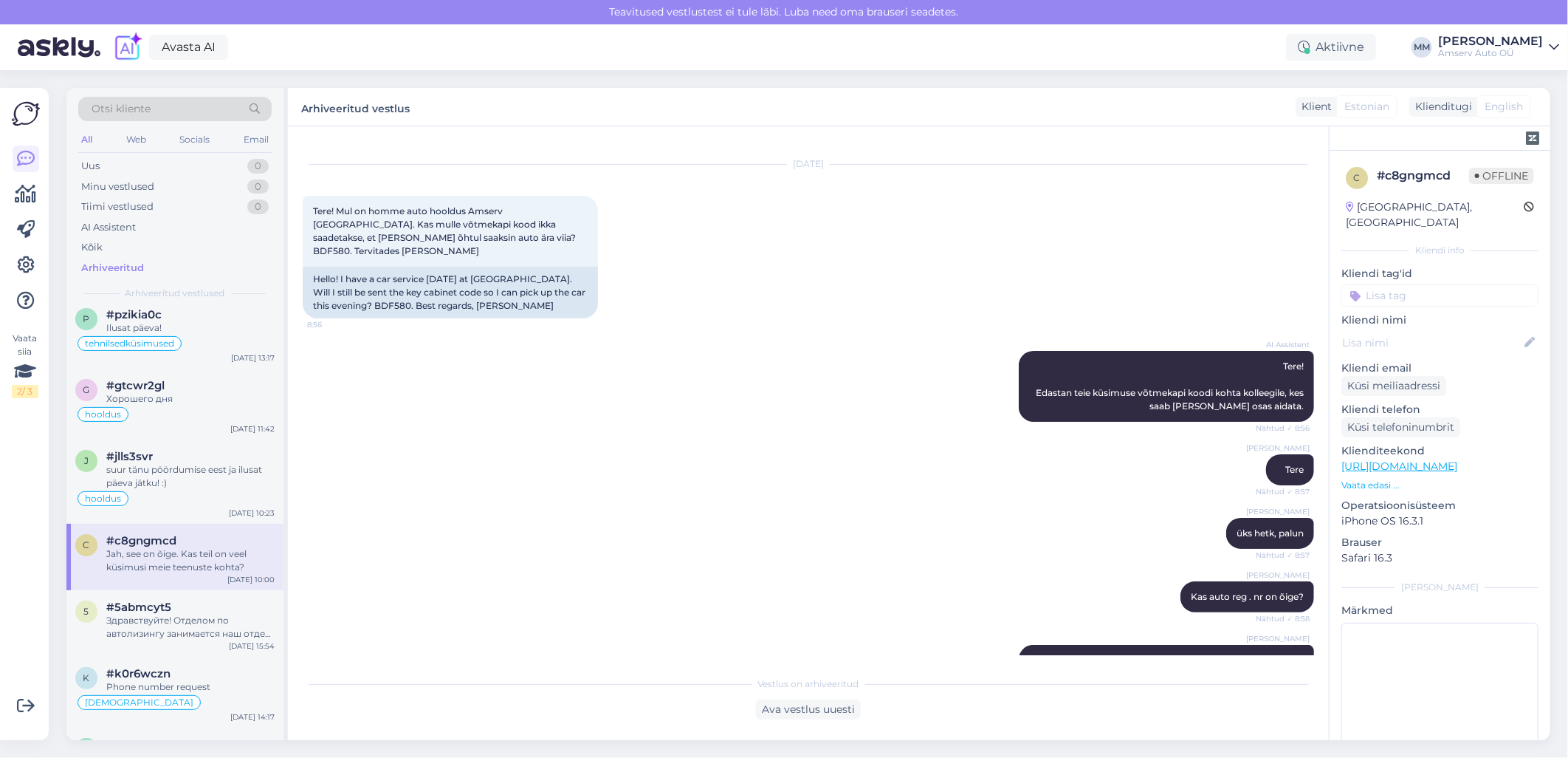
scroll to position [0, 0]
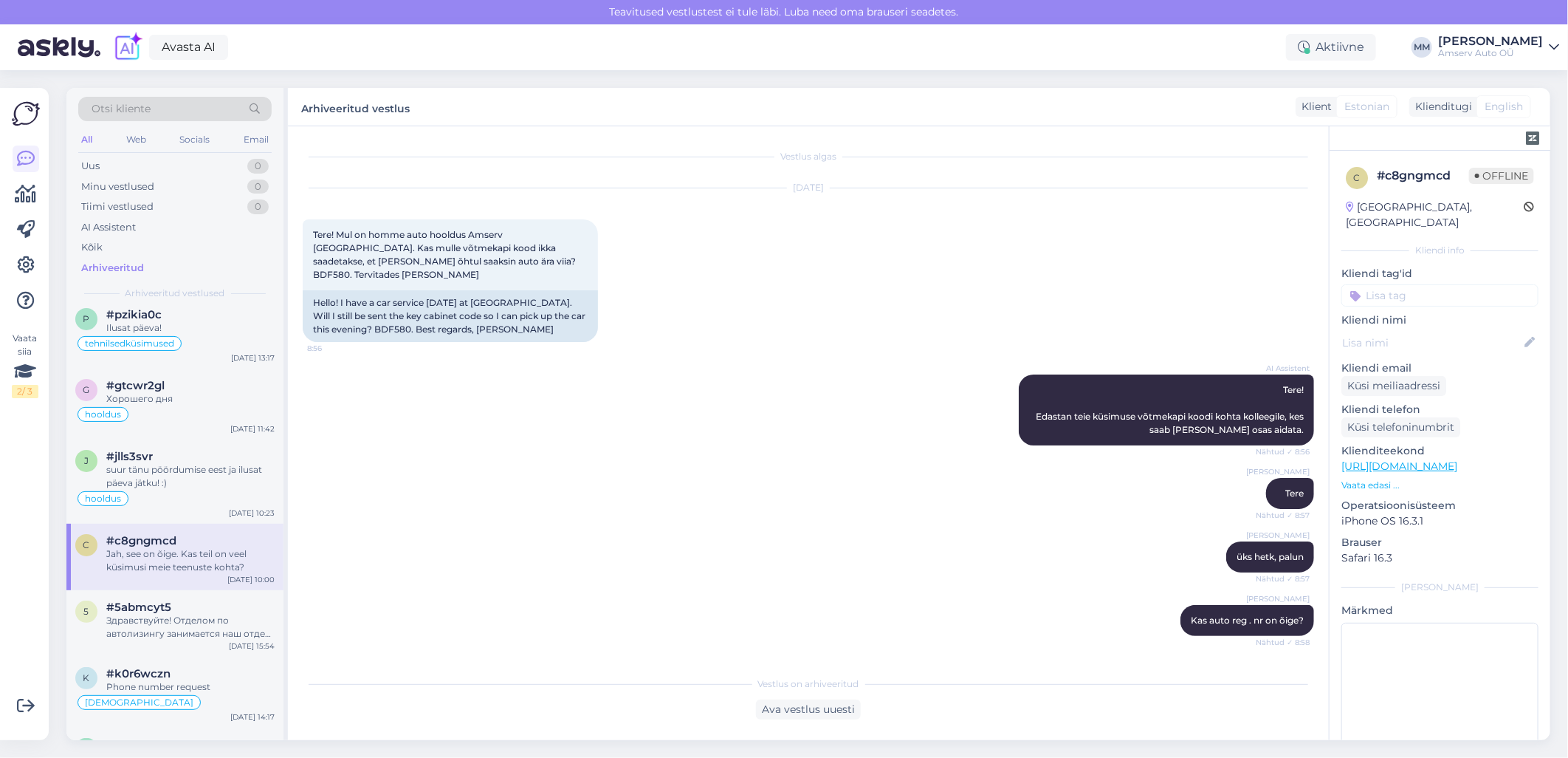
click at [1425, 285] on input at bounding box center [1440, 295] width 197 height 22
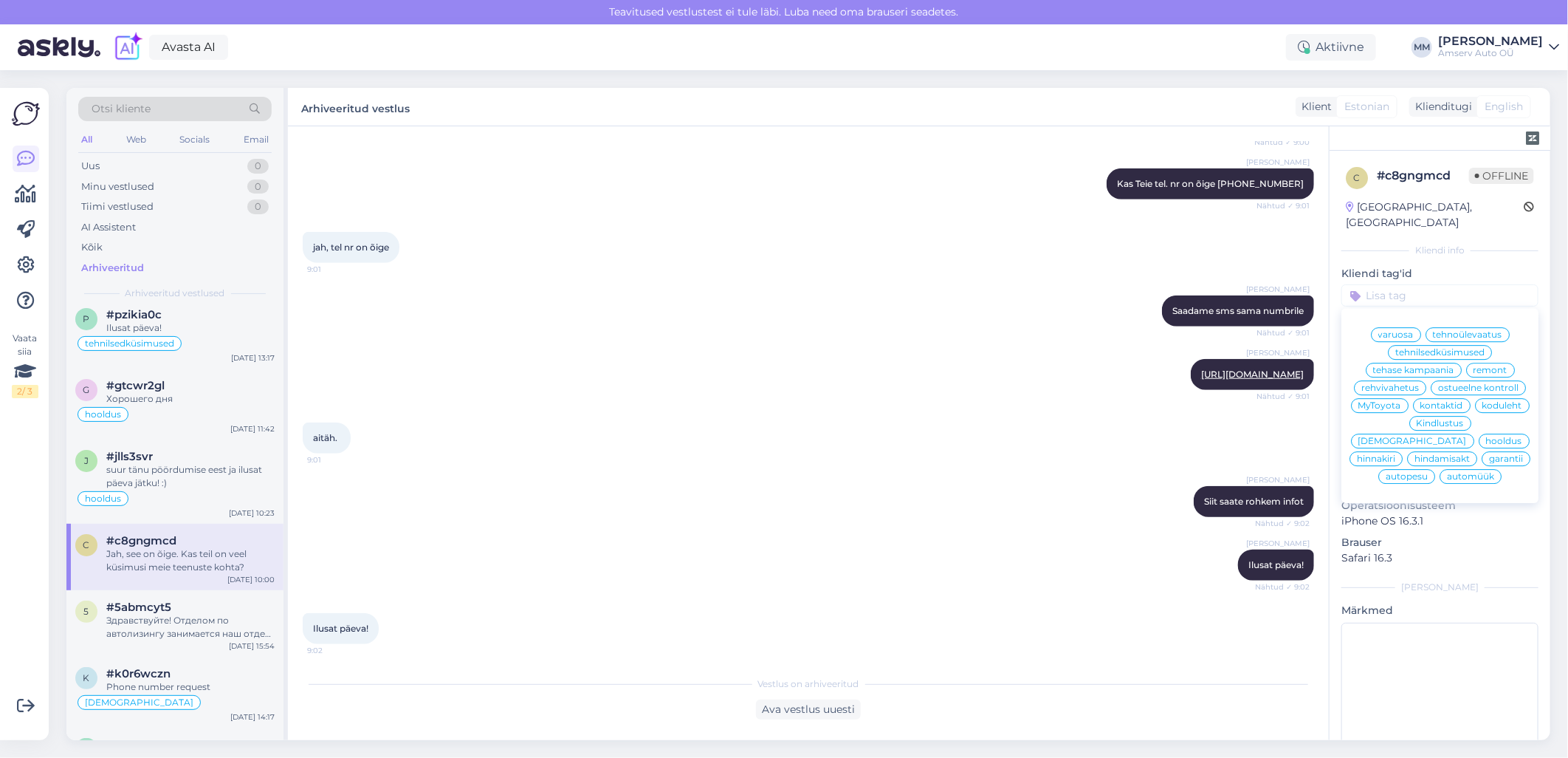
scroll to position [949, 0]
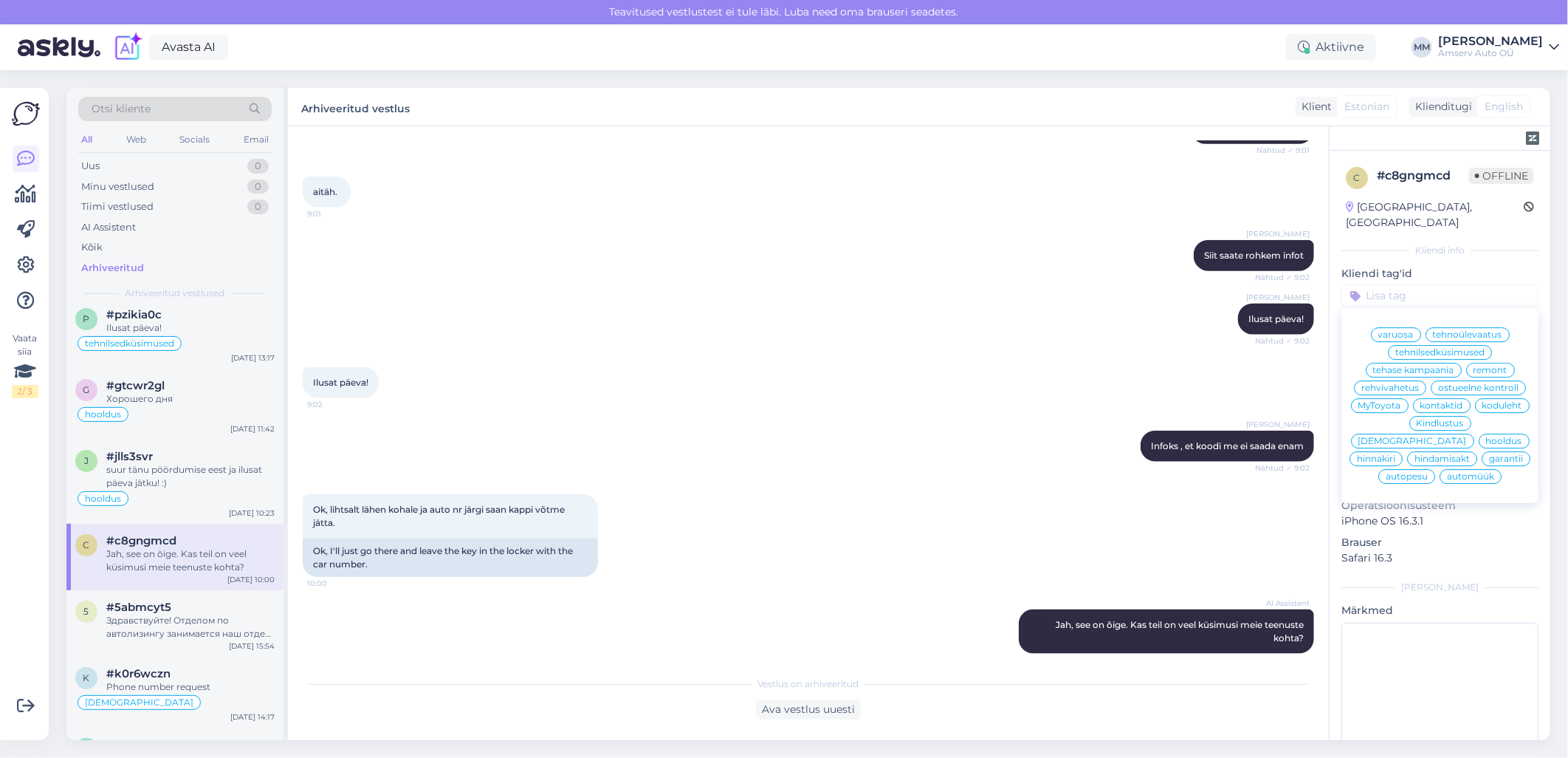
click at [1403, 348] on span "tehnilsedküsimused" at bounding box center [1440, 352] width 89 height 9
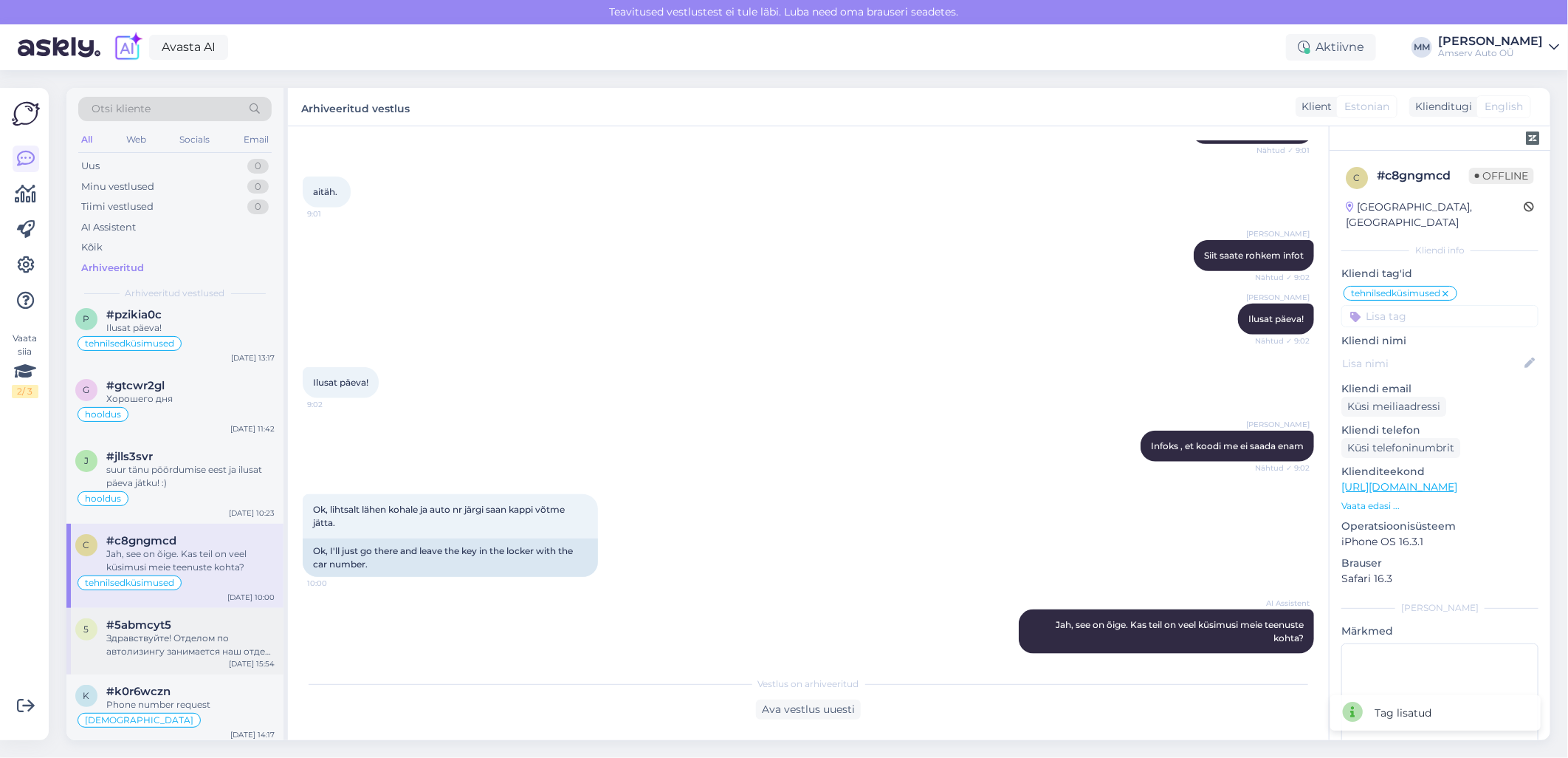
click at [182, 631] on div "Здравствуйте! Отделом по автолизингу занимается наш отдел продаж. У них есть лу…" at bounding box center [190, 644] width 168 height 26
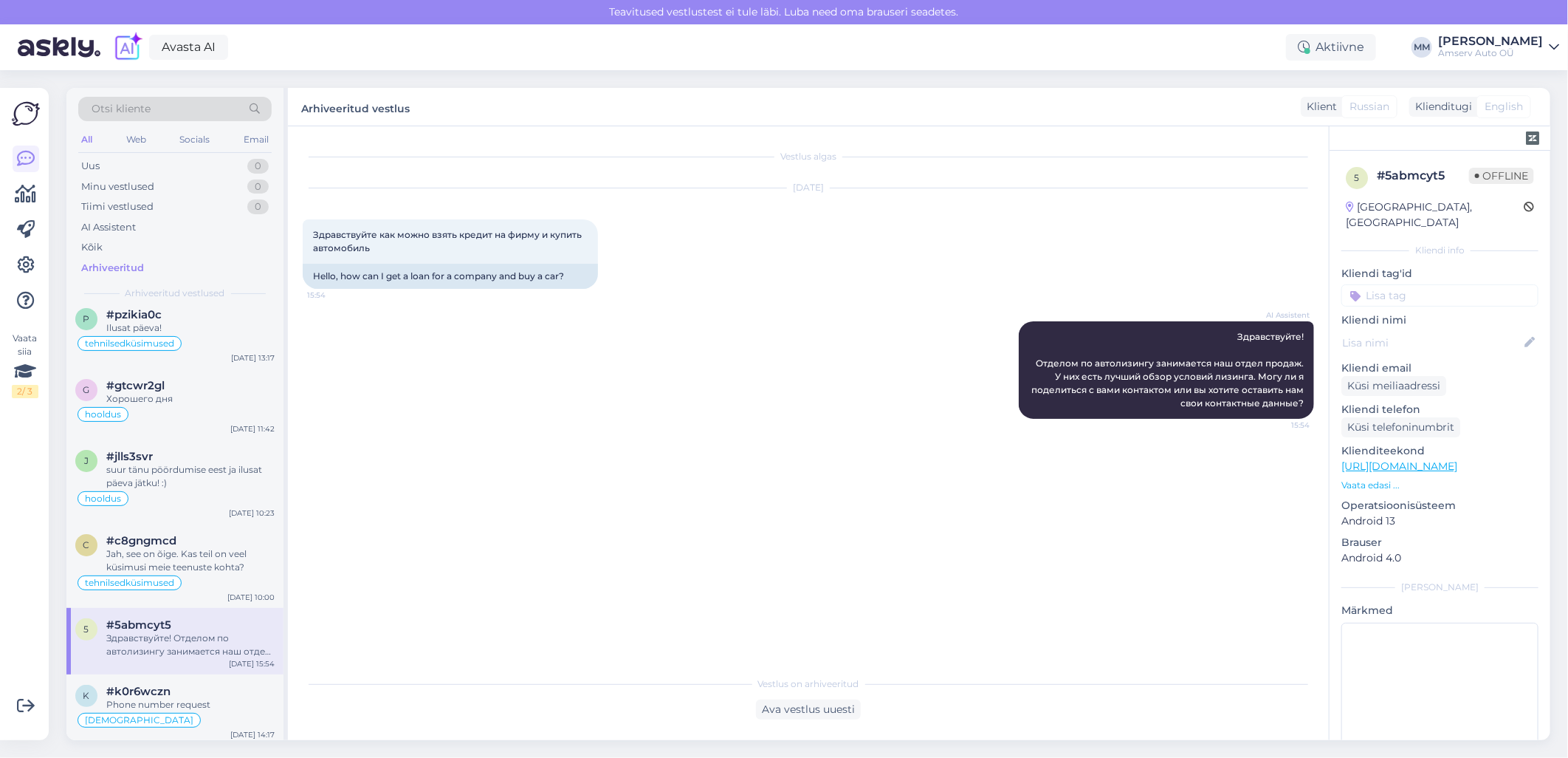
click at [1398, 285] on input at bounding box center [1440, 295] width 197 height 22
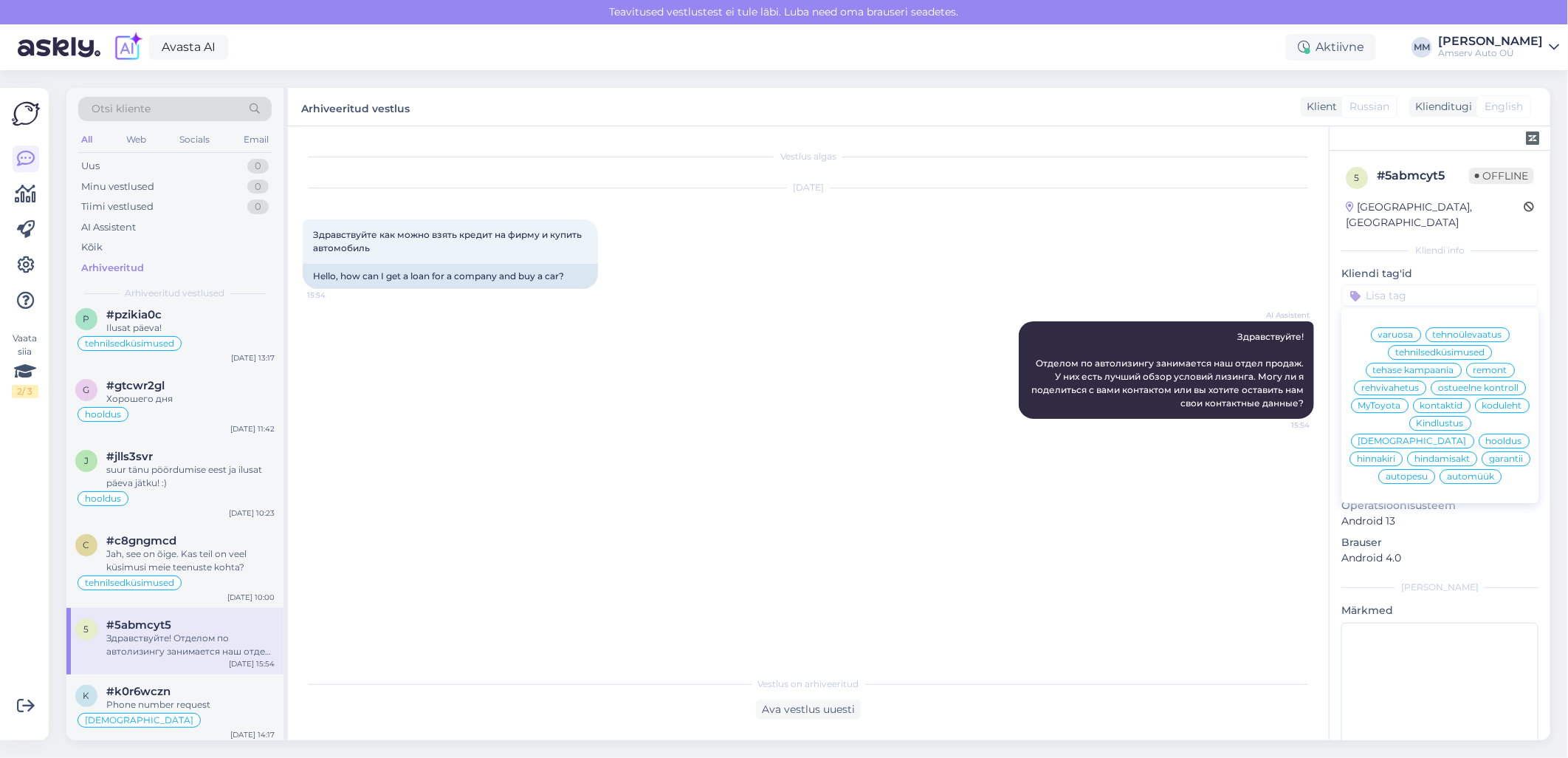
click at [1467, 475] on span "automüük" at bounding box center [1470, 476] width 47 height 9
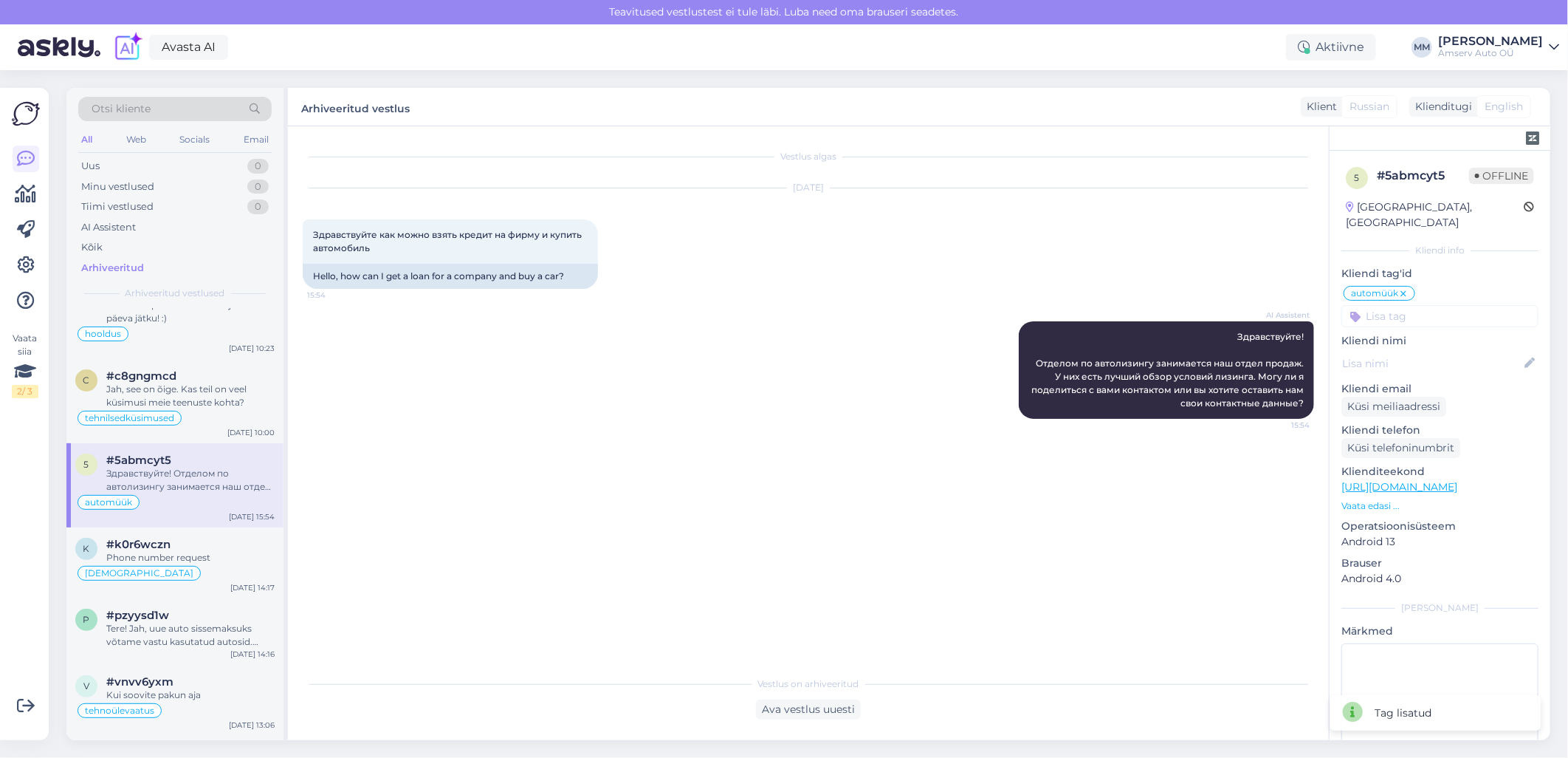
scroll to position [7466, 0]
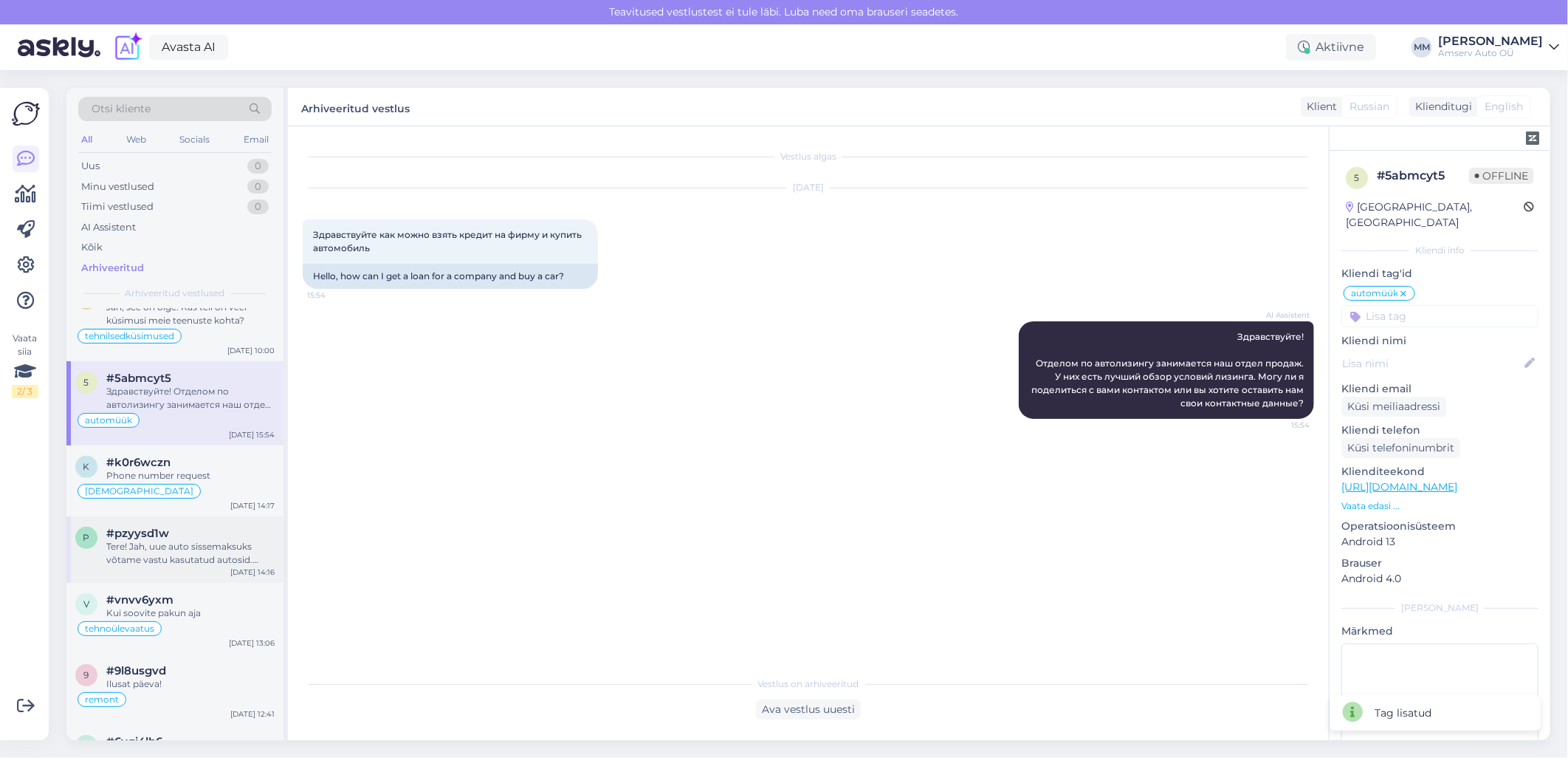
drag, startPoint x: 134, startPoint y: 545, endPoint x: 145, endPoint y: 541, distance: 11.7
click at [134, 545] on div "Tere! Jah, uue auto sissemaksuks võtame vastu kasutatud autosid. Tulge meie esi…" at bounding box center [190, 553] width 168 height 26
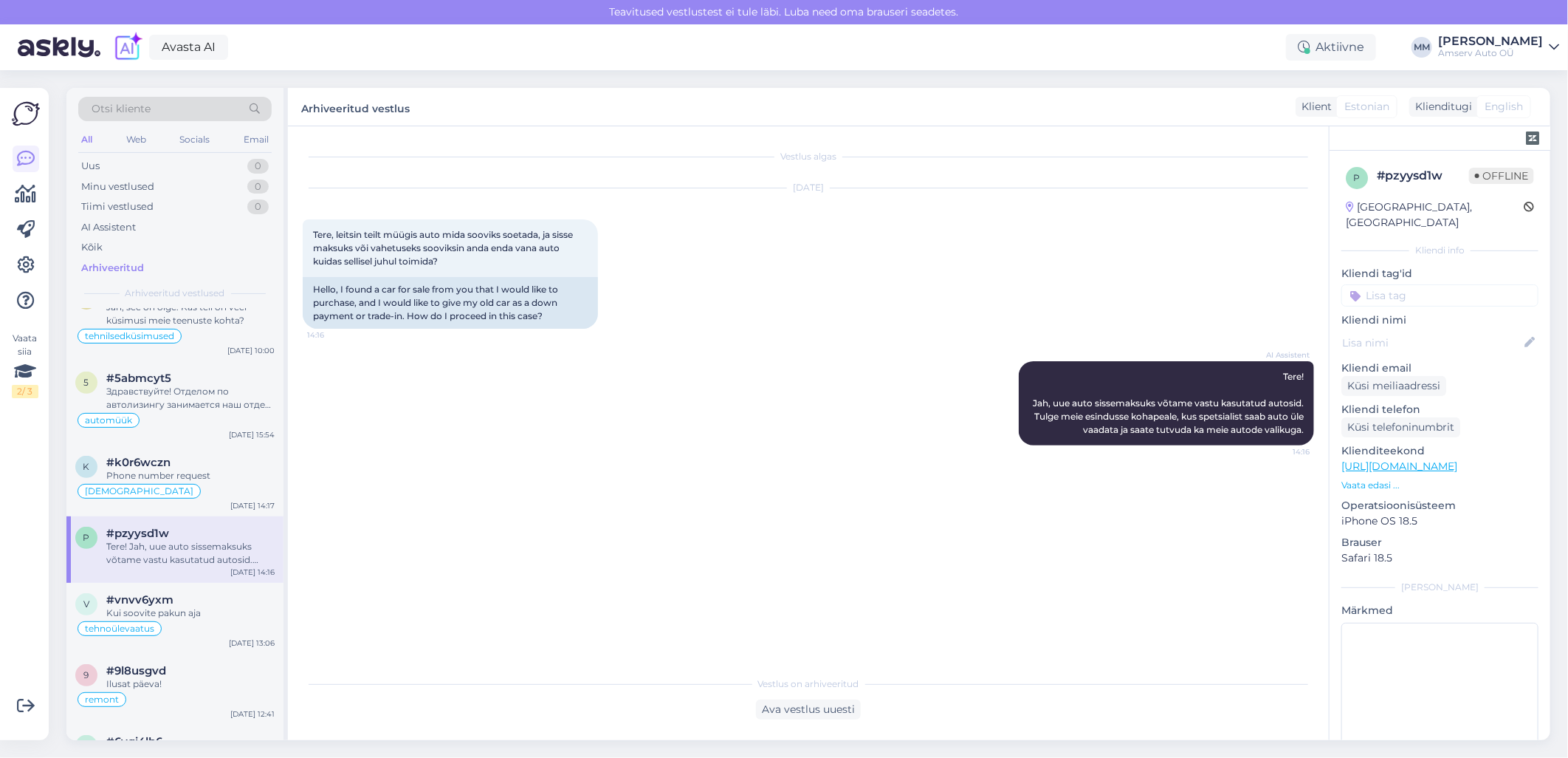
click at [1417, 285] on input at bounding box center [1440, 295] width 197 height 22
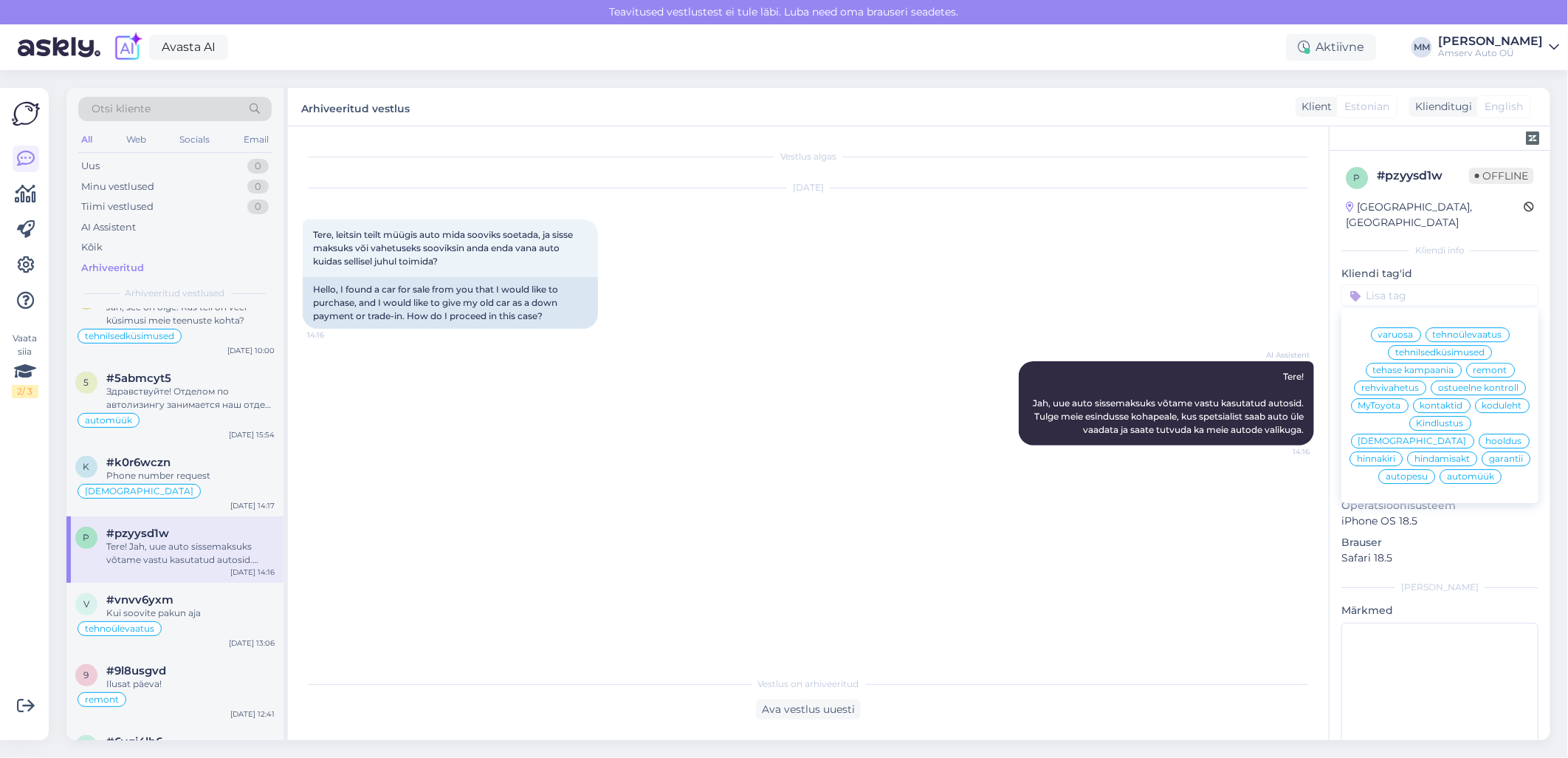
click at [1464, 476] on span "automüük" at bounding box center [1470, 476] width 47 height 9
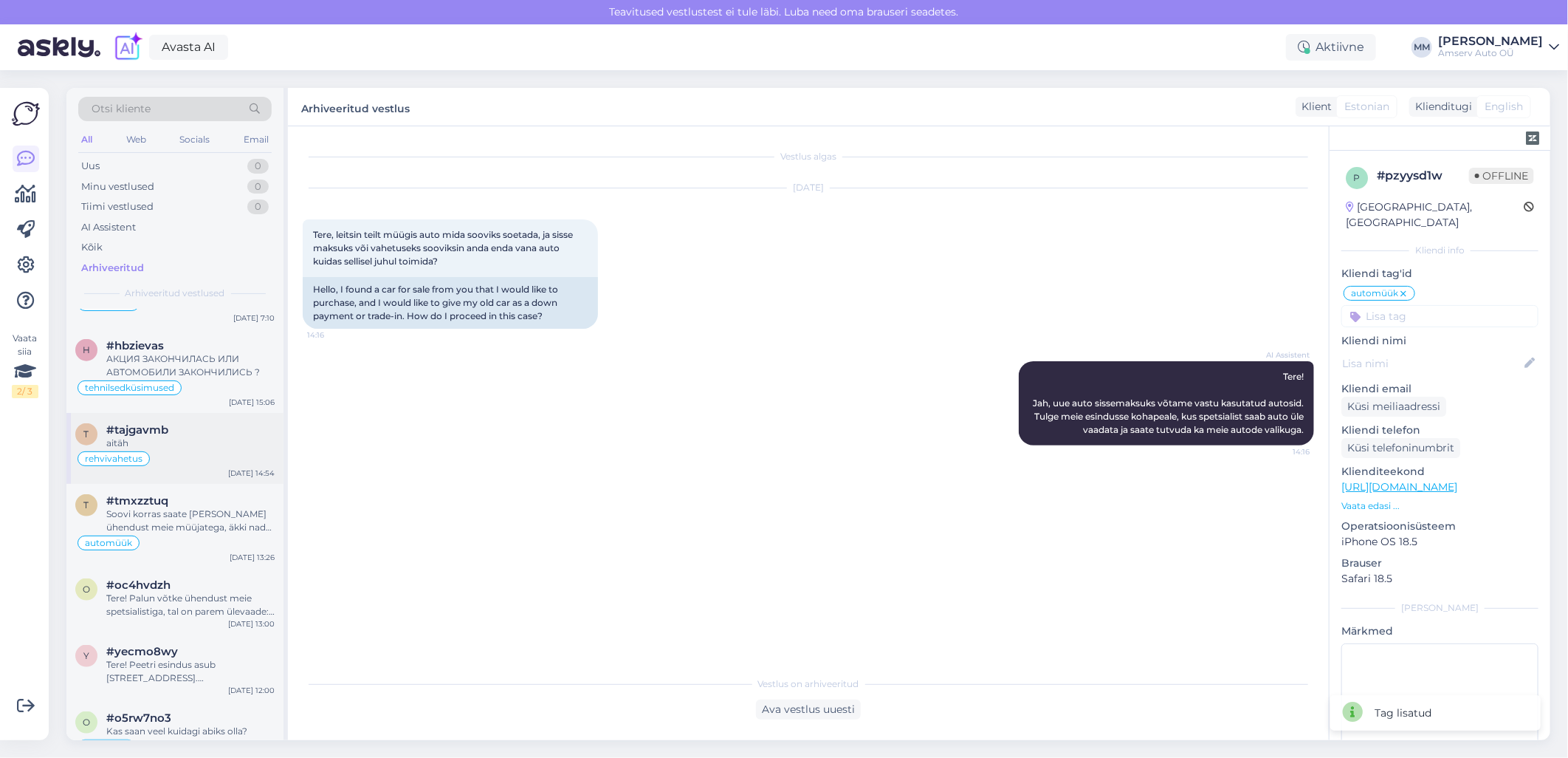
scroll to position [8204, 0]
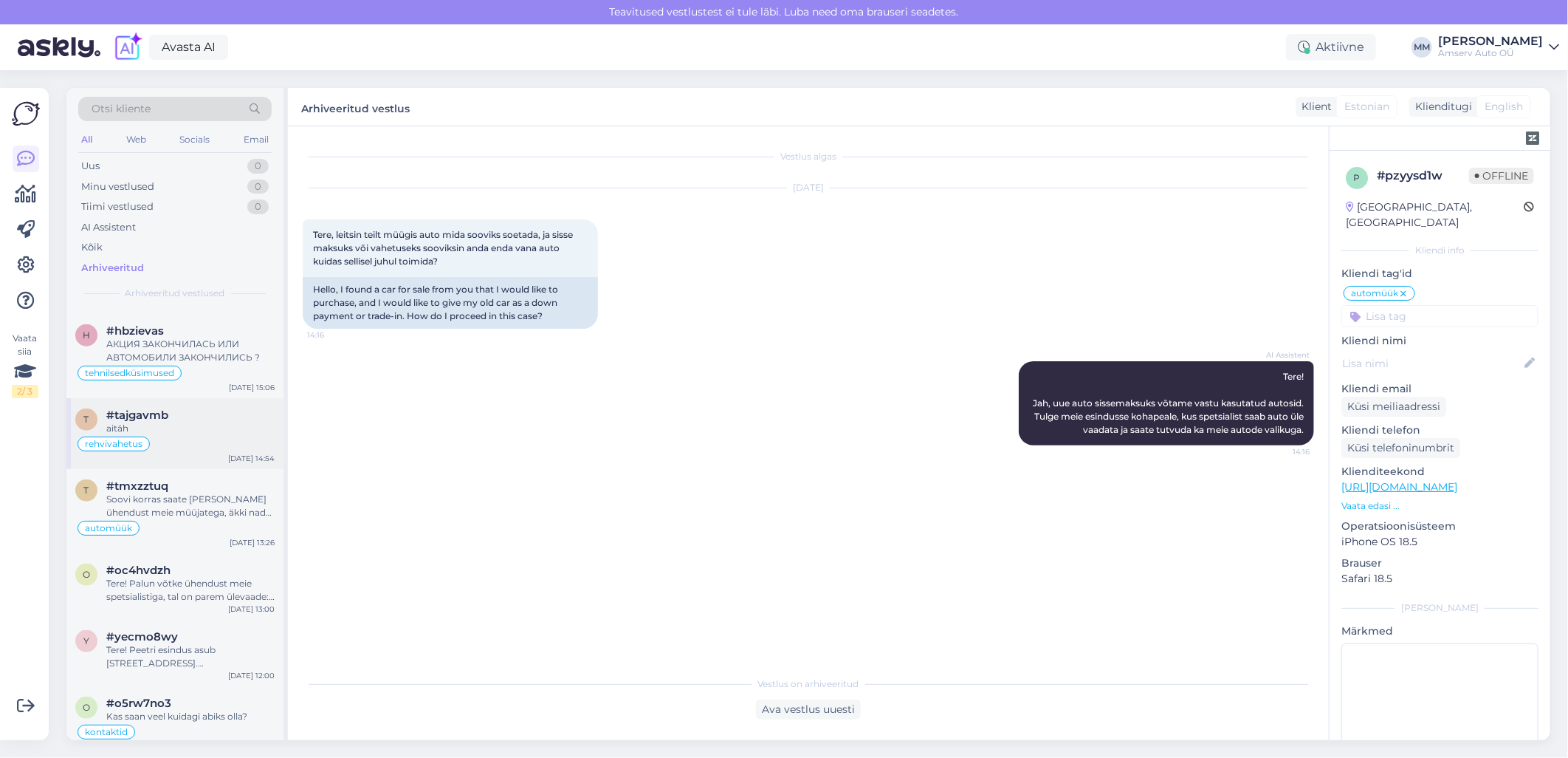
click at [180, 576] on div "Tere! Palun võtke ühendust meie spetsialistiga, tal on parem ülevaade: [PERSON_…" at bounding box center [190, 589] width 168 height 26
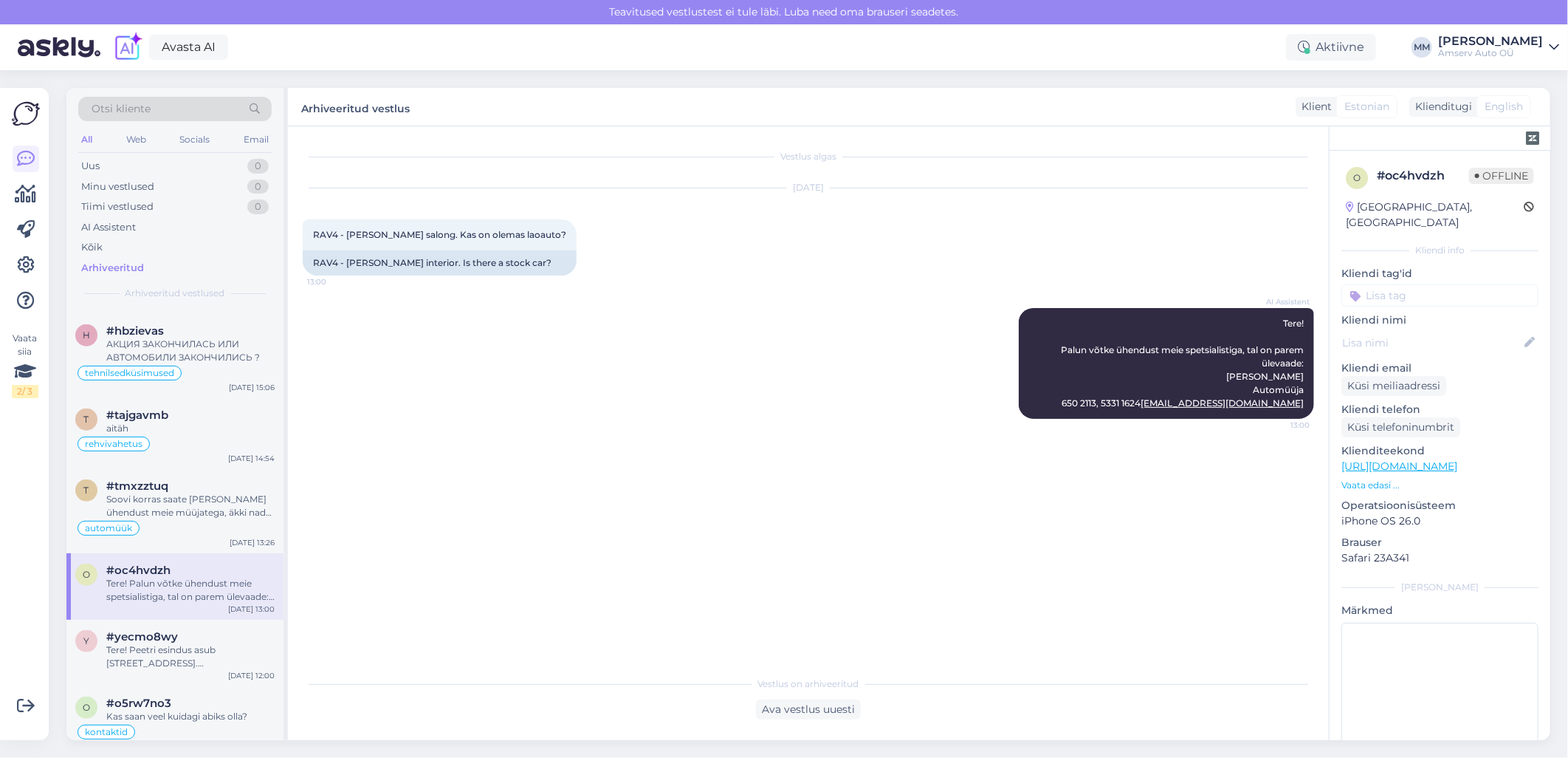
click at [1406, 285] on input at bounding box center [1440, 295] width 197 height 22
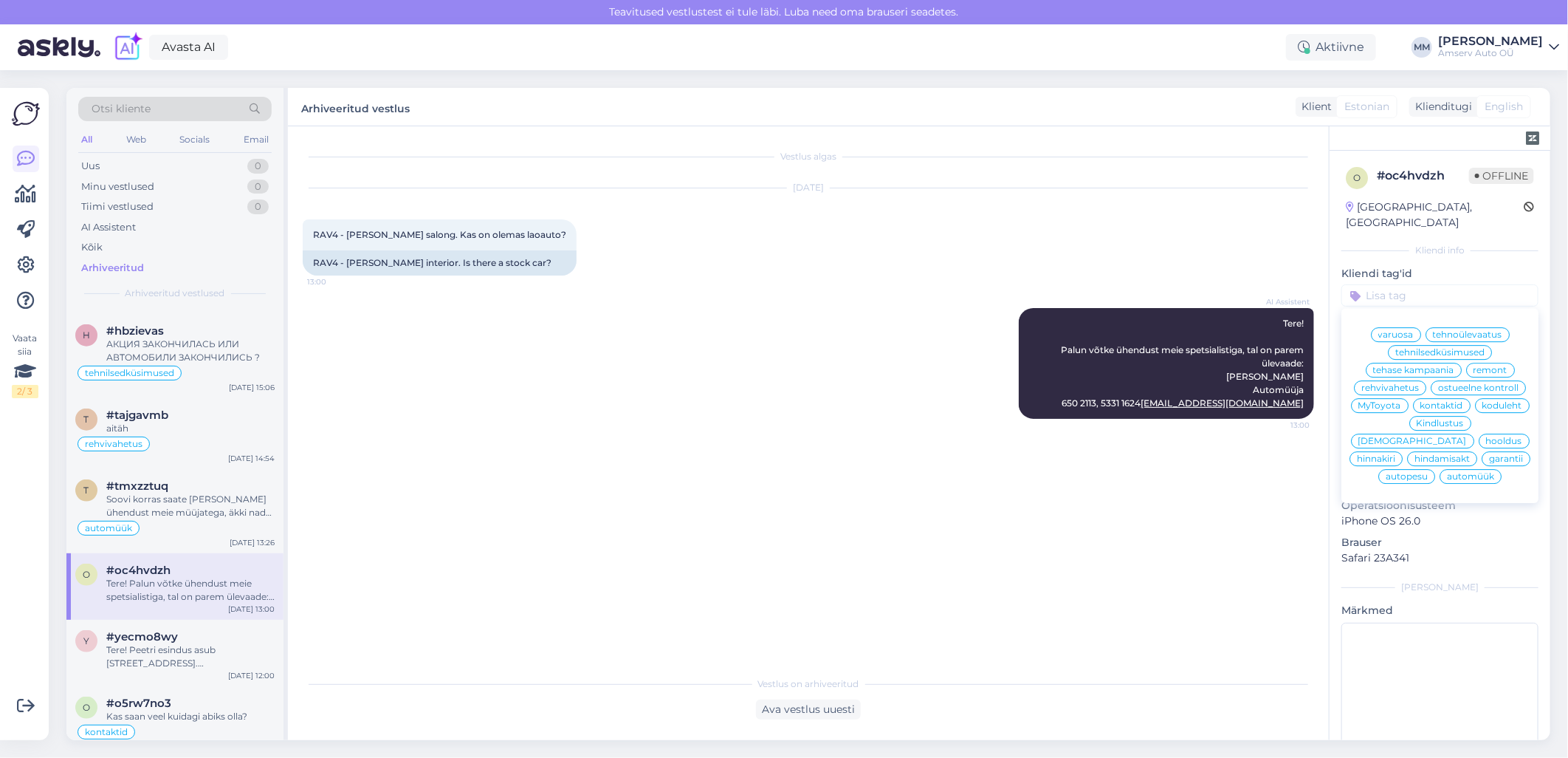
click at [1463, 477] on span "automüük" at bounding box center [1470, 476] width 47 height 9
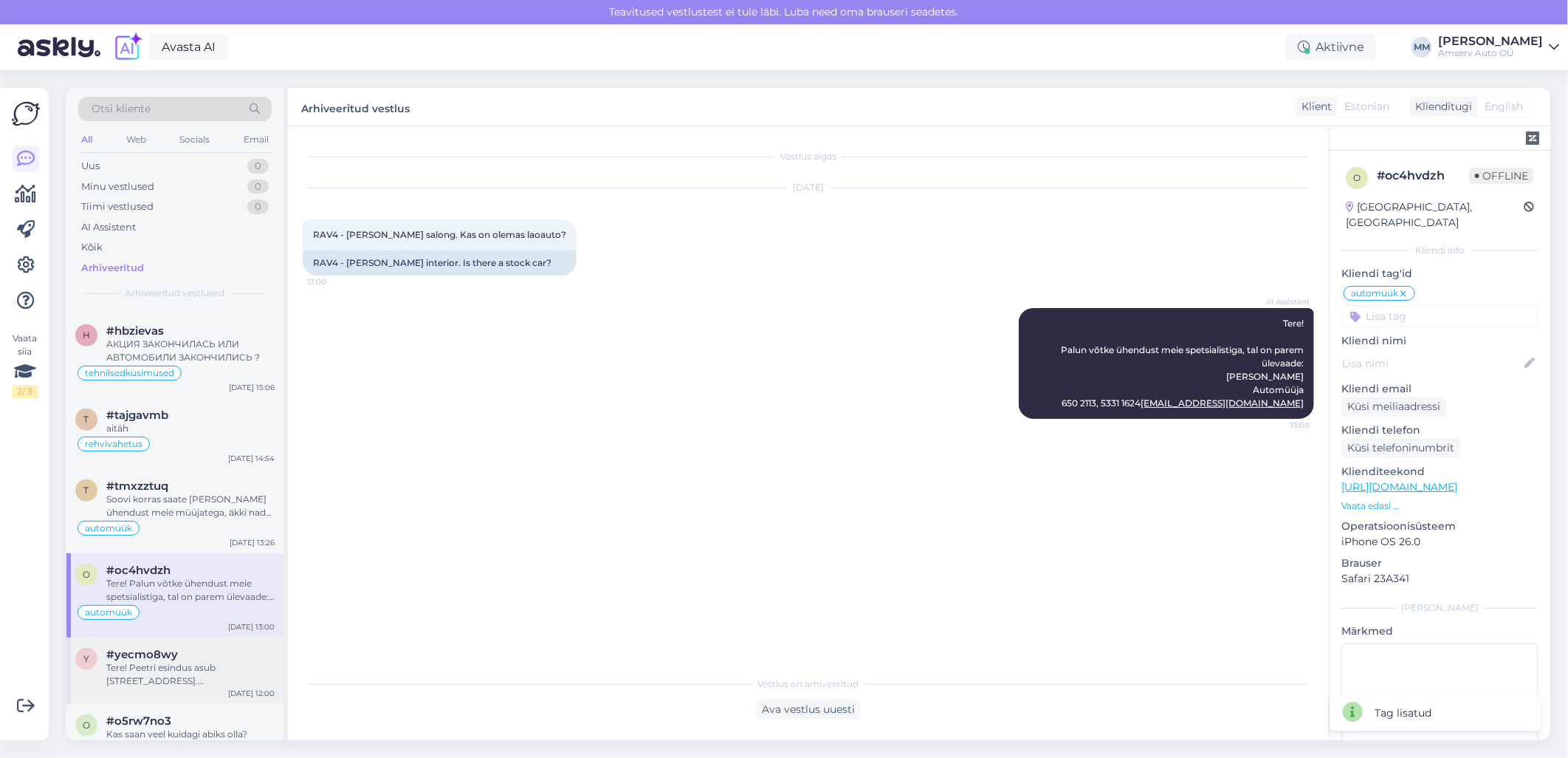
click at [189, 661] on div "Tere! Peetri esindus asub [STREET_ADDRESS]. Klienditeenindus/hooldus: 650 2504,…" at bounding box center [190, 674] width 168 height 26
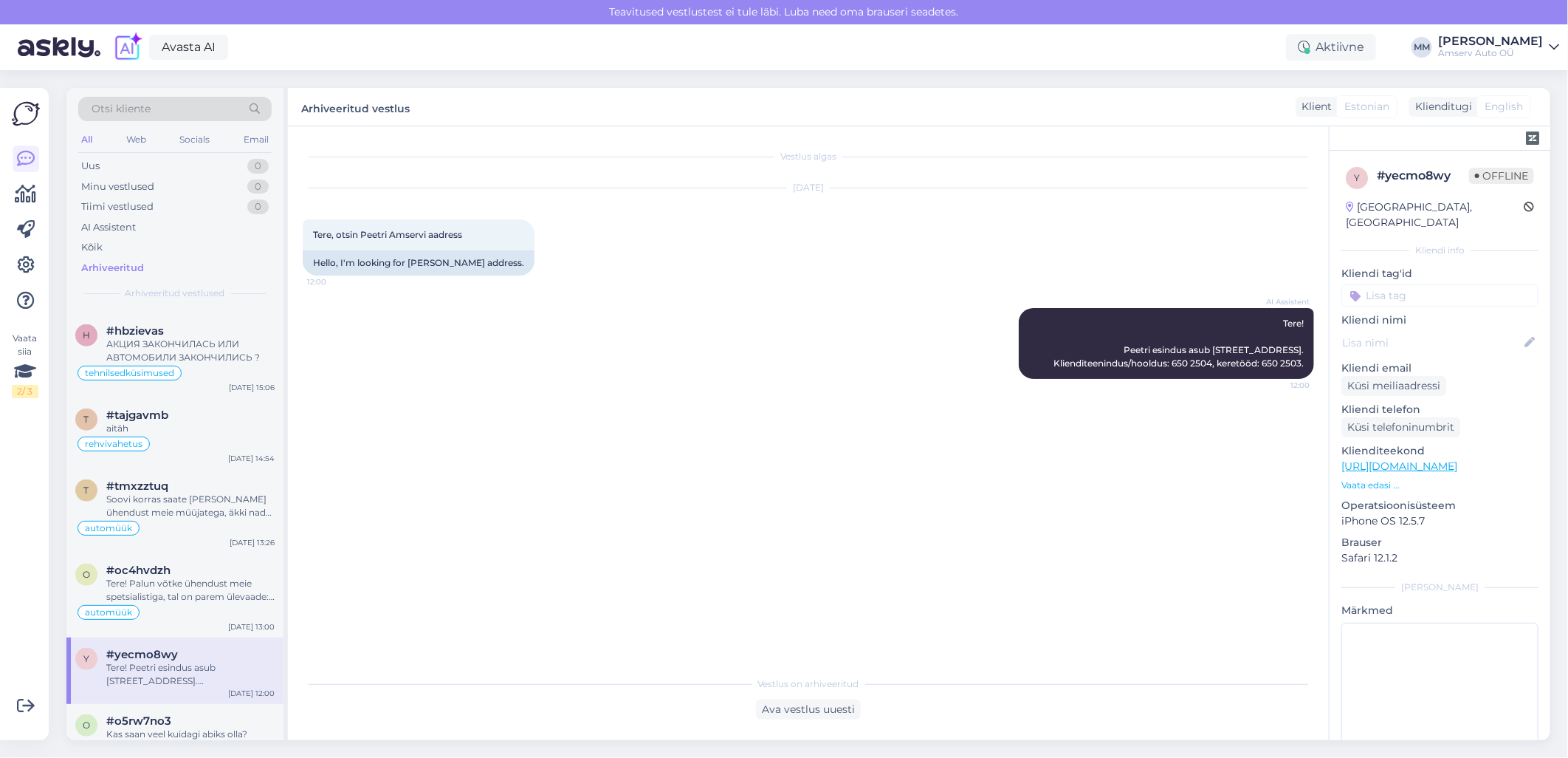
click at [1399, 285] on input at bounding box center [1440, 295] width 197 height 22
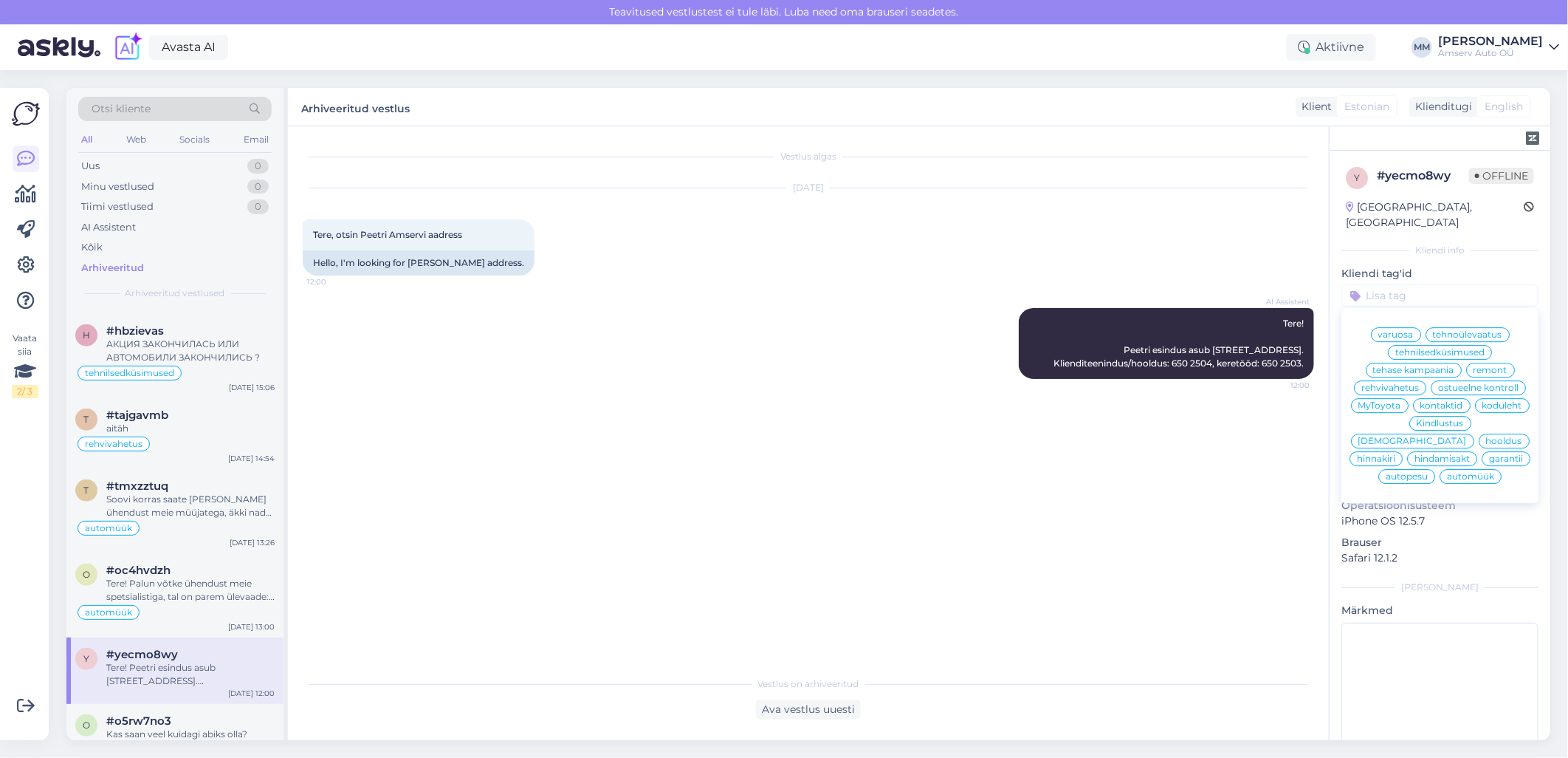
click at [1413, 348] on span "tehnilsedküsimused" at bounding box center [1440, 352] width 89 height 9
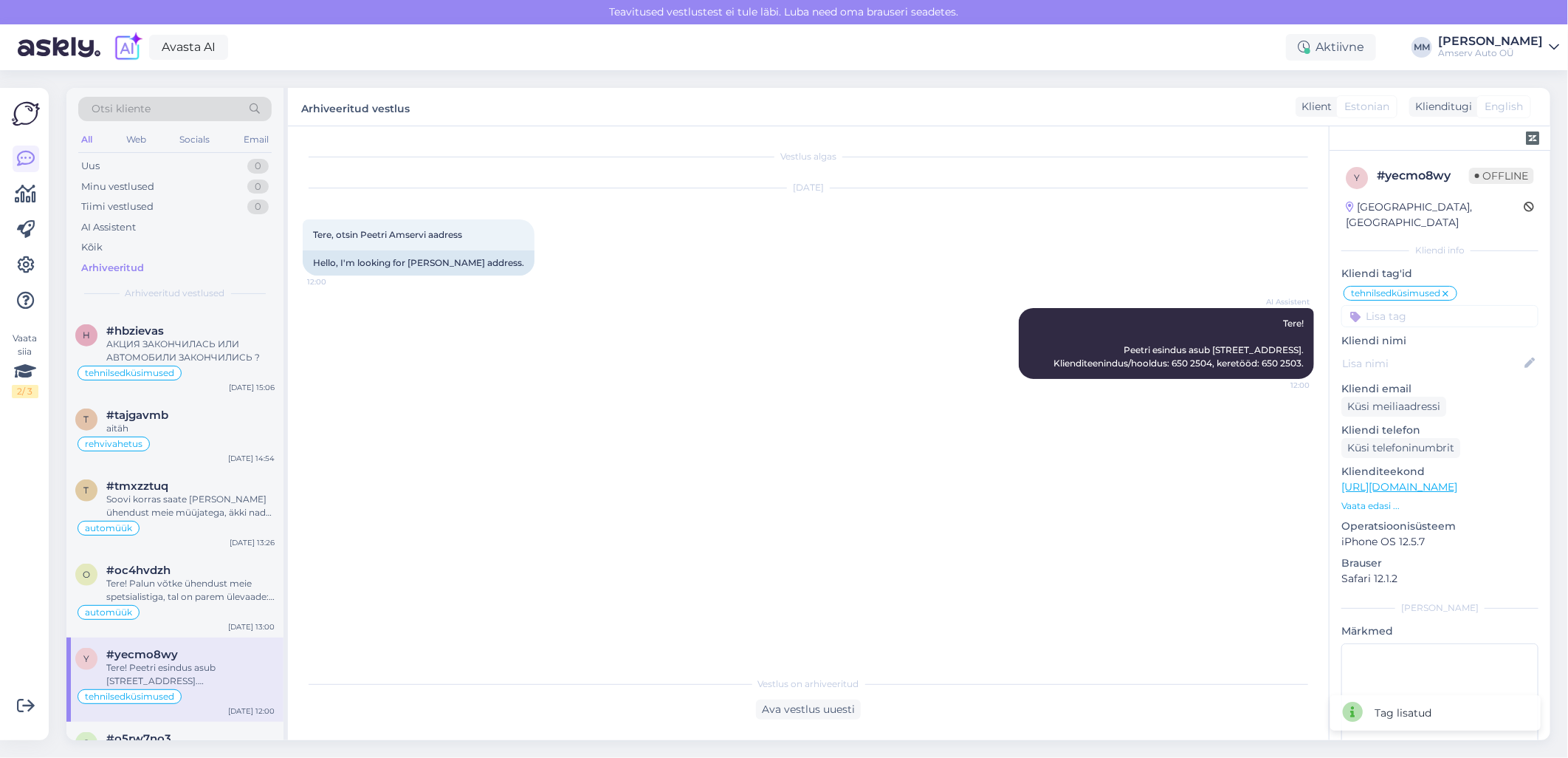
click at [1448, 288] on icon at bounding box center [1445, 294] width 9 height 12
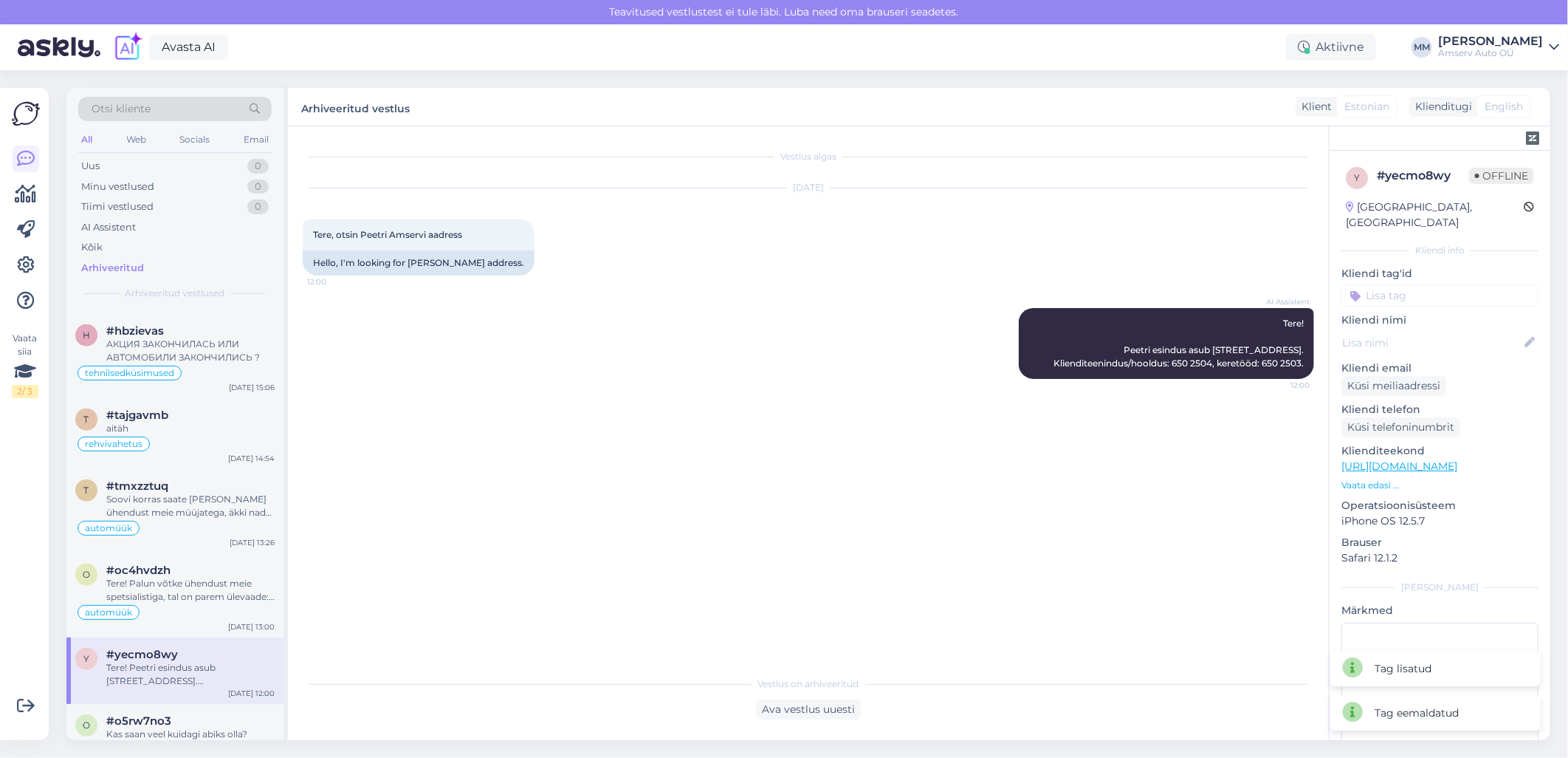
click at [1407, 285] on input at bounding box center [1440, 295] width 197 height 22
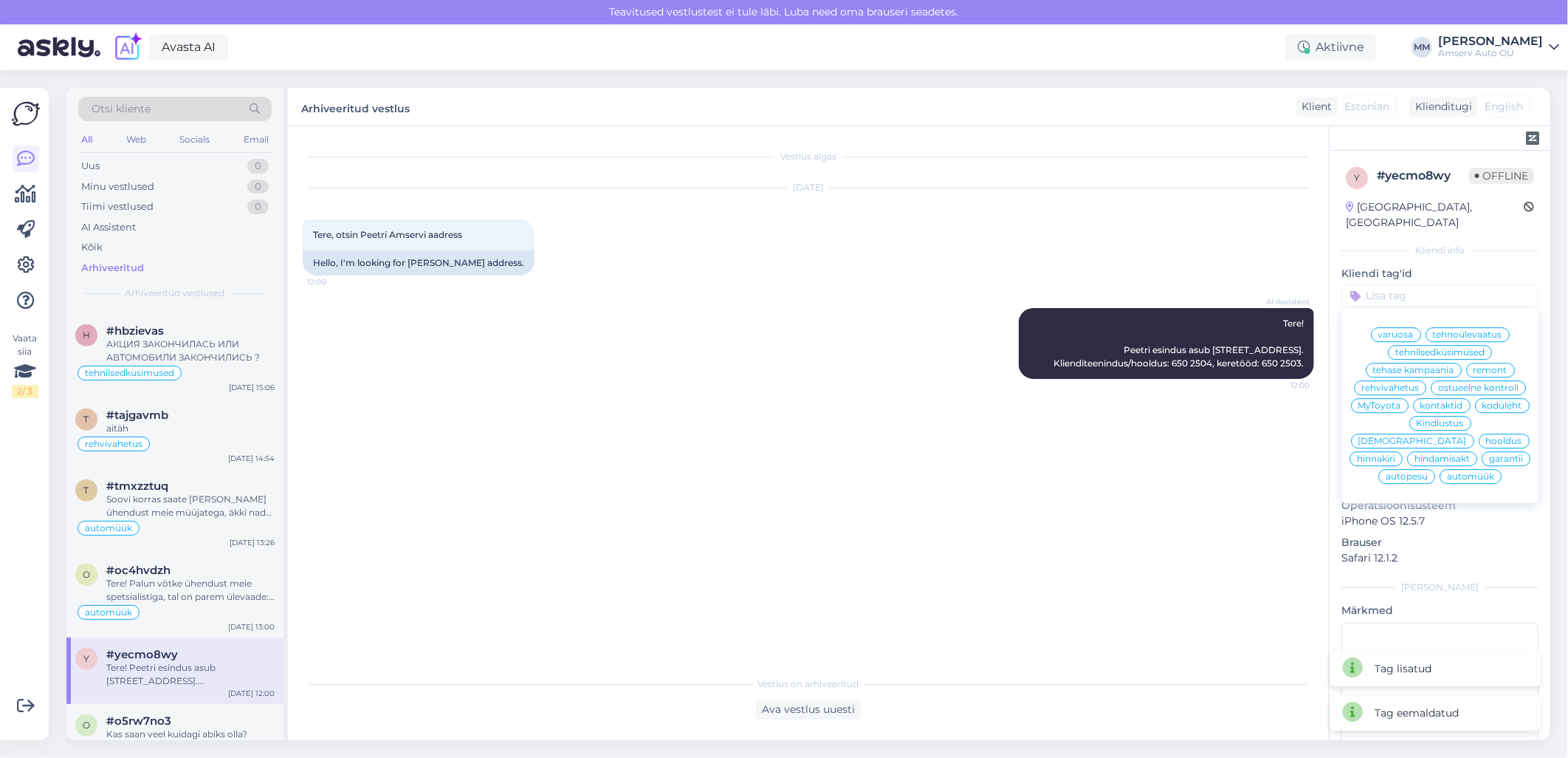
click at [1420, 408] on span "kontaktid" at bounding box center [1441, 405] width 43 height 9
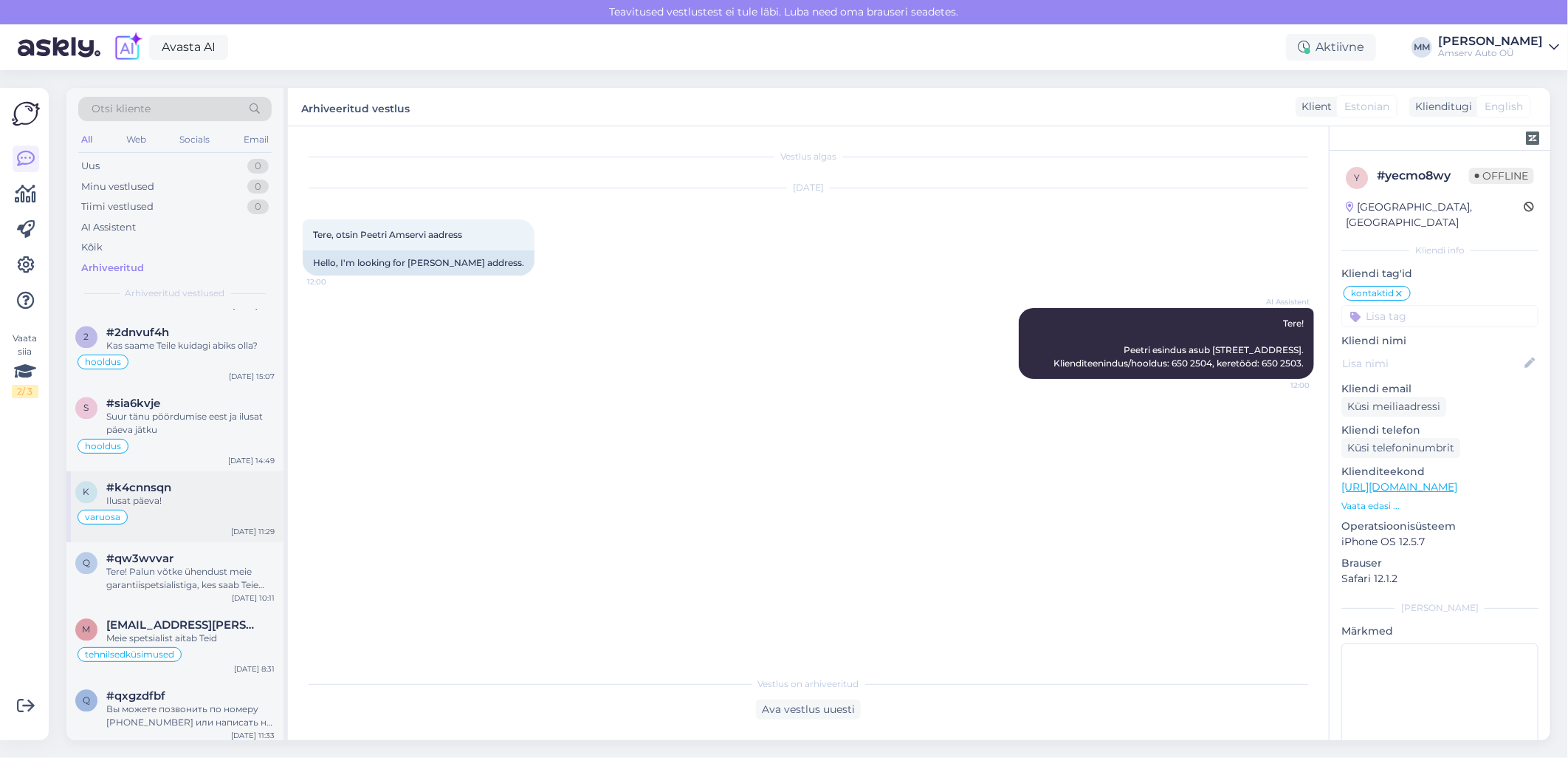
scroll to position [9106, 0]
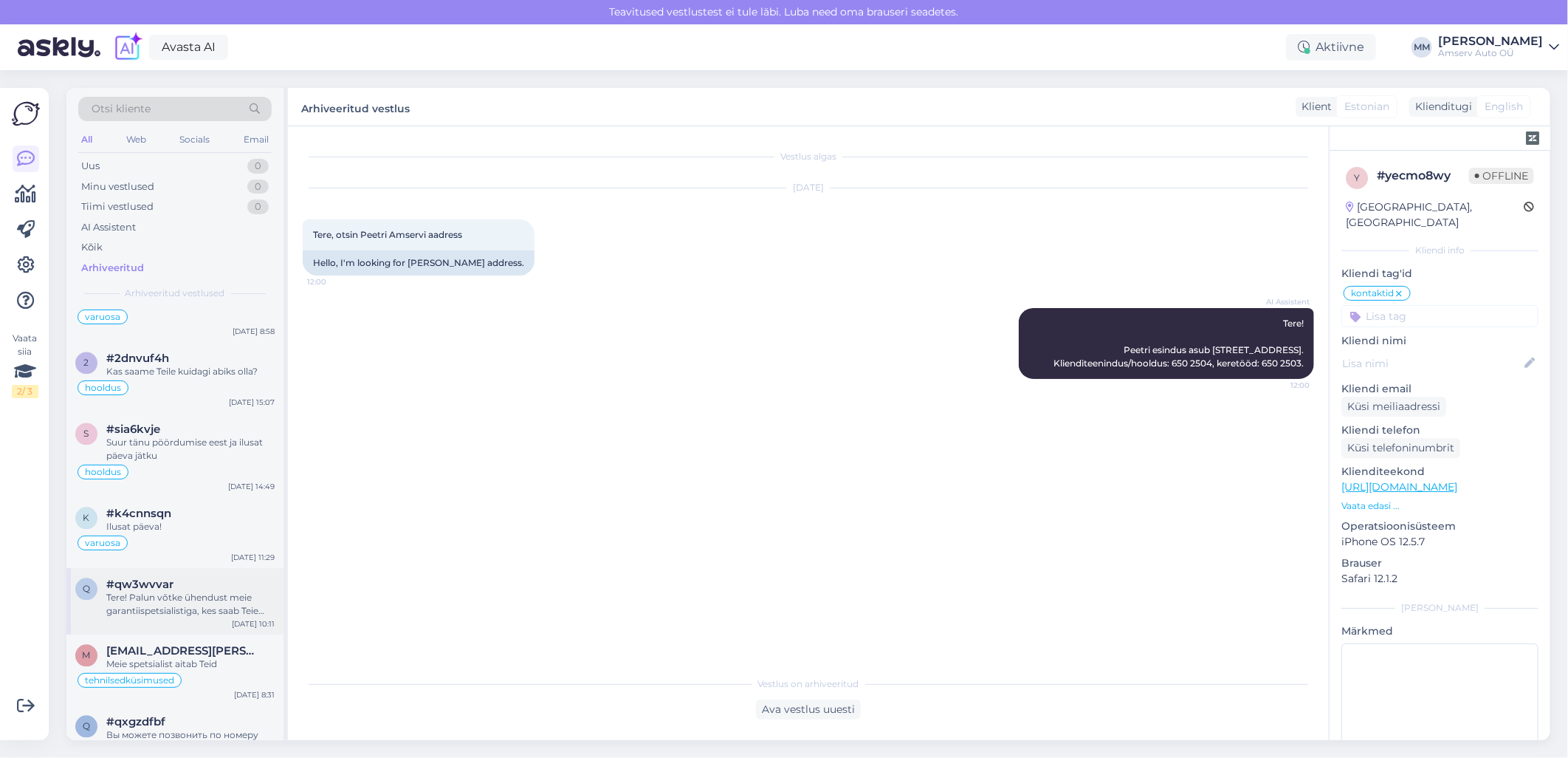
click at [149, 591] on div "Tere! Palun võtke ühendust meie garantiispetsialistiga, kes saab Teie olukorda …" at bounding box center [190, 604] width 168 height 26
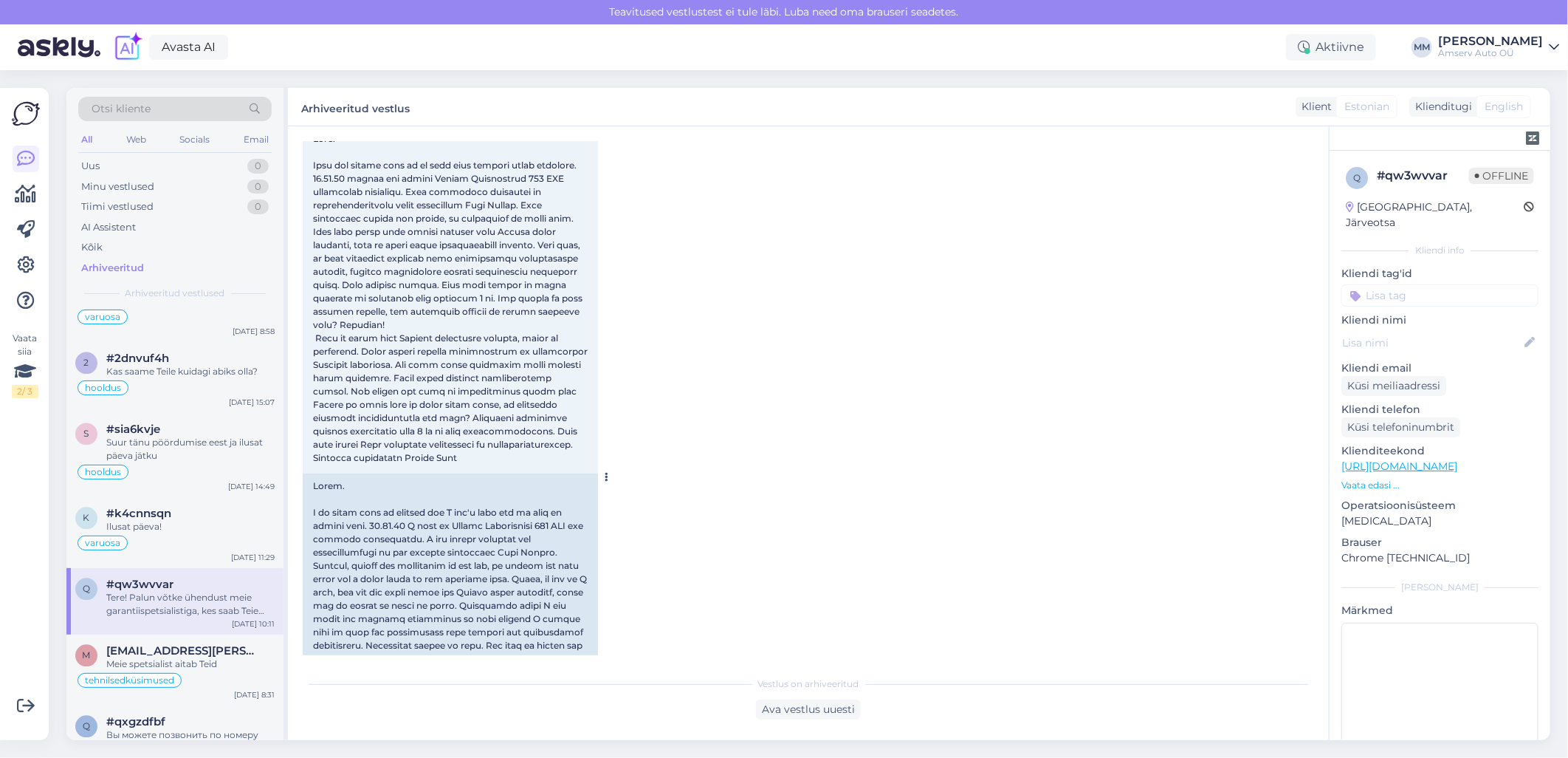
scroll to position [59, 0]
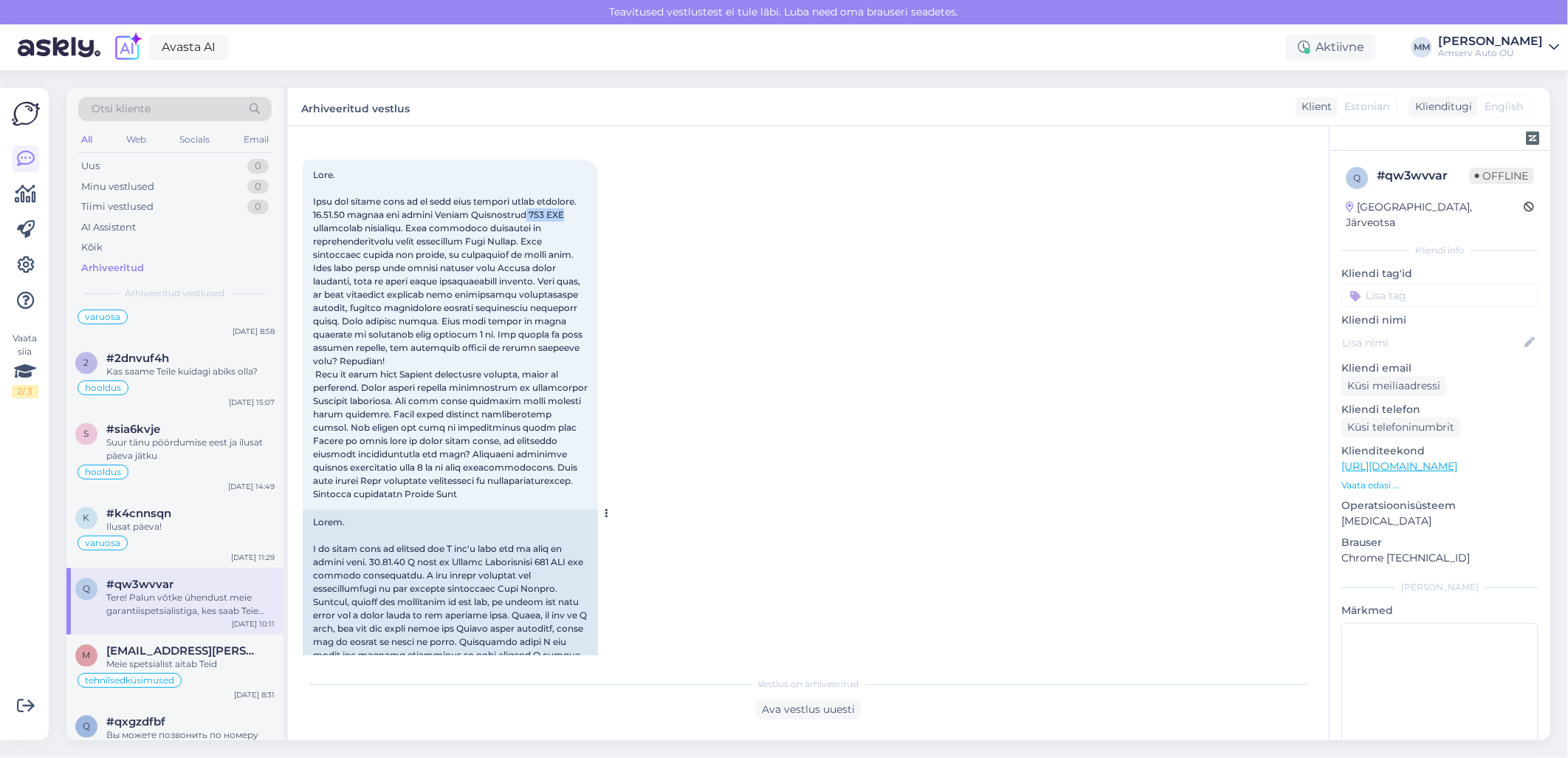
drag, startPoint x: 569, startPoint y: 216, endPoint x: 330, endPoint y: 225, distance: 239.2
click at [330, 225] on span at bounding box center [451, 334] width 277 height 330
copy span "311 TNC"
click at [1378, 285] on input at bounding box center [1440, 295] width 197 height 22
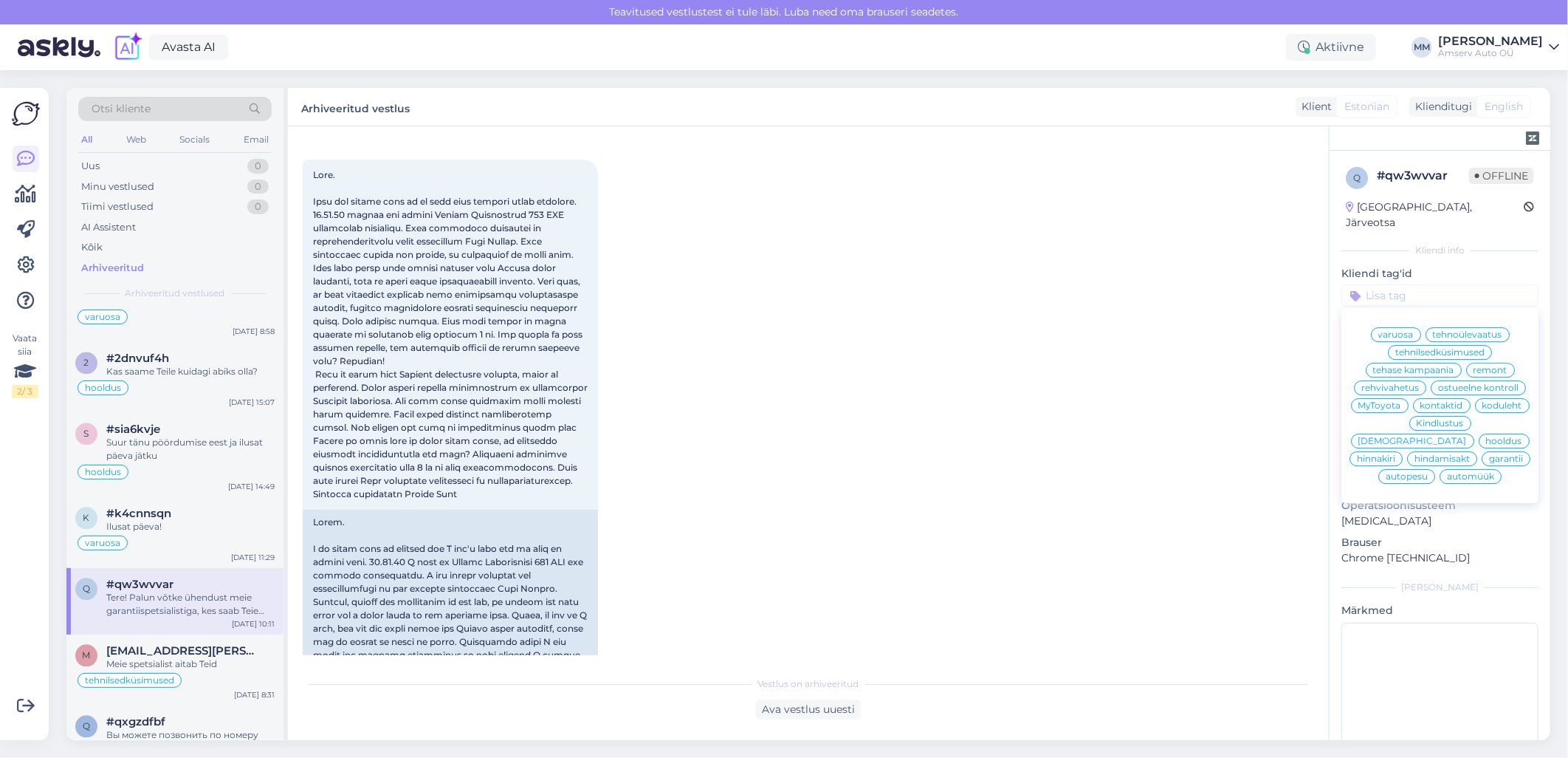
click at [1489, 463] on span "garantii" at bounding box center [1505, 458] width 34 height 9
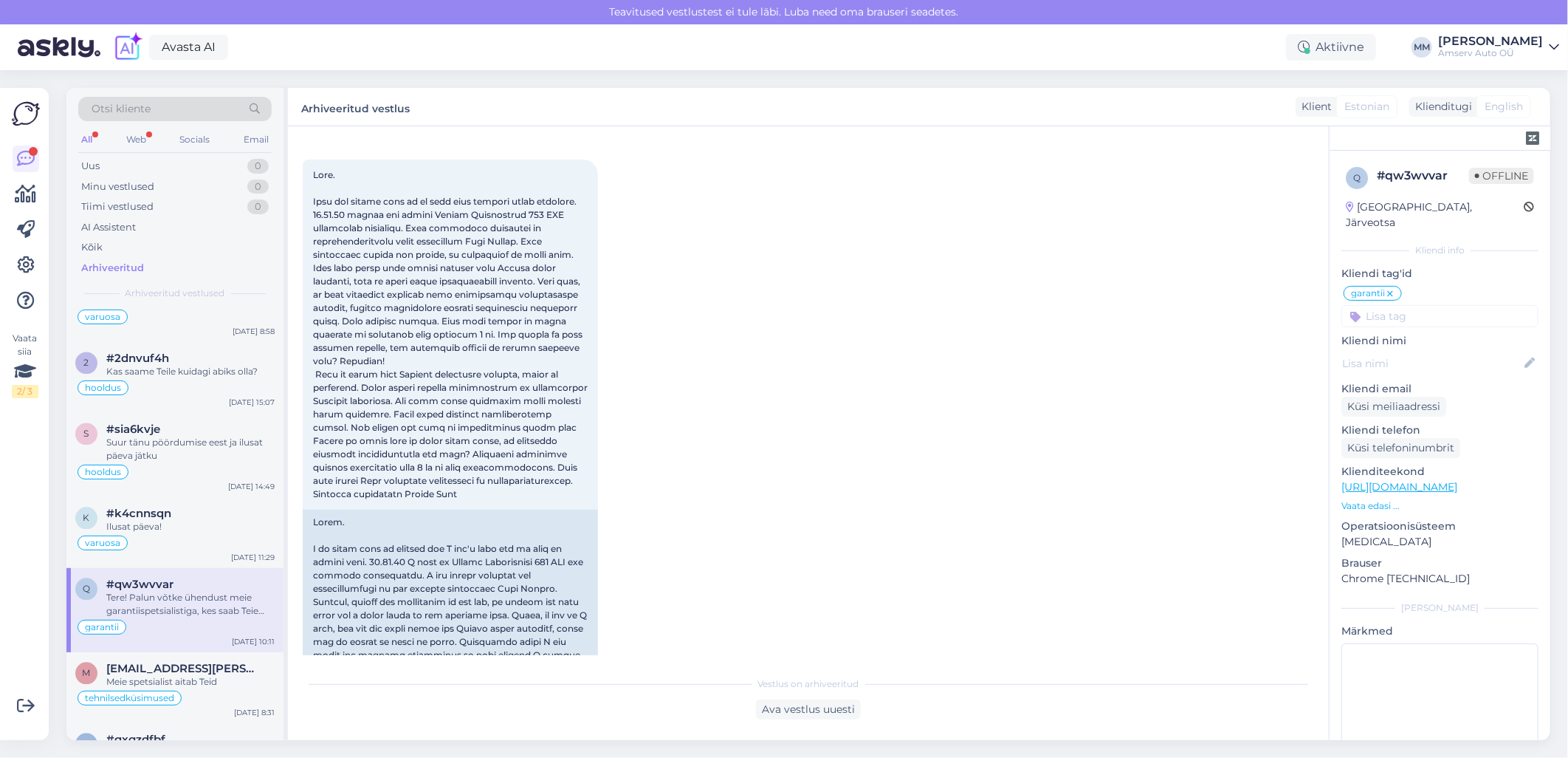
scroll to position [0, 0]
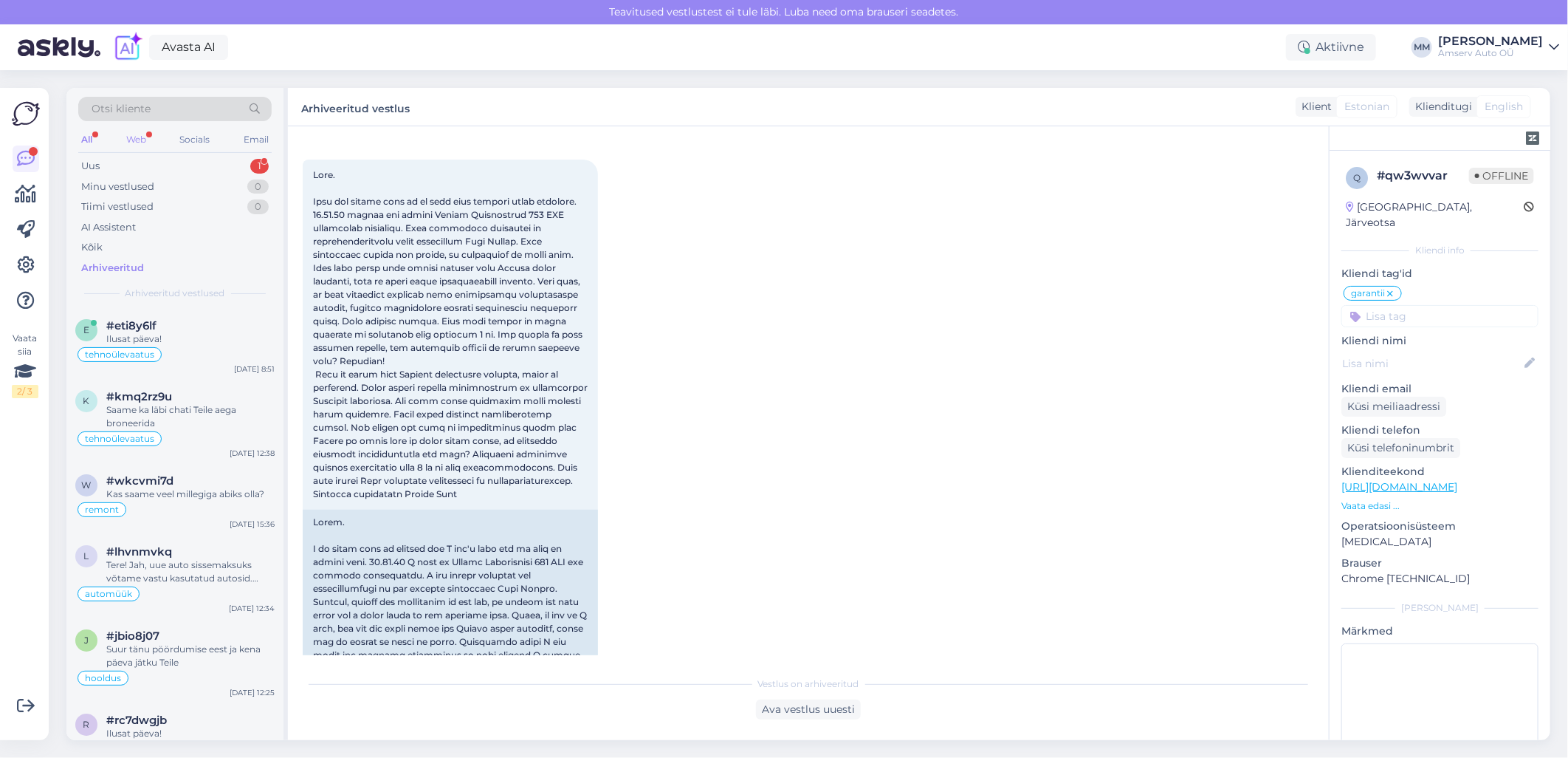
click at [142, 138] on div "Web" at bounding box center [136, 140] width 26 height 19
click at [141, 165] on div "Uus 1" at bounding box center [175, 166] width 194 height 21
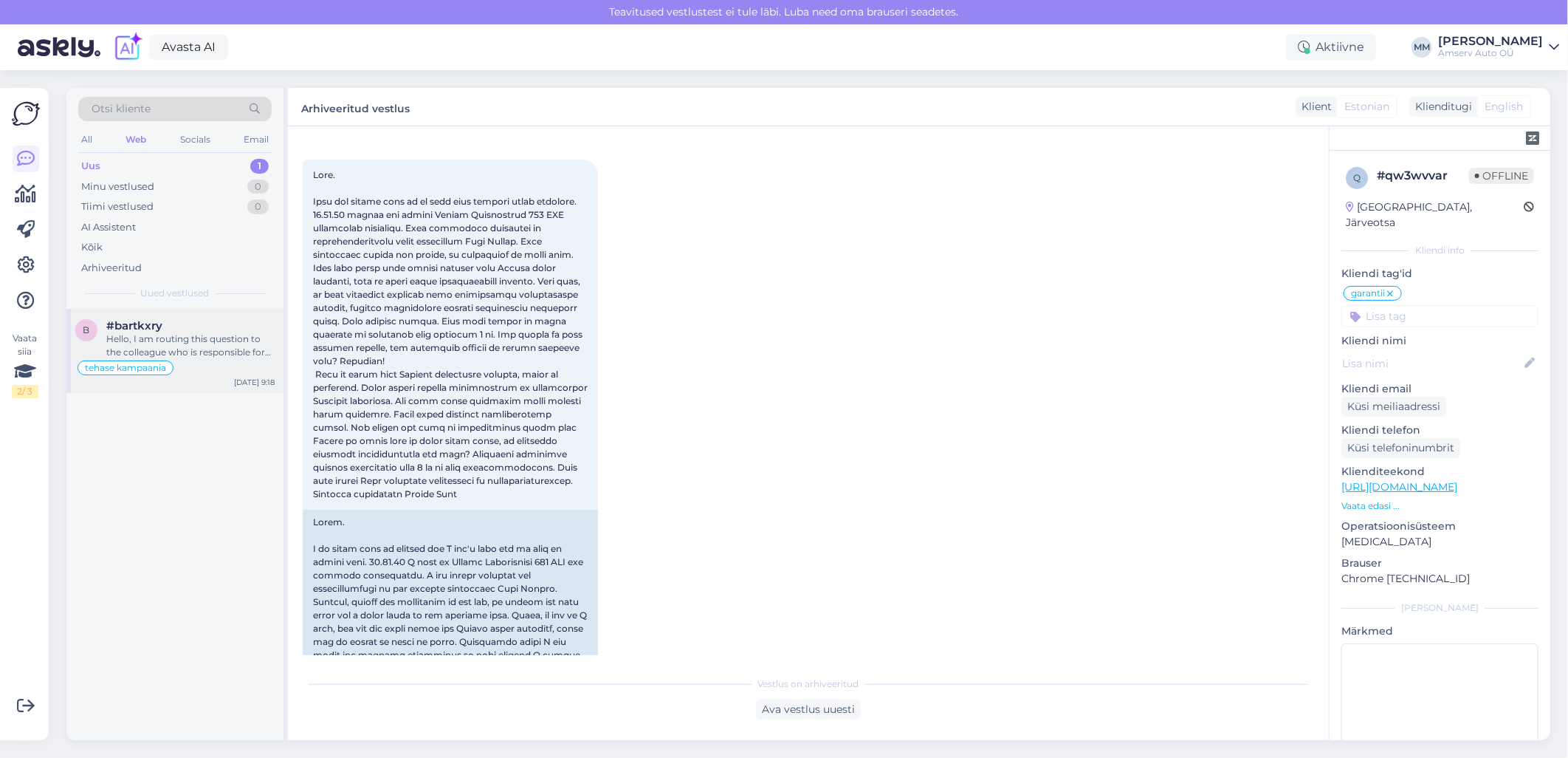
click at [127, 336] on div "Hello, I am routing this question to the colleague who is responsible for this …" at bounding box center [190, 345] width 168 height 26
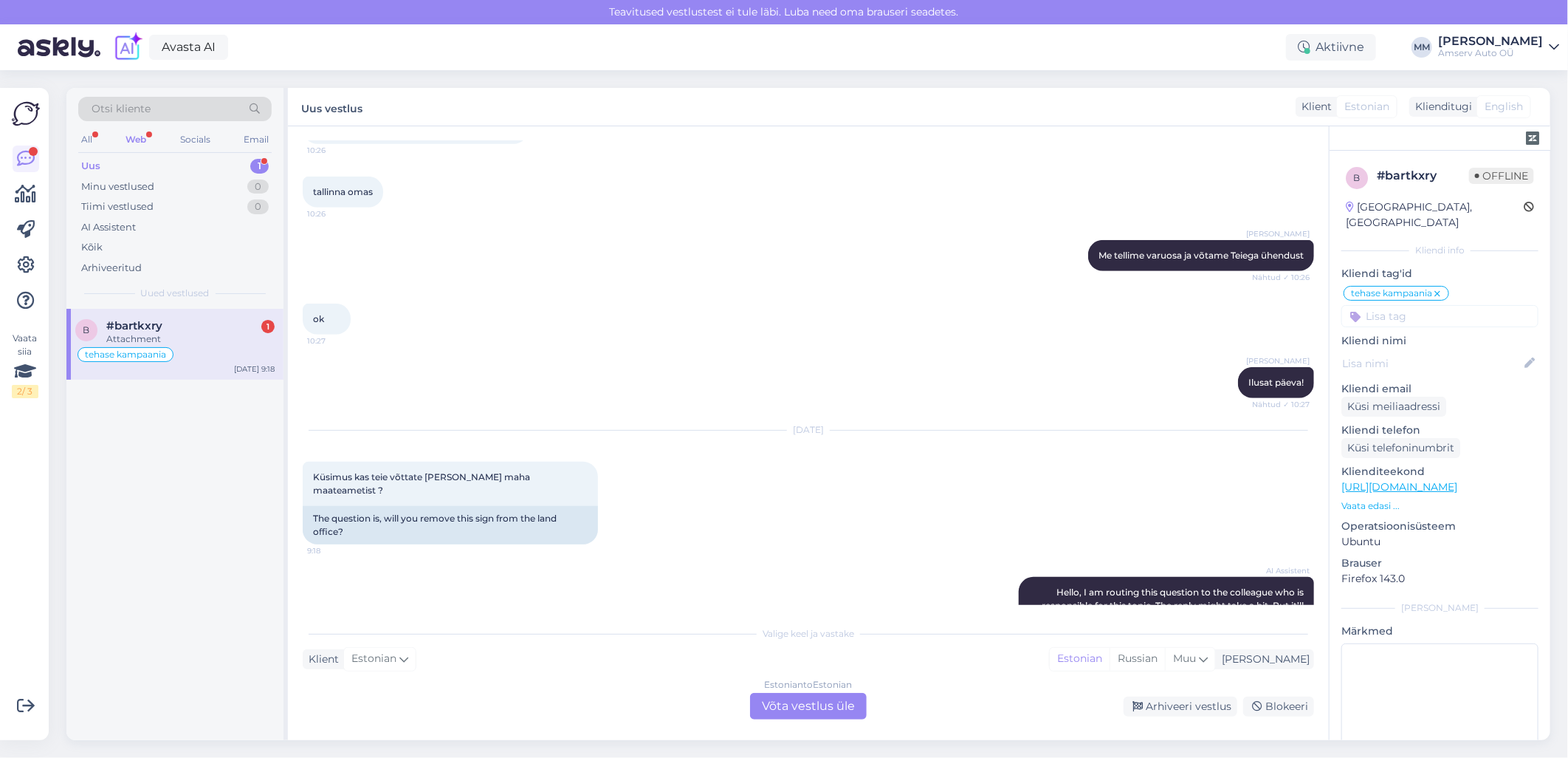
scroll to position [720, 0]
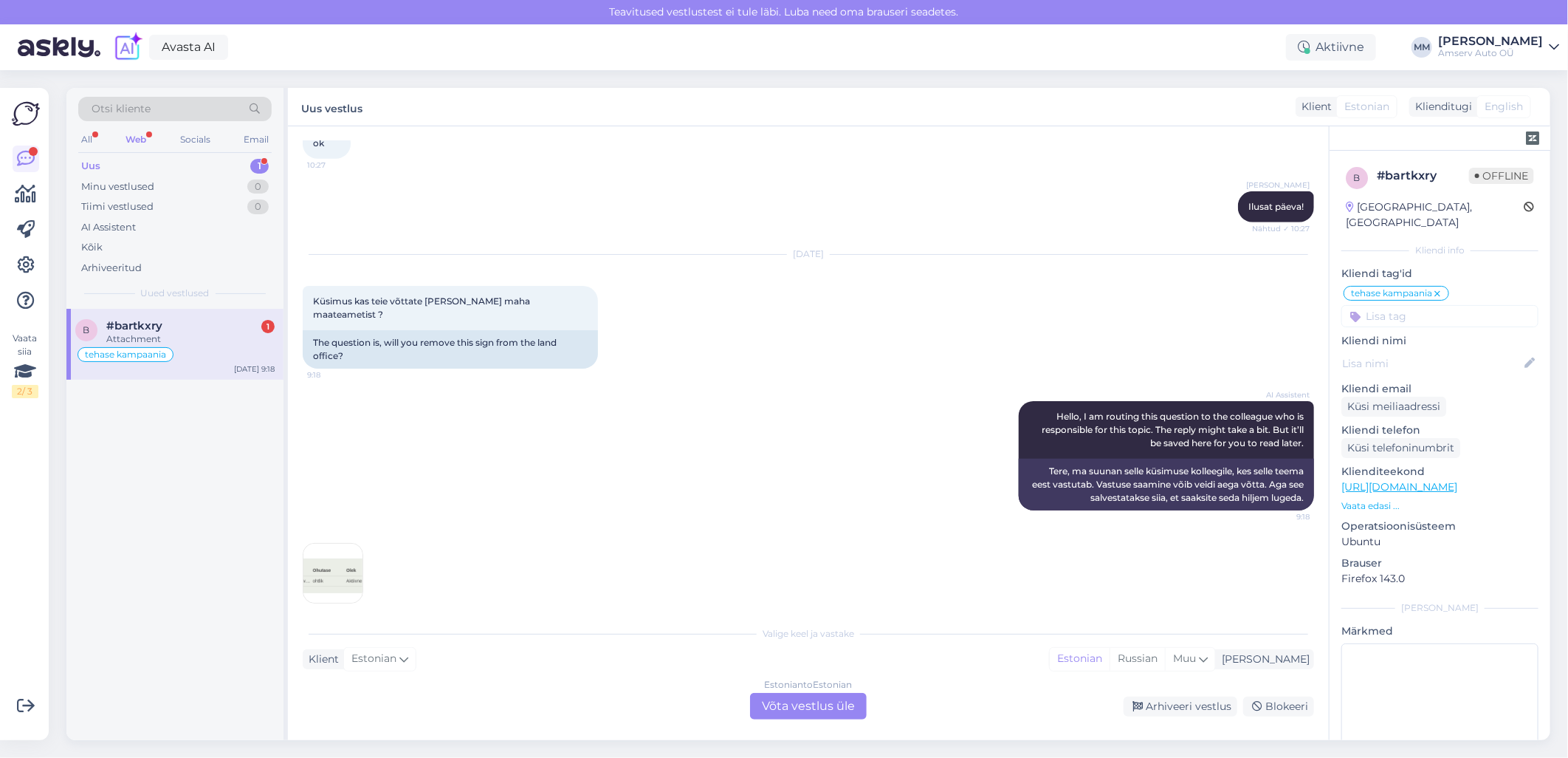
click at [350, 562] on img at bounding box center [334, 573] width 59 height 59
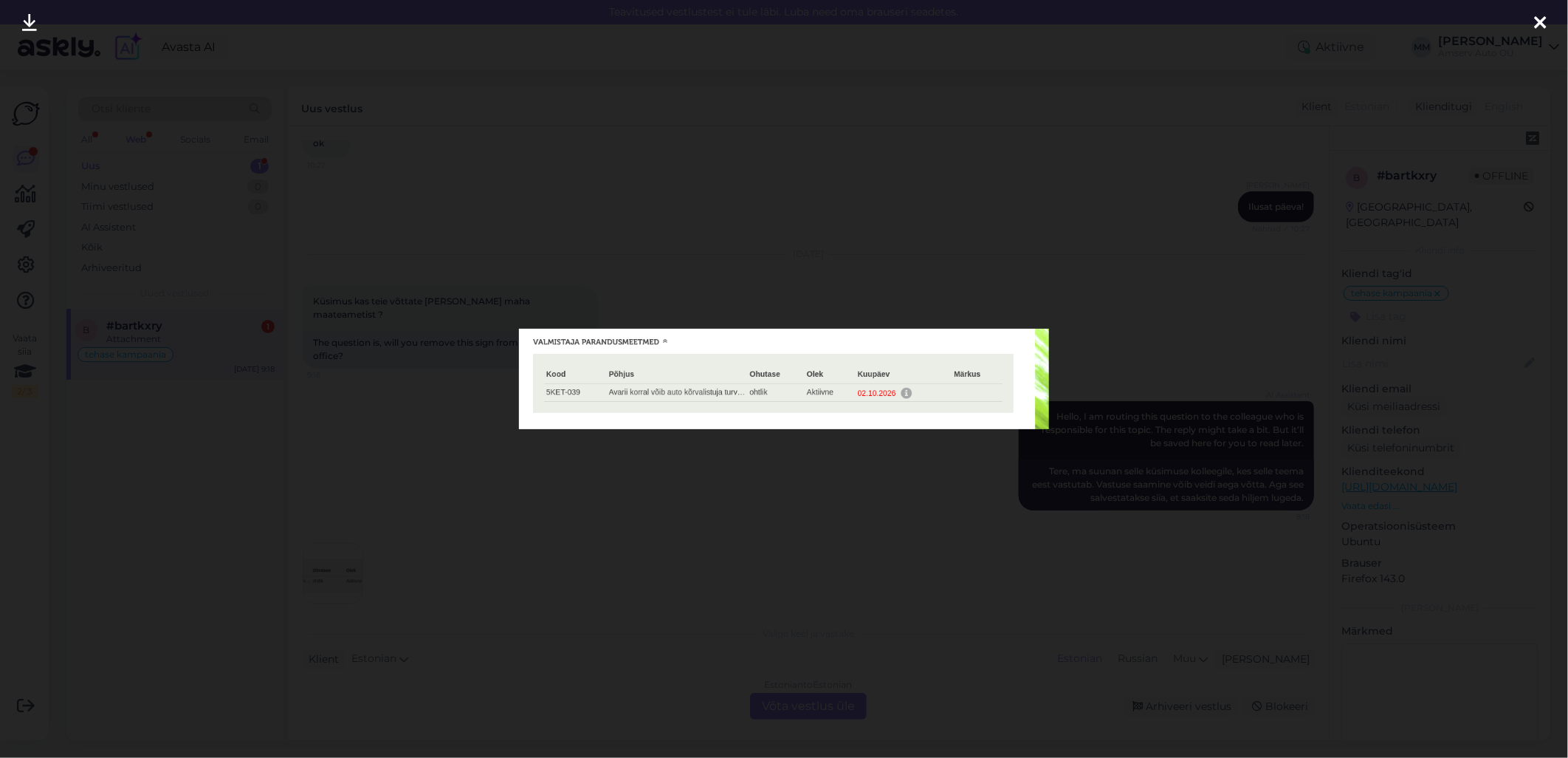
click at [786, 457] on div at bounding box center [784, 379] width 1568 height 758
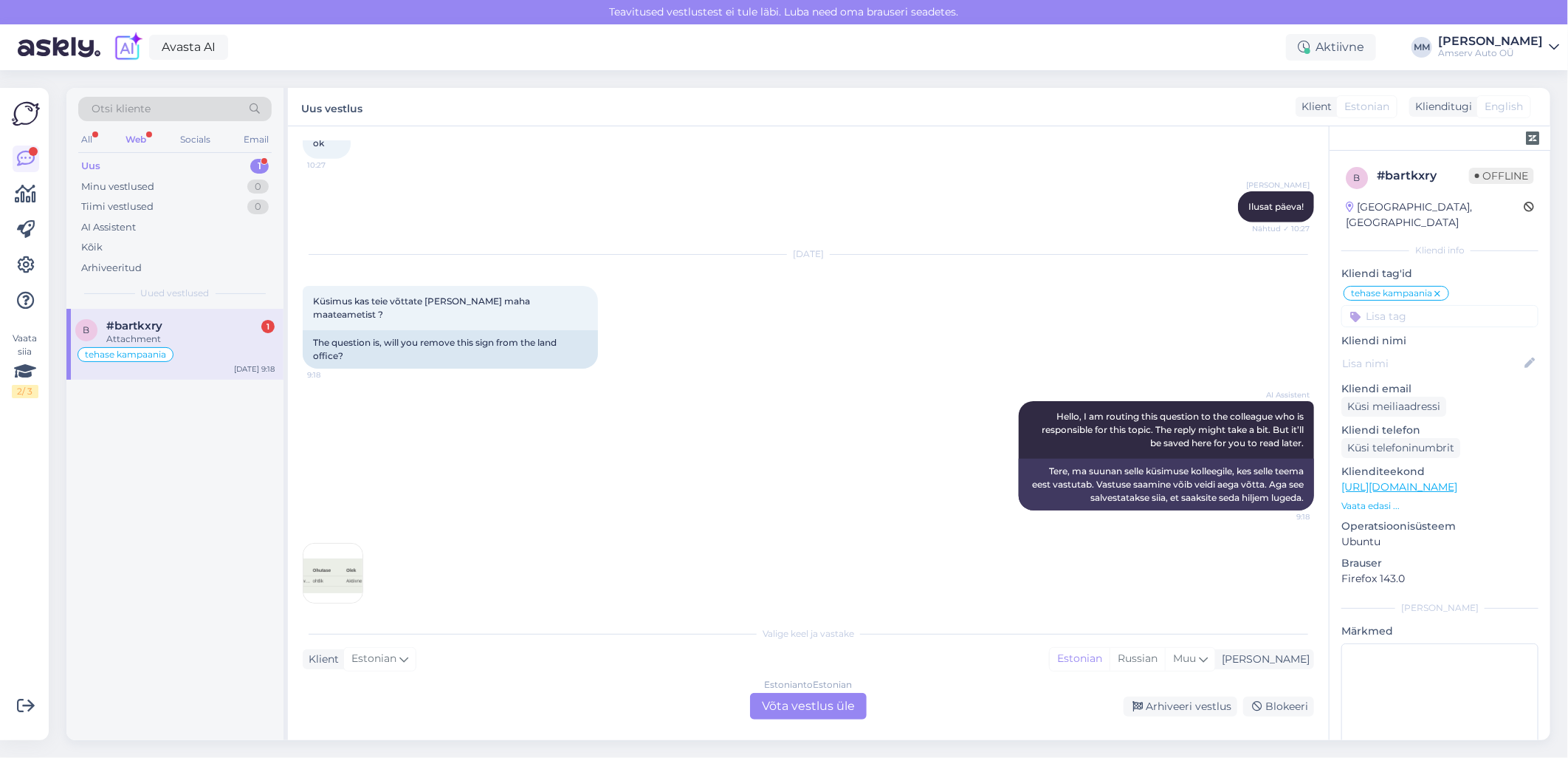
click at [775, 705] on div "Estonian to Estonian Võta vestlus üle" at bounding box center [808, 706] width 117 height 26
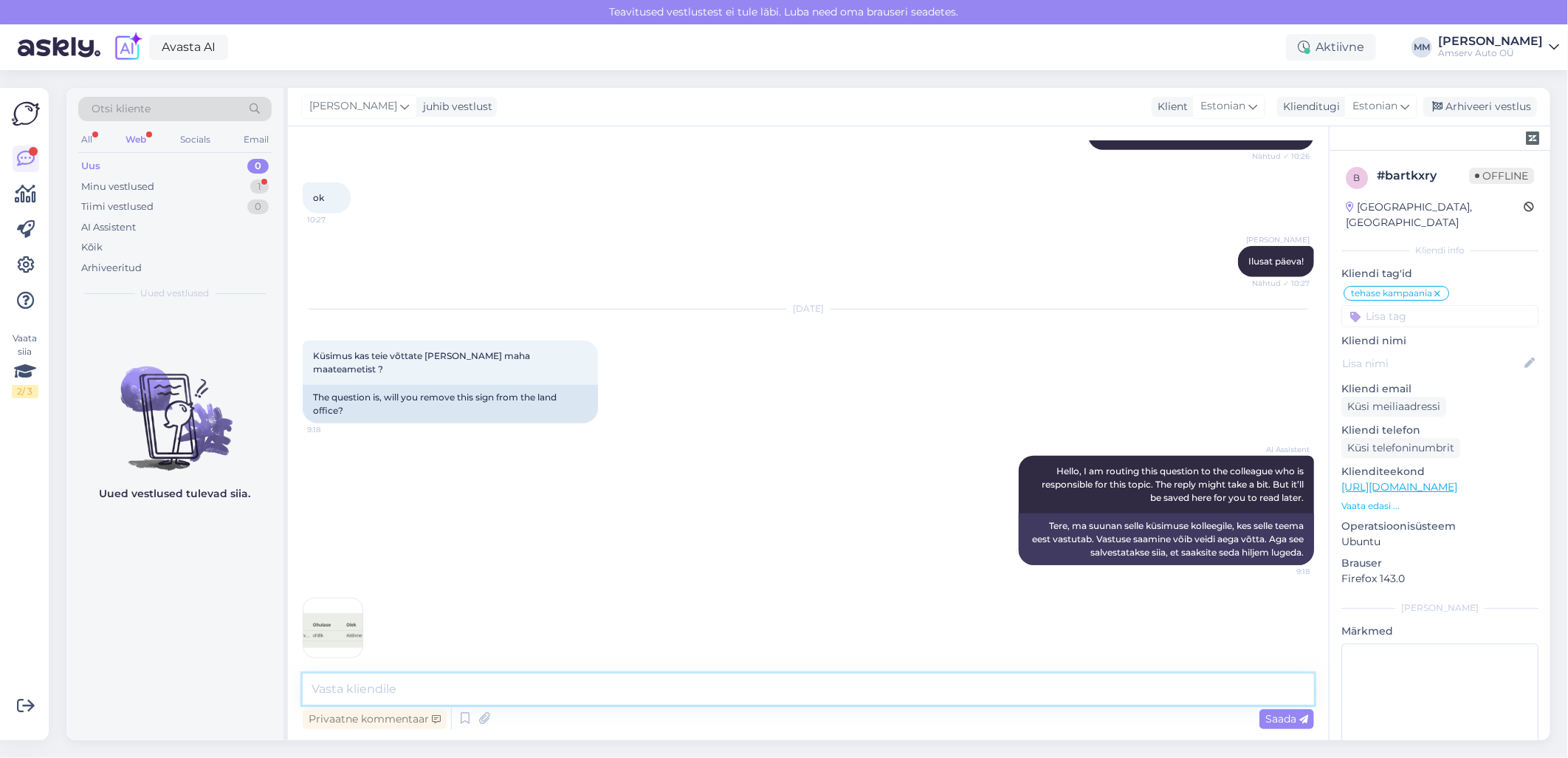
click at [644, 688] on textarea at bounding box center [808, 689] width 1011 height 31
type textarea "Tere"
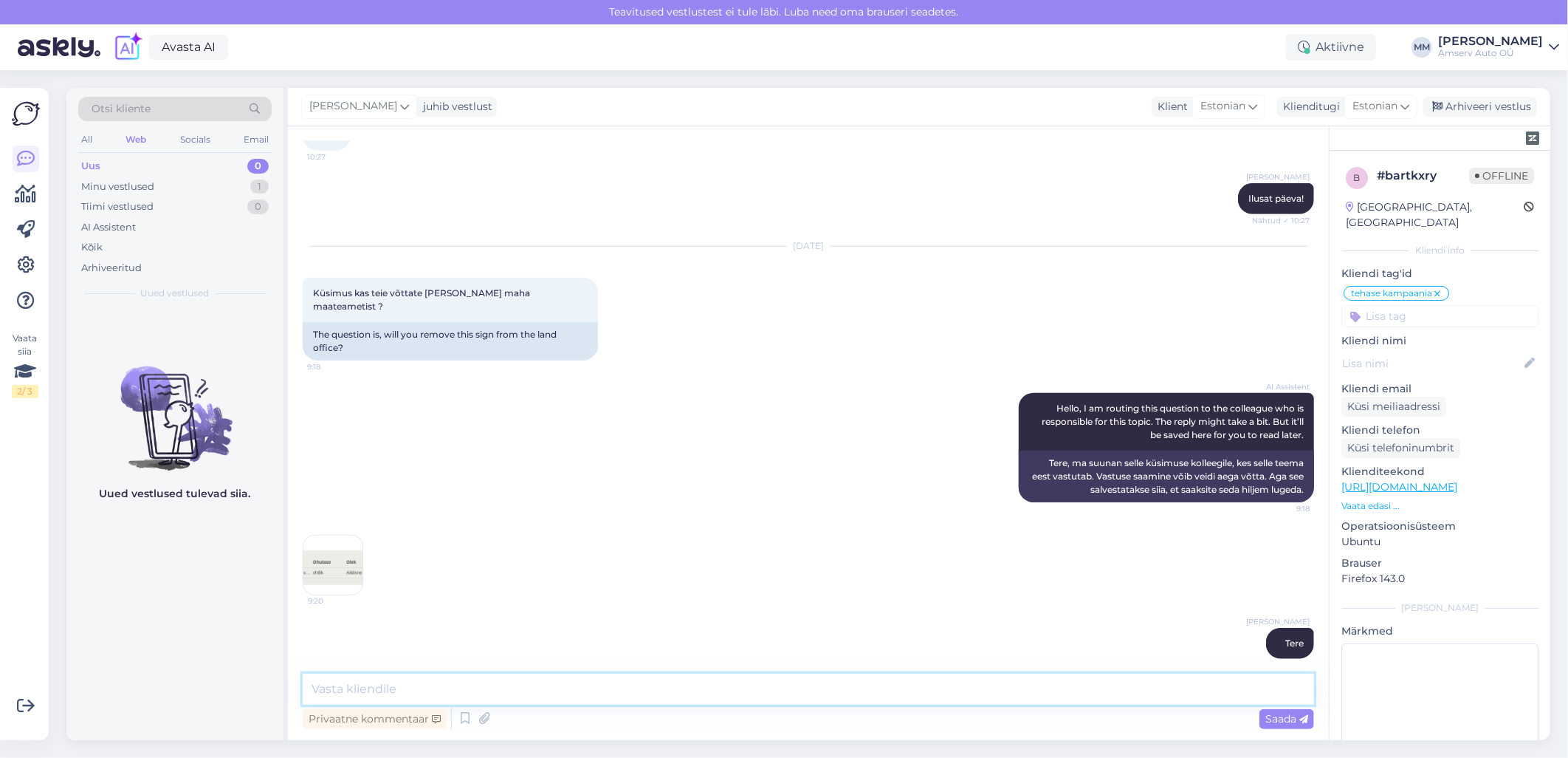
type textarea "v"
paste textarea "ei, see toimub automaatselt."
type textarea "ei, see toimub automaatselt, kui tehase kampaania on tehtud"
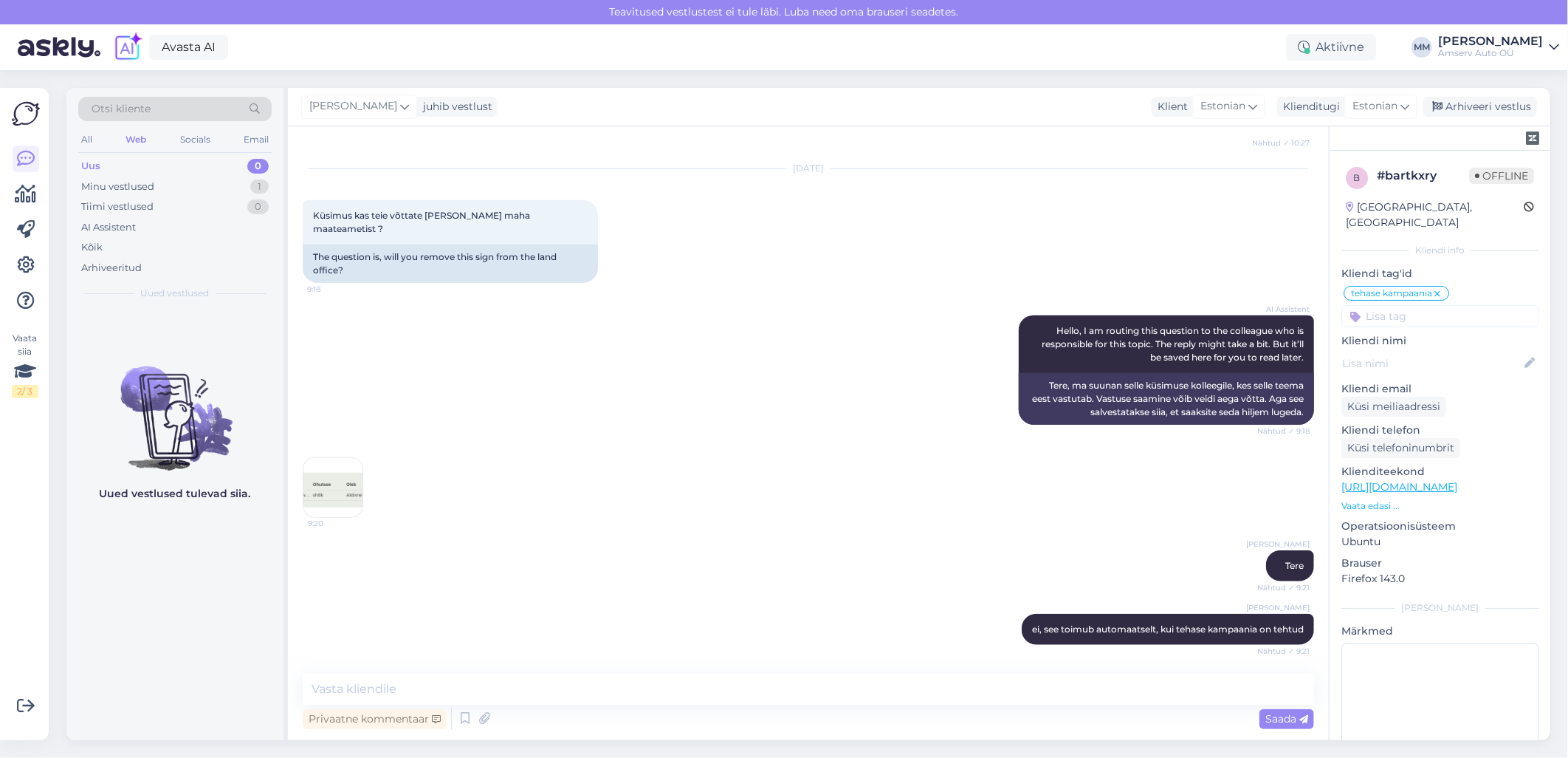
scroll to position [869, 0]
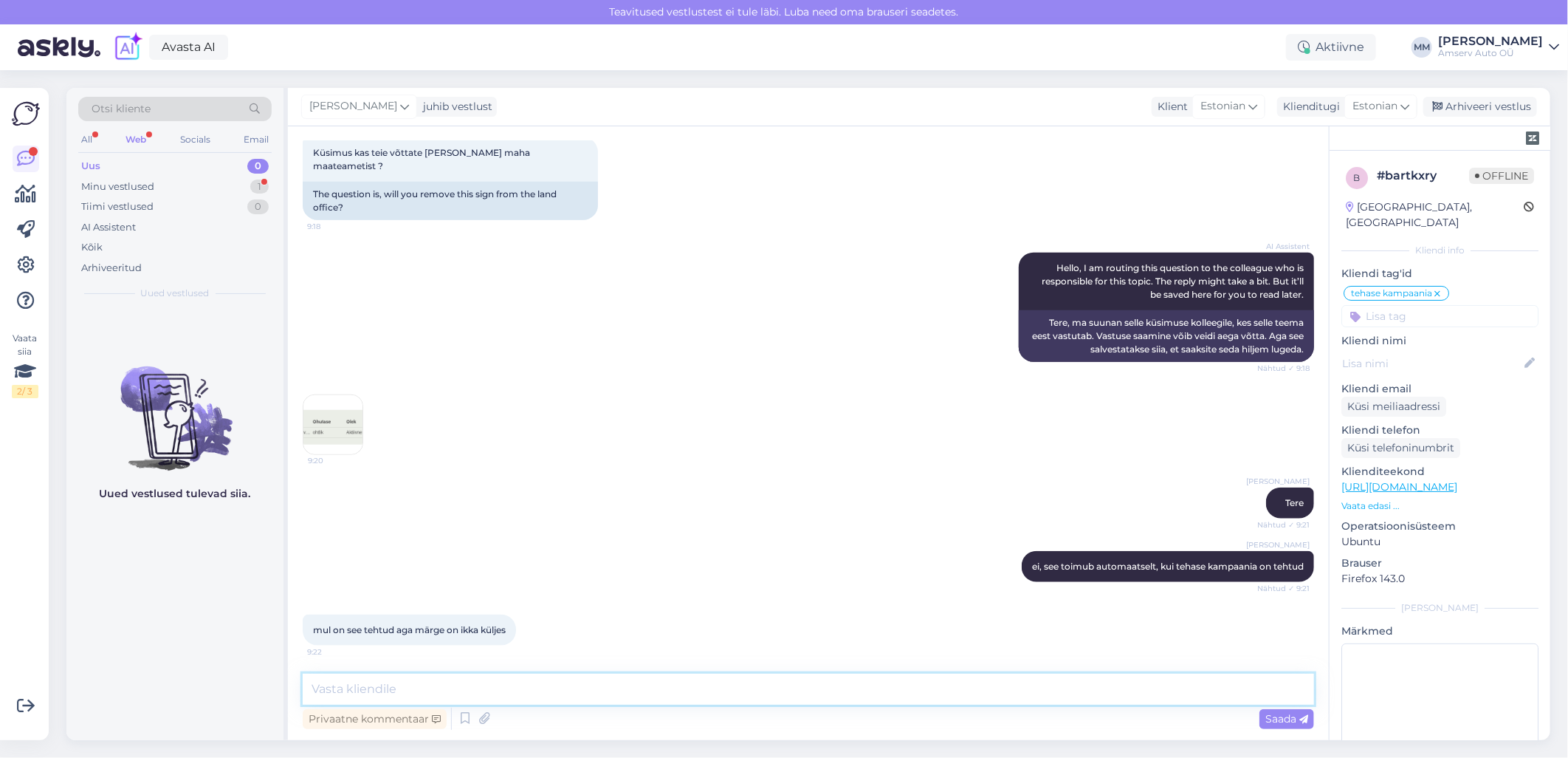
click at [488, 693] on textarea at bounding box center [808, 689] width 1011 height 31
drag, startPoint x: 672, startPoint y: 688, endPoint x: 308, endPoint y: 691, distance: 364.0
click at [306, 691] on textarea "Natuke aega on vaja, selleks ei info on jõudnud süsteemisse" at bounding box center [808, 689] width 1011 height 31
click at [671, 689] on textarea "Natuke aega on vaja, selleks ei info on jõudnud süsteemisse" at bounding box center [808, 689] width 1011 height 31
drag, startPoint x: 675, startPoint y: 689, endPoint x: 303, endPoint y: 705, distance: 372.3
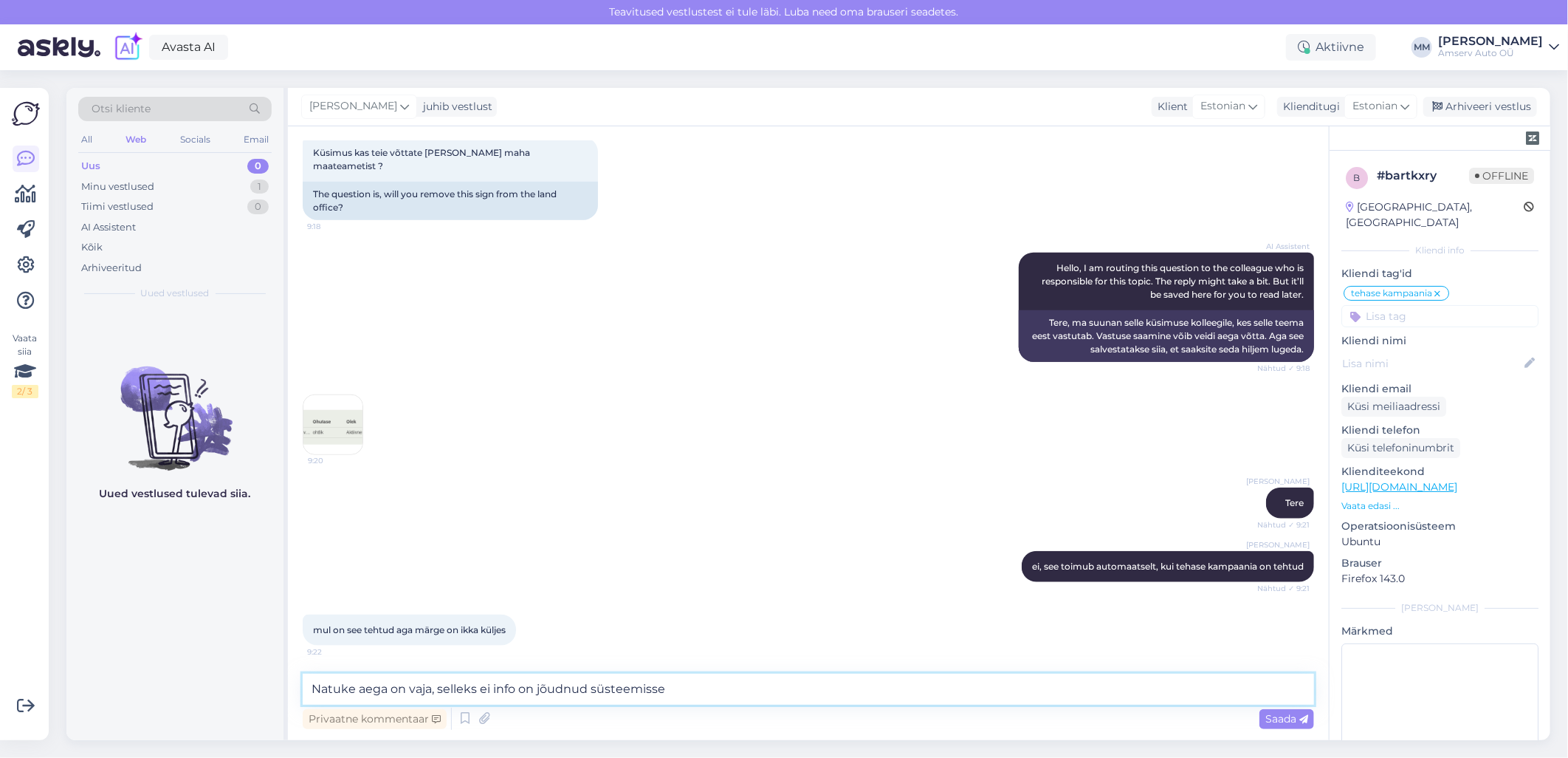
click at [303, 705] on textarea "Natuke aega on vaja, selleks ei info on jõudnud süsteemisse" at bounding box center [808, 689] width 1011 height 31
paste textarea "vaja, et"
type textarea "Natuke aega vaja, et info on jõudnud süsteemisse"
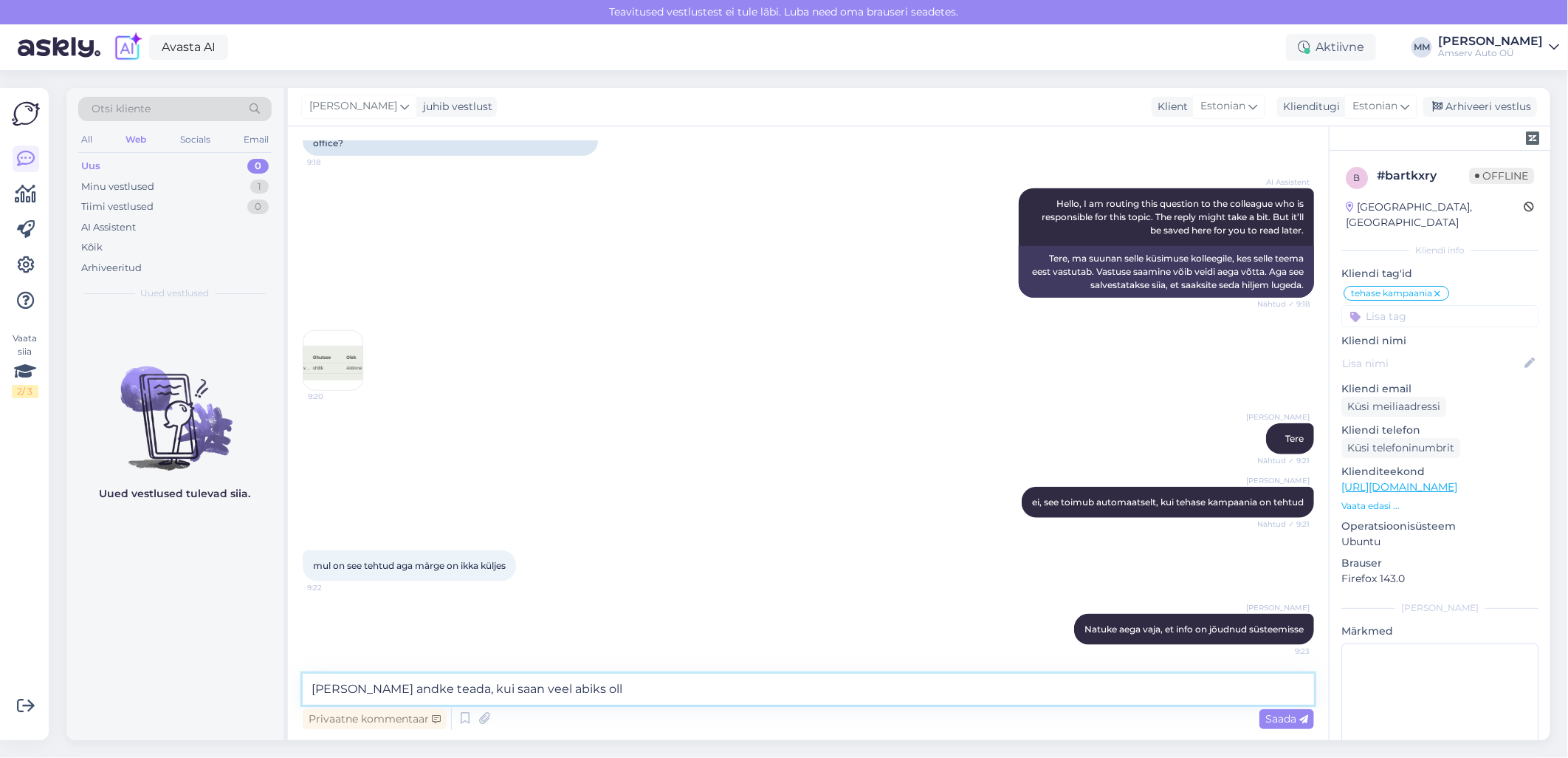
type textarea "[PERSON_NAME] andke teada, kui saan veel abiks olla"
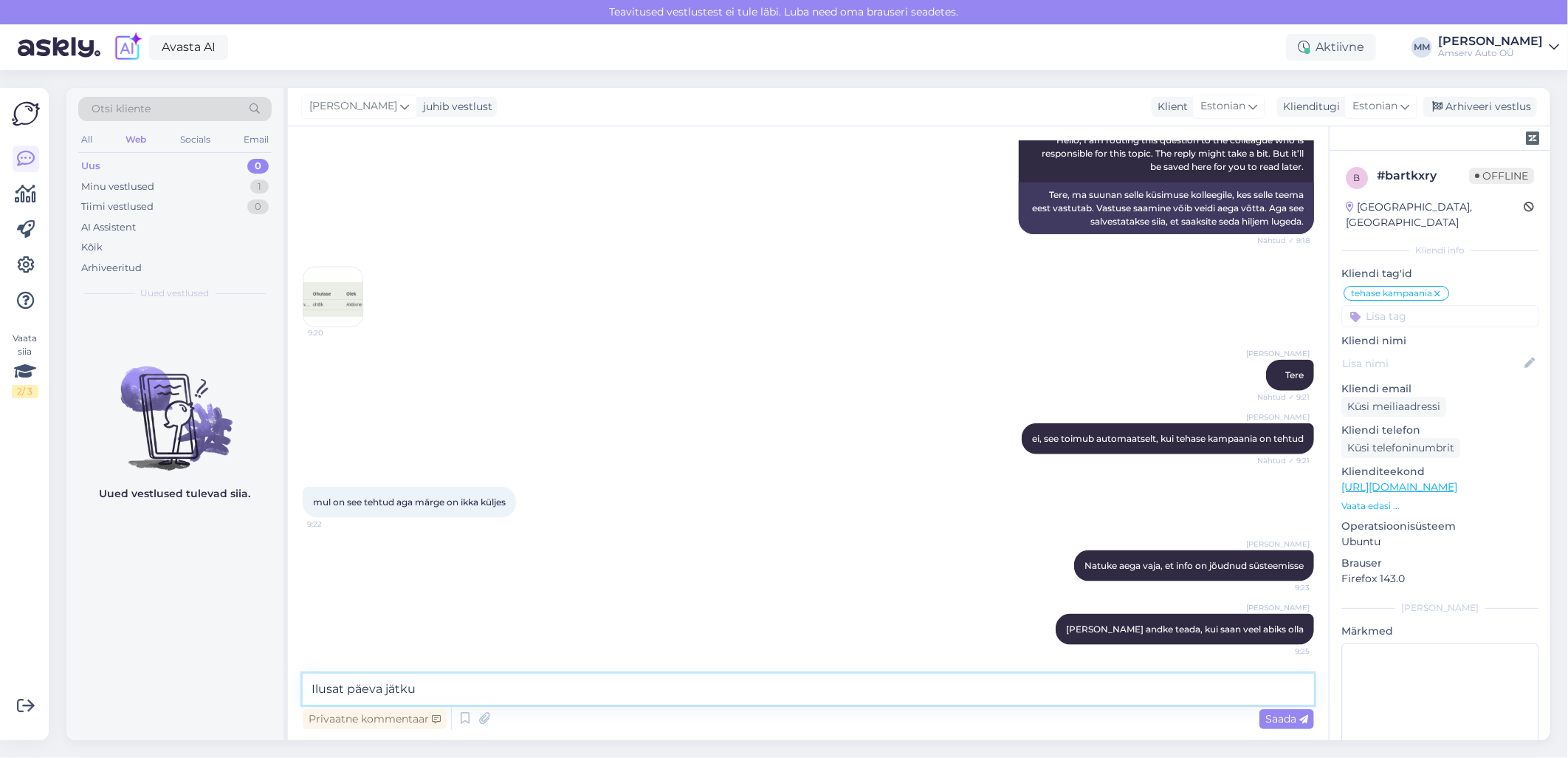
type textarea "Ilusat päeva jätku!"
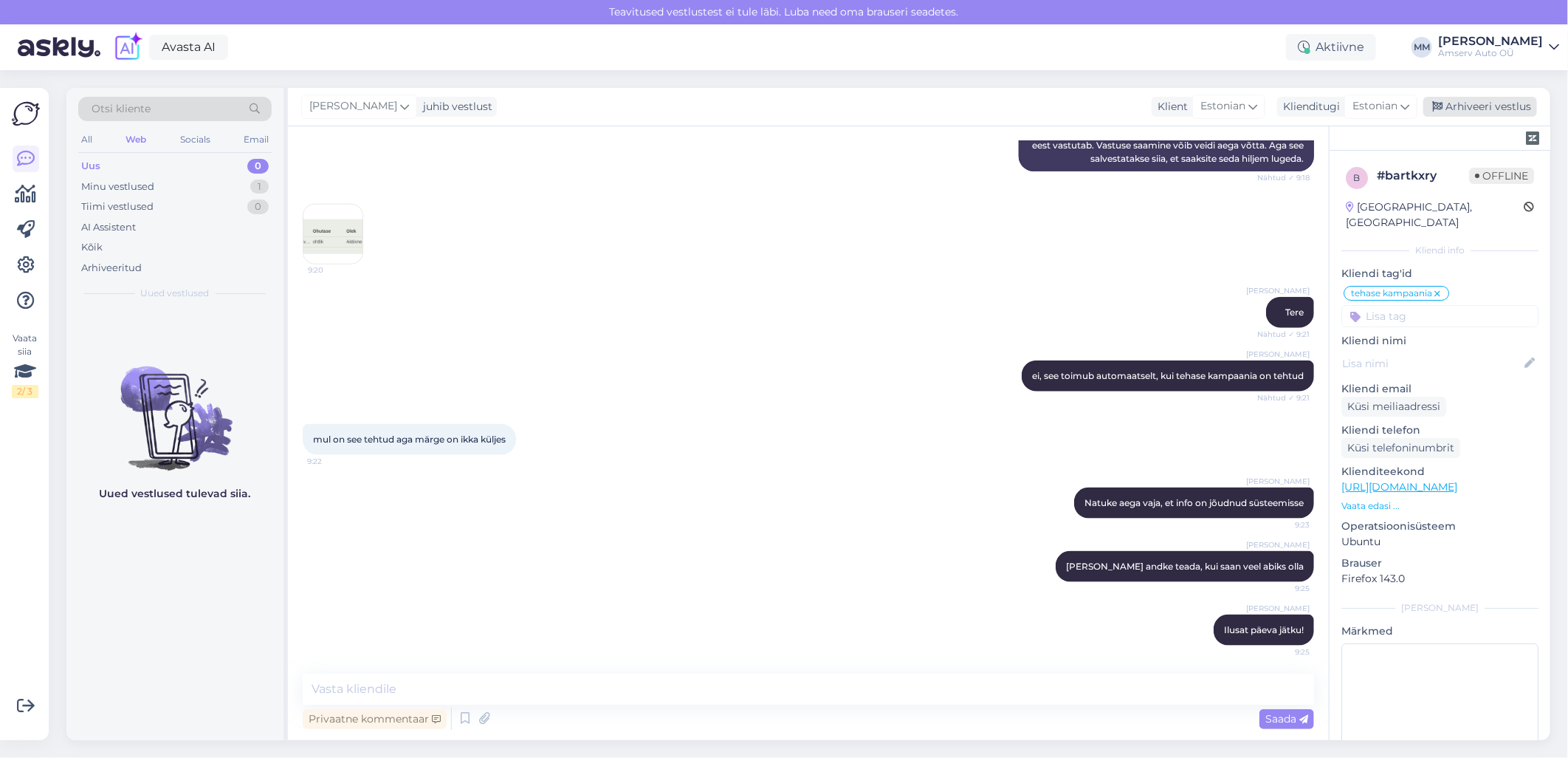
click at [1455, 111] on div "Arhiveeri vestlus" at bounding box center [1480, 107] width 113 height 20
